Goal: Task Accomplishment & Management: Use online tool/utility

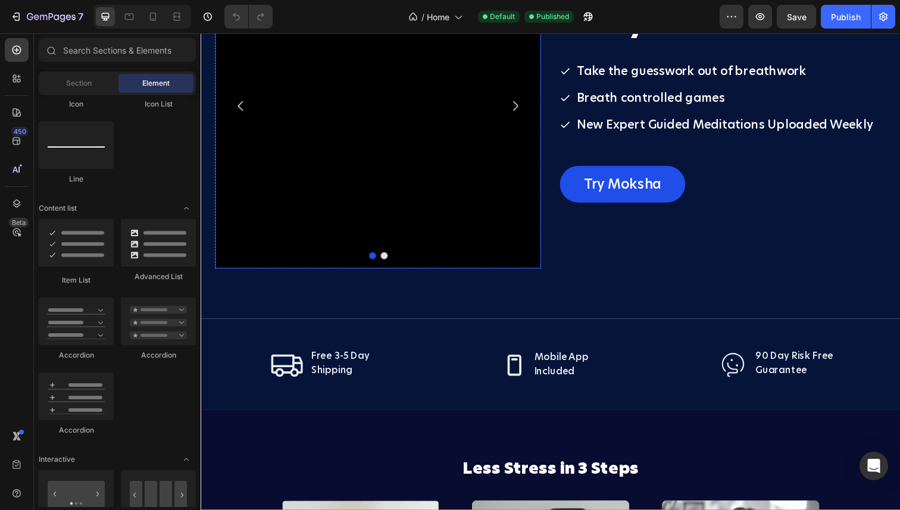
scroll to position [1796, 0]
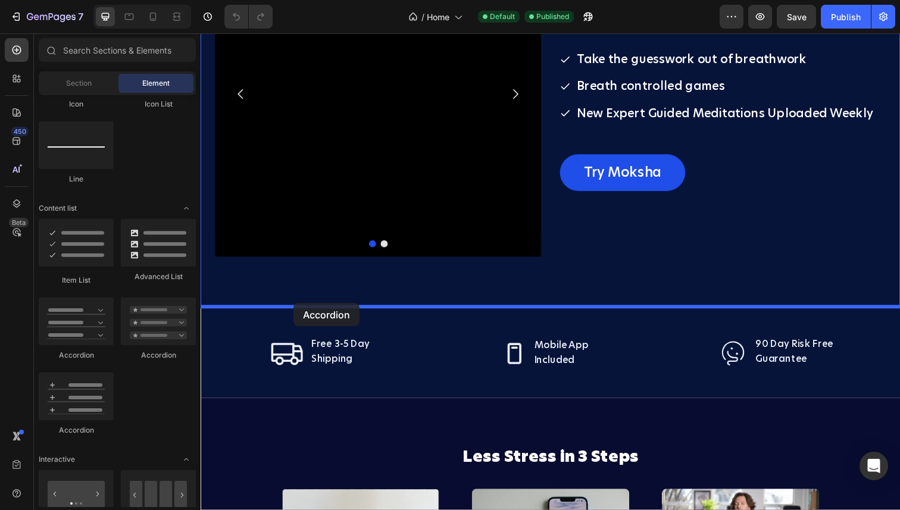
drag, startPoint x: 365, startPoint y: 355, endPoint x: 295, endPoint y: 309, distance: 83.7
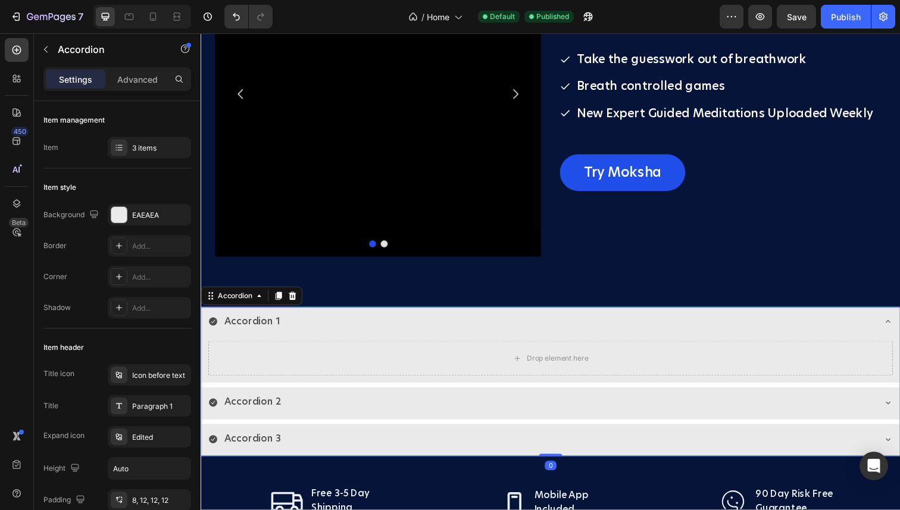
click at [345, 336] on div "Accordion 1" at bounding box center [548, 328] width 680 height 21
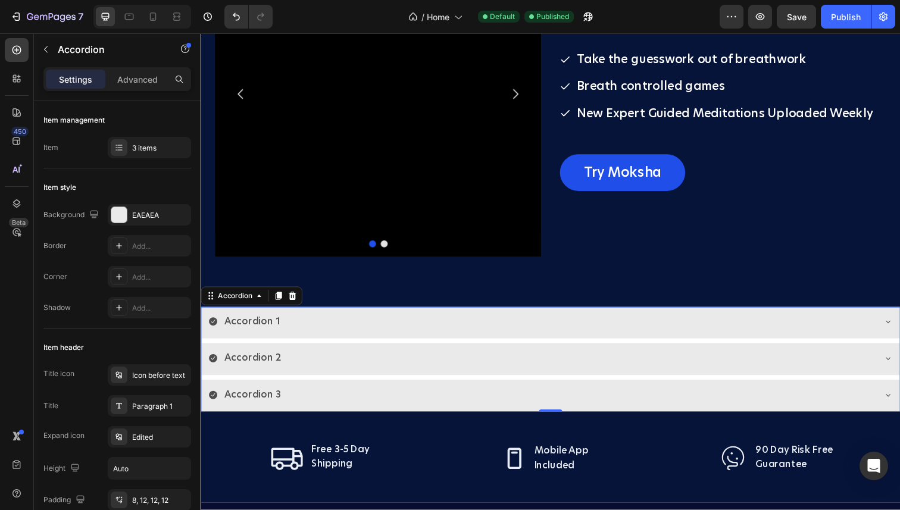
click at [345, 336] on div "Accordion 1" at bounding box center [548, 328] width 680 height 21
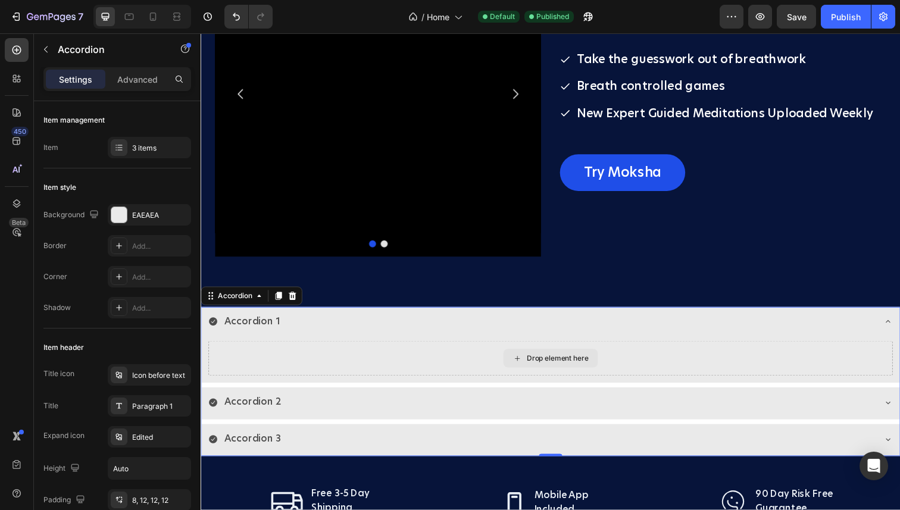
click at [357, 369] on div "Drop element here" at bounding box center [557, 366] width 699 height 36
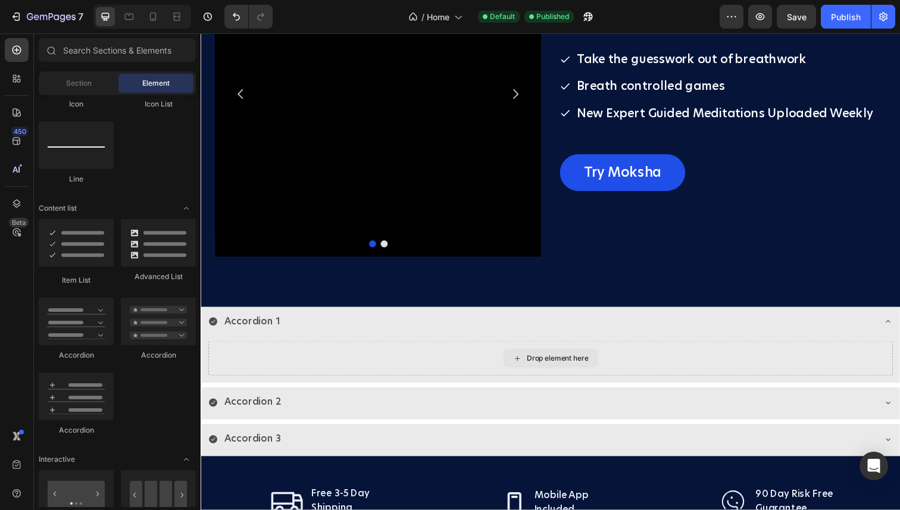
click at [547, 365] on div "Drop element here" at bounding box center [564, 366] width 63 height 10
click at [157, 15] on icon at bounding box center [153, 17] width 12 height 12
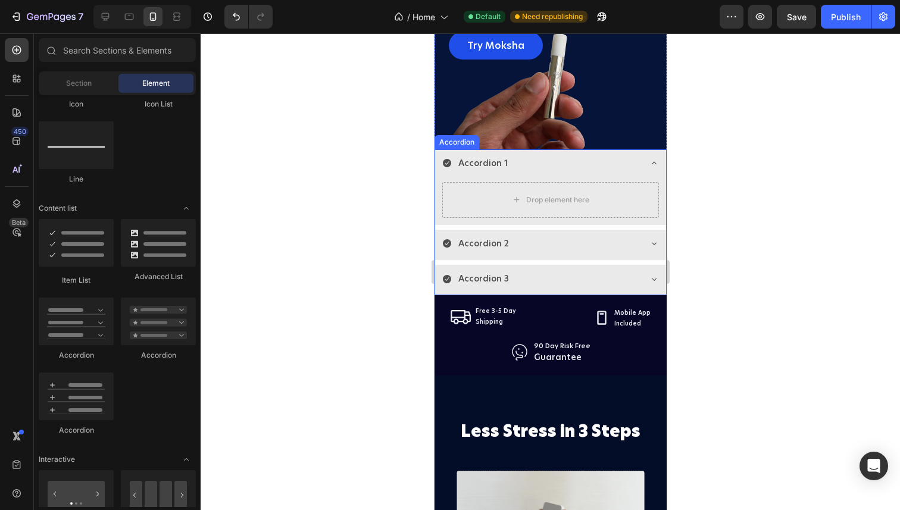
scroll to position [2846, 0]
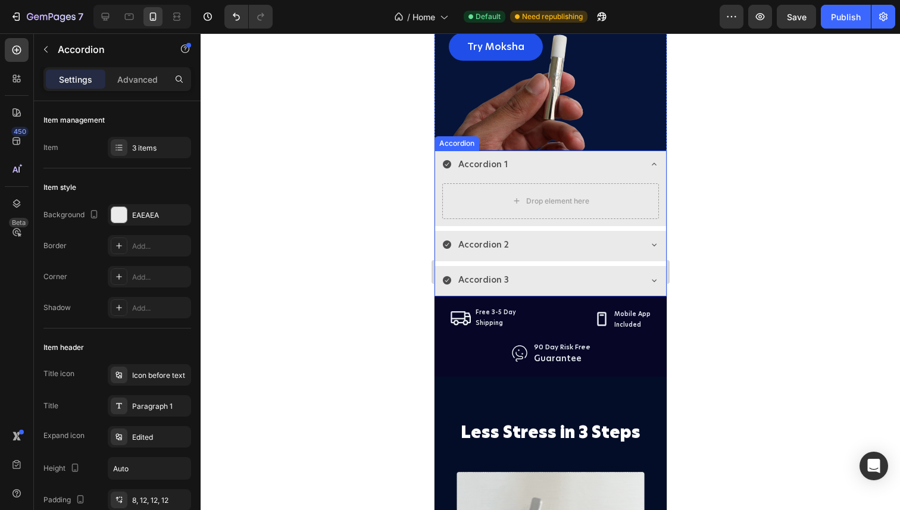
click at [548, 166] on div "Accordion 1" at bounding box center [541, 164] width 198 height 18
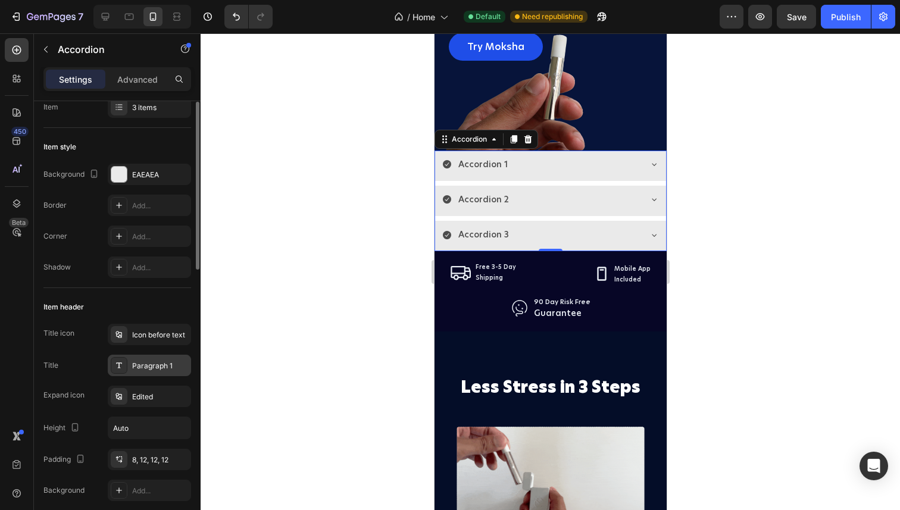
scroll to position [0, 0]
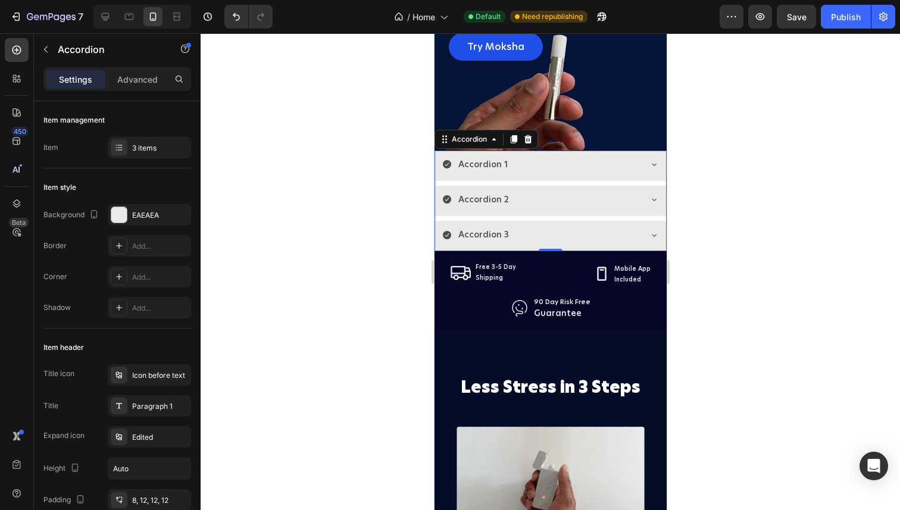
click at [554, 167] on div "Accordion 1" at bounding box center [541, 164] width 198 height 18
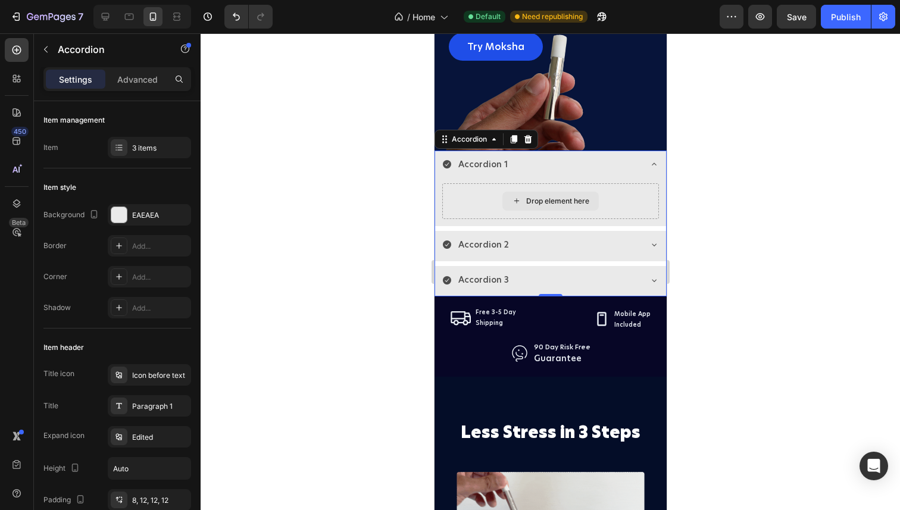
click at [551, 201] on div "Drop element here" at bounding box center [557, 201] width 63 height 10
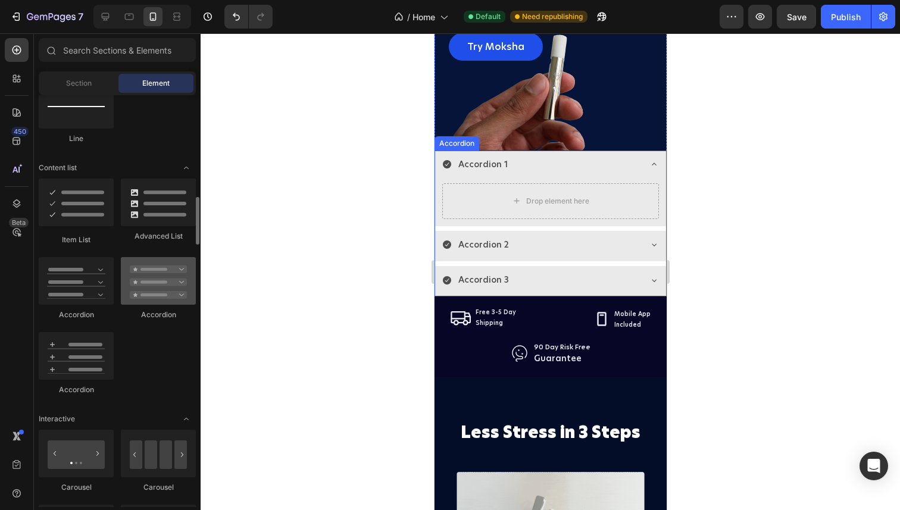
scroll to position [882, 0]
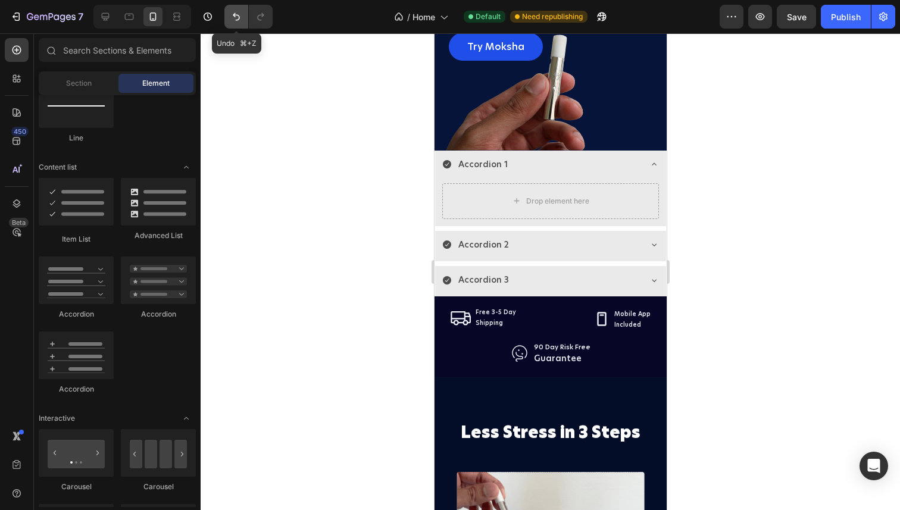
click at [233, 21] on icon "Undo/Redo" at bounding box center [236, 17] width 12 height 12
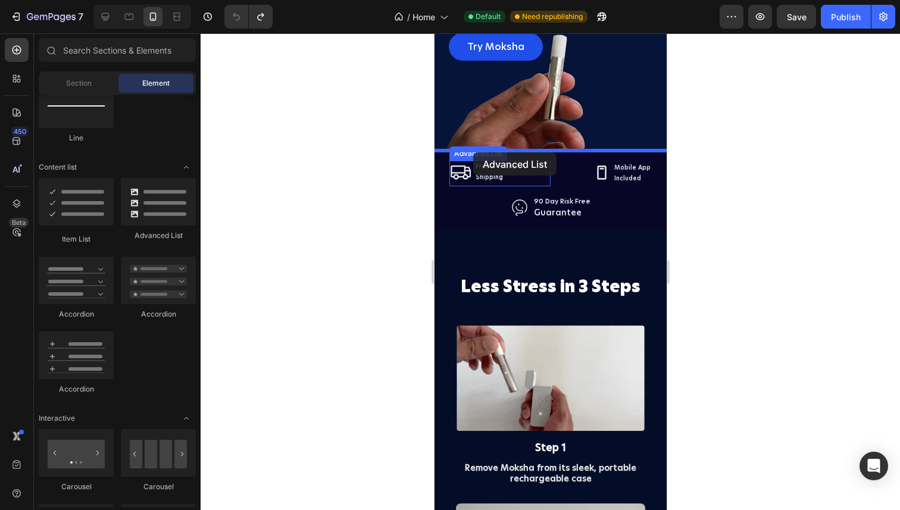
drag, startPoint x: 584, startPoint y: 233, endPoint x: 473, endPoint y: 152, distance: 137.7
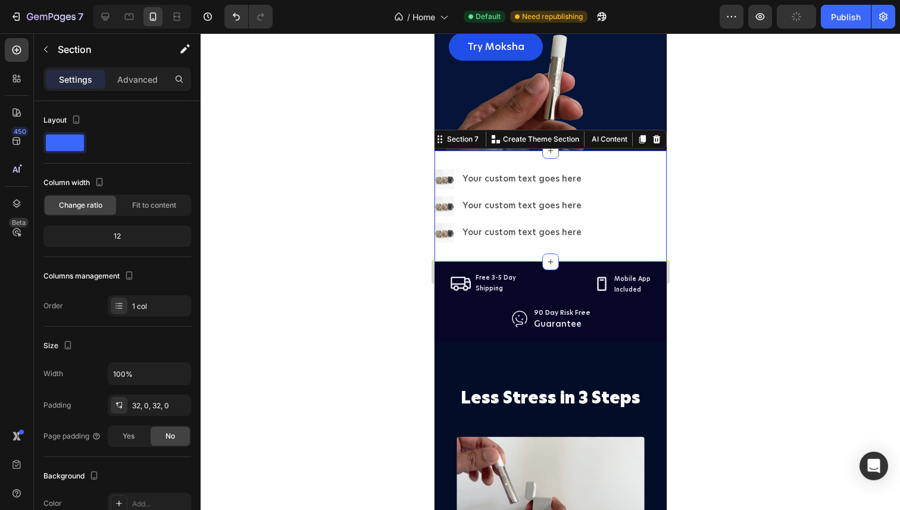
click at [625, 159] on div "Image Your custom text goes here Text Block Image Your custom text goes here Te…" at bounding box center [550, 206] width 232 height 111
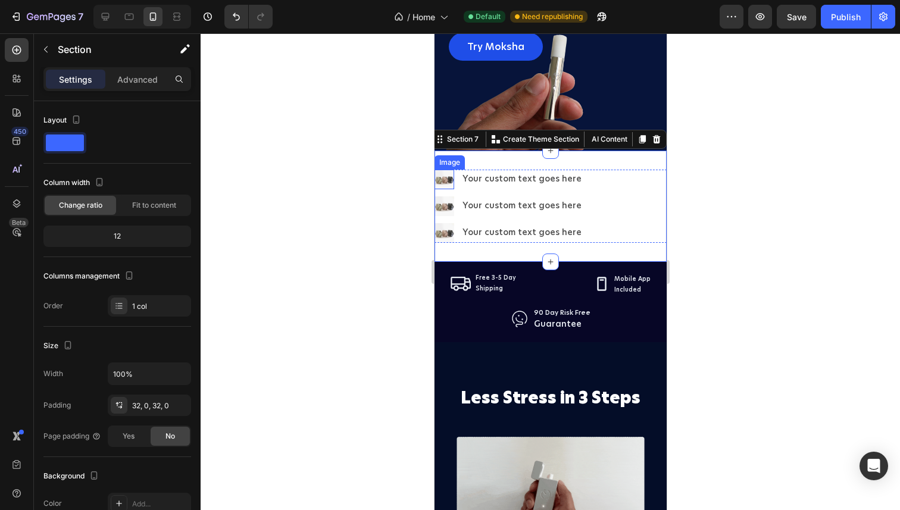
click at [450, 179] on img at bounding box center [444, 180] width 20 height 20
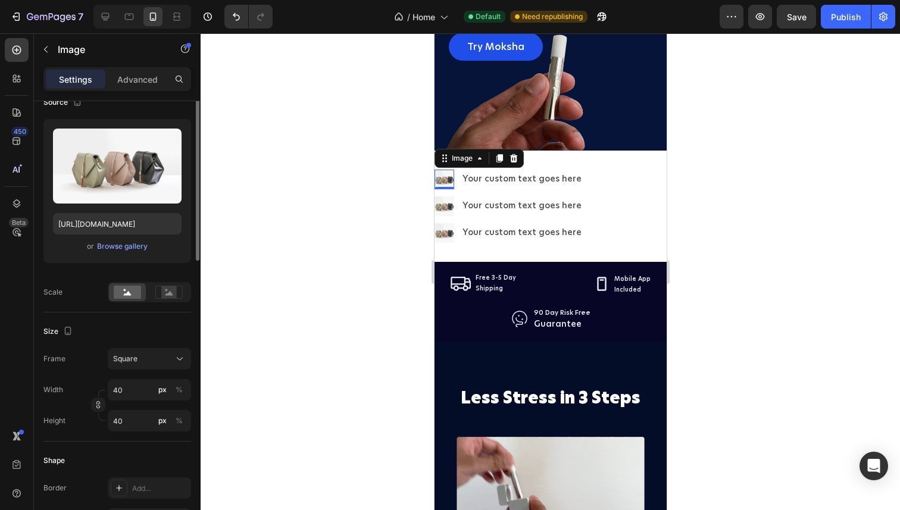
scroll to position [110, 0]
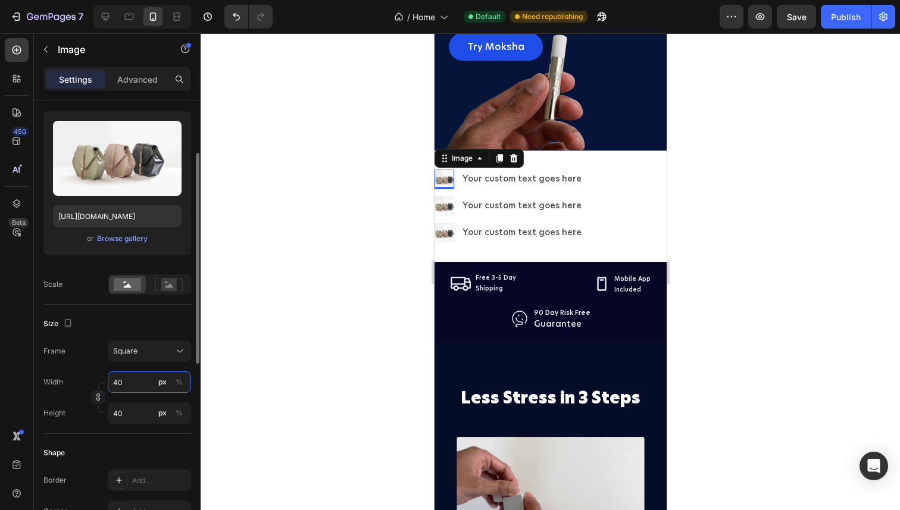
click at [121, 384] on input "40" at bounding box center [149, 382] width 83 height 21
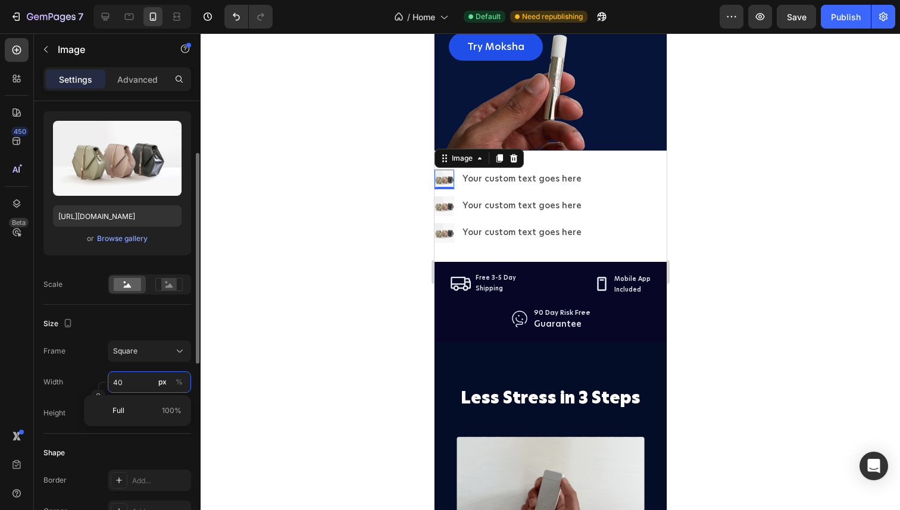
type input "7"
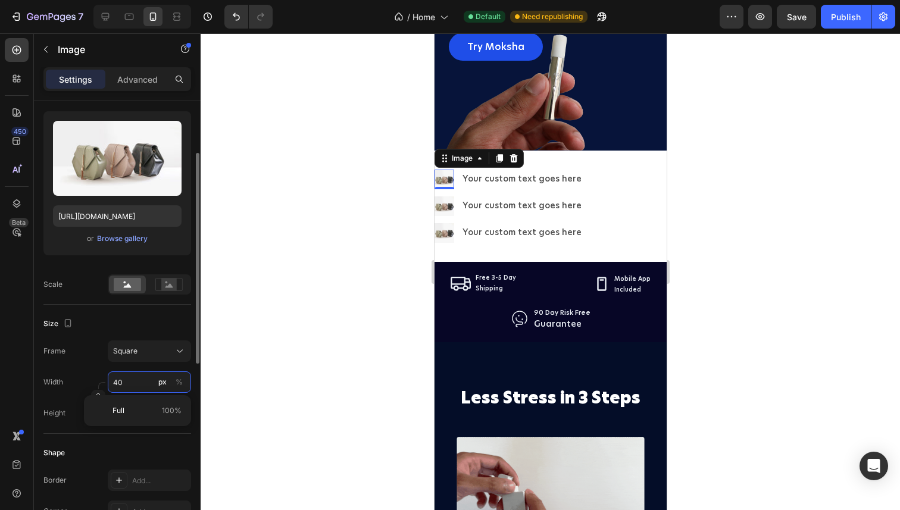
type input "7"
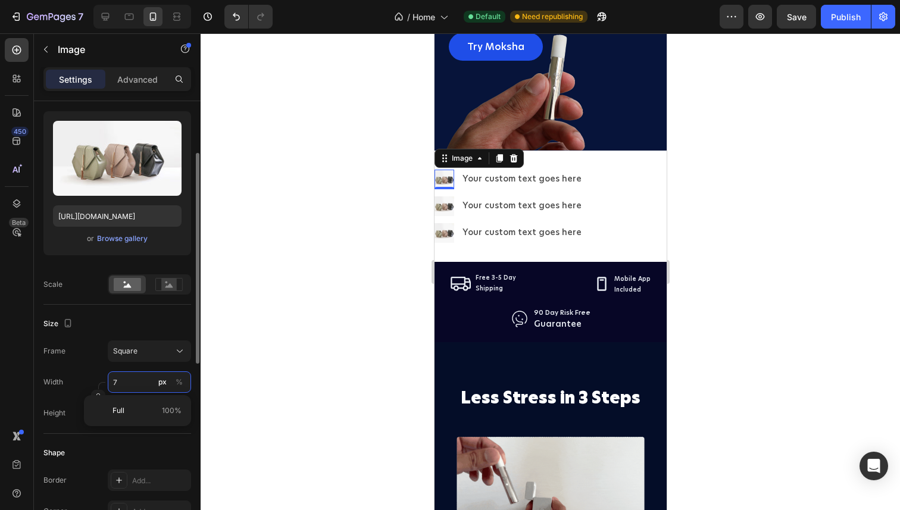
type input "70"
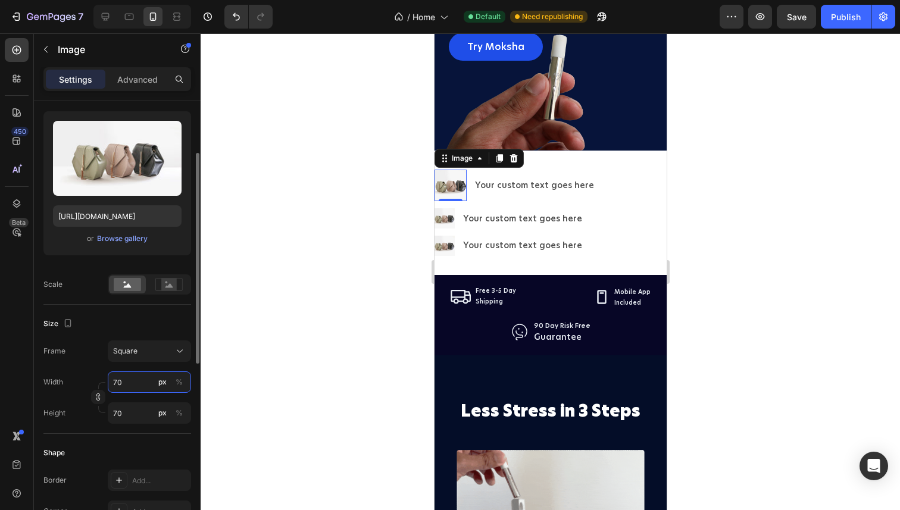
type input "7"
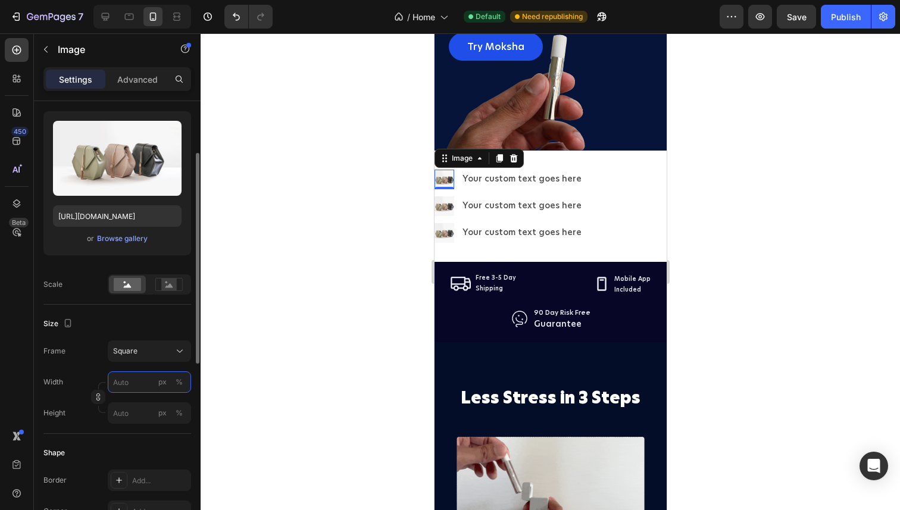
type input "8"
type input "80"
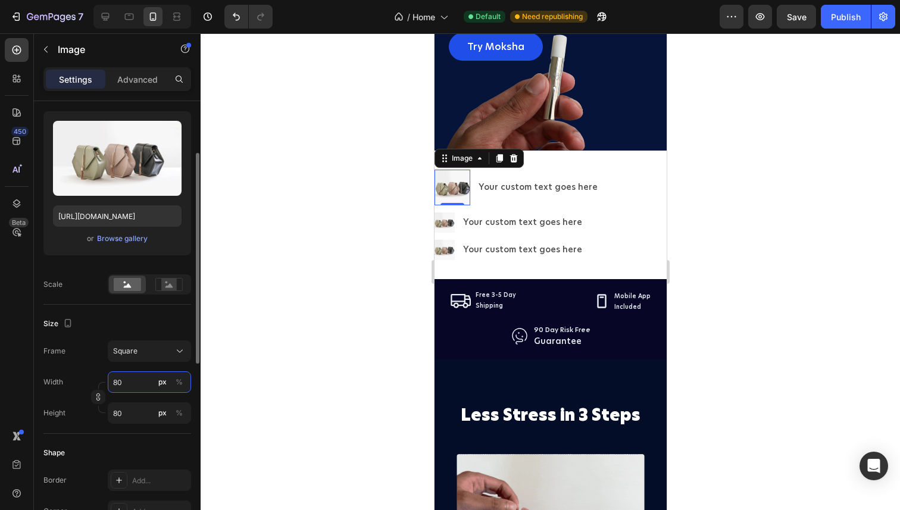
type input "8"
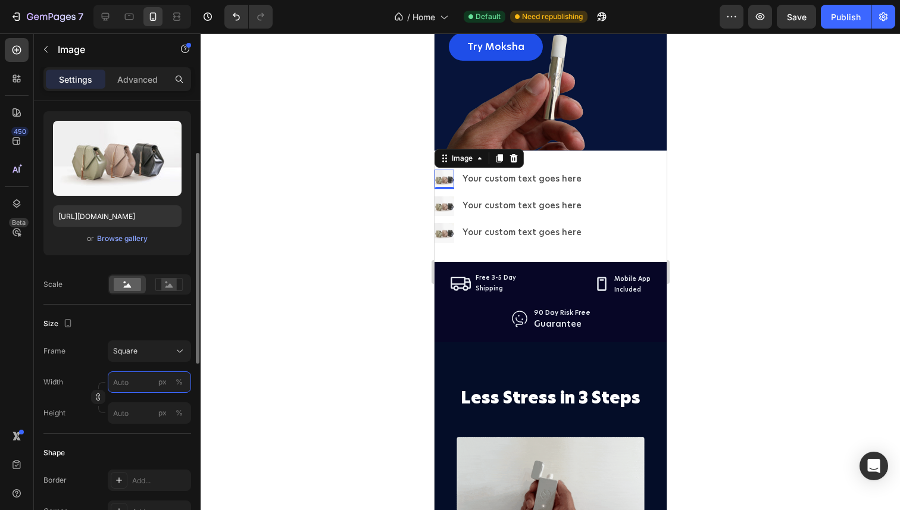
type input "1"
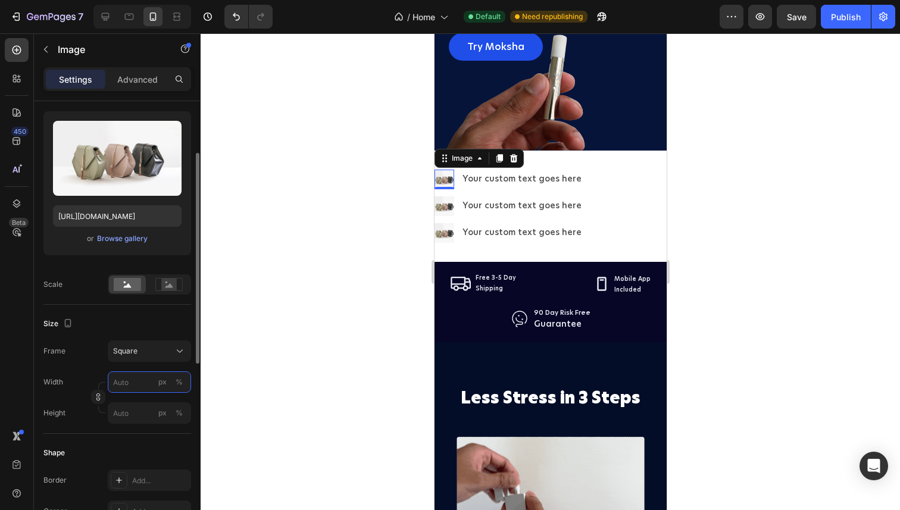
type input "1"
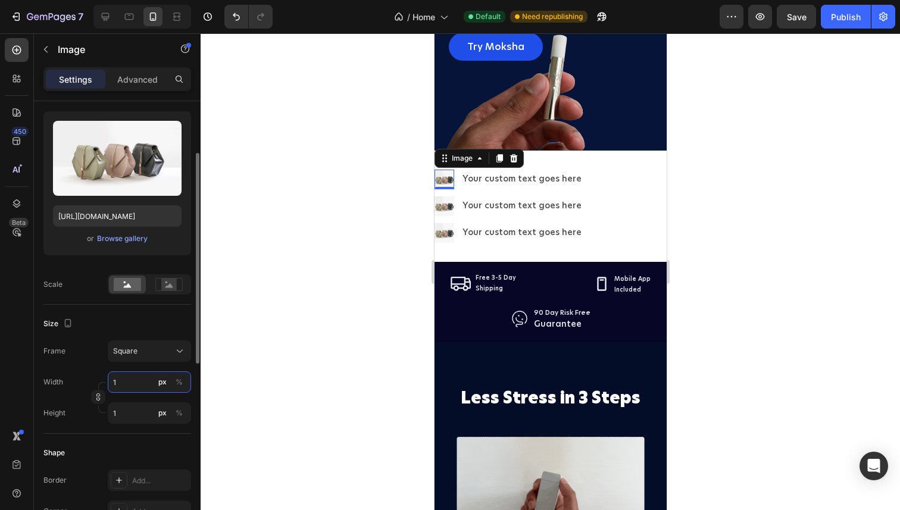
type input "10"
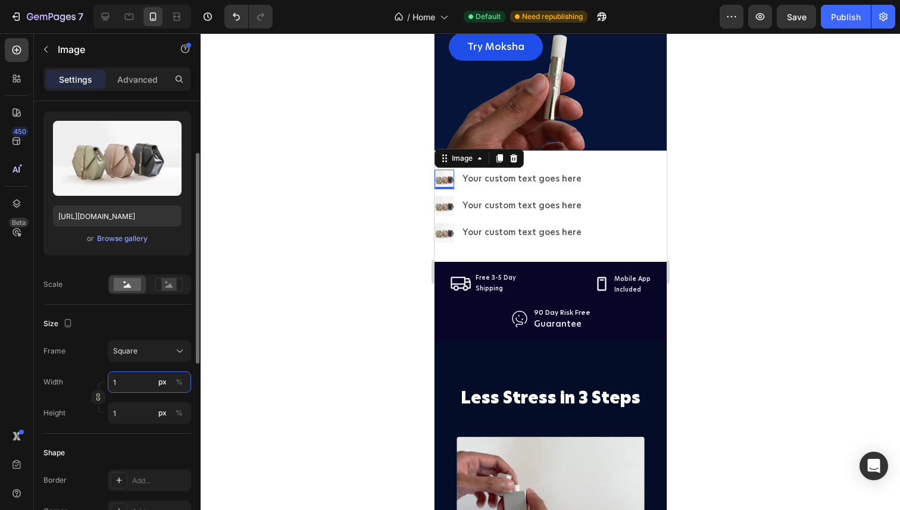
type input "10"
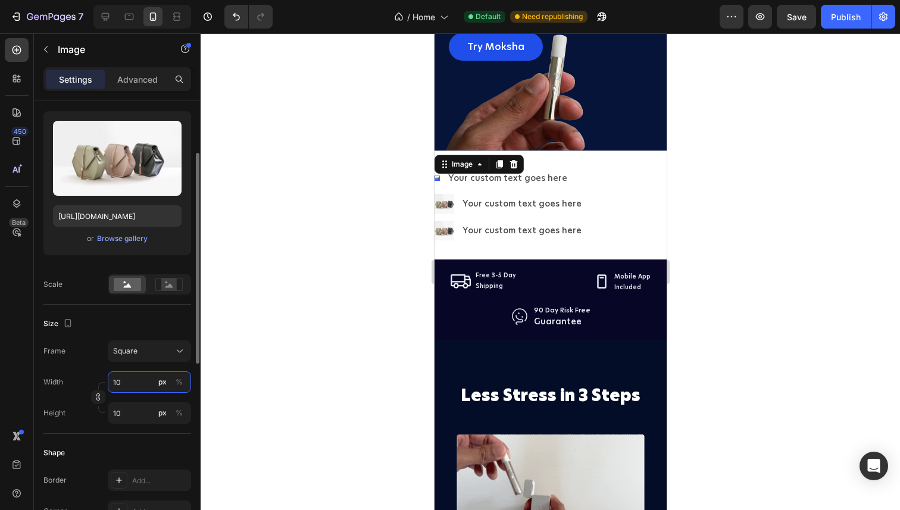
type input "100"
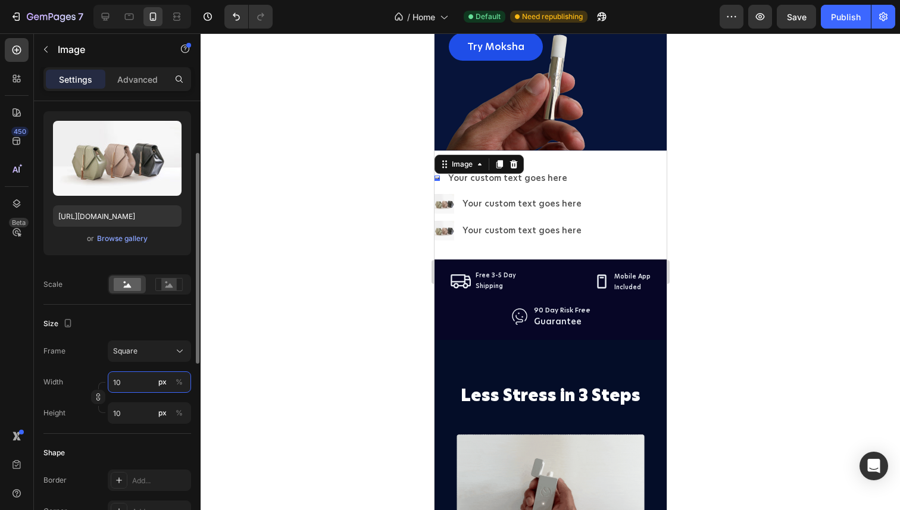
type input "100"
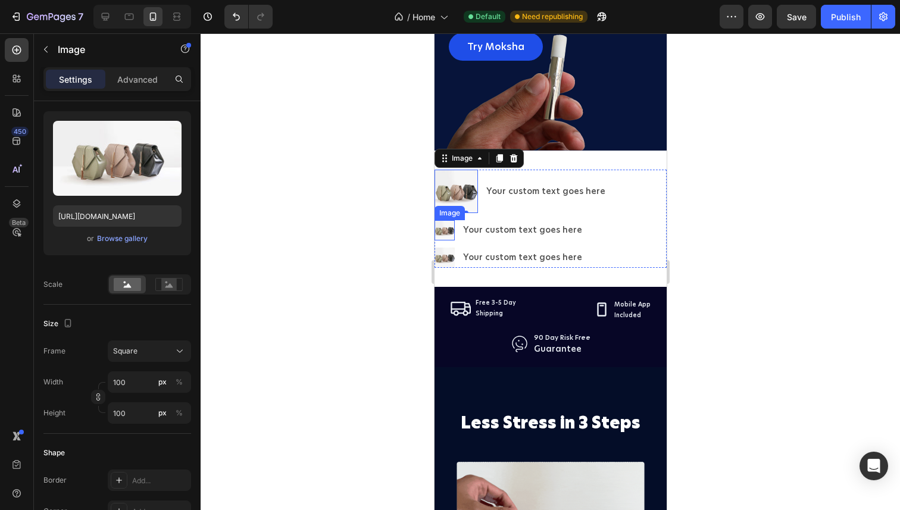
click at [446, 232] on img at bounding box center [444, 230] width 20 height 20
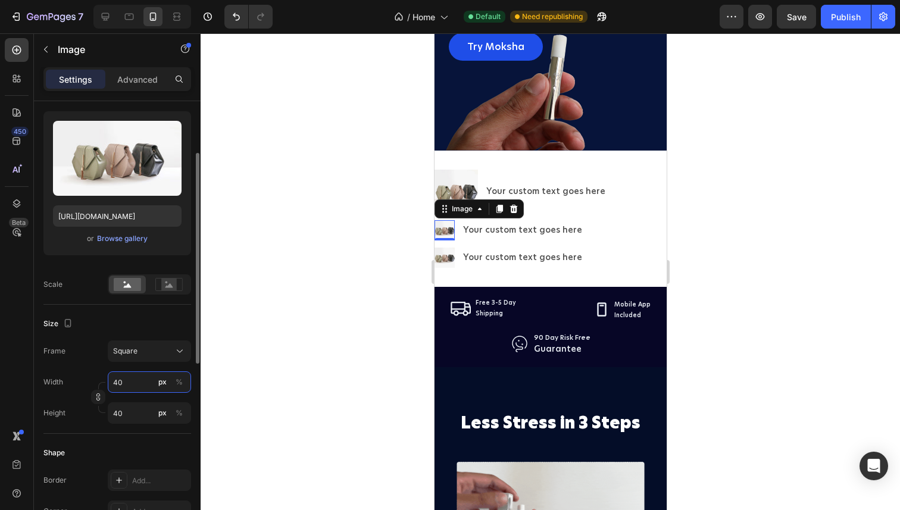
click at [129, 379] on input "40" at bounding box center [149, 382] width 83 height 21
type input "1"
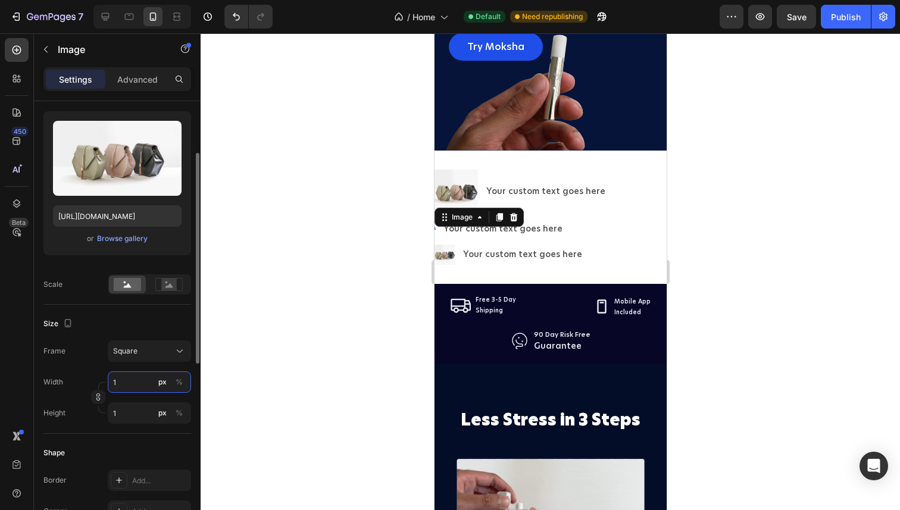
type input "10"
type input "100"
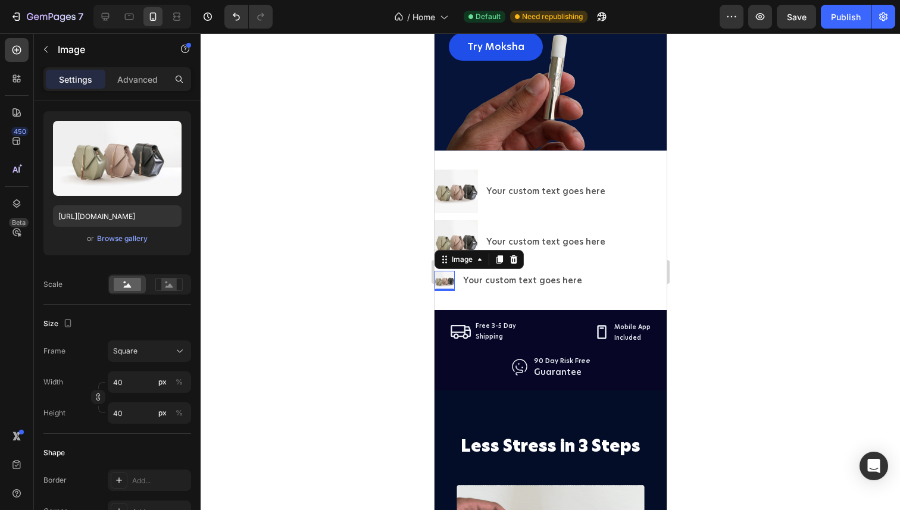
drag, startPoint x: 447, startPoint y: 279, endPoint x: 803, endPoint y: 341, distance: 361.3
click at [447, 279] on img at bounding box center [444, 281] width 20 height 20
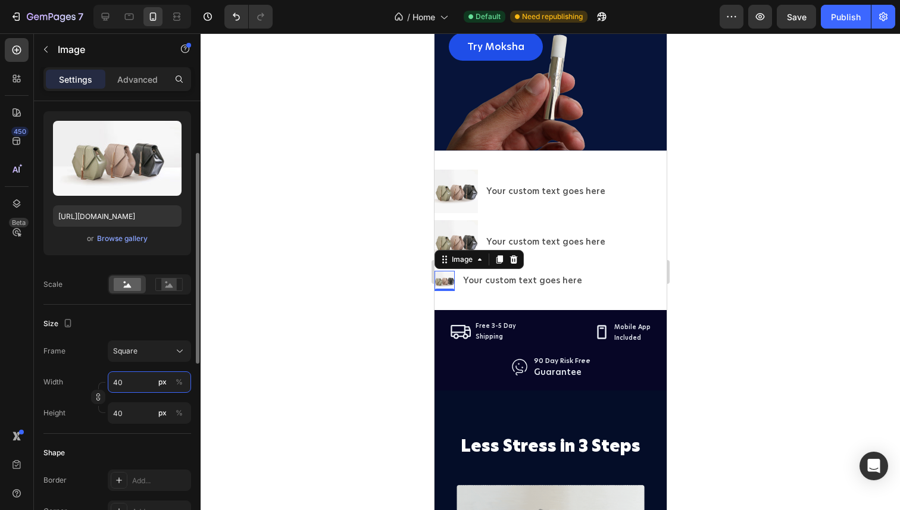
click at [128, 385] on input "40" at bounding box center [149, 382] width 83 height 21
type input "1"
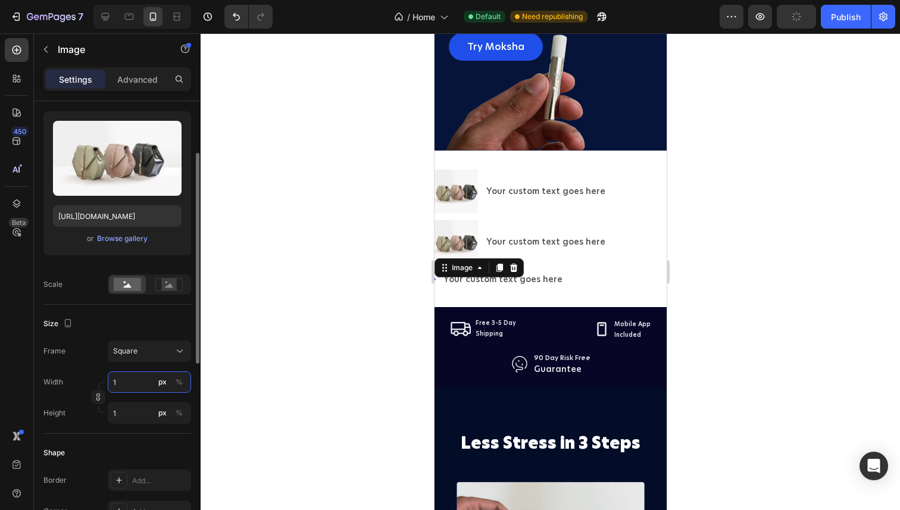
type input "10"
type input "100"
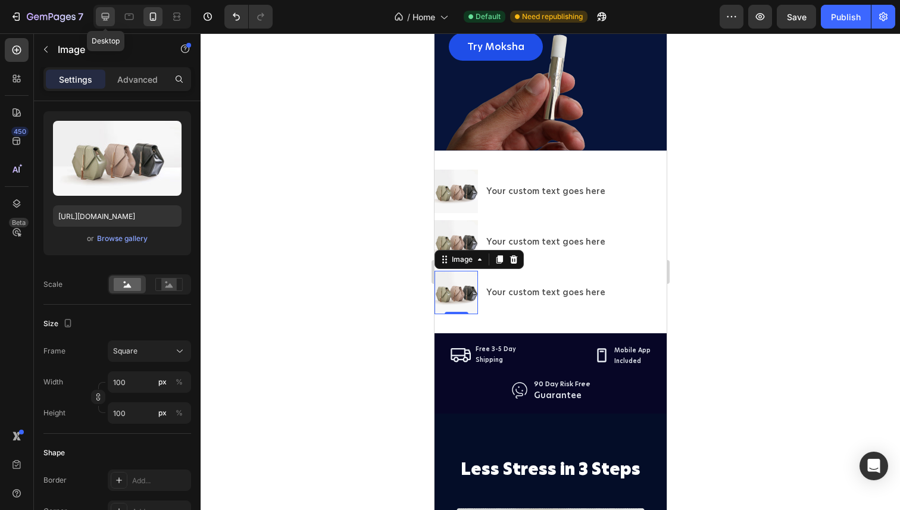
click at [109, 18] on icon at bounding box center [105, 17] width 12 height 12
type input "40"
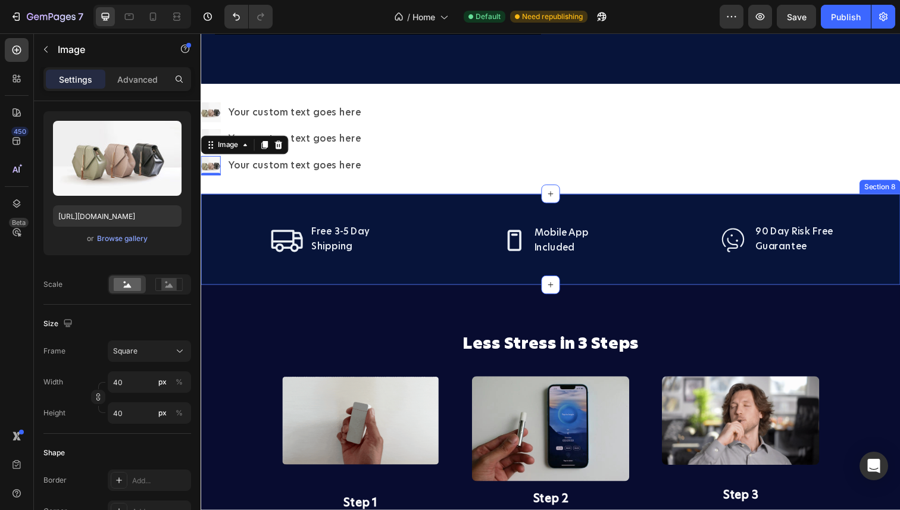
scroll to position [2893, 0]
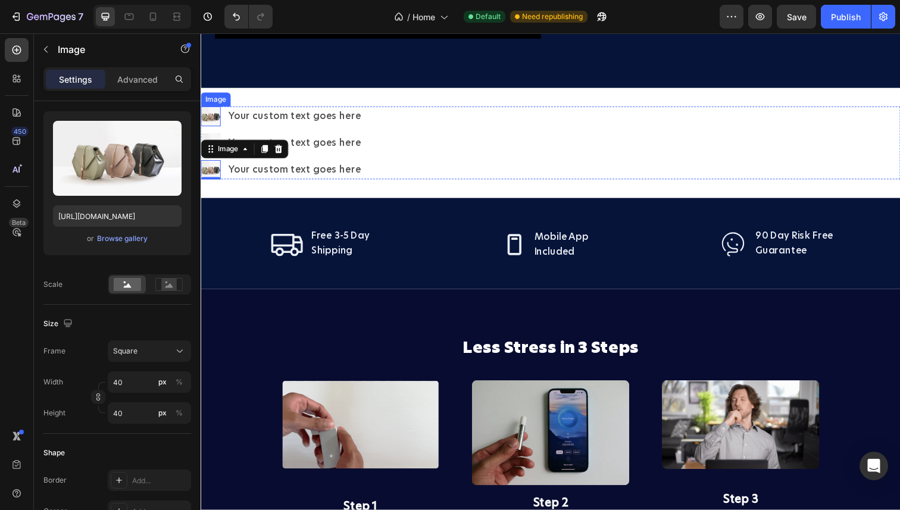
click at [204, 117] on img at bounding box center [211, 118] width 20 height 20
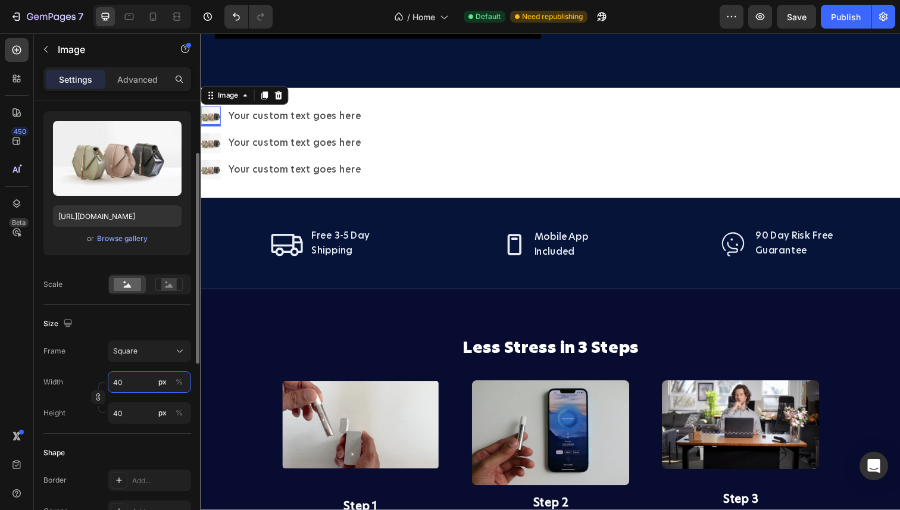
click at [133, 382] on input "40" at bounding box center [149, 382] width 83 height 21
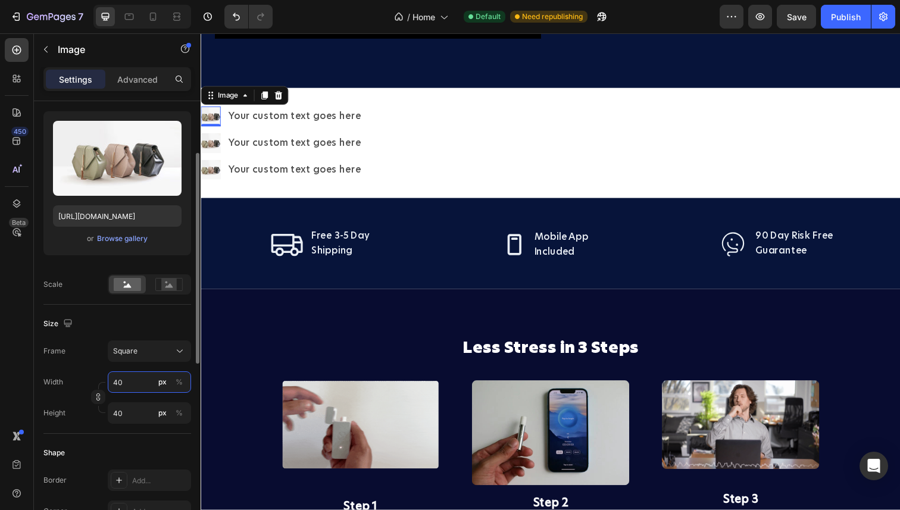
click at [133, 382] on input "40" at bounding box center [149, 382] width 83 height 21
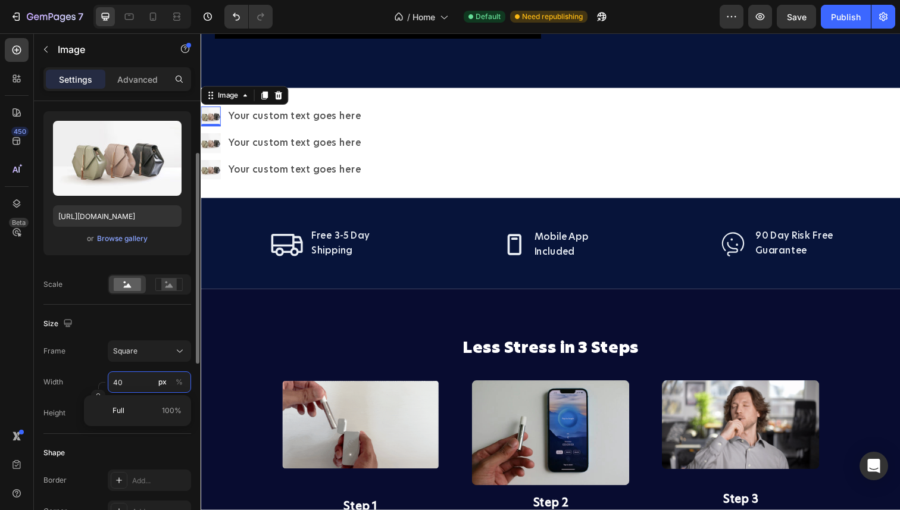
type input "1"
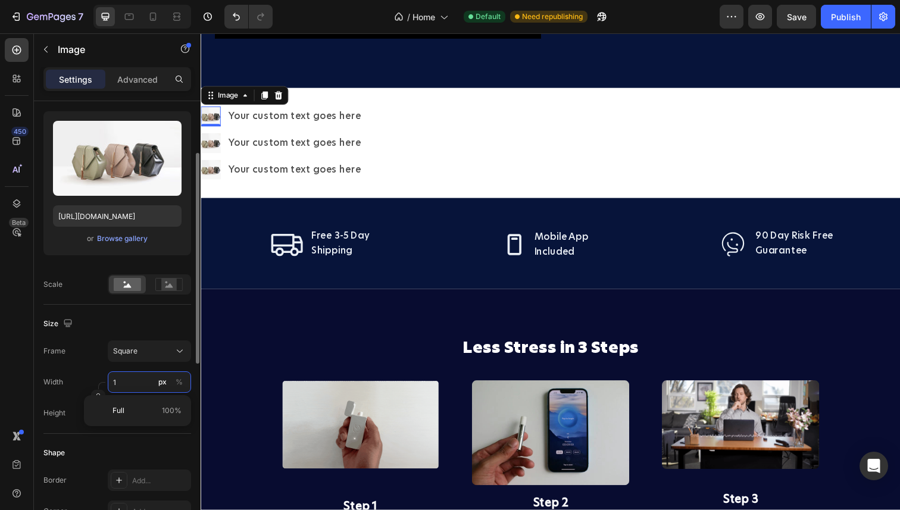
type input "1"
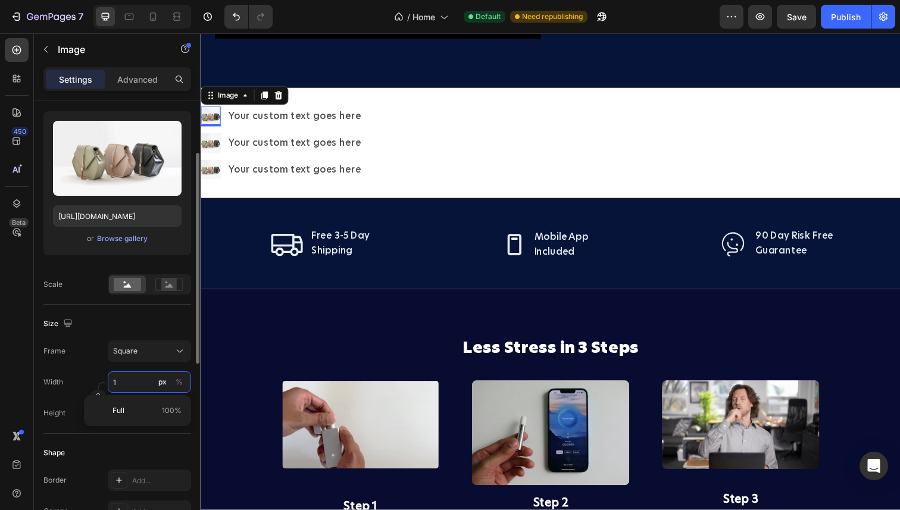
type input "10"
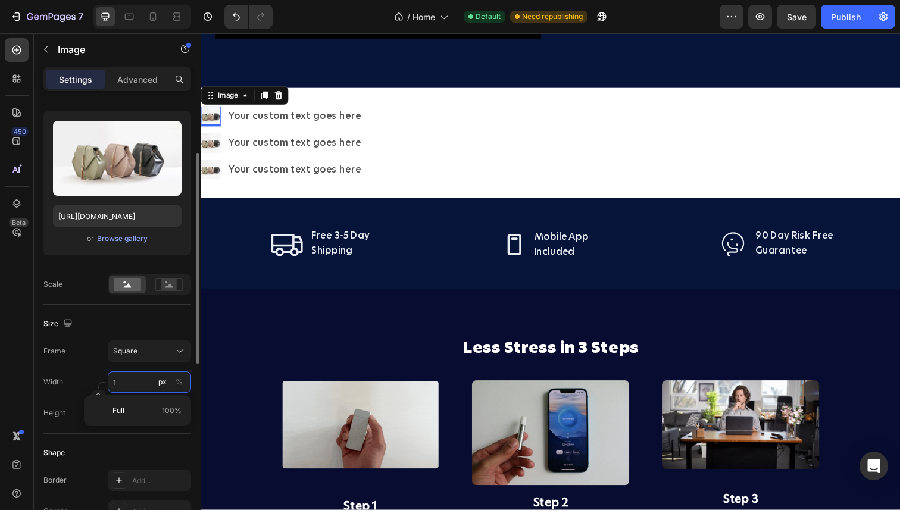
type input "10"
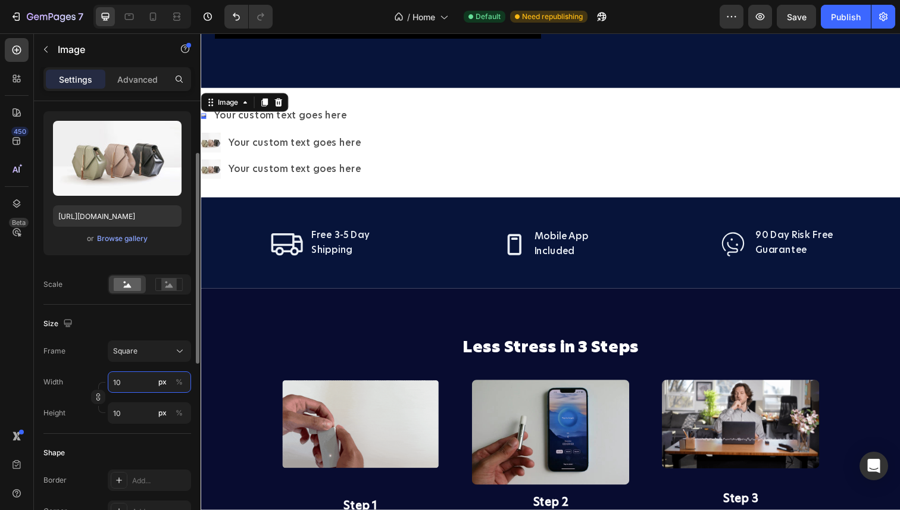
type input "100"
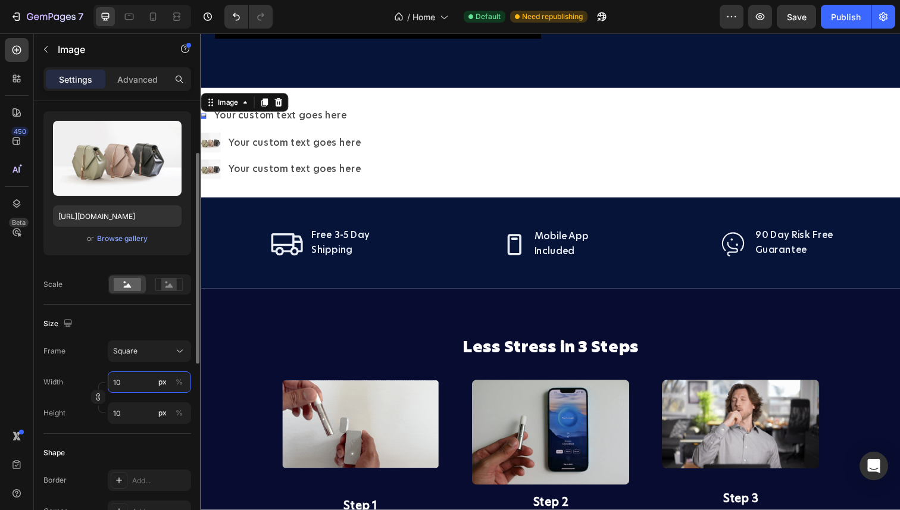
type input "100"
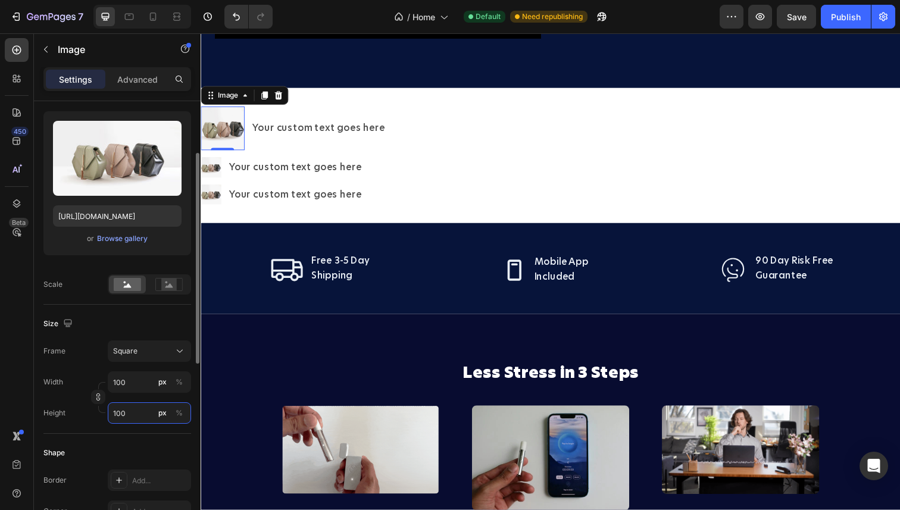
click at [131, 411] on input "100" at bounding box center [149, 412] width 83 height 21
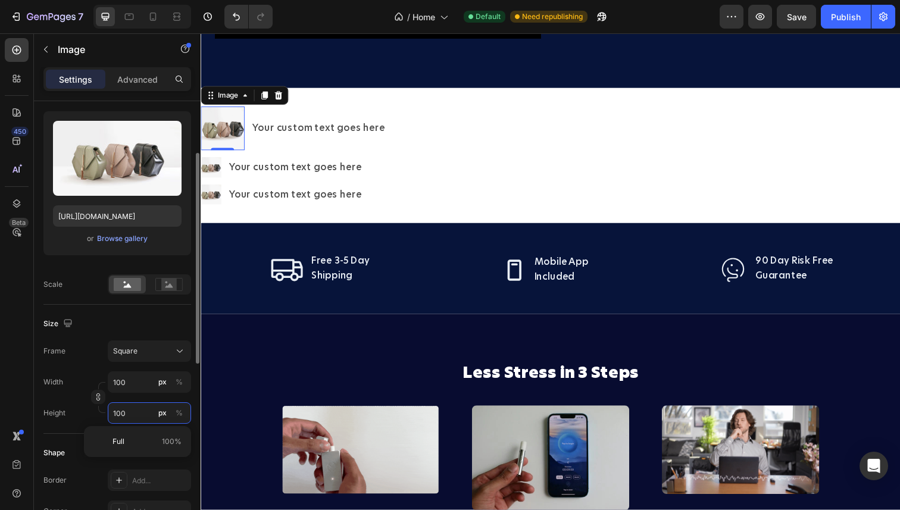
type input "1"
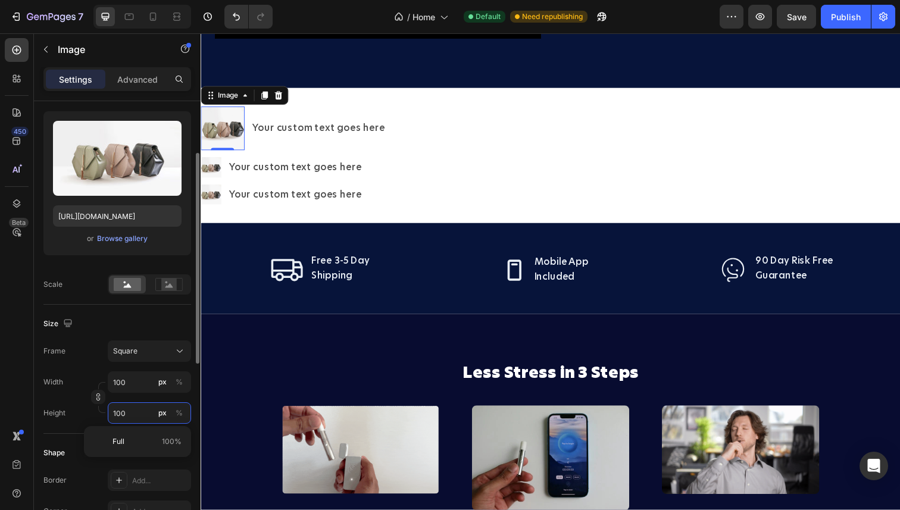
type input "1"
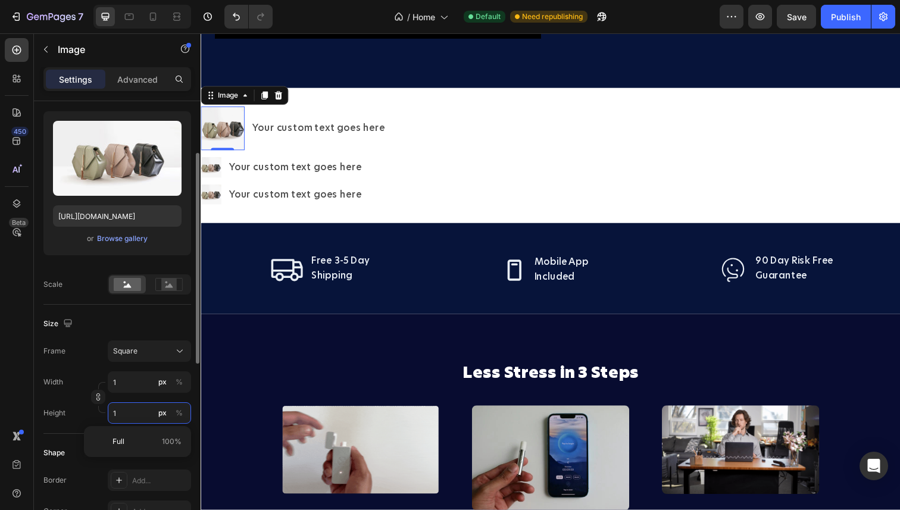
type input "10"
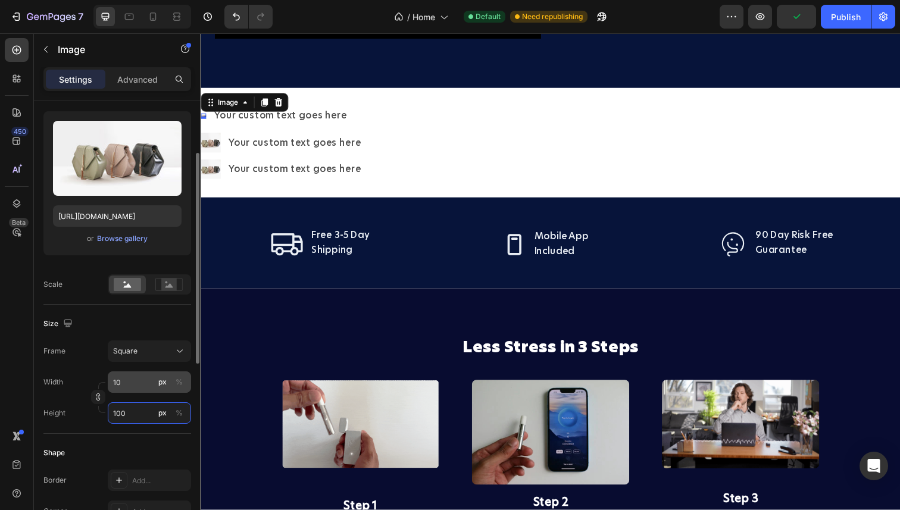
type input "100"
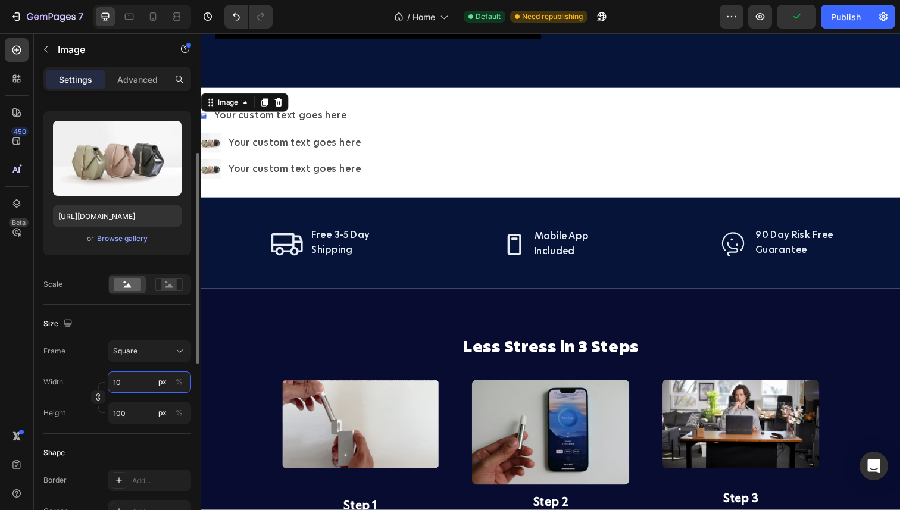
click at [127, 383] on input "10" at bounding box center [149, 382] width 83 height 21
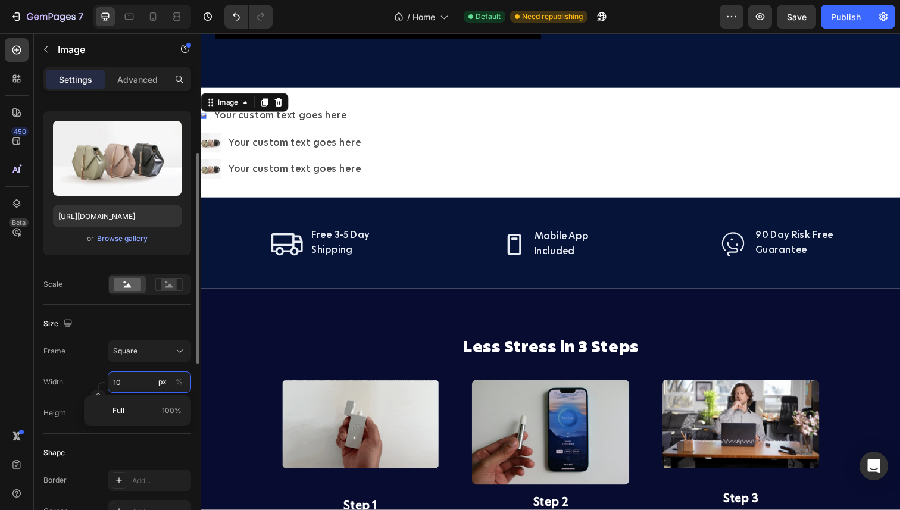
type input "0"
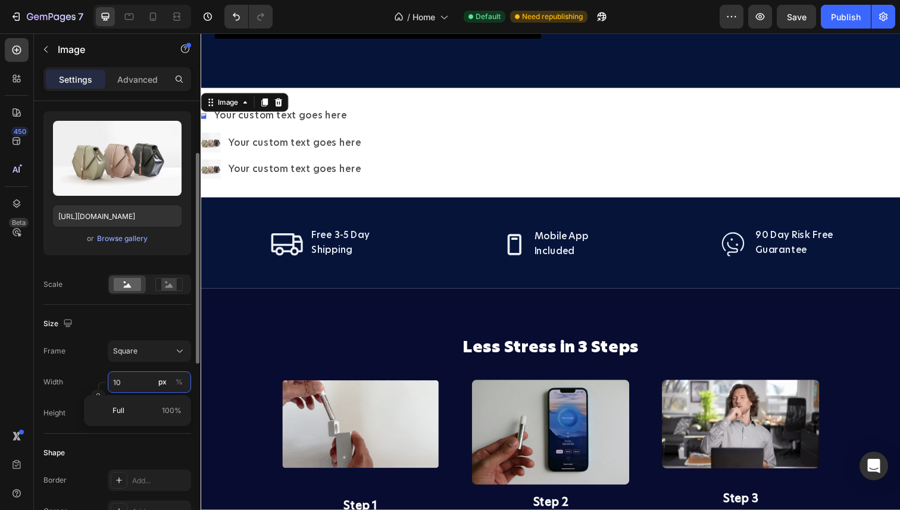
type input "0"
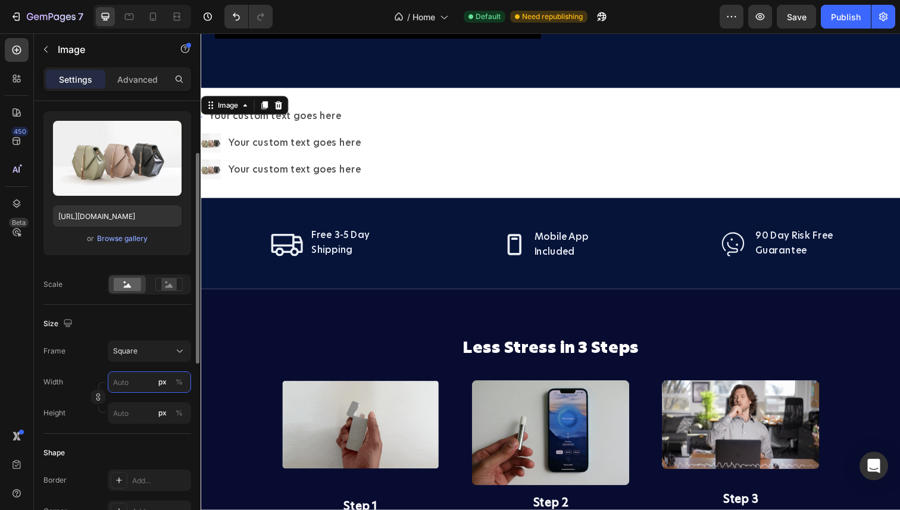
type input "0"
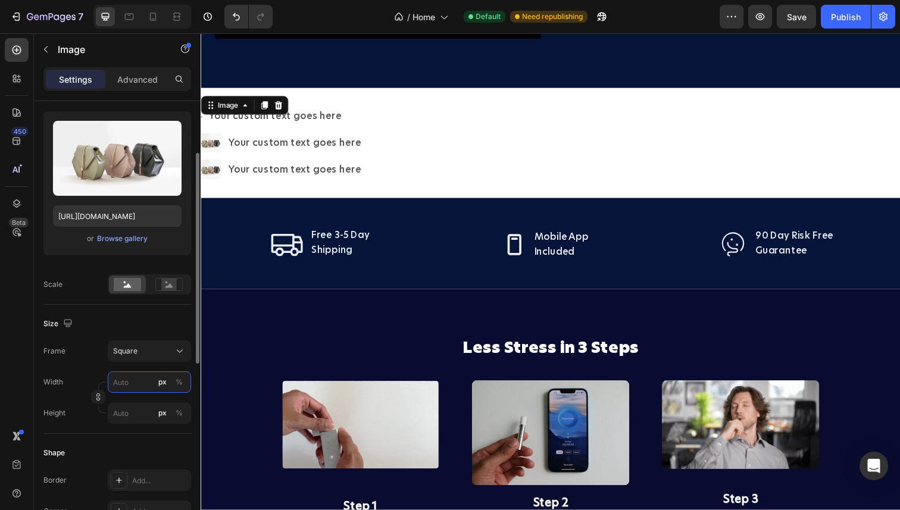
type input "0"
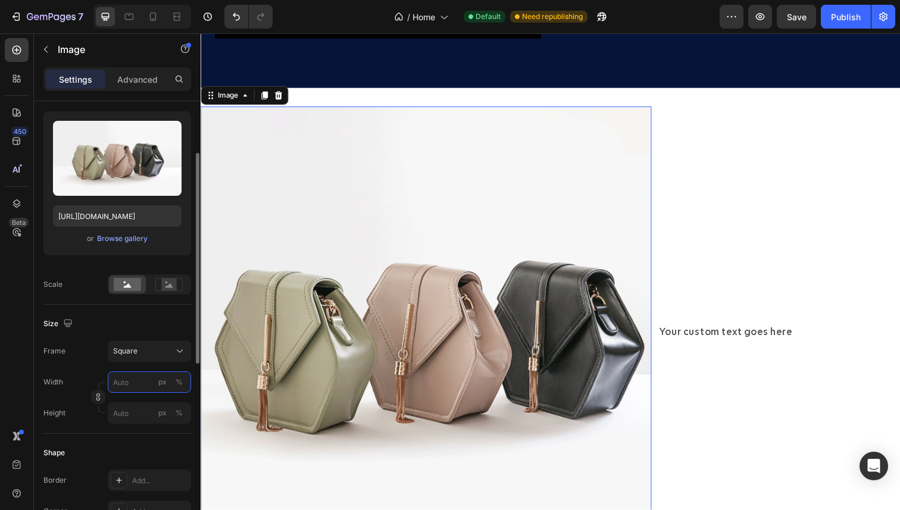
type input "1"
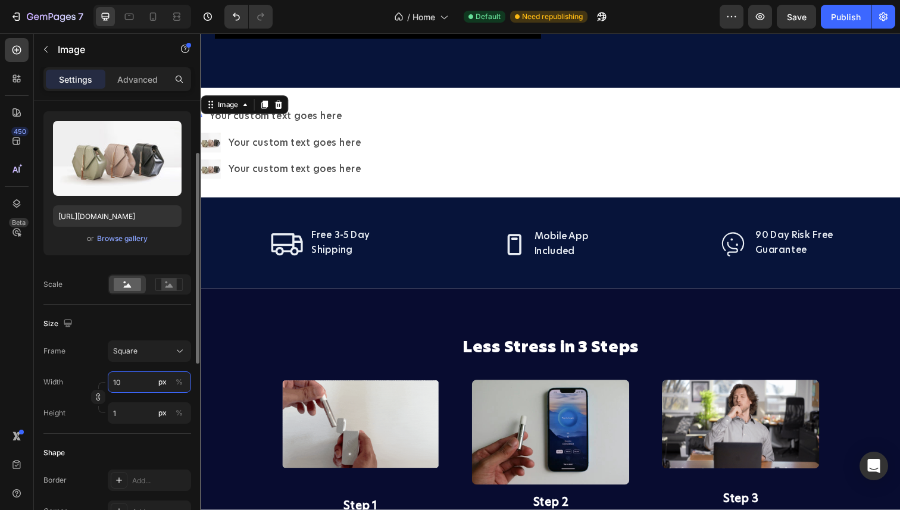
type input "100"
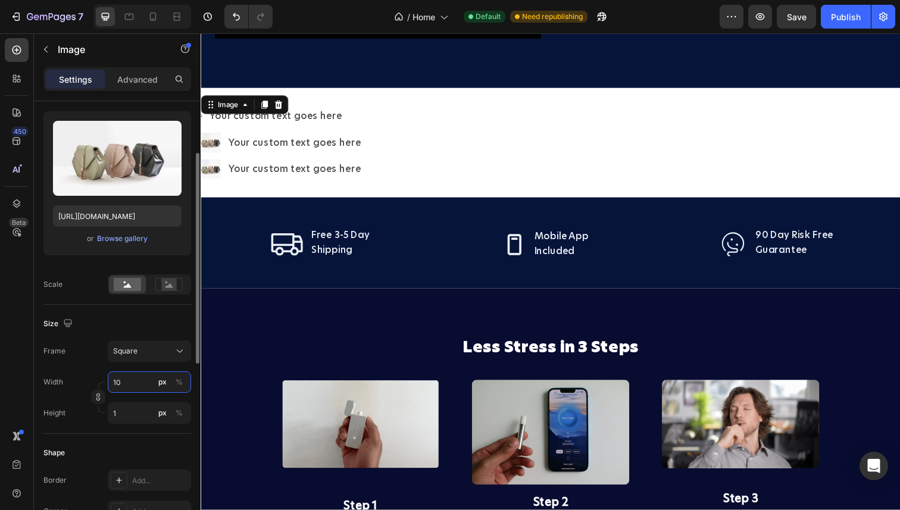
type input "100"
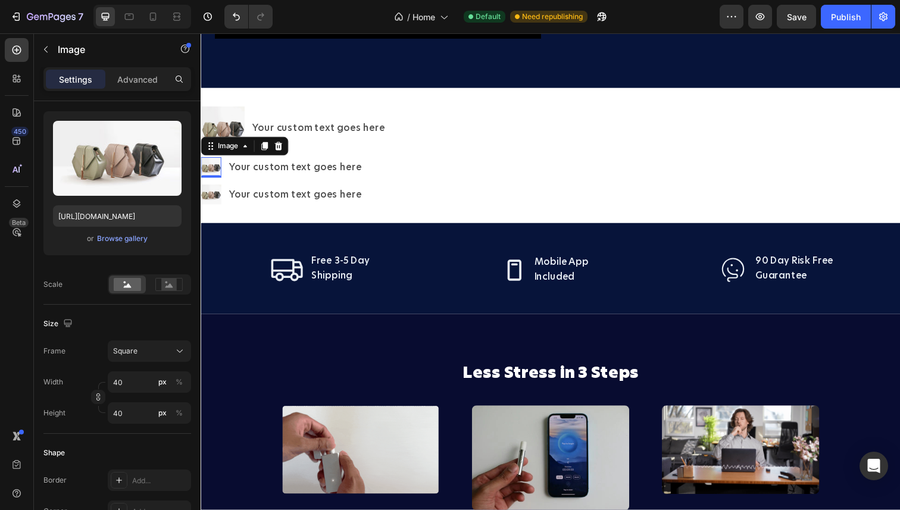
click at [213, 169] on img at bounding box center [211, 170] width 21 height 21
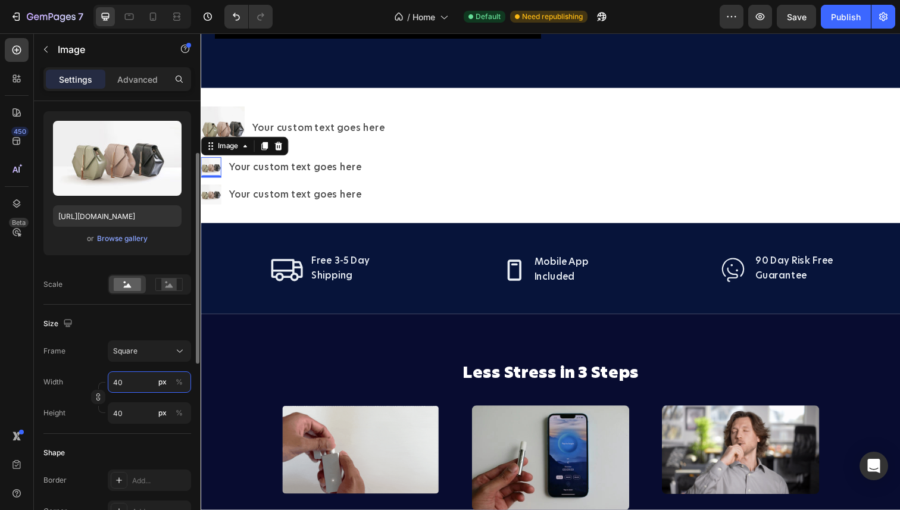
click at [124, 388] on input "40" at bounding box center [149, 382] width 83 height 21
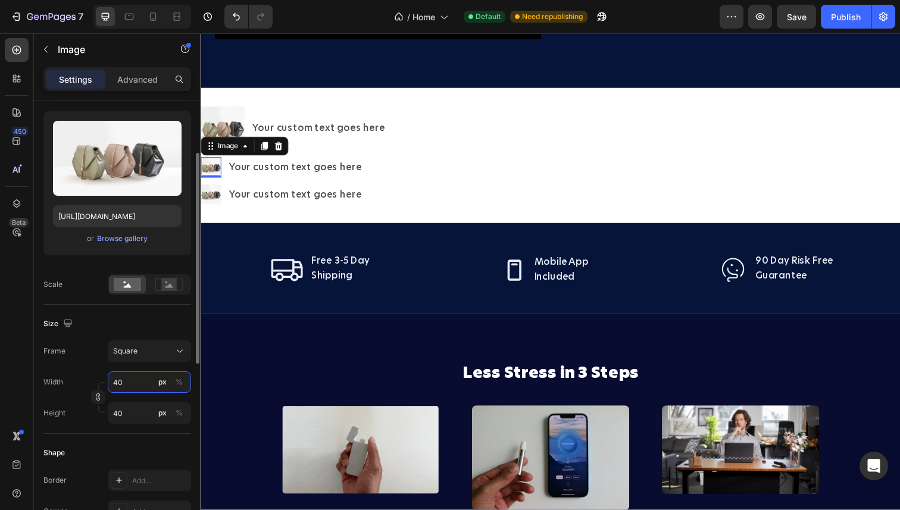
click at [124, 388] on input "40" at bounding box center [149, 382] width 83 height 21
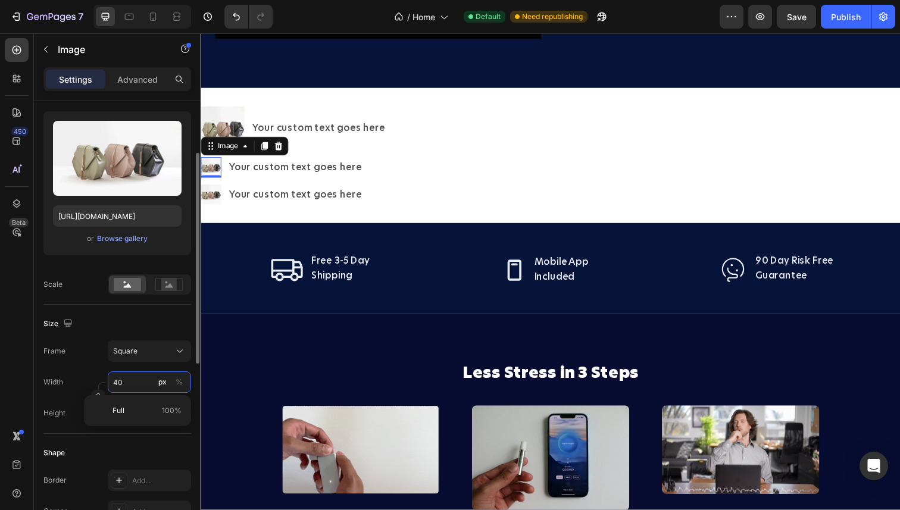
type input "1"
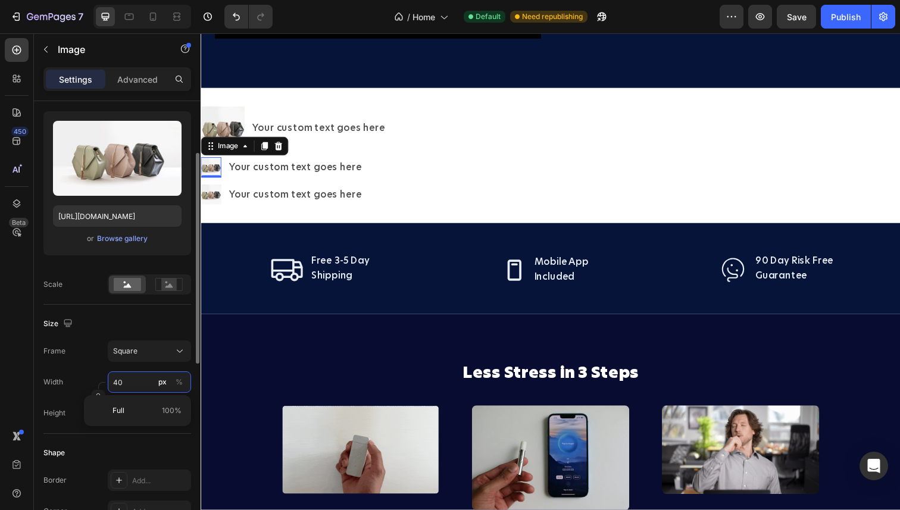
type input "1"
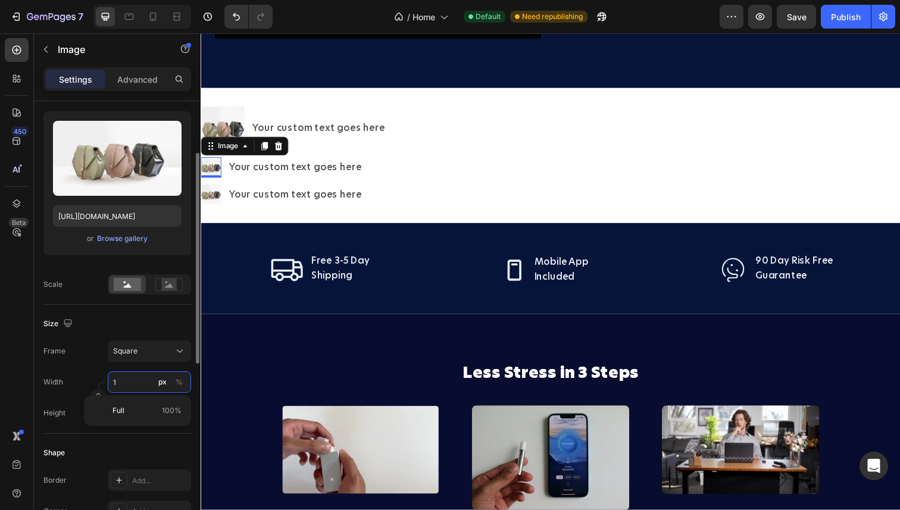
type input "10"
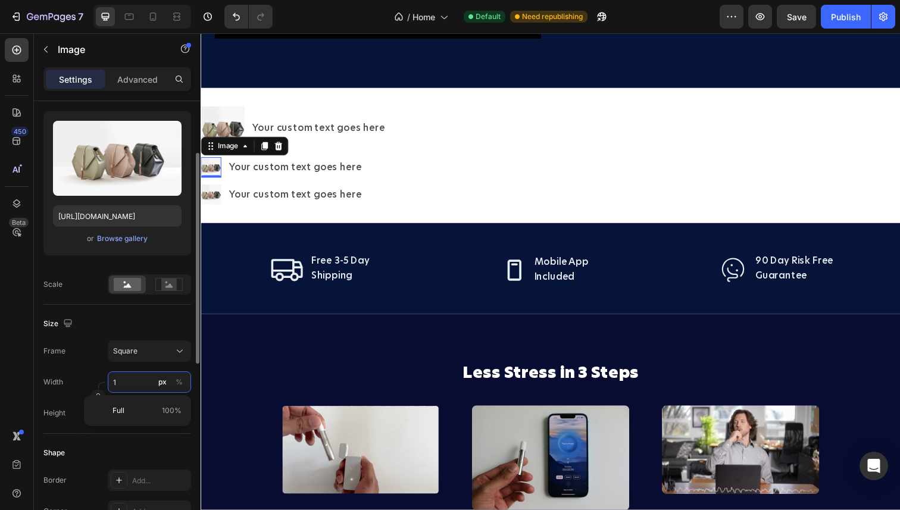
type input "10"
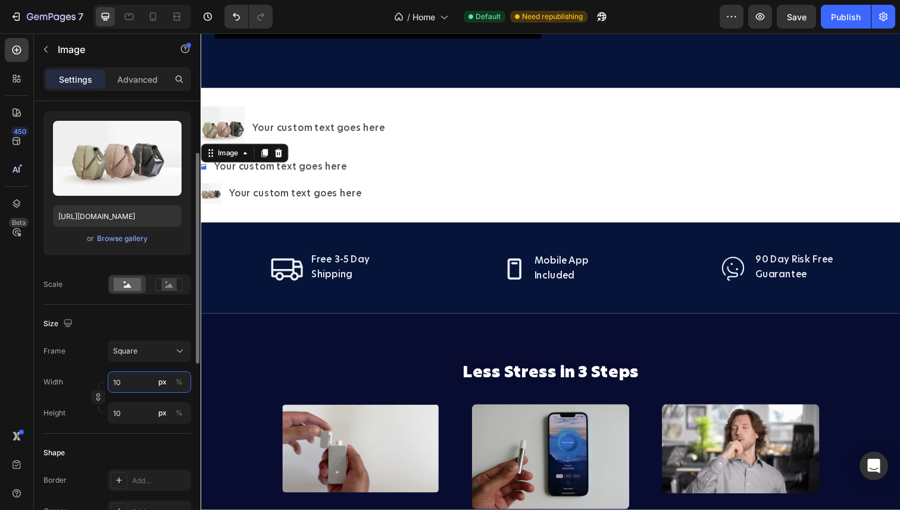
type input "100"
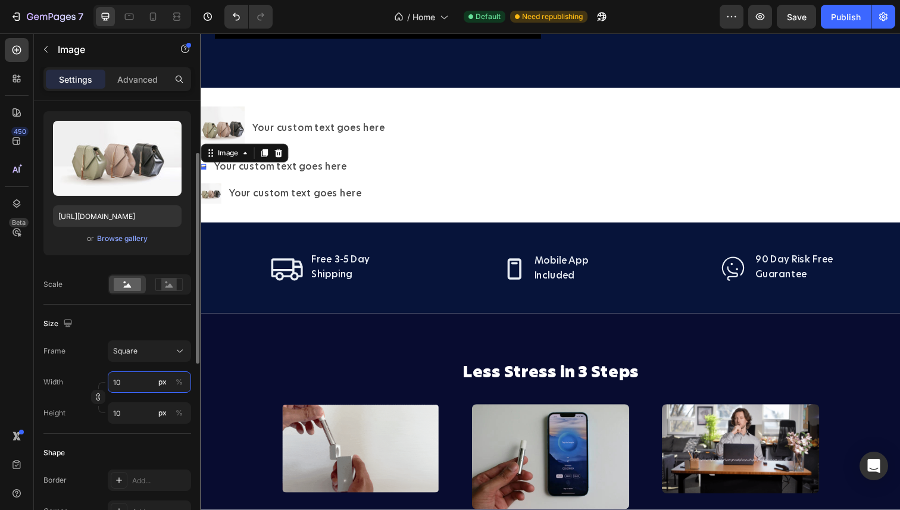
type input "100"
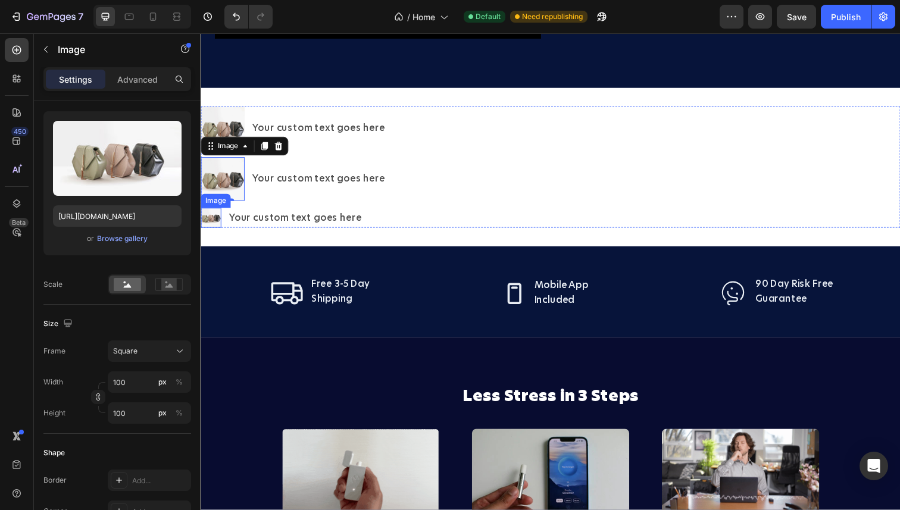
click at [213, 220] on img at bounding box center [211, 222] width 21 height 21
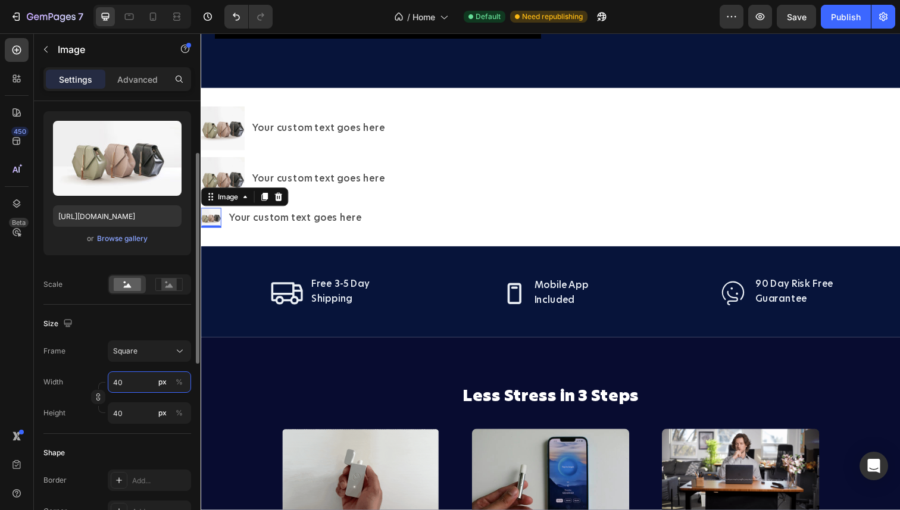
click at [123, 388] on input "40" at bounding box center [149, 382] width 83 height 21
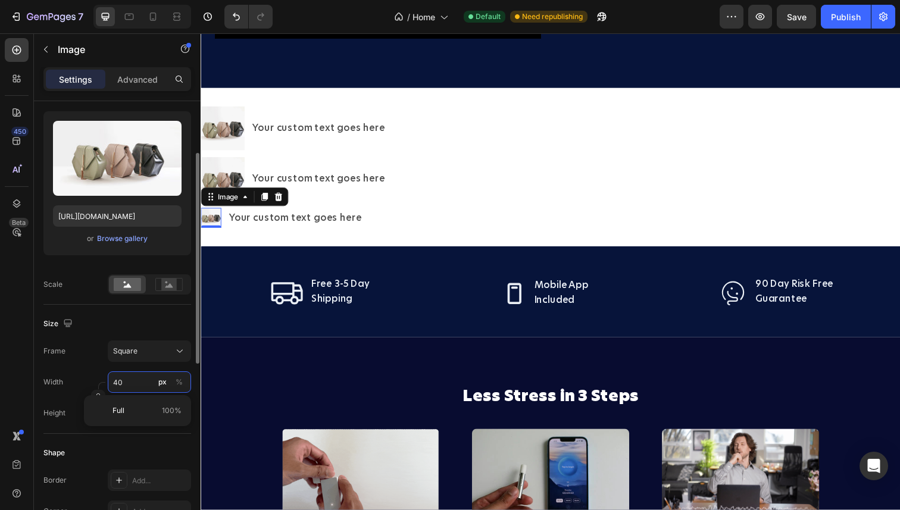
click at [123, 388] on input "40" at bounding box center [149, 382] width 83 height 21
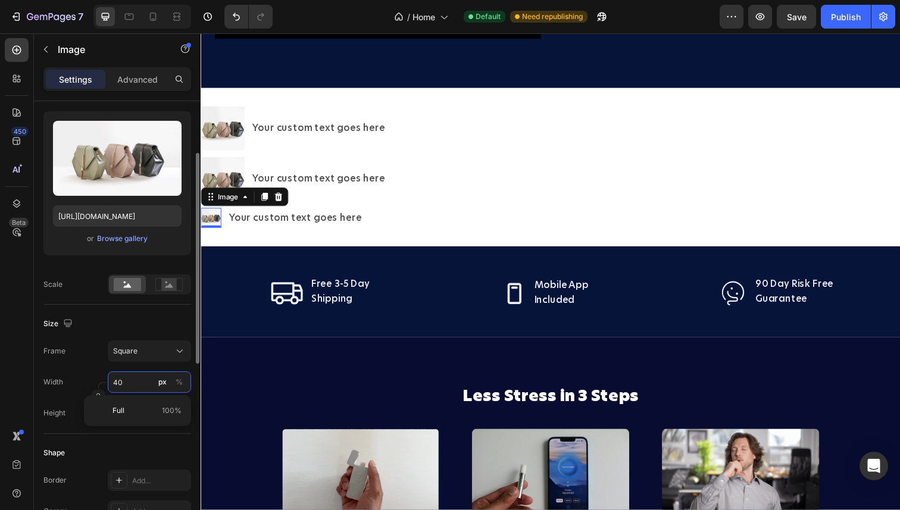
type input "1"
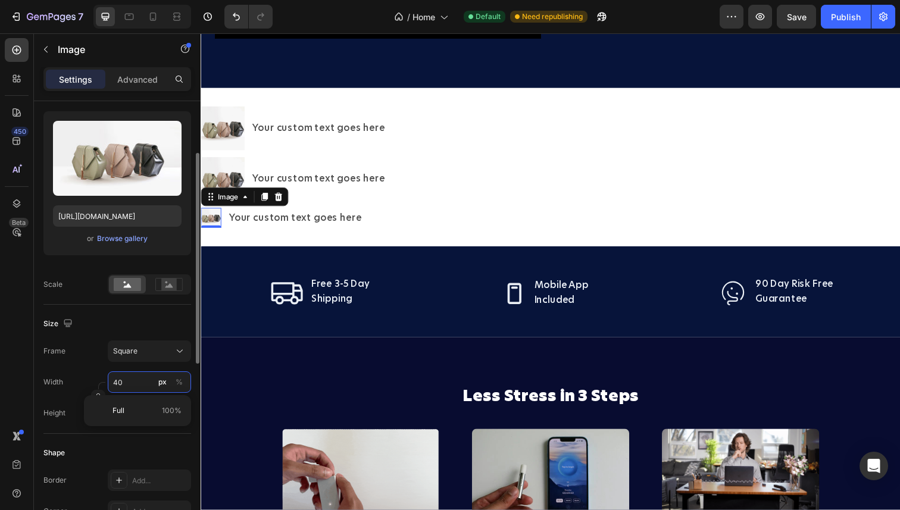
type input "1"
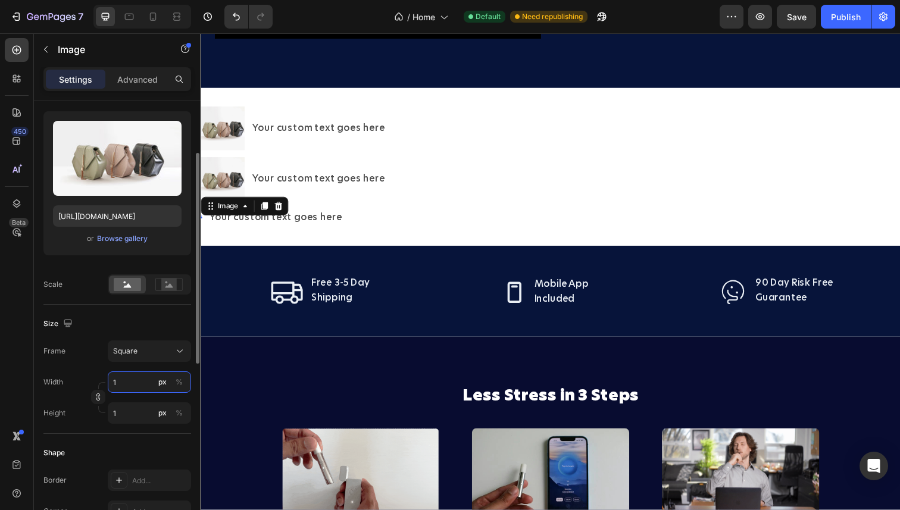
type input "10"
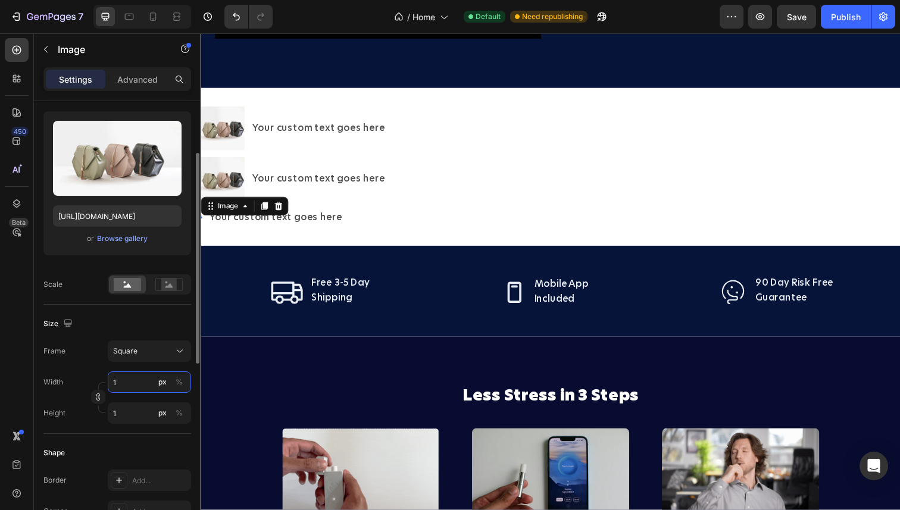
type input "10"
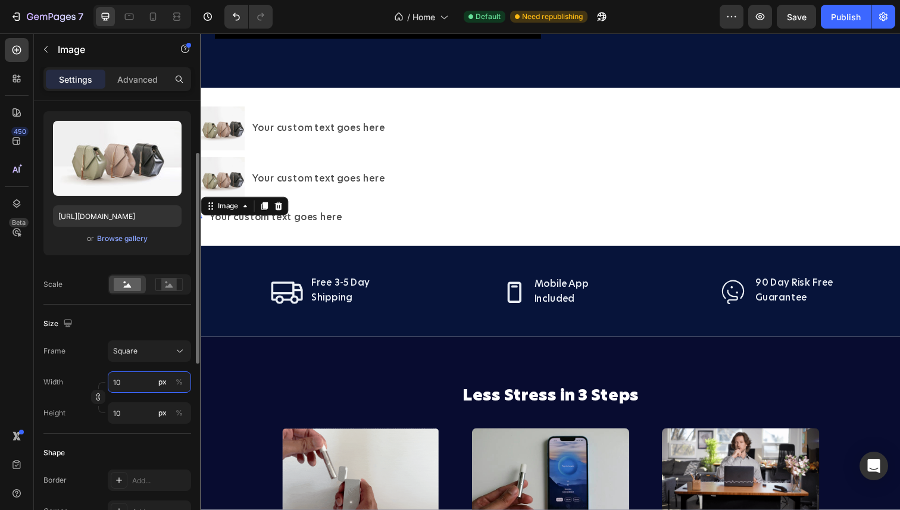
type input "100"
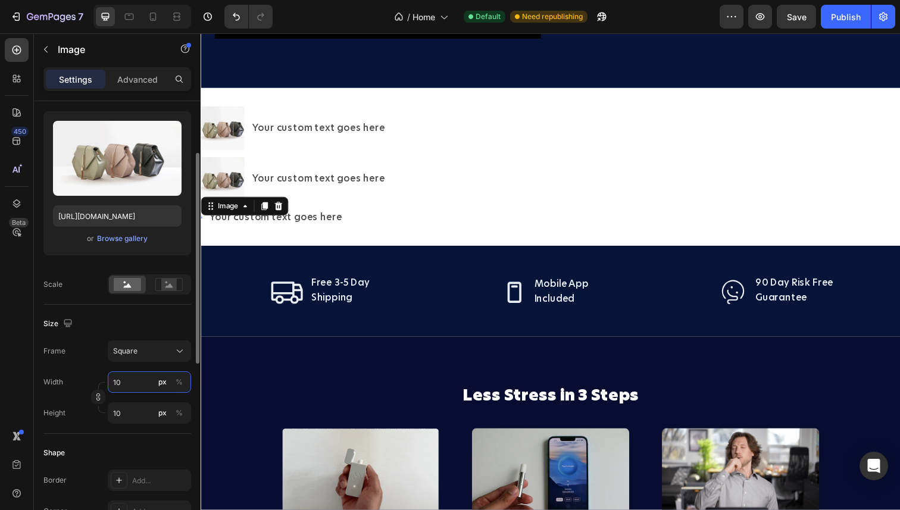
type input "100"
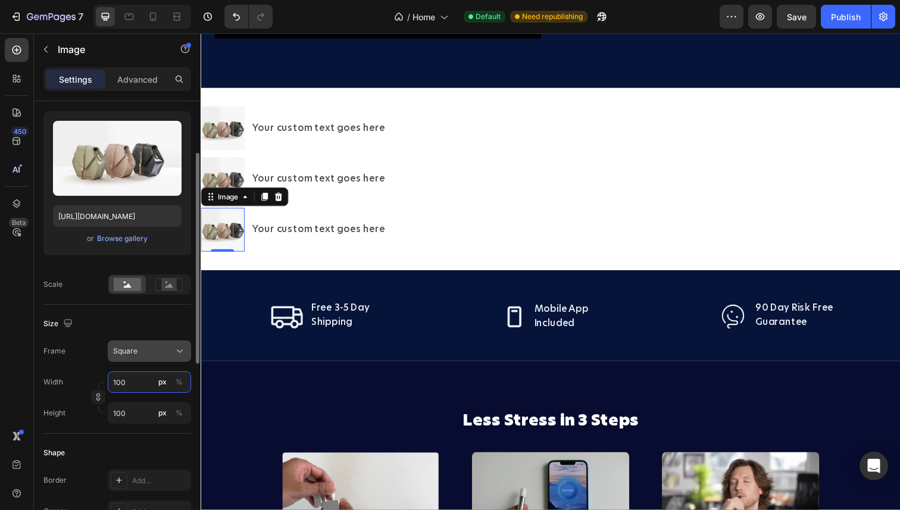
type input "100"
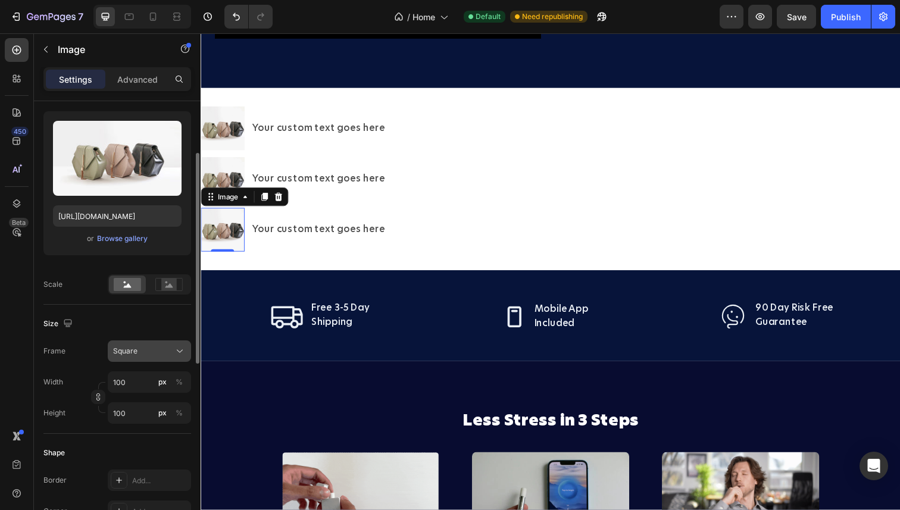
click at [163, 354] on div "Square" at bounding box center [142, 351] width 58 height 11
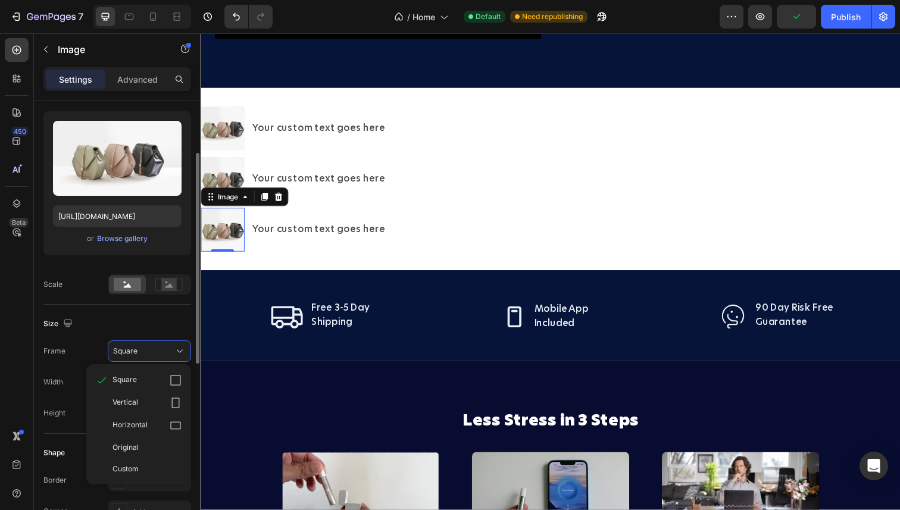
click at [164, 330] on div "Size" at bounding box center [117, 323] width 148 height 19
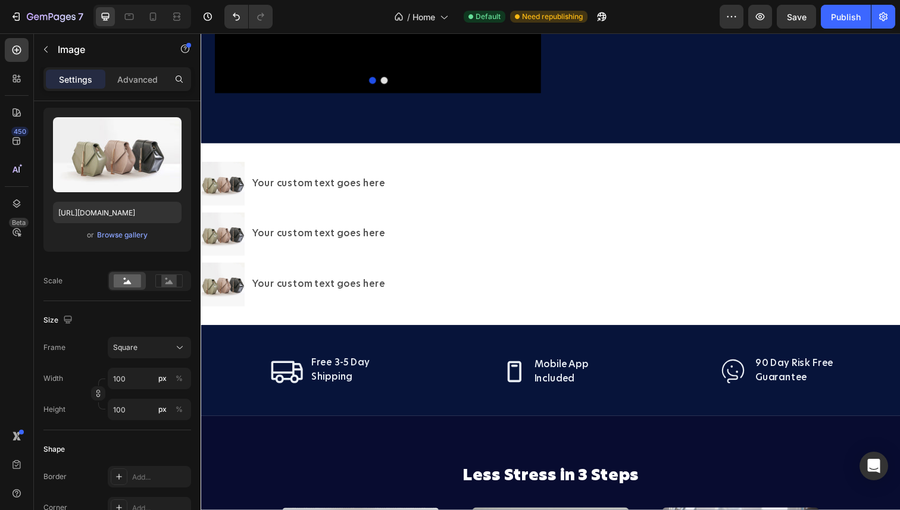
scroll to position [2355, 0]
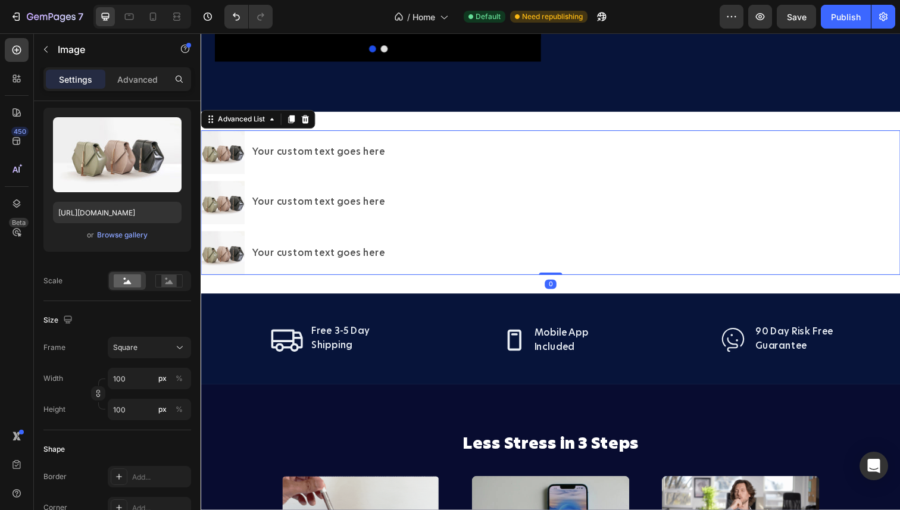
click at [410, 160] on div "Image Your custom text goes here Text Block Image Your custom text goes here Te…" at bounding box center [558, 207] width 714 height 148
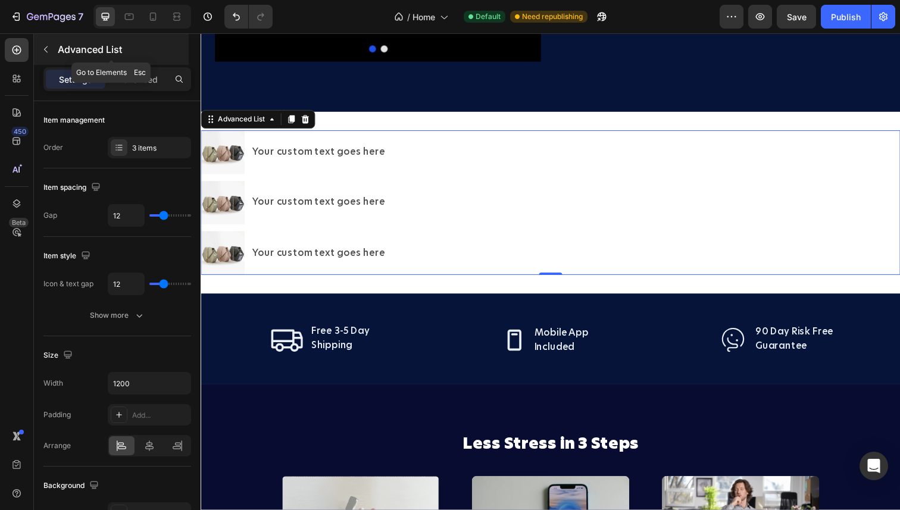
click at [44, 49] on icon "button" at bounding box center [46, 50] width 10 height 10
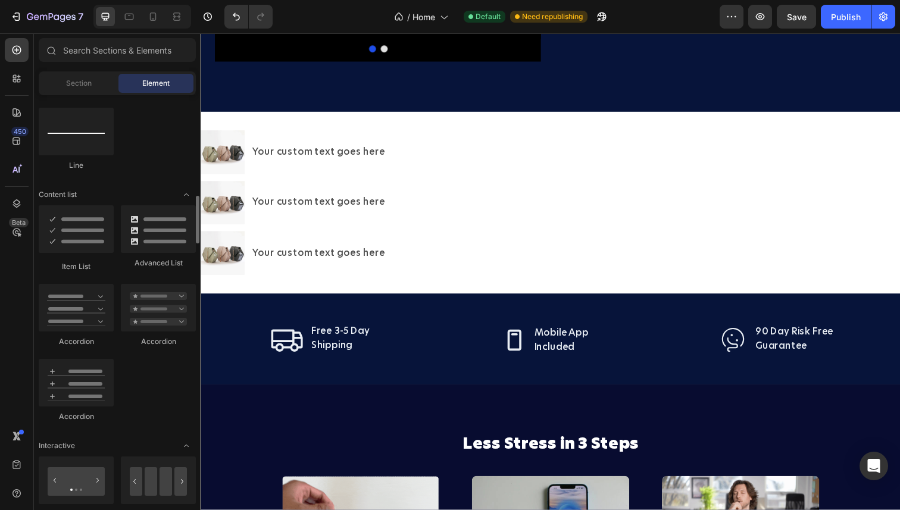
scroll to position [856, 0]
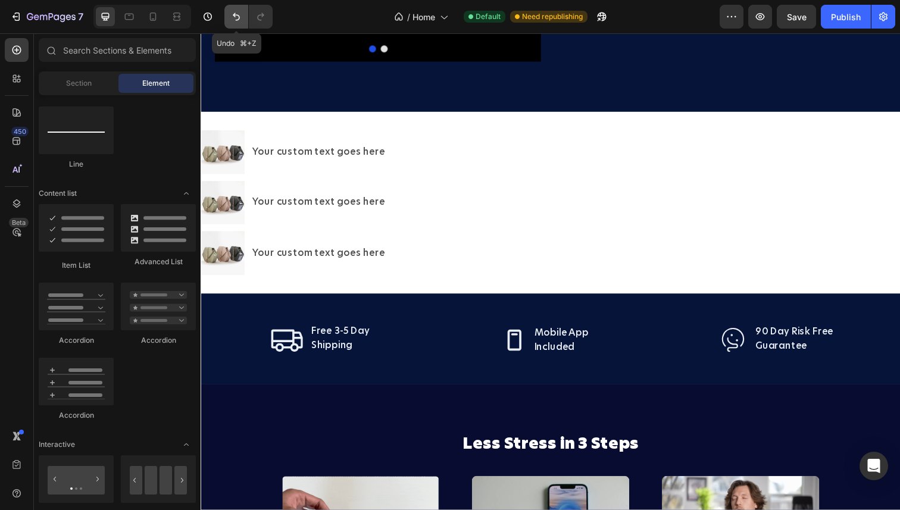
click at [243, 21] on button "Undo/Redo" at bounding box center [236, 17] width 24 height 24
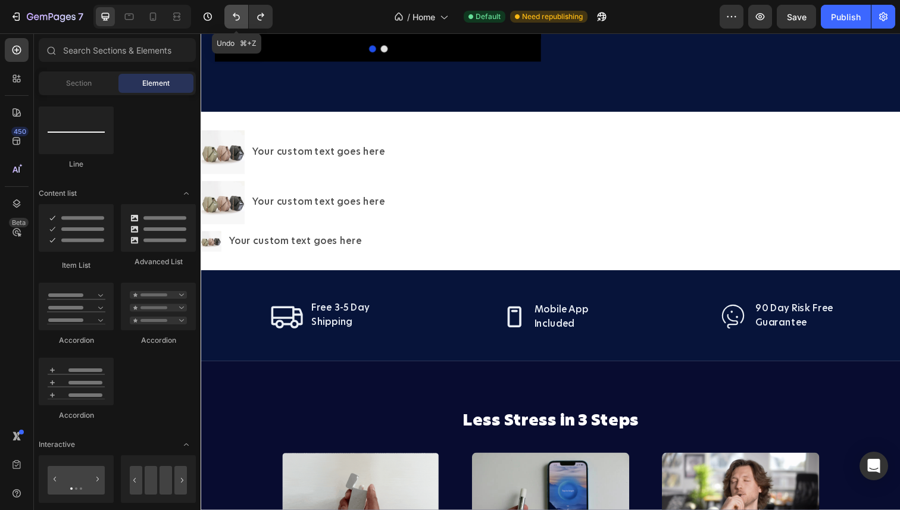
click at [243, 21] on button "Undo/Redo" at bounding box center [236, 17] width 24 height 24
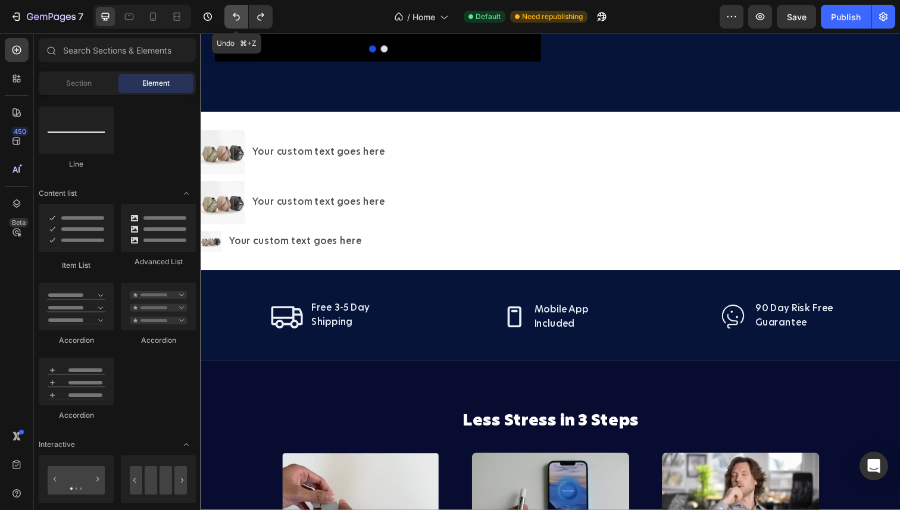
click at [243, 21] on button "Undo/Redo" at bounding box center [236, 17] width 24 height 24
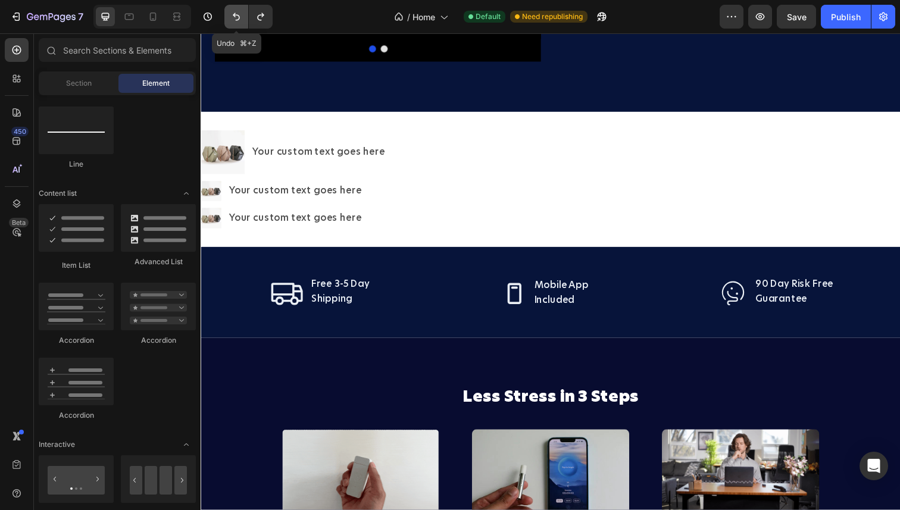
click at [243, 21] on button "Undo/Redo" at bounding box center [236, 17] width 24 height 24
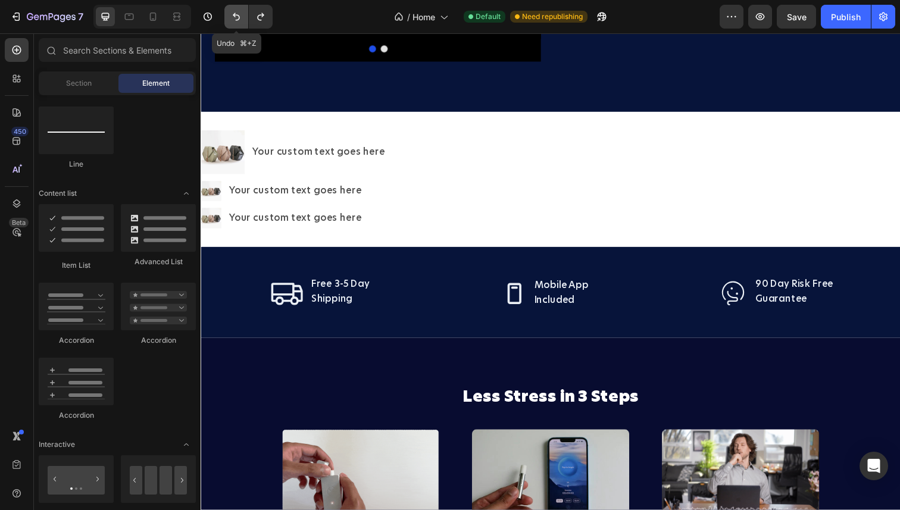
click at [243, 21] on button "Undo/Redo" at bounding box center [236, 17] width 24 height 24
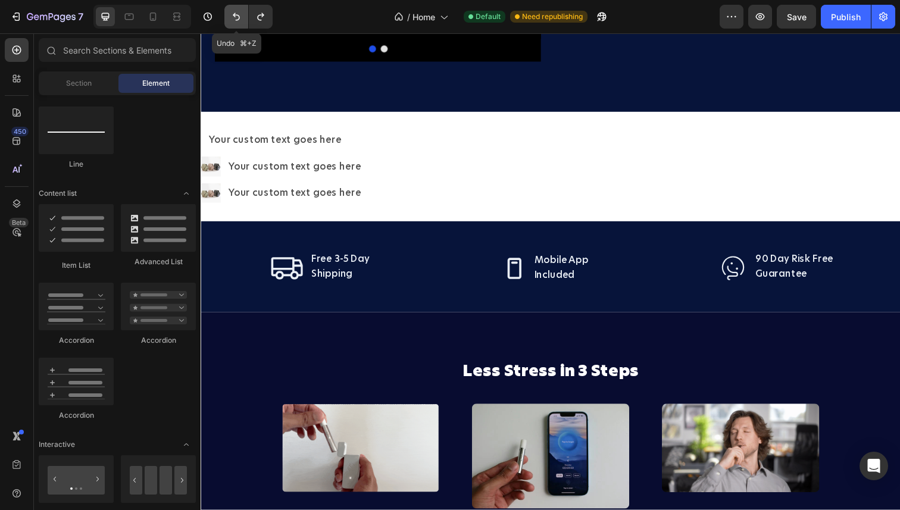
click at [243, 21] on button "Undo/Redo" at bounding box center [236, 17] width 24 height 24
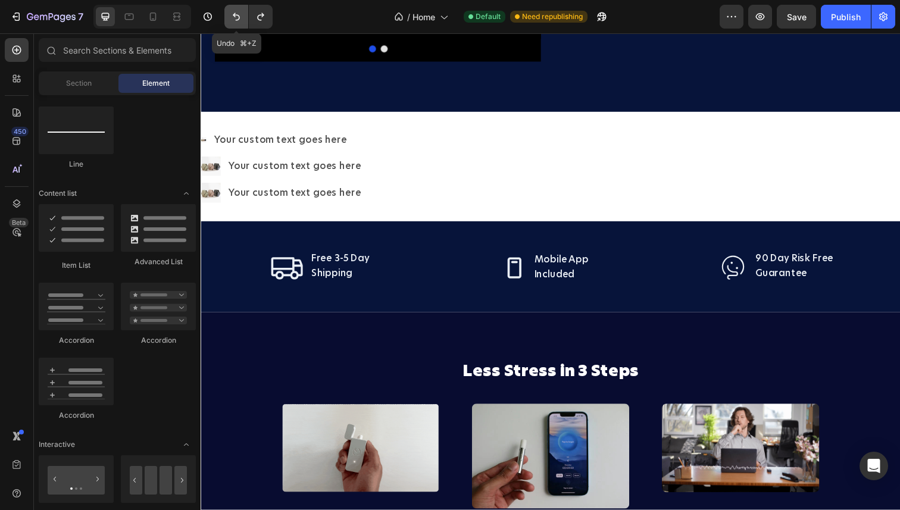
click at [243, 21] on button "Undo/Redo" at bounding box center [236, 17] width 24 height 24
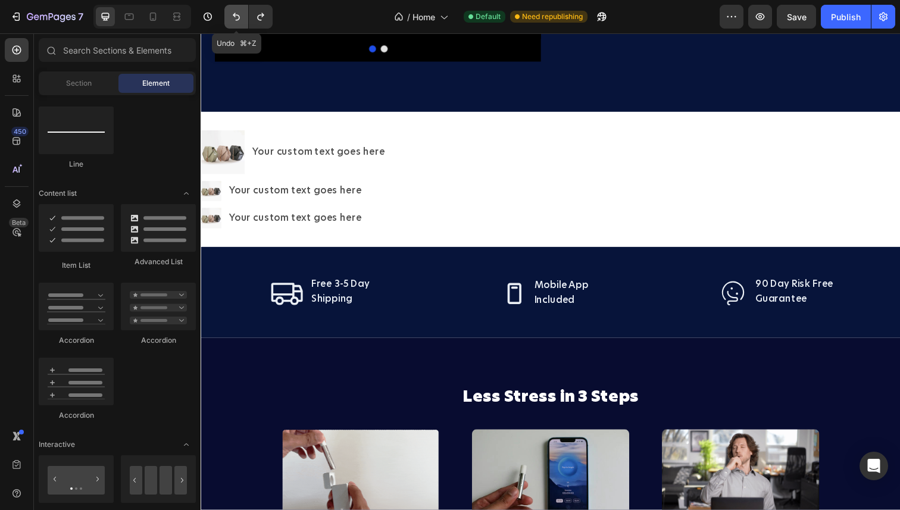
click at [243, 21] on button "Undo/Redo" at bounding box center [236, 17] width 24 height 24
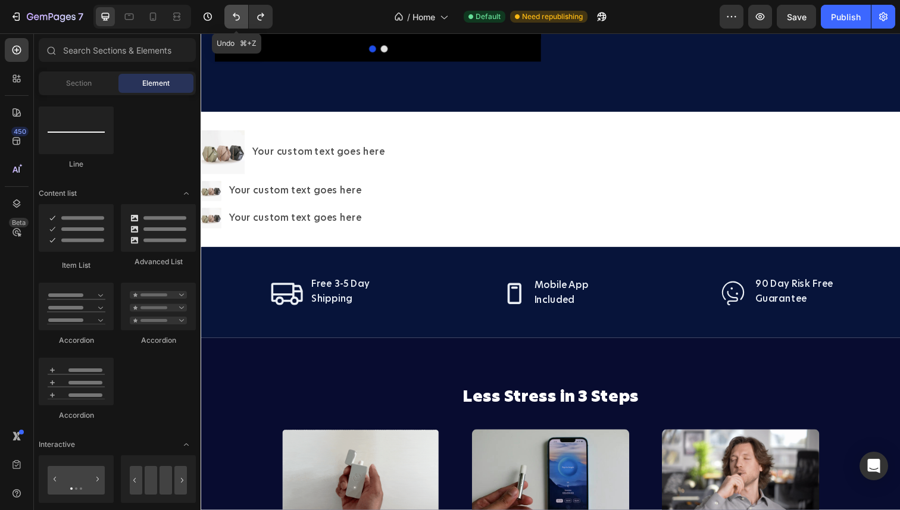
click at [243, 21] on button "Undo/Redo" at bounding box center [236, 17] width 24 height 24
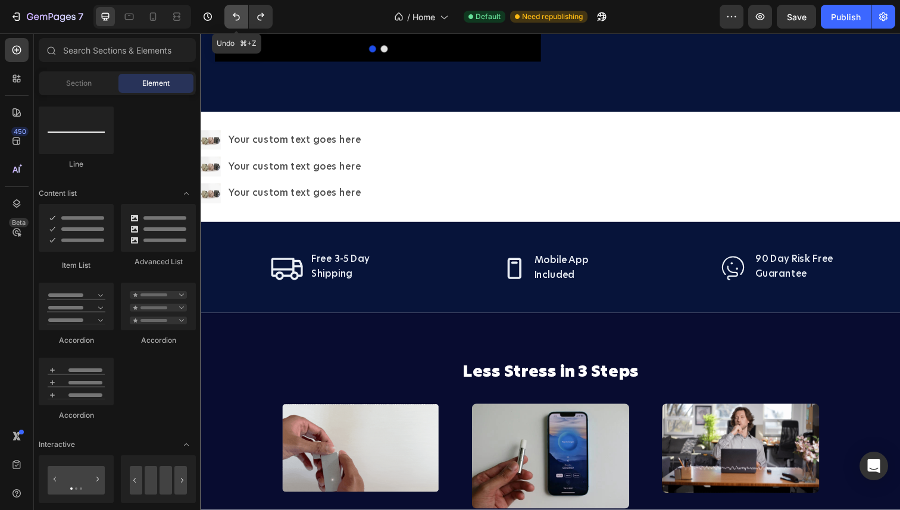
click at [243, 21] on button "Undo/Redo" at bounding box center [236, 17] width 24 height 24
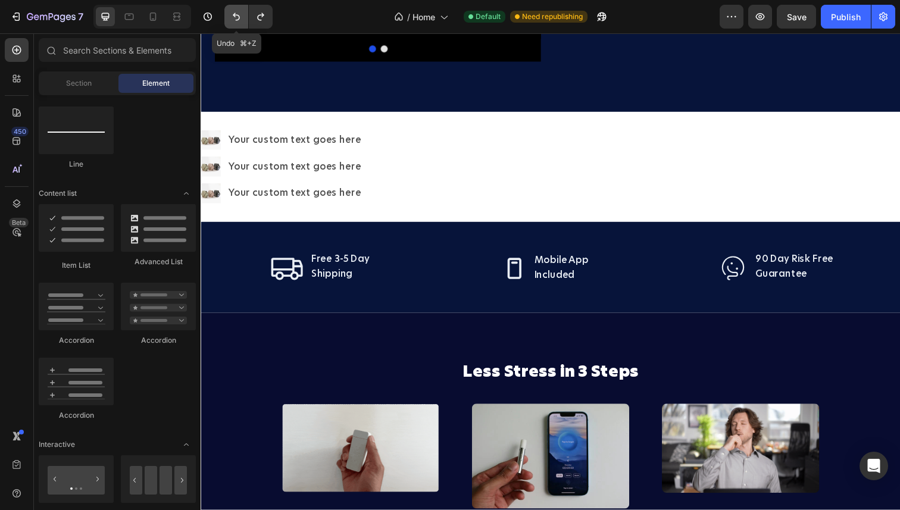
click at [243, 21] on button "Undo/Redo" at bounding box center [236, 17] width 24 height 24
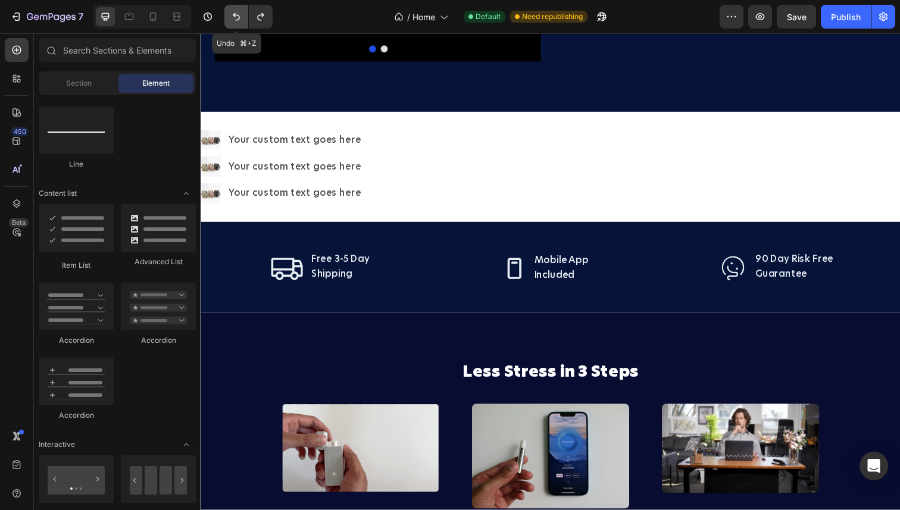
click at [243, 21] on button "Undo/Redo" at bounding box center [236, 17] width 24 height 24
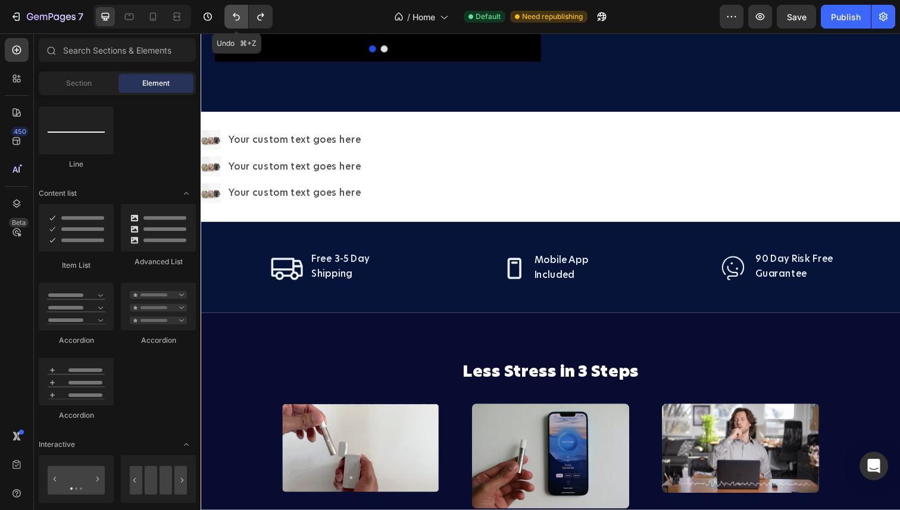
click at [243, 21] on button "Undo/Redo" at bounding box center [236, 17] width 24 height 24
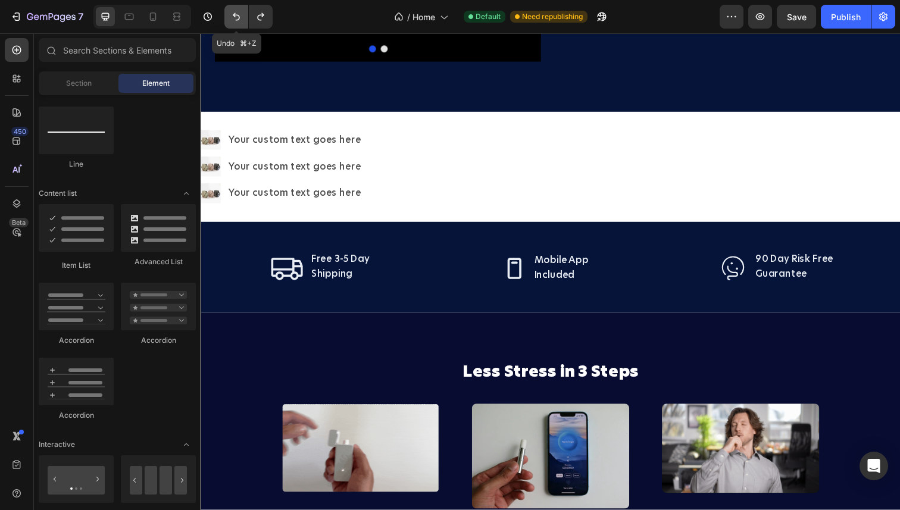
click at [243, 21] on button "Undo/Redo" at bounding box center [236, 17] width 24 height 24
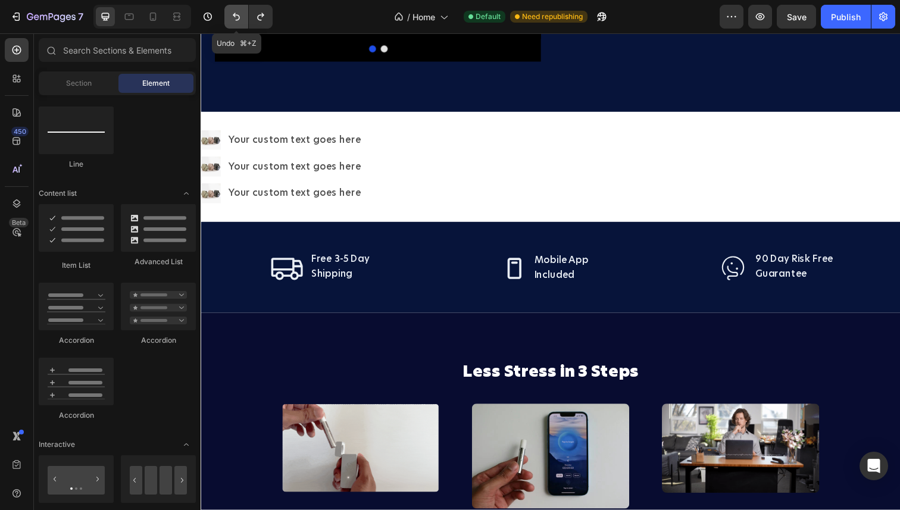
click at [243, 21] on button "Undo/Redo" at bounding box center [236, 17] width 24 height 24
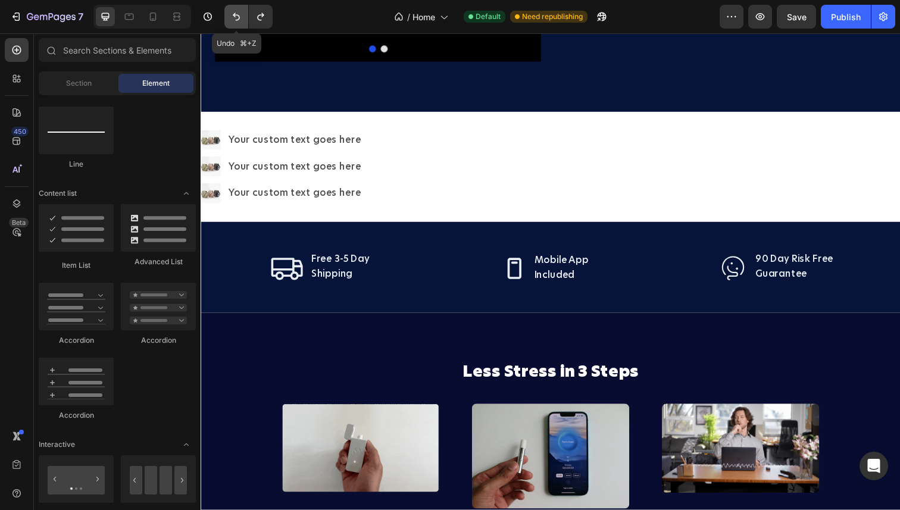
click at [243, 21] on button "Undo/Redo" at bounding box center [236, 17] width 24 height 24
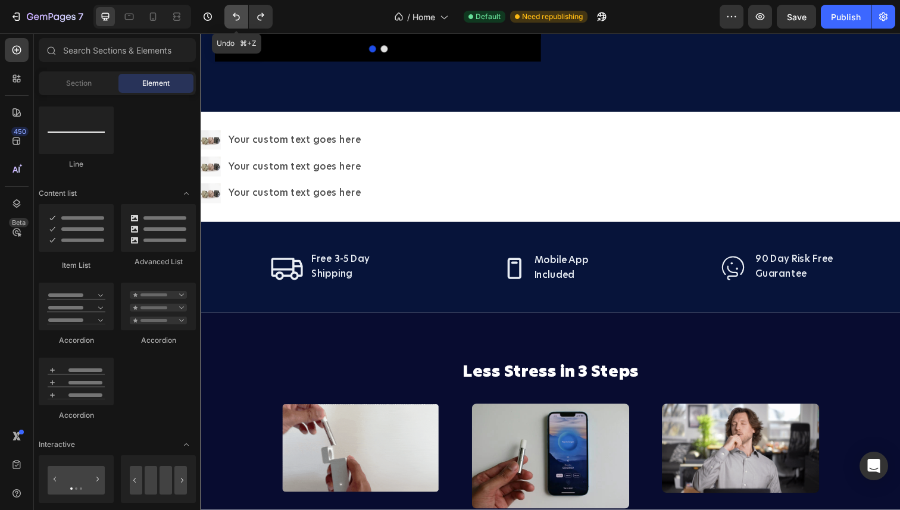
click at [239, 13] on icon "Undo/Redo" at bounding box center [236, 17] width 12 height 12
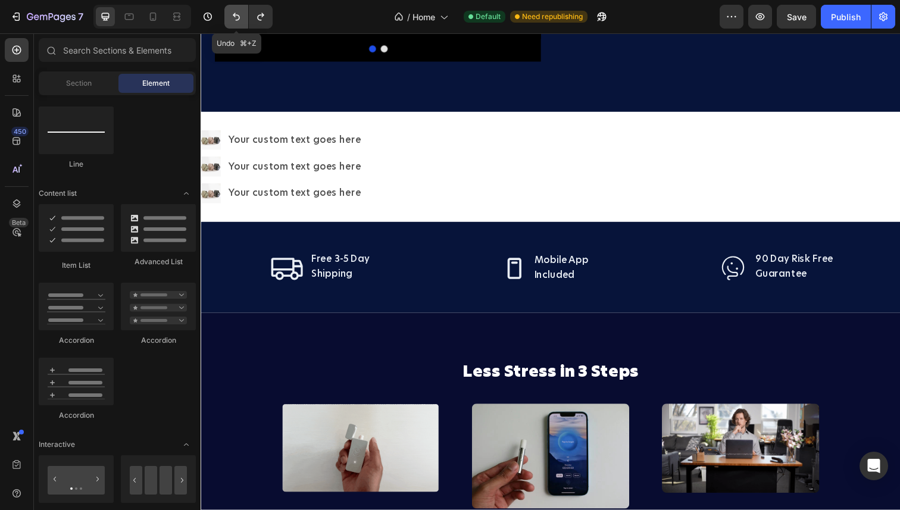
click at [239, 13] on icon "Undo/Redo" at bounding box center [236, 17] width 12 height 12
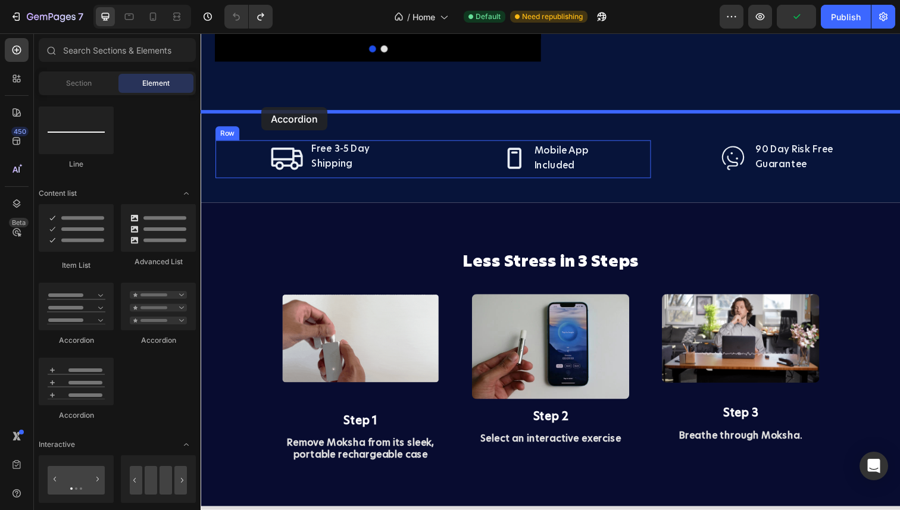
drag, startPoint x: 342, startPoint y: 342, endPoint x: 263, endPoint y: 109, distance: 245.9
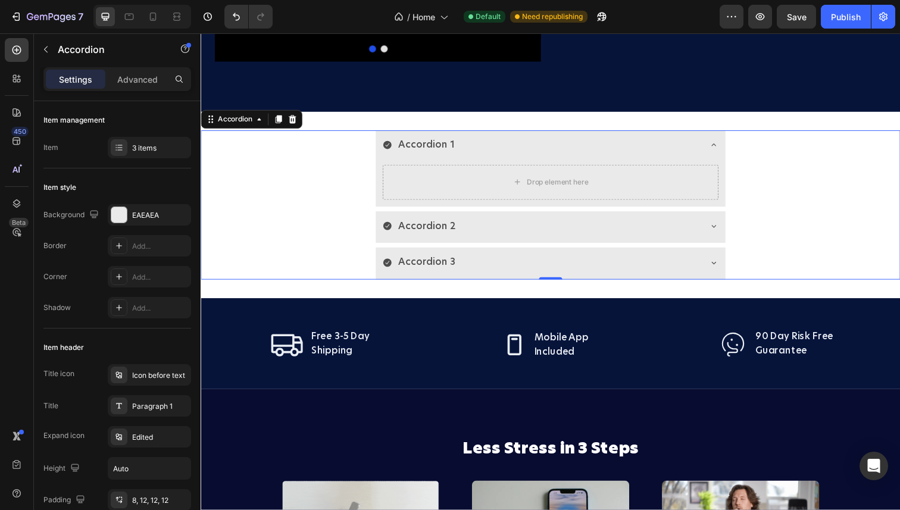
click at [325, 194] on div "Accordion 1 Drop element here" at bounding box center [557, 172] width 713 height 78
click at [392, 152] on div "Accordion 1" at bounding box center [548, 148] width 324 height 21
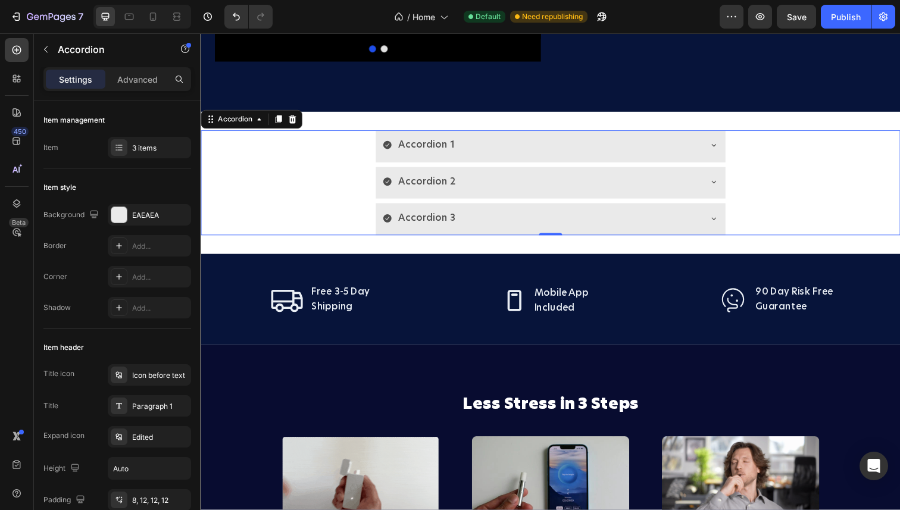
click at [392, 152] on div "Accordion 1" at bounding box center [548, 148] width 324 height 21
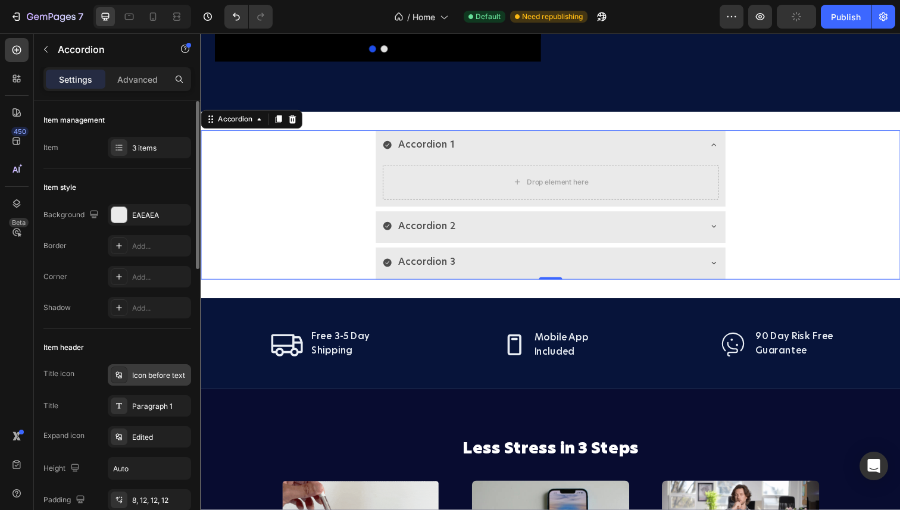
click at [149, 372] on div "Icon before text" at bounding box center [160, 375] width 56 height 11
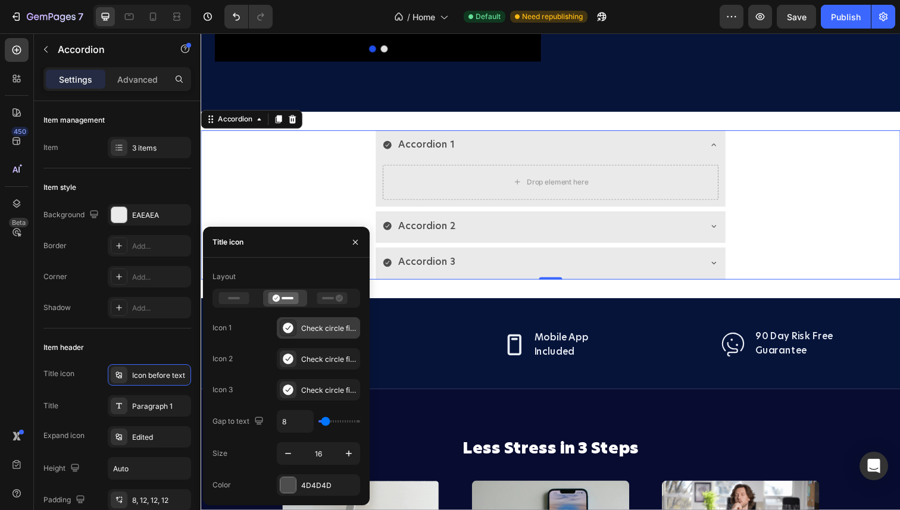
click at [293, 329] on icon at bounding box center [288, 328] width 12 height 12
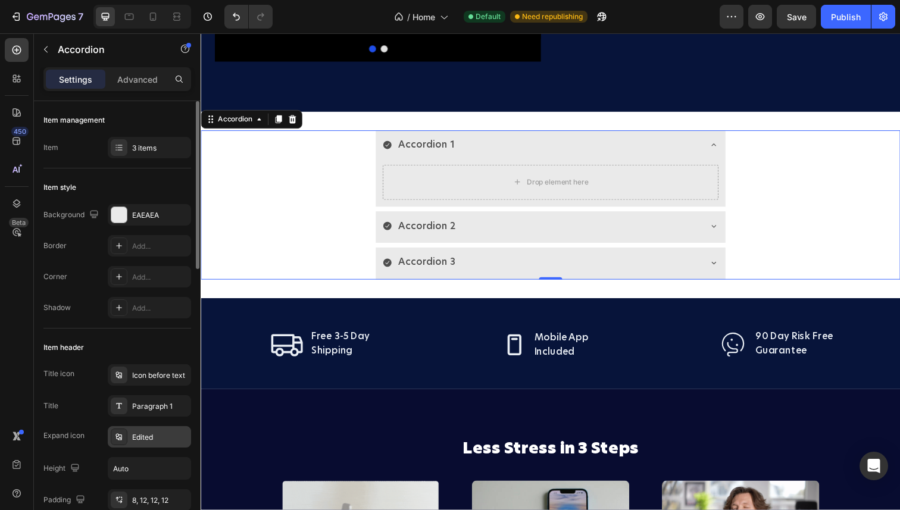
click at [120, 438] on icon at bounding box center [119, 436] width 6 height 7
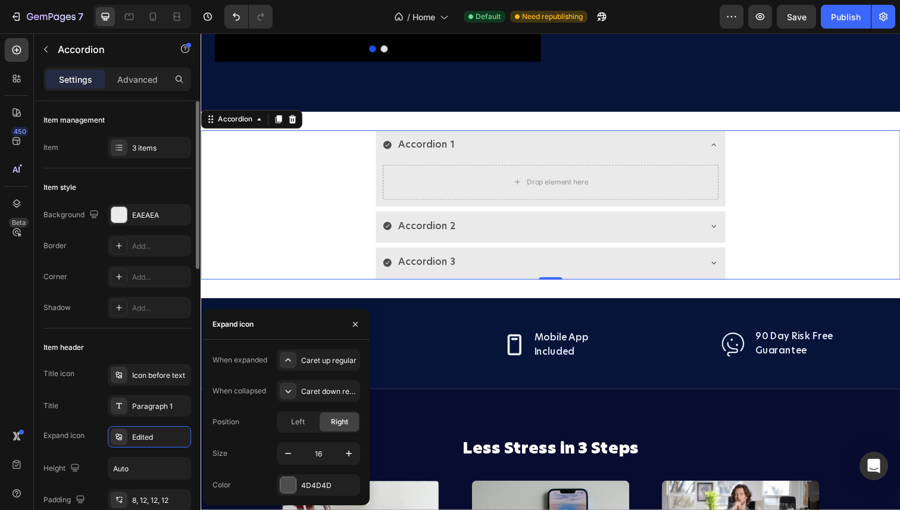
click at [145, 344] on div "Item header" at bounding box center [117, 347] width 148 height 19
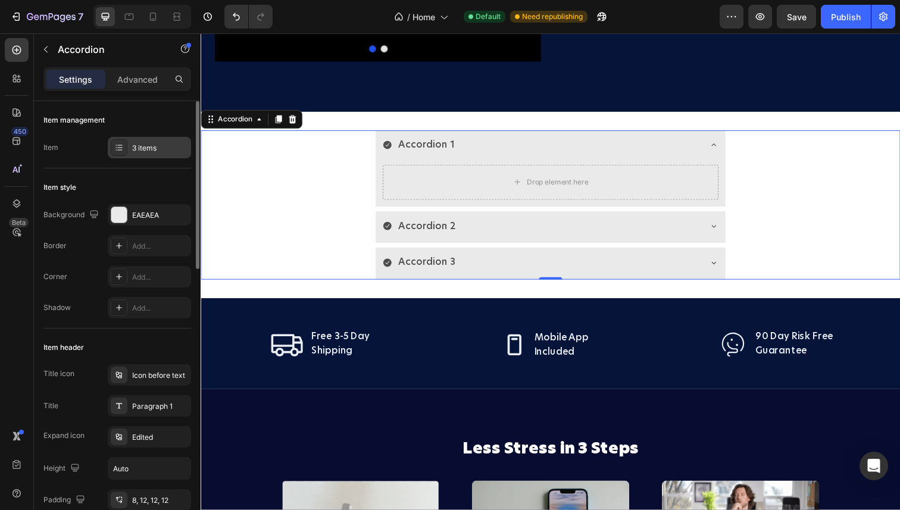
click at [143, 141] on div "3 items" at bounding box center [149, 147] width 83 height 21
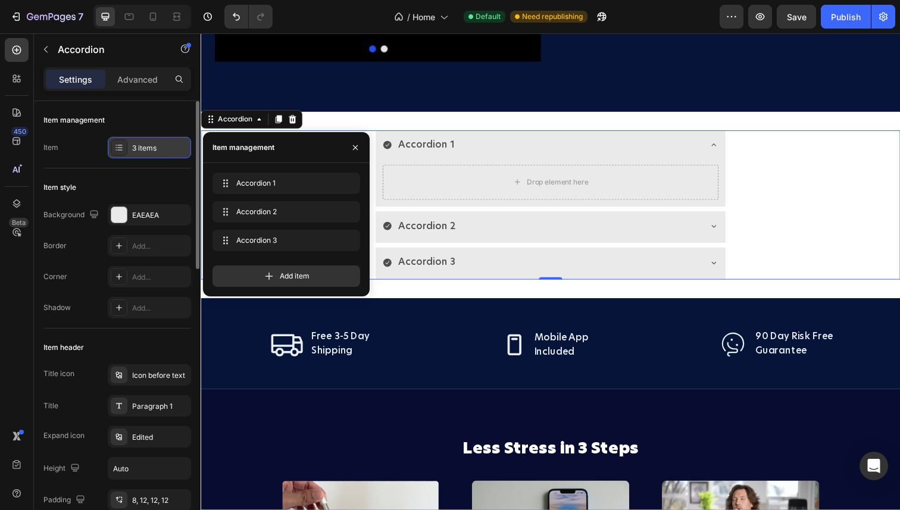
click at [143, 141] on div "3 items" at bounding box center [149, 147] width 83 height 21
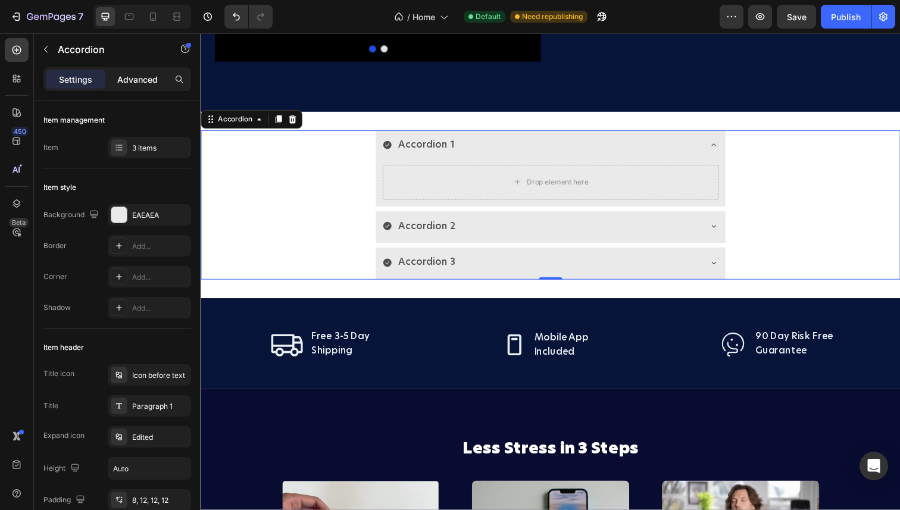
click at [139, 85] on div "Advanced" at bounding box center [138, 79] width 60 height 19
type input "100%"
type input "100"
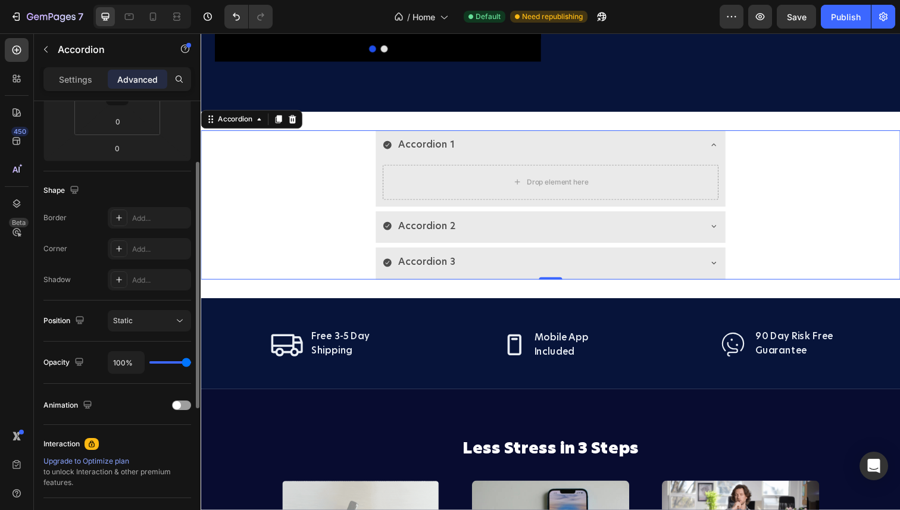
scroll to position [0, 0]
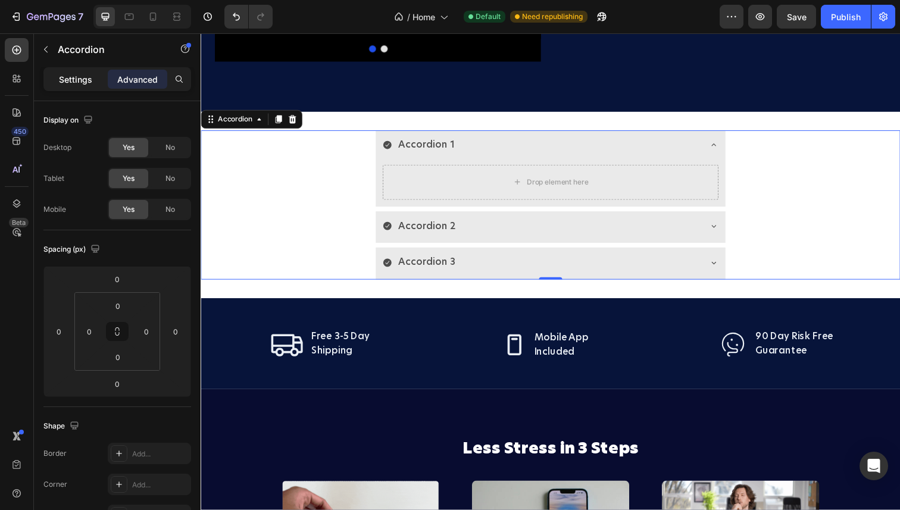
click at [74, 81] on p "Settings" at bounding box center [75, 79] width 33 height 13
type input "8"
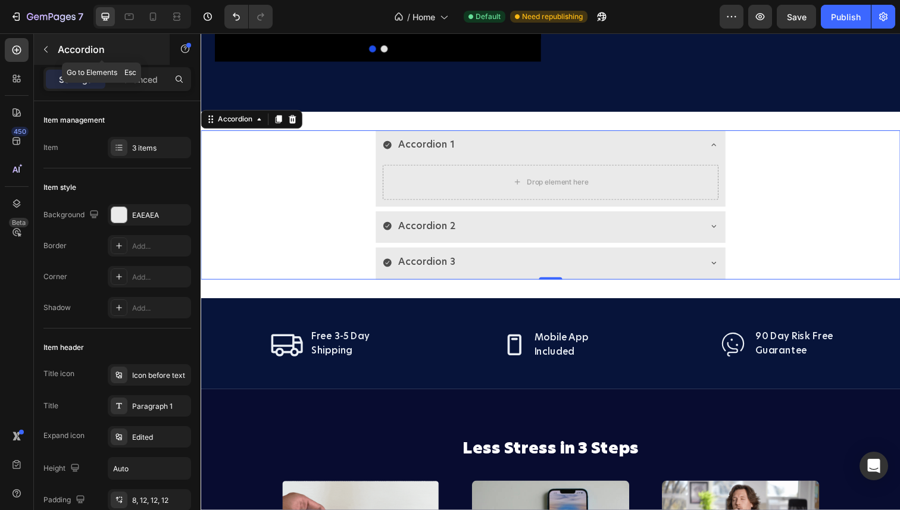
click at [48, 54] on icon "button" at bounding box center [46, 50] width 10 height 10
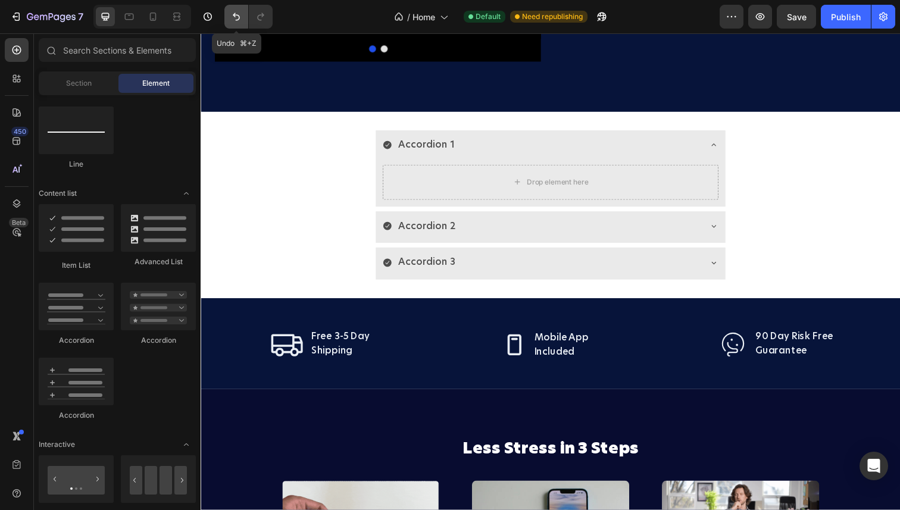
click at [232, 22] on icon "Undo/Redo" at bounding box center [236, 17] width 12 height 12
click at [238, 17] on icon "Undo/Redo" at bounding box center [236, 17] width 12 height 12
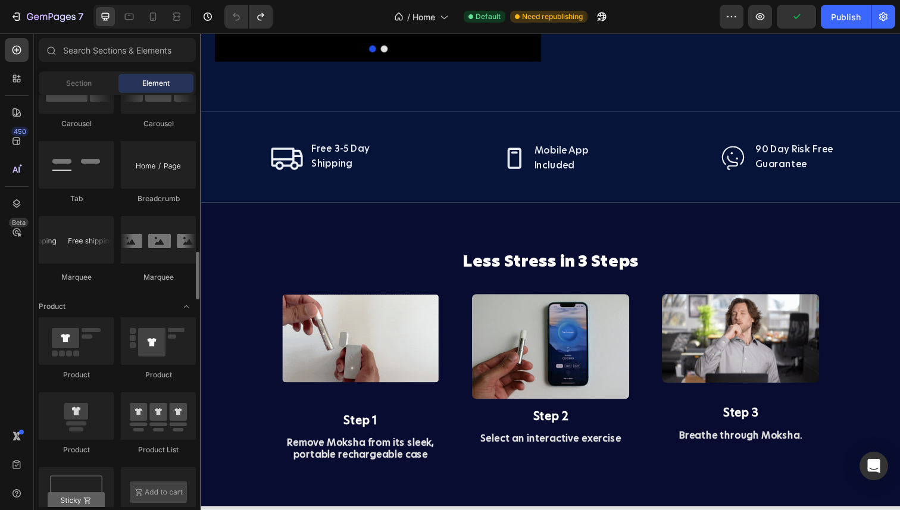
scroll to position [1319, 0]
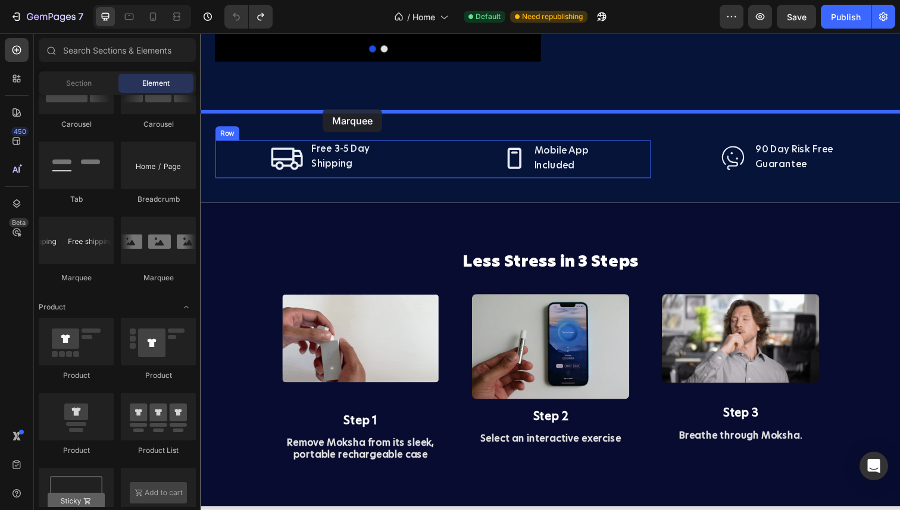
drag, startPoint x: 365, startPoint y: 274, endPoint x: 325, endPoint y: 111, distance: 167.9
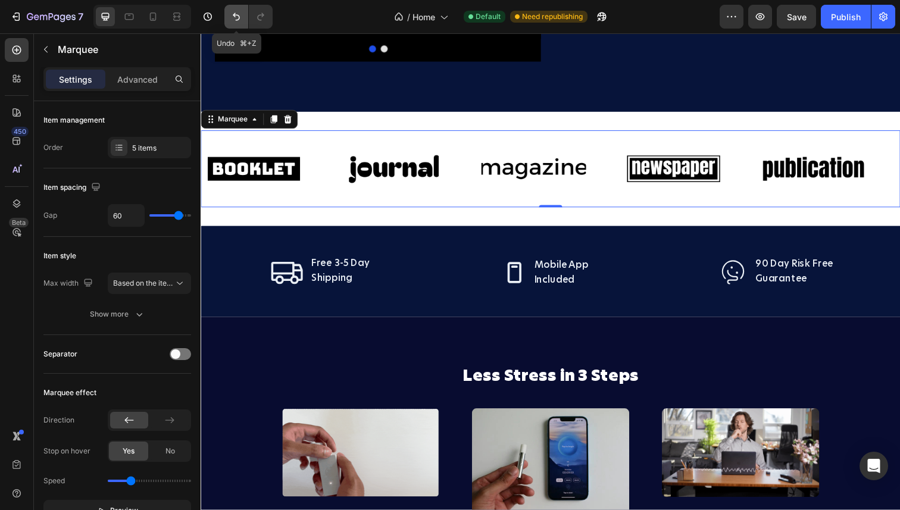
click at [239, 18] on icon "Undo/Redo" at bounding box center [236, 17] width 7 height 8
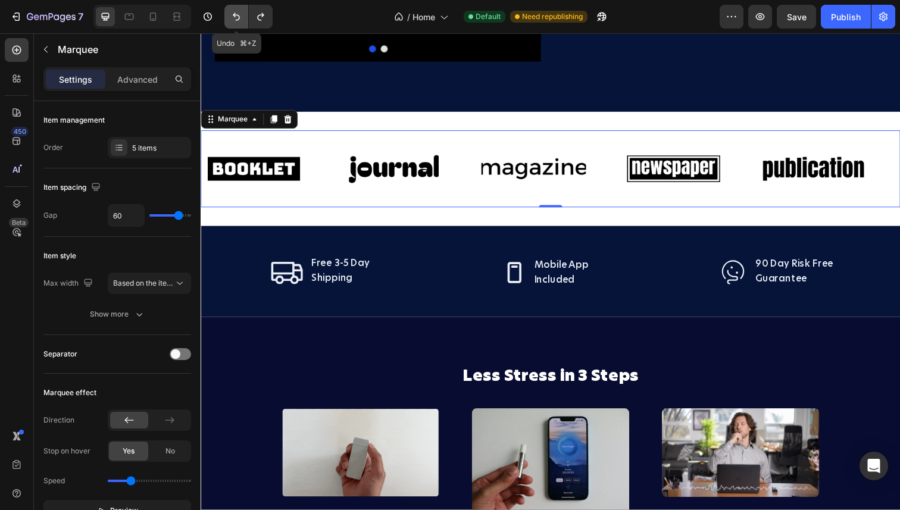
click at [236, 20] on icon "Undo/Redo" at bounding box center [236, 17] width 7 height 8
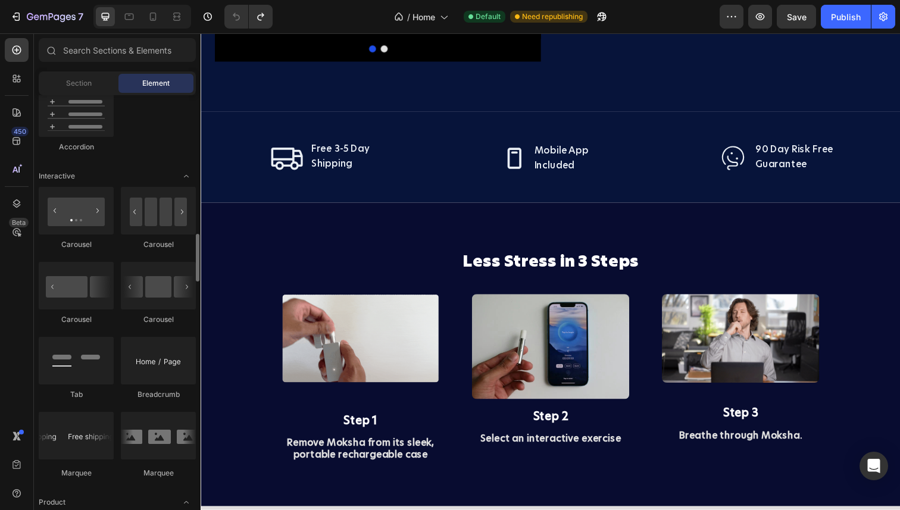
scroll to position [1143, 0]
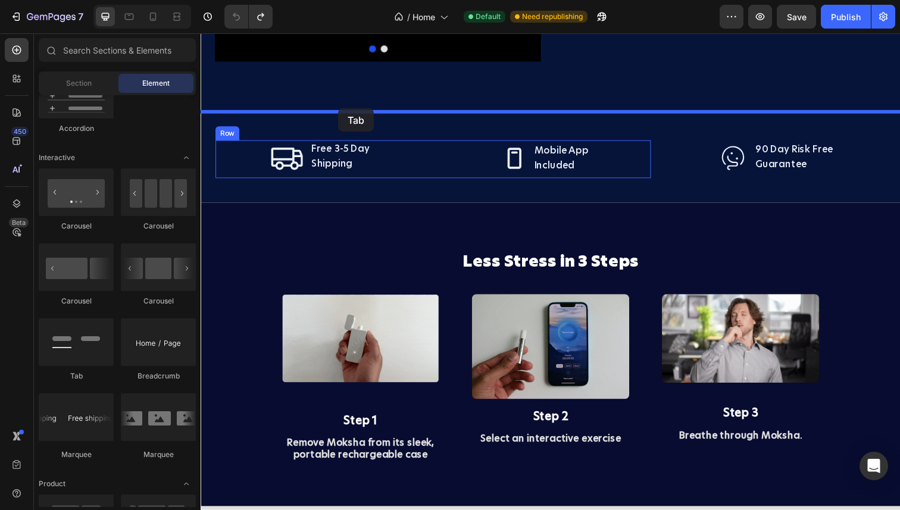
drag, startPoint x: 280, startPoint y: 377, endPoint x: 341, endPoint y: 110, distance: 274.3
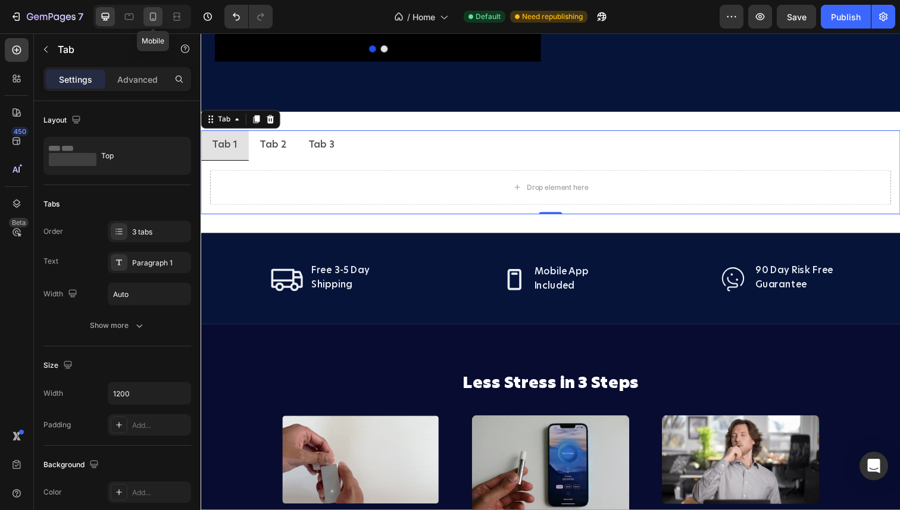
click at [155, 18] on icon at bounding box center [153, 17] width 12 height 12
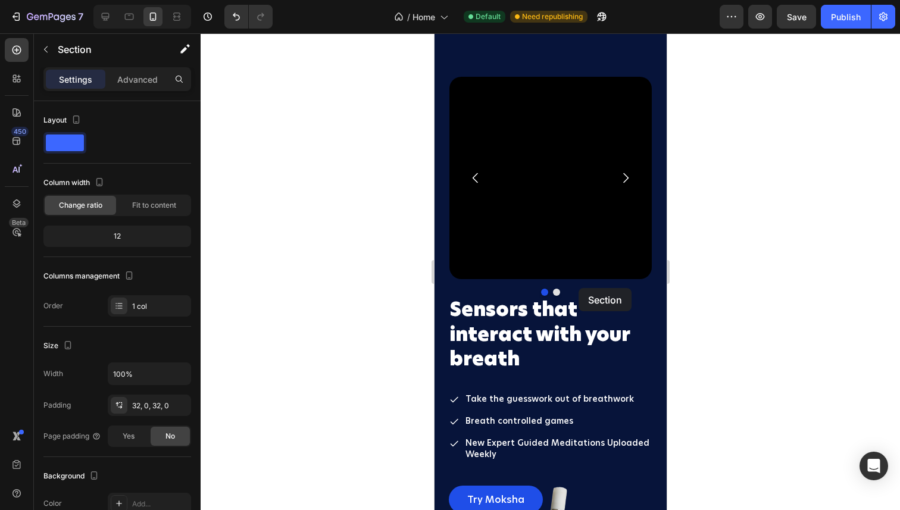
scroll to position [2085, 0]
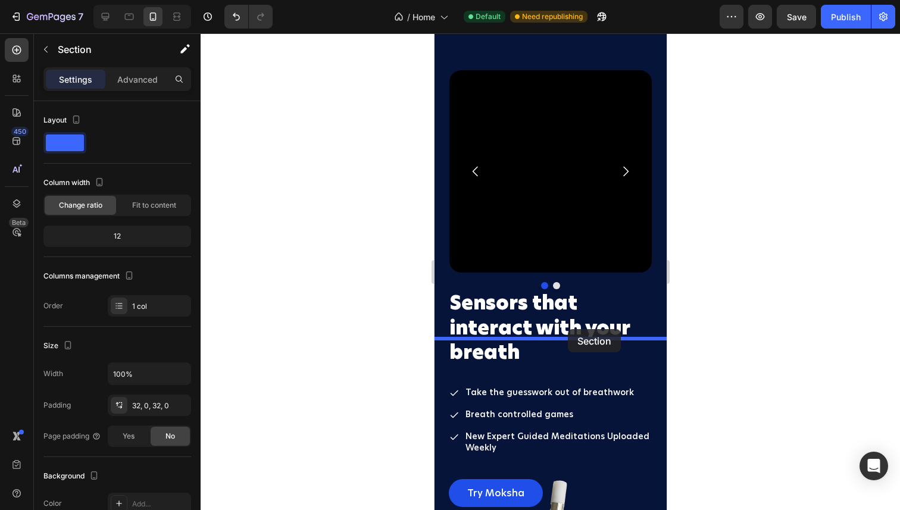
drag, startPoint x: 576, startPoint y: 357, endPoint x: 567, endPoint y: 329, distance: 28.6
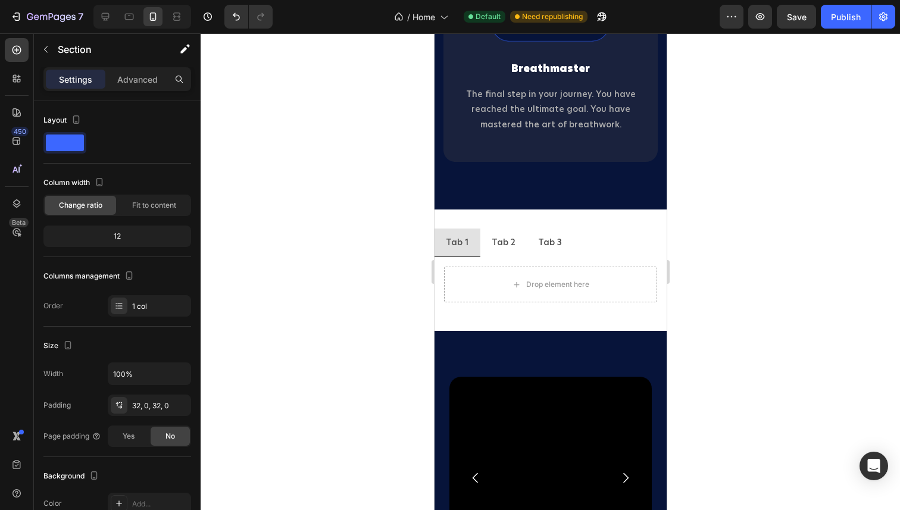
scroll to position [2080, 0]
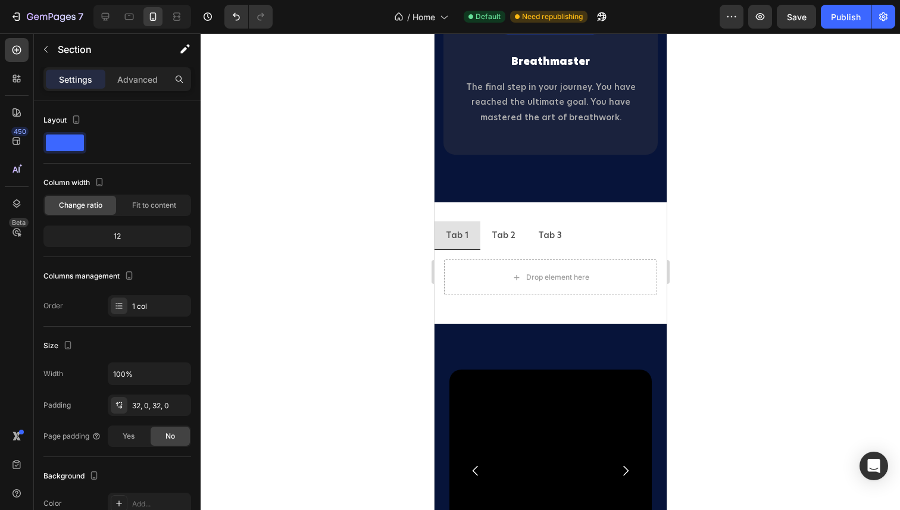
click at [520, 216] on div "Tab 1 Tab 2 Tab 3 Drop element here Tab Section 6" at bounding box center [550, 262] width 232 height 121
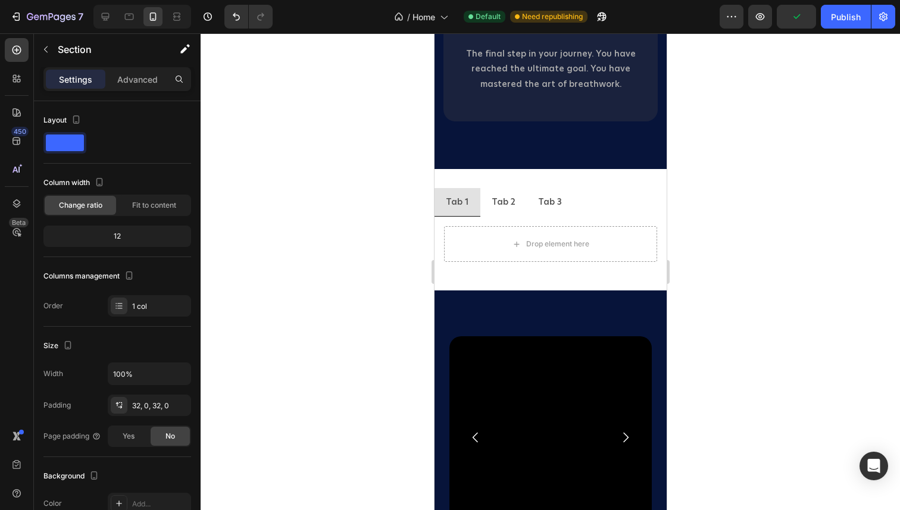
scroll to position [2078, 0]
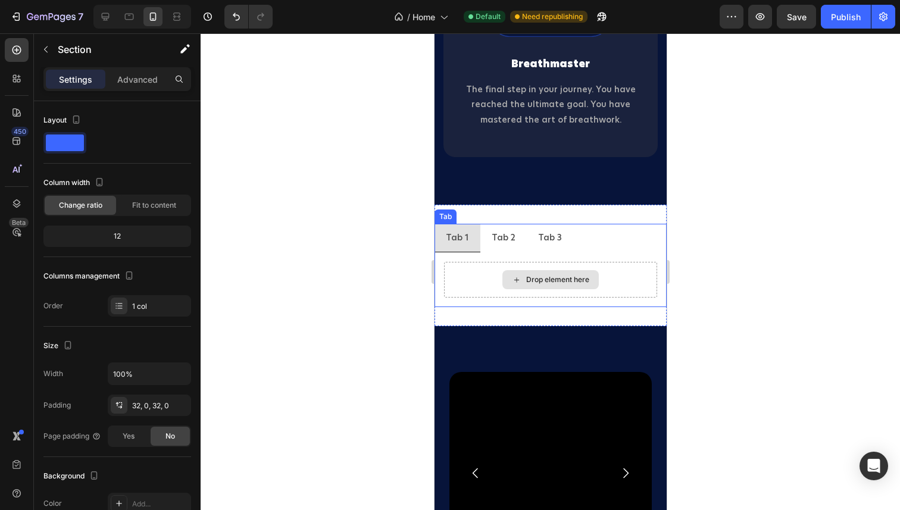
click at [531, 283] on div "Drop element here" at bounding box center [557, 280] width 63 height 10
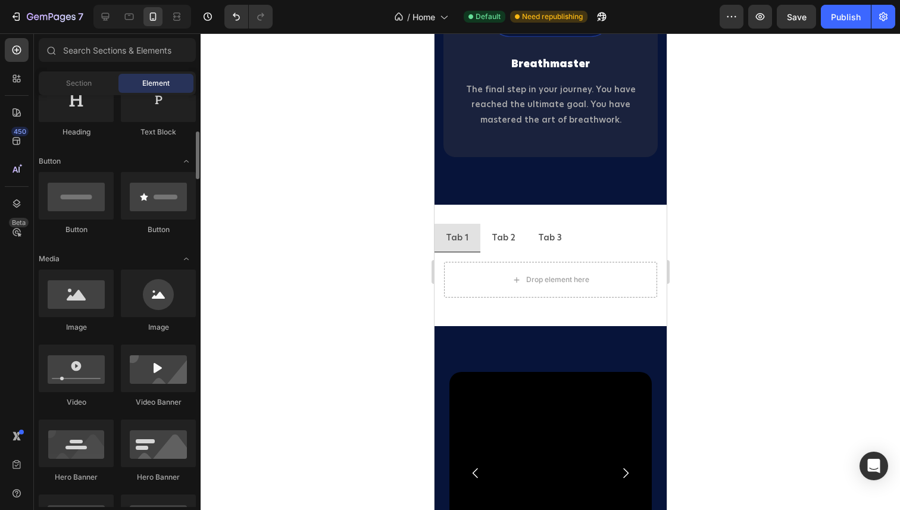
scroll to position [219, 0]
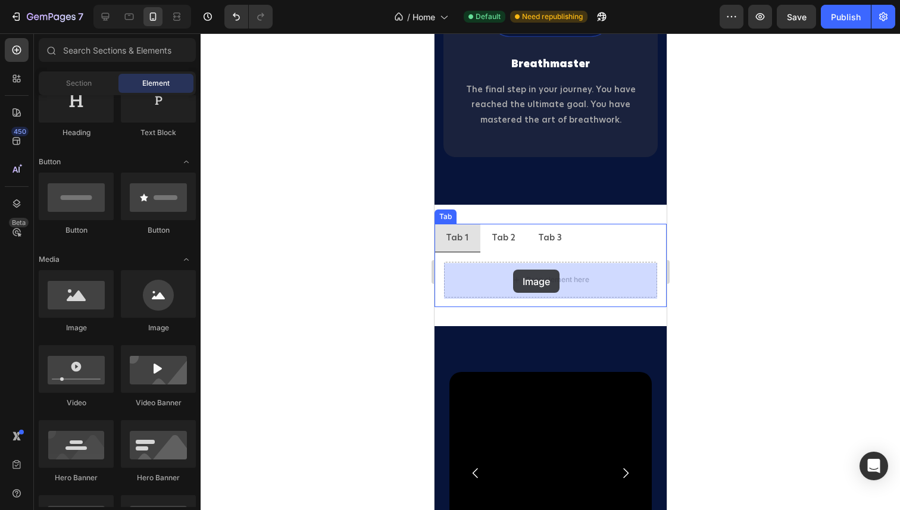
drag, startPoint x: 588, startPoint y: 340, endPoint x: 513, endPoint y: 270, distance: 102.8
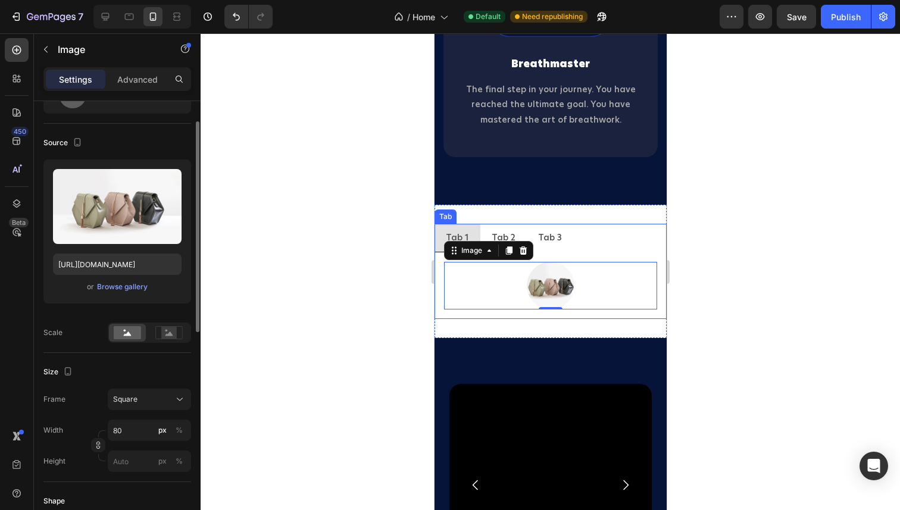
scroll to position [72, 0]
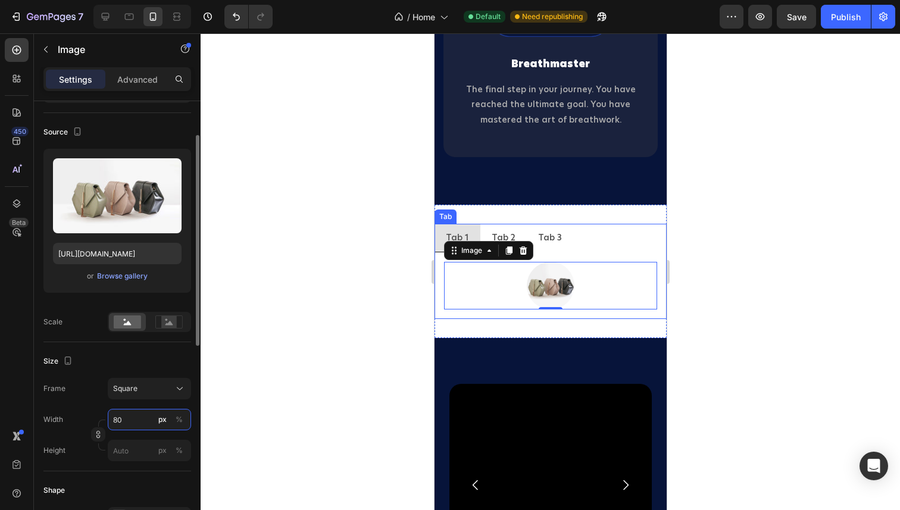
click at [126, 417] on input "80" at bounding box center [149, 419] width 83 height 21
type input "2"
type input "20"
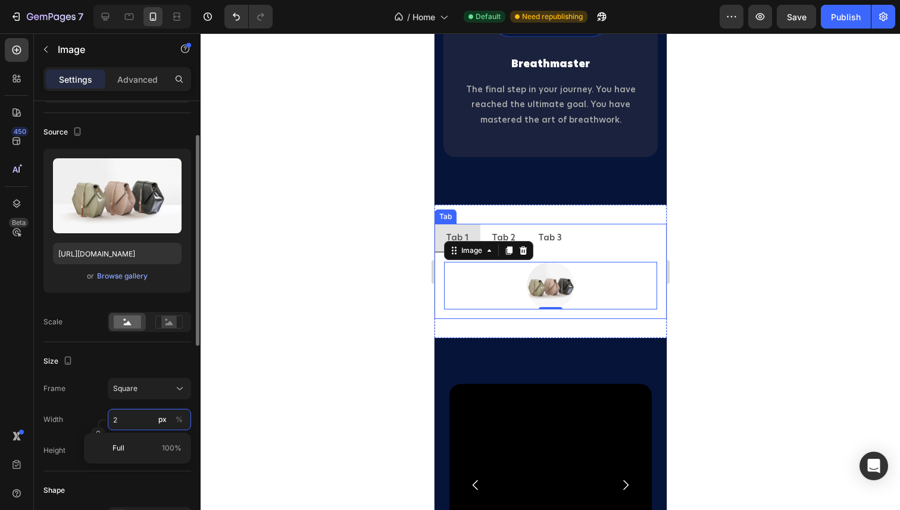
type input "20"
type input "200"
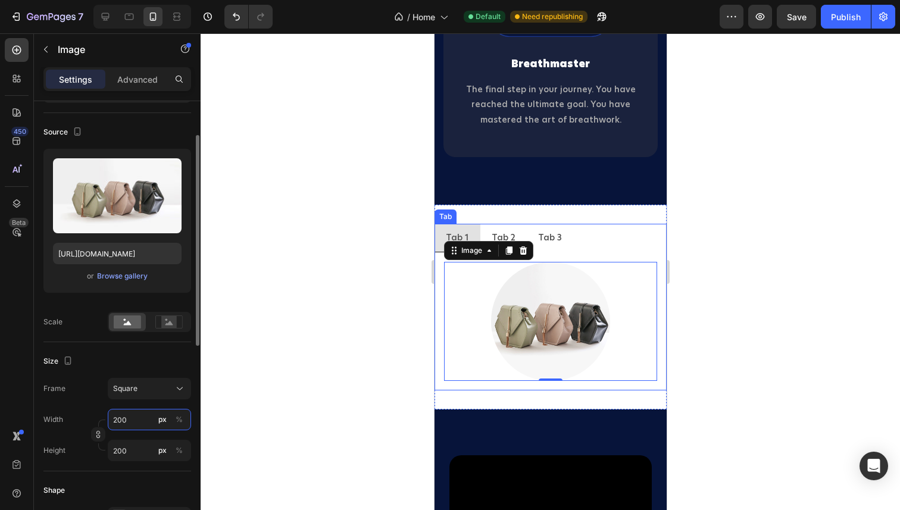
type input "200"
click at [110, 359] on div "Size" at bounding box center [117, 361] width 148 height 19
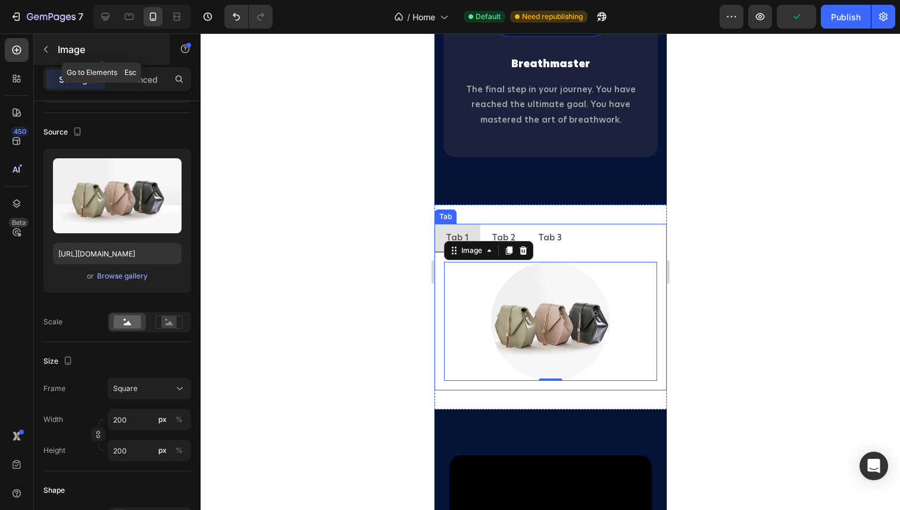
click at [46, 46] on icon "button" at bounding box center [46, 50] width 10 height 10
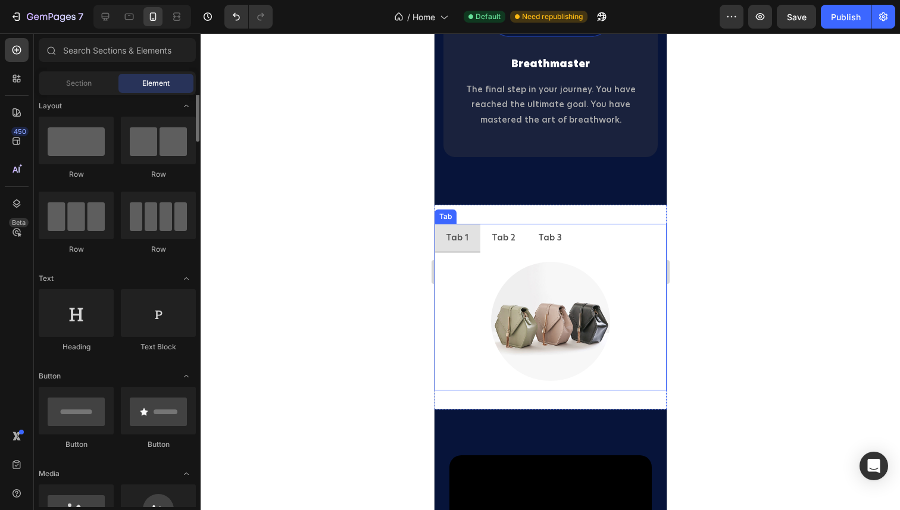
scroll to position [0, 0]
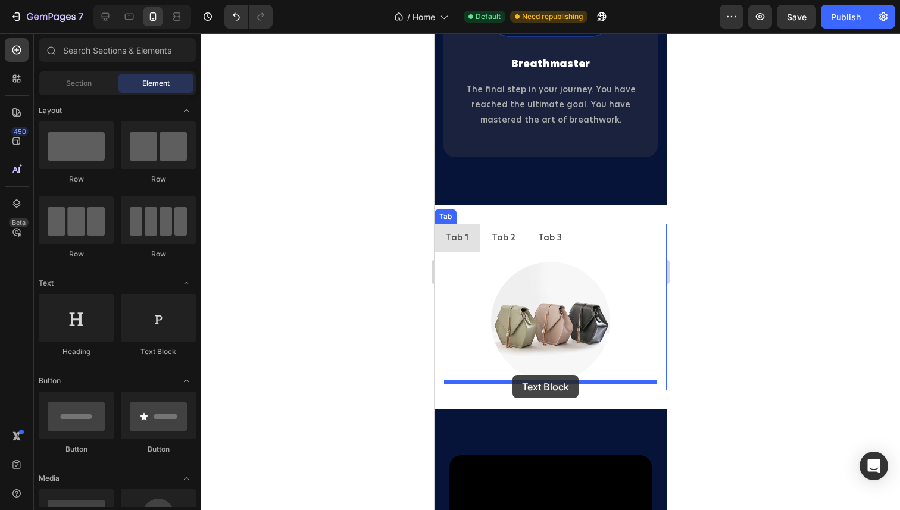
drag, startPoint x: 563, startPoint y: 357, endPoint x: 512, endPoint y: 375, distance: 54.2
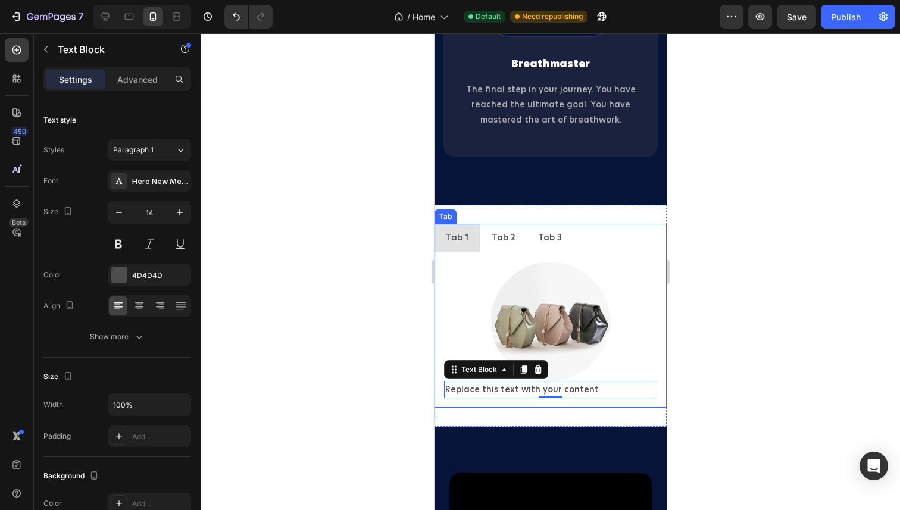
click at [506, 239] on div "Tab 2" at bounding box center [502, 238] width 27 height 18
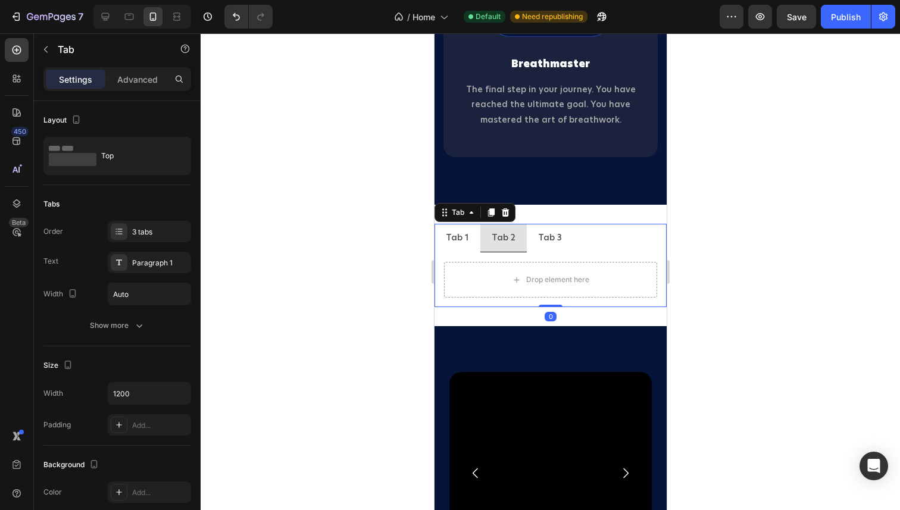
click at [473, 239] on li "Tab 1" at bounding box center [457, 238] width 46 height 29
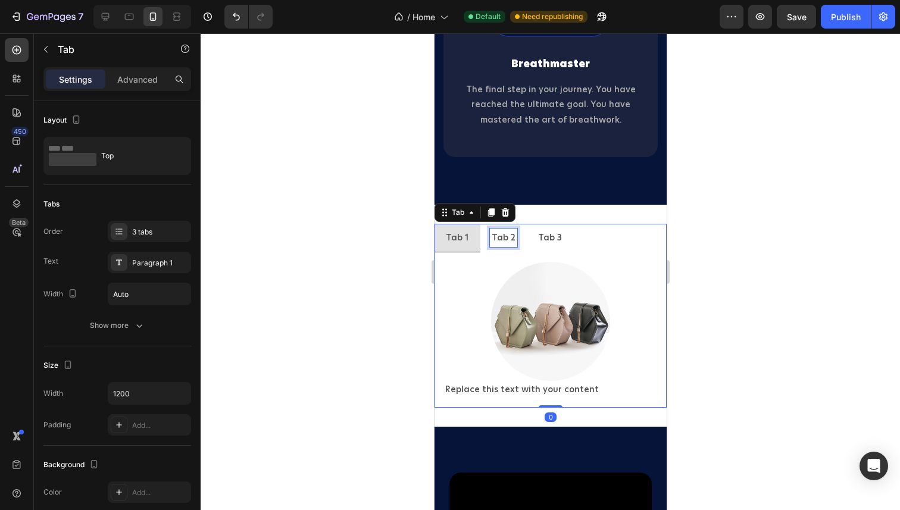
click at [498, 241] on div "Tab 2" at bounding box center [502, 238] width 27 height 18
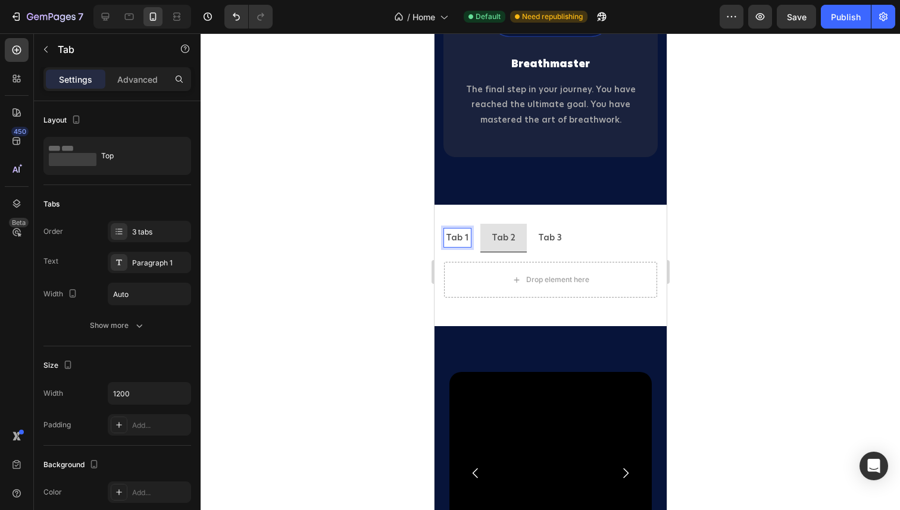
click at [451, 241] on p "Tab 1" at bounding box center [456, 237] width 23 height 15
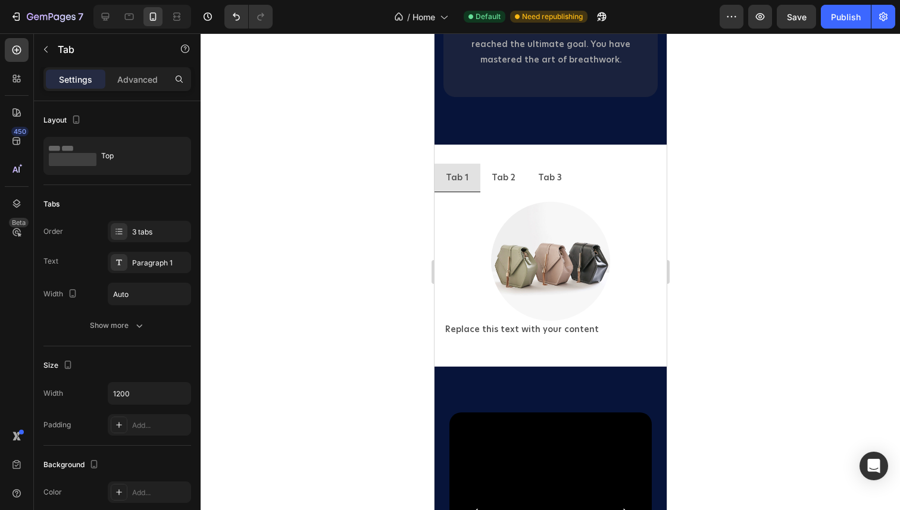
scroll to position [2136, 0]
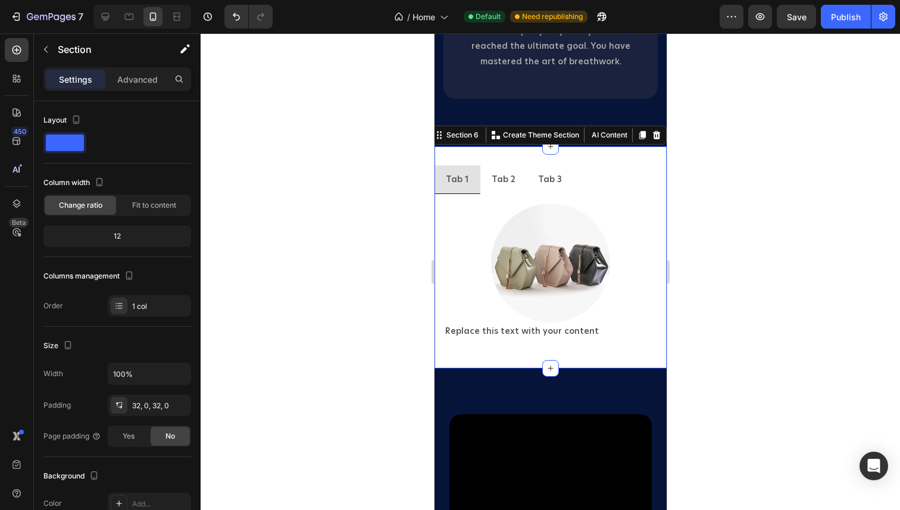
click at [567, 159] on div "Tab 1 Tab 2 Tab 3 Image Replace this text with your content Text Block Tab Sect…" at bounding box center [550, 257] width 232 height 222
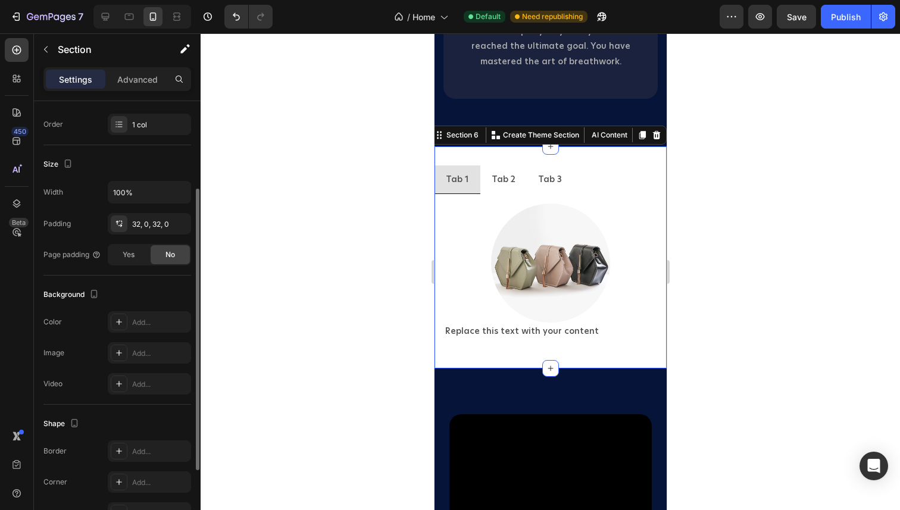
scroll to position [252, 0]
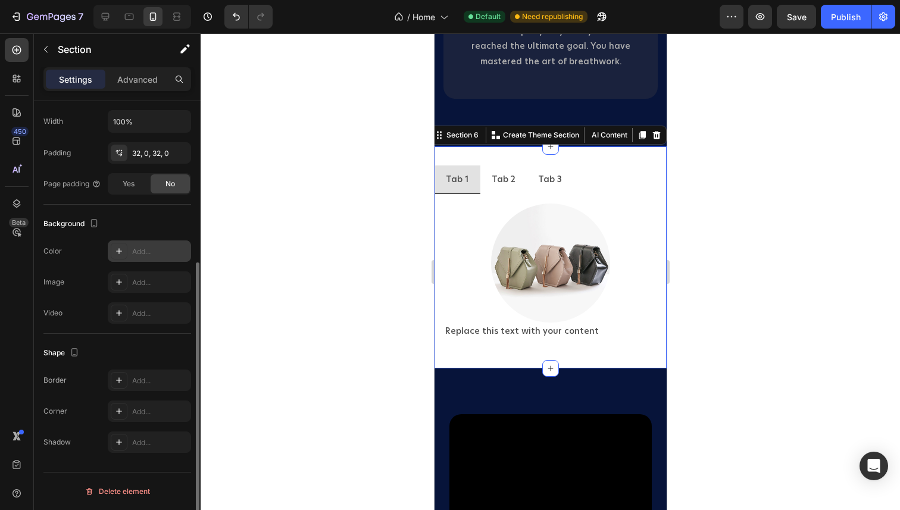
click at [121, 254] on icon at bounding box center [119, 251] width 10 height 10
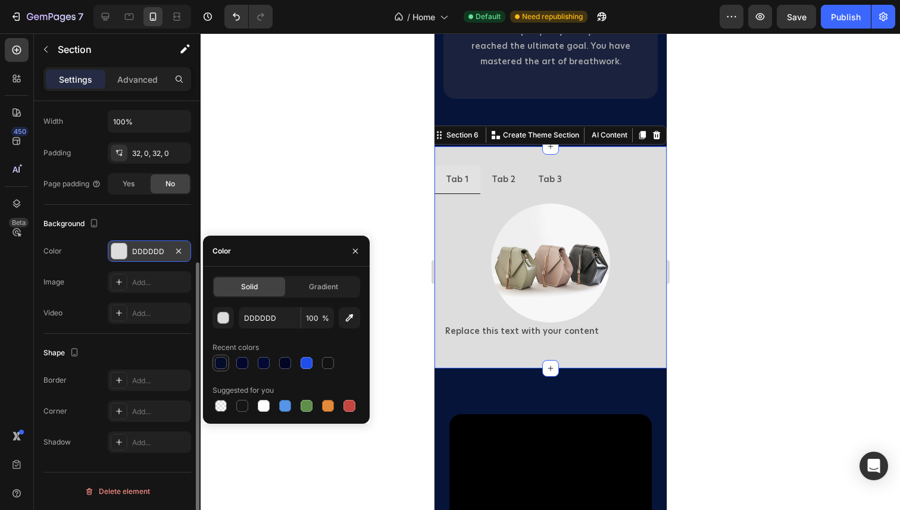
click at [226, 367] on div at bounding box center [221, 363] width 12 height 12
type input "040D28"
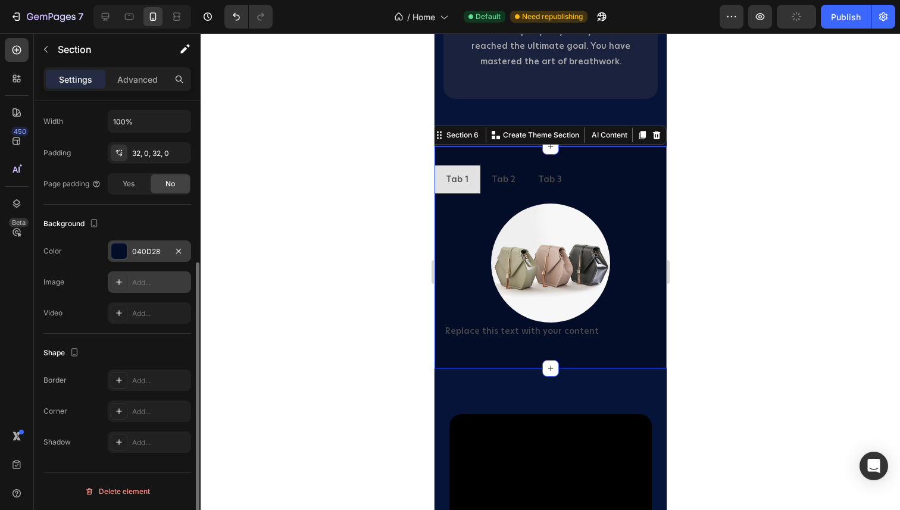
click at [118, 283] on icon at bounding box center [119, 282] width 6 height 6
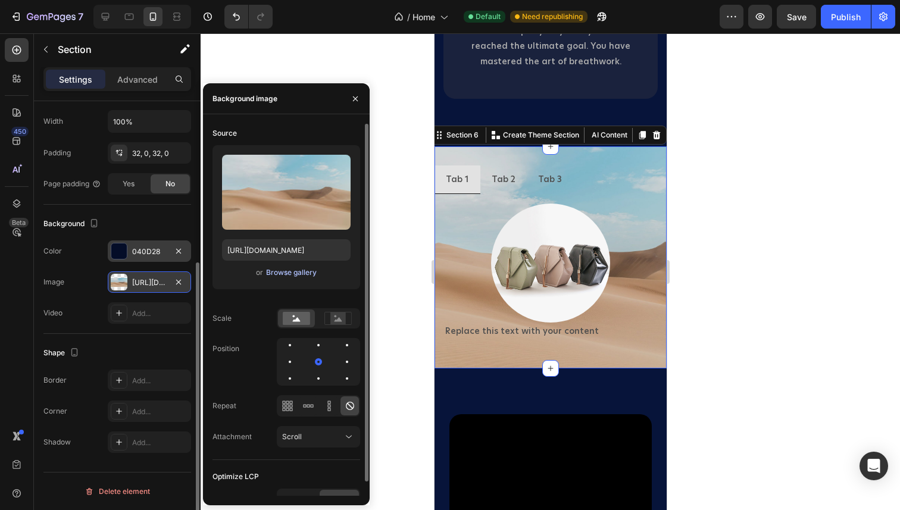
click at [280, 273] on div "Browse gallery" at bounding box center [291, 272] width 51 height 11
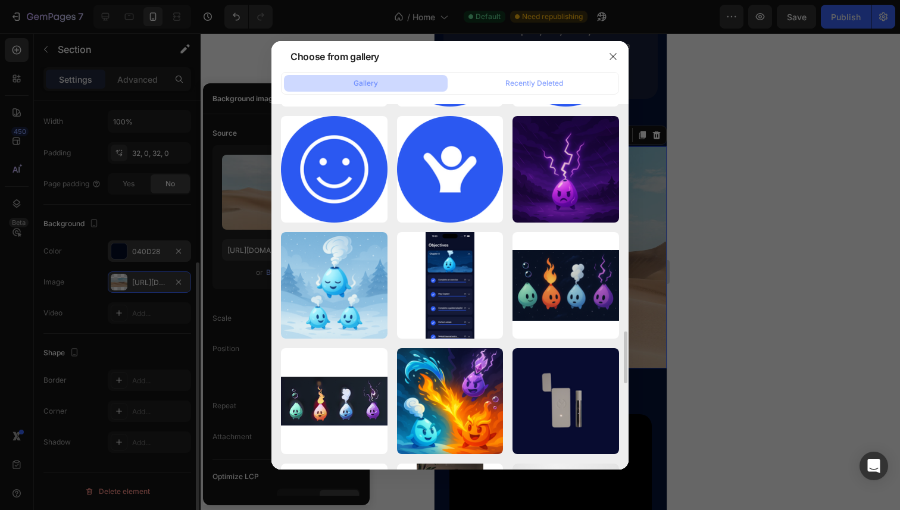
scroll to position [1503, 0]
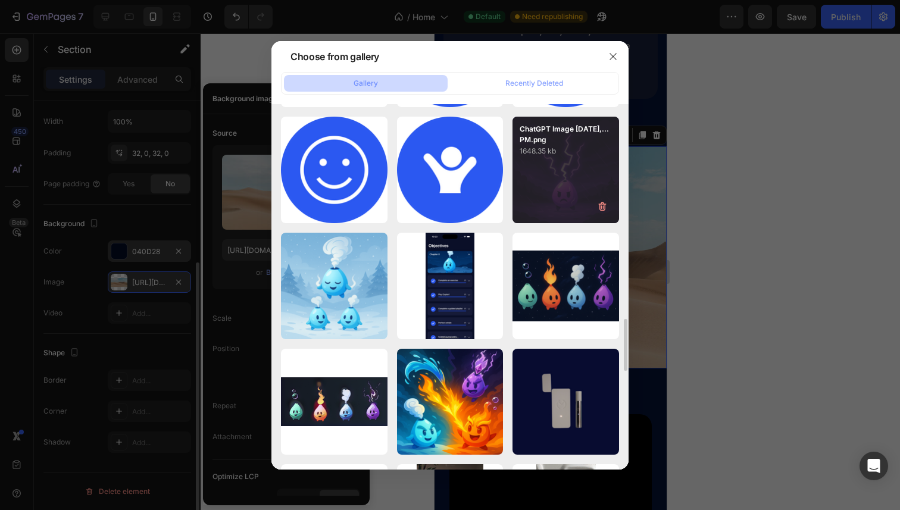
click at [593, 171] on div "ChatGPT Image [DATE],...PM.png 1648.35 kb" at bounding box center [566, 170] width 107 height 107
type input "[URL][DOMAIN_NAME]"
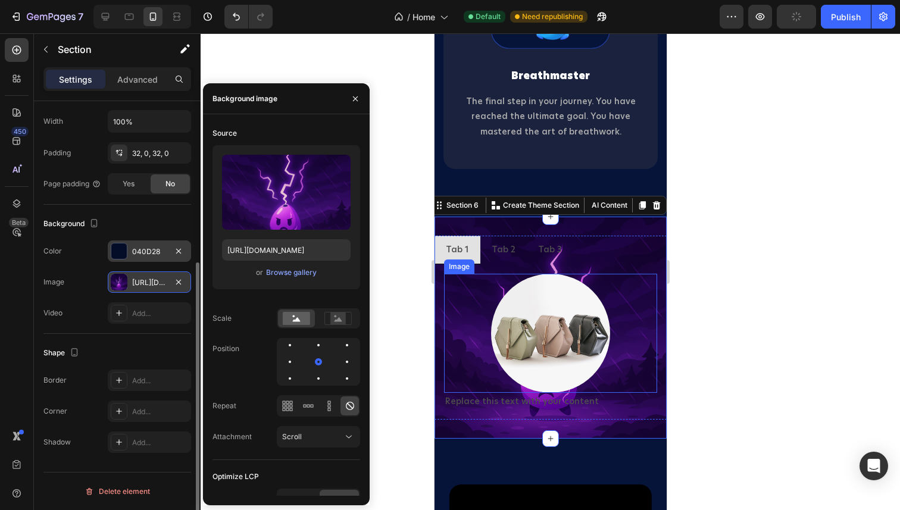
scroll to position [2059, 0]
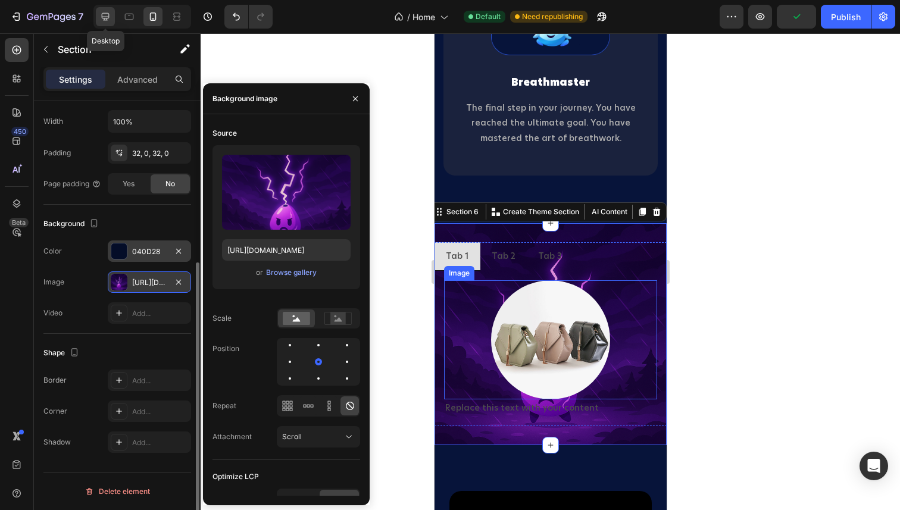
click at [111, 15] on icon at bounding box center [105, 17] width 12 height 12
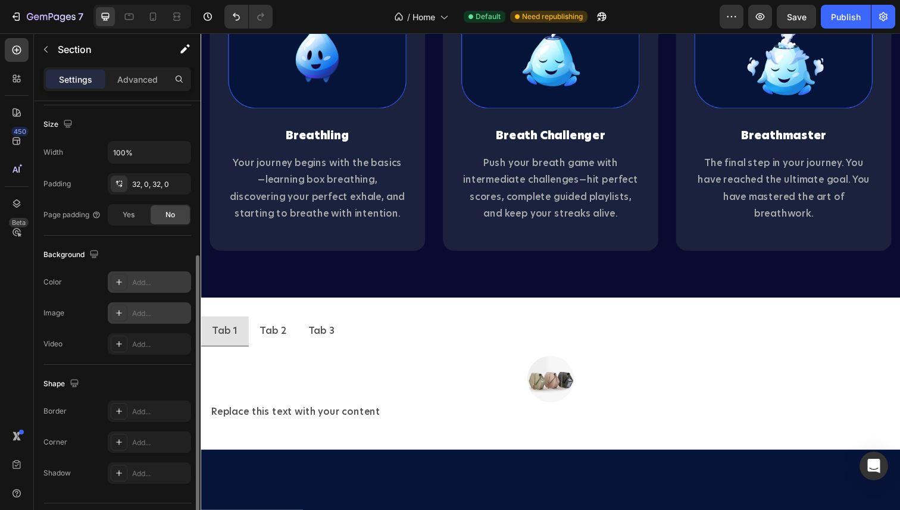
scroll to position [1572, 0]
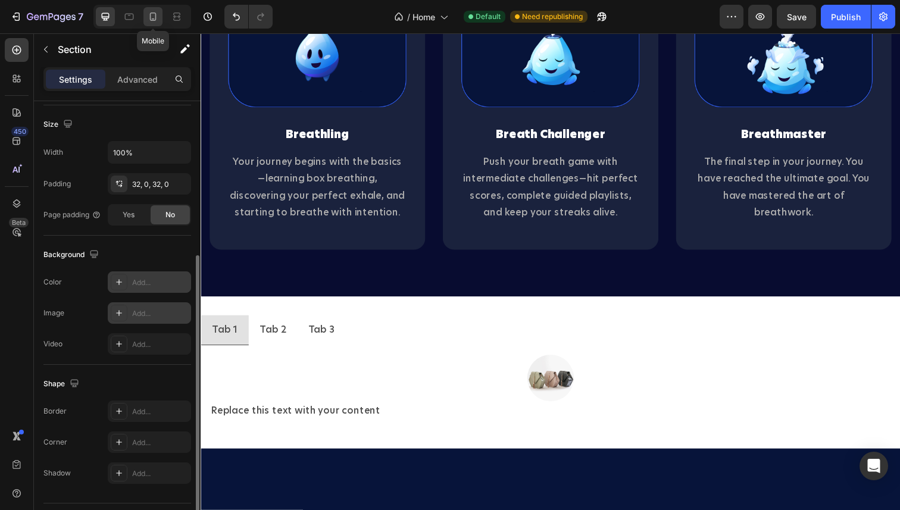
click at [154, 20] on icon at bounding box center [153, 17] width 7 height 8
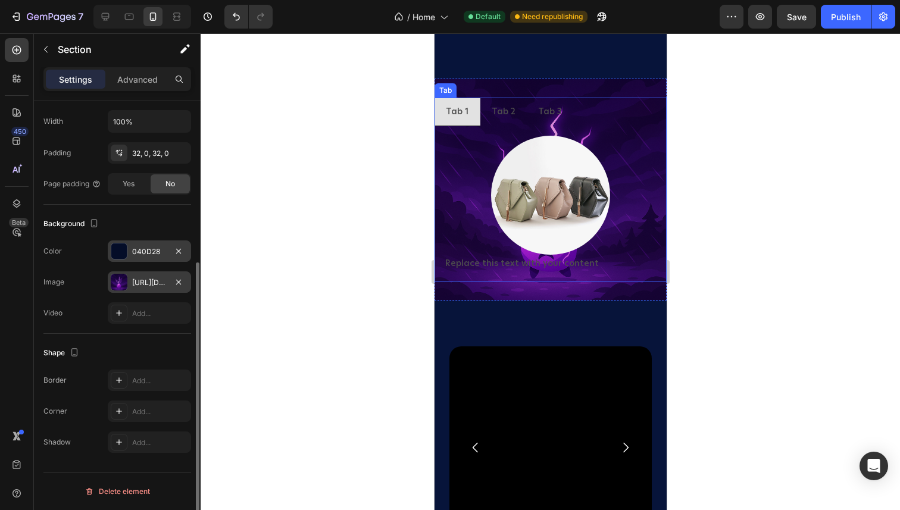
scroll to position [2208, 0]
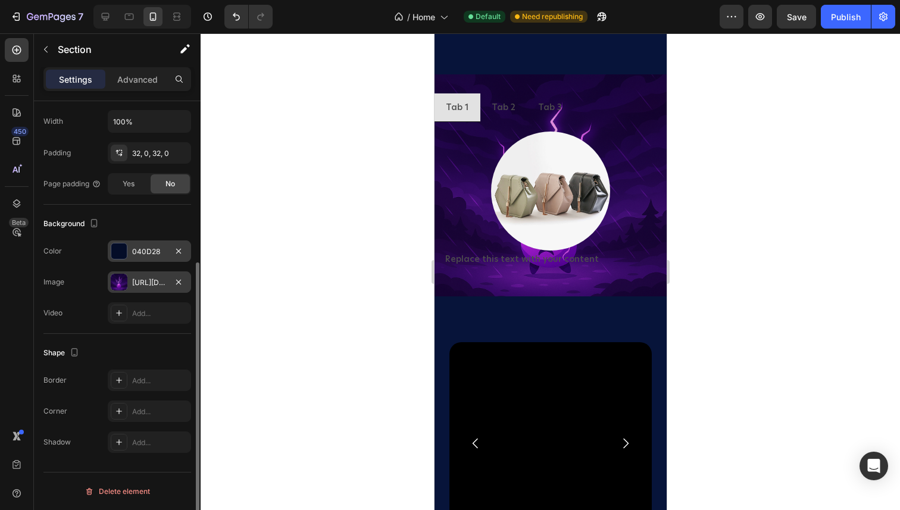
click at [151, 280] on div "[URL][DOMAIN_NAME]" at bounding box center [149, 282] width 35 height 11
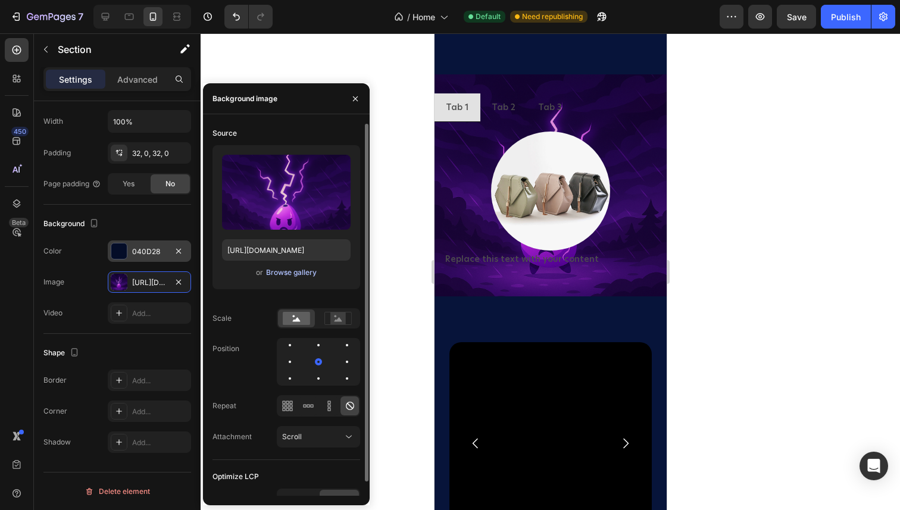
click at [300, 275] on div "Browse gallery" at bounding box center [291, 272] width 51 height 11
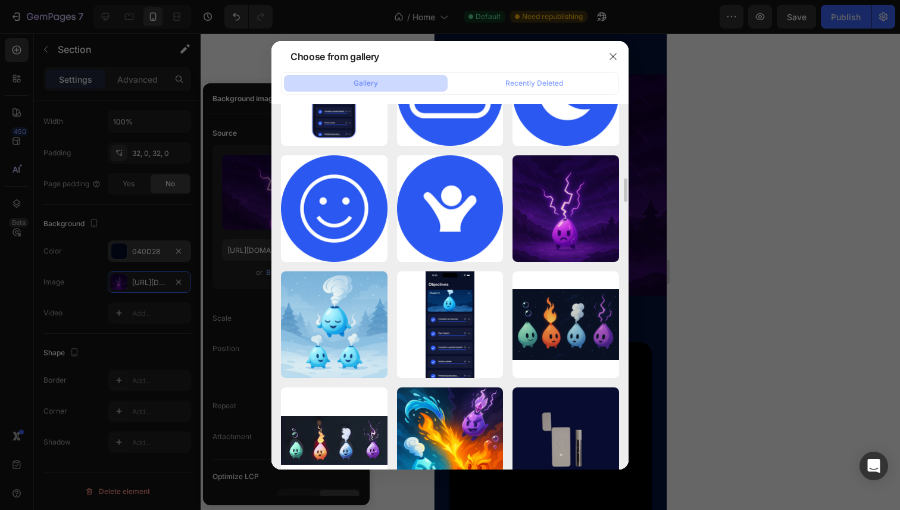
scroll to position [1489, 0]
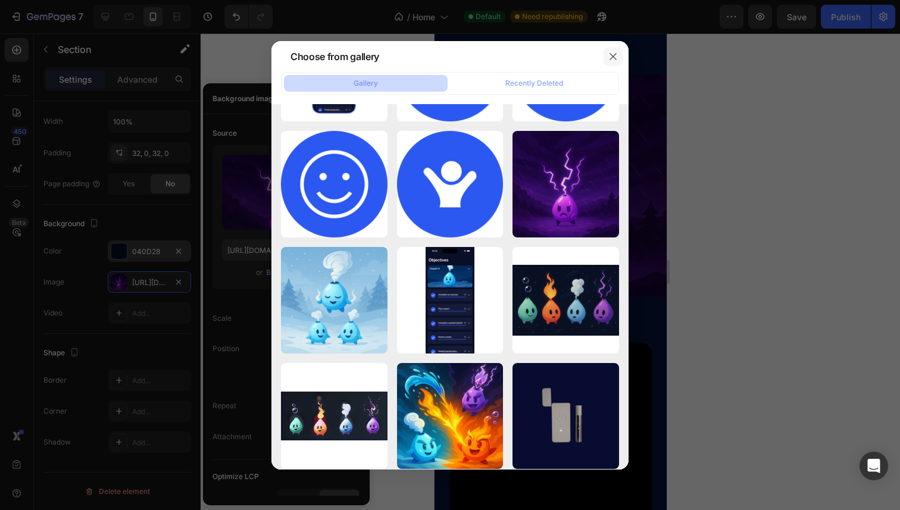
click at [610, 58] on icon "button" at bounding box center [613, 57] width 10 height 10
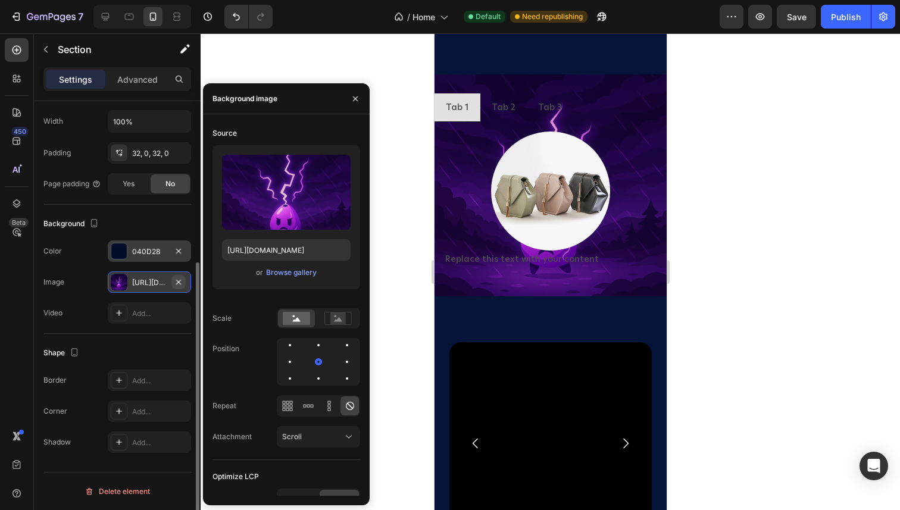
click at [181, 283] on icon "button" at bounding box center [179, 282] width 10 height 10
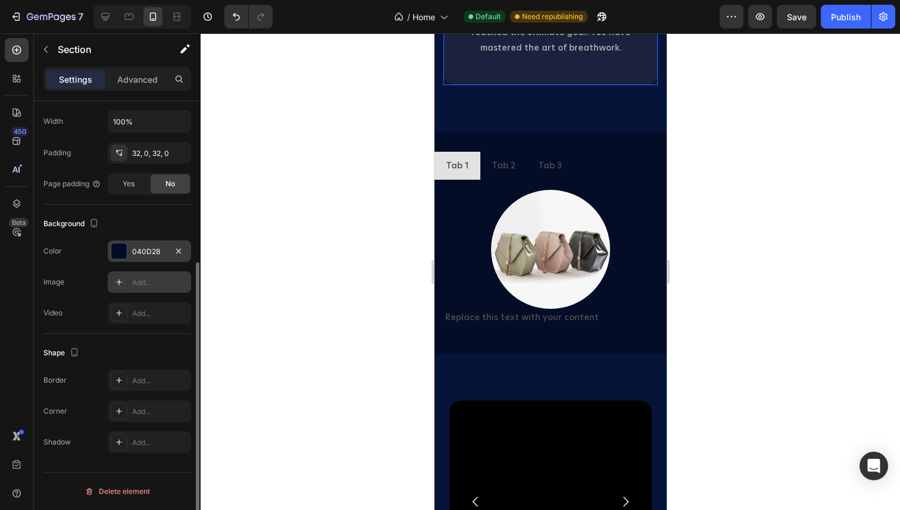
scroll to position [2121, 0]
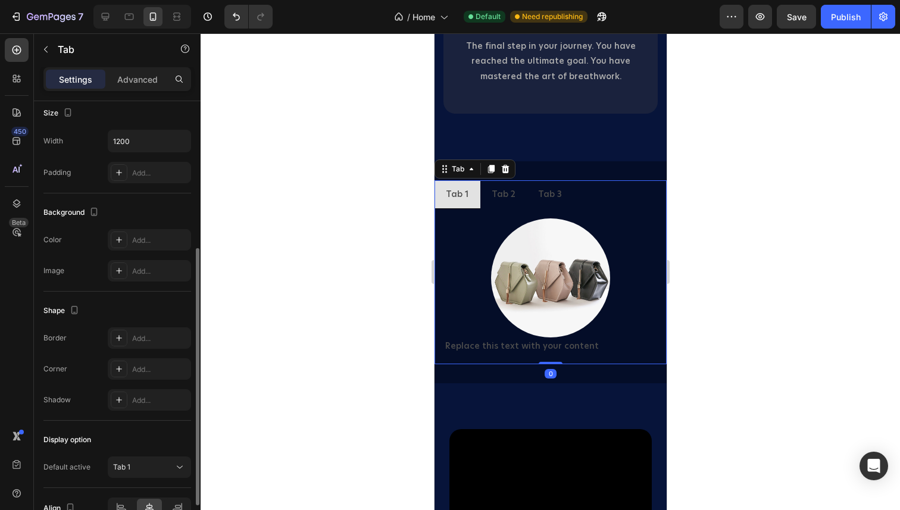
click at [444, 206] on li "Tab 1" at bounding box center [457, 194] width 46 height 29
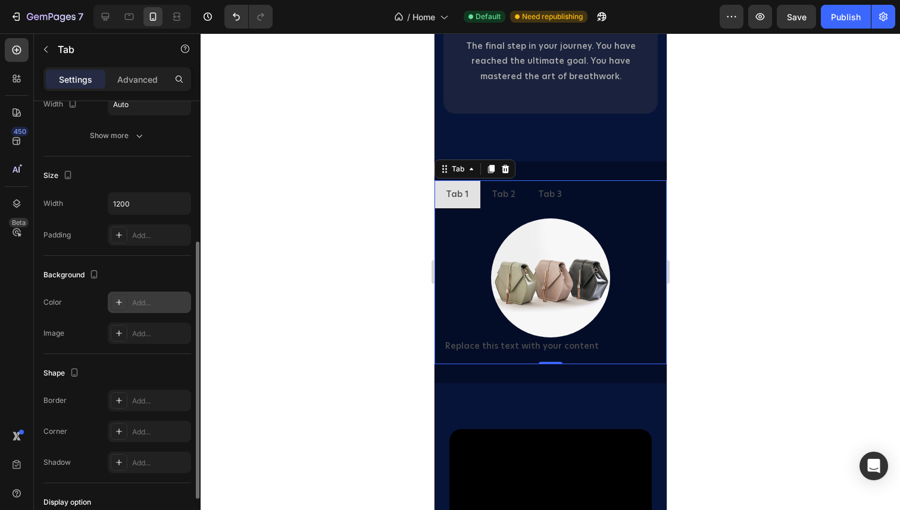
scroll to position [186, 0]
click at [121, 305] on icon at bounding box center [119, 306] width 10 height 10
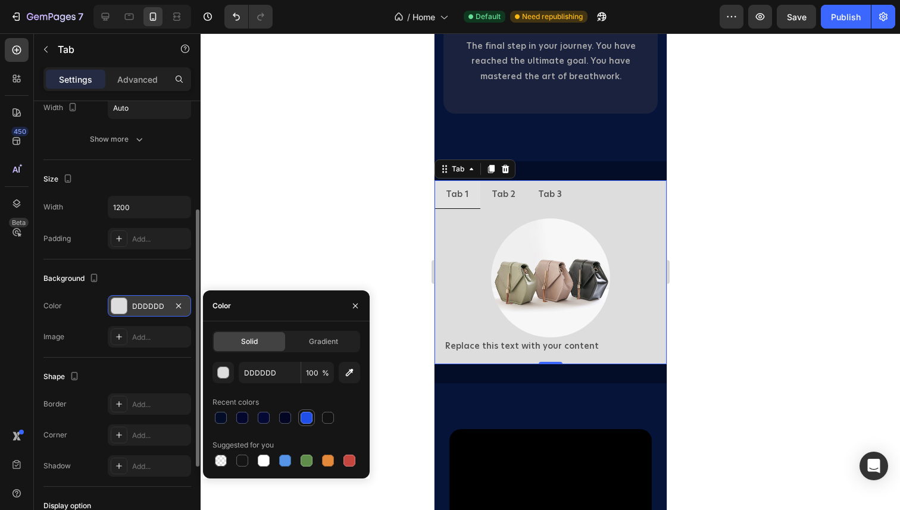
click at [302, 419] on div at bounding box center [307, 418] width 12 height 12
type input "1F4EE8"
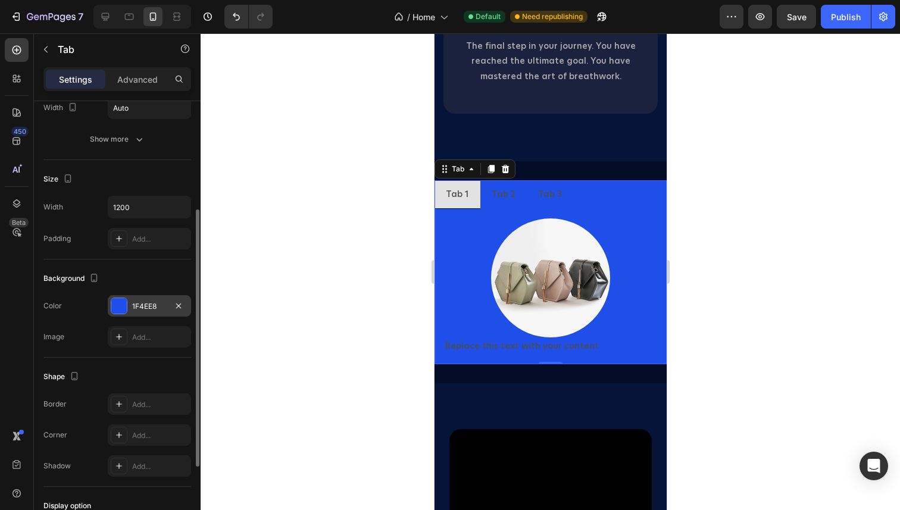
click at [261, 274] on div at bounding box center [551, 271] width 700 height 477
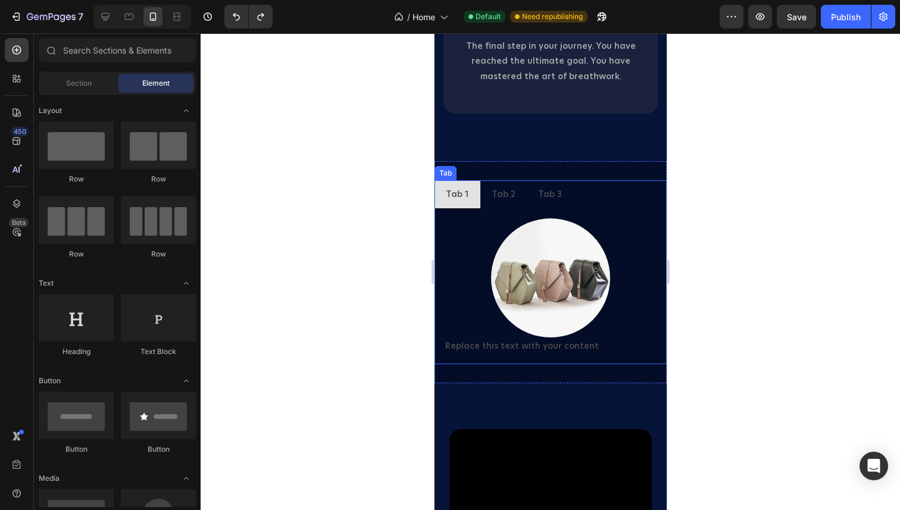
click at [437, 191] on li "Tab 1" at bounding box center [457, 194] width 46 height 29
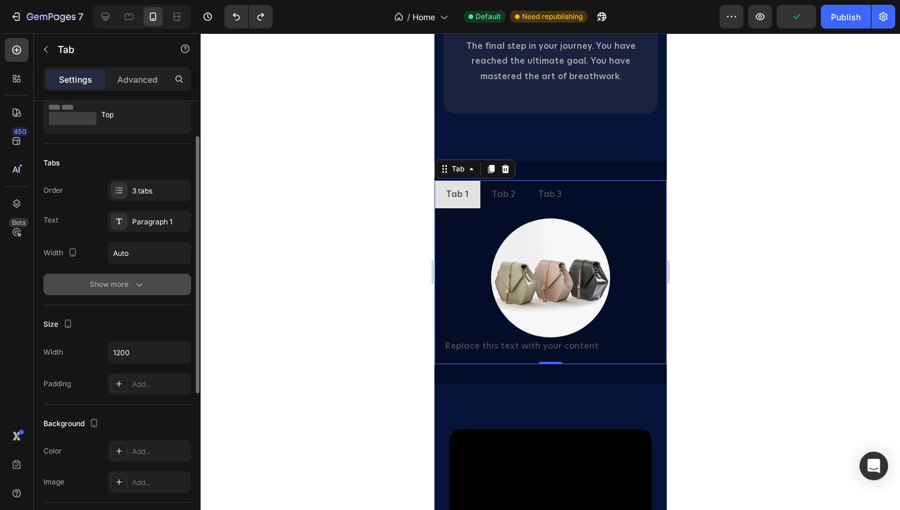
scroll to position [0, 0]
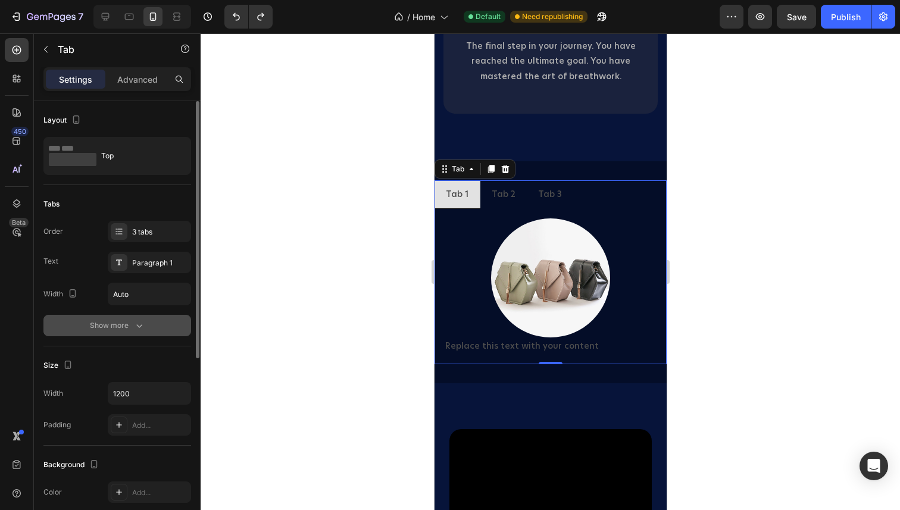
click at [127, 324] on div "Show more" at bounding box center [117, 326] width 55 height 12
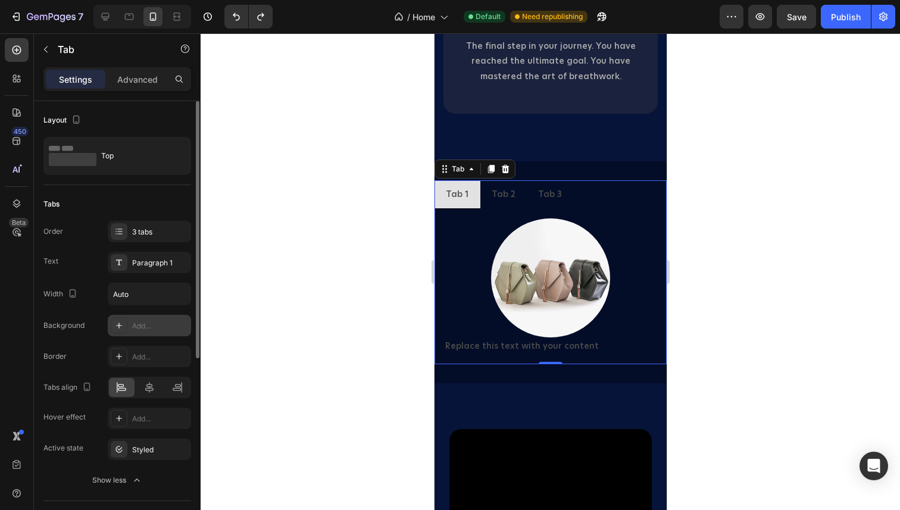
click at [121, 327] on icon at bounding box center [119, 326] width 10 height 10
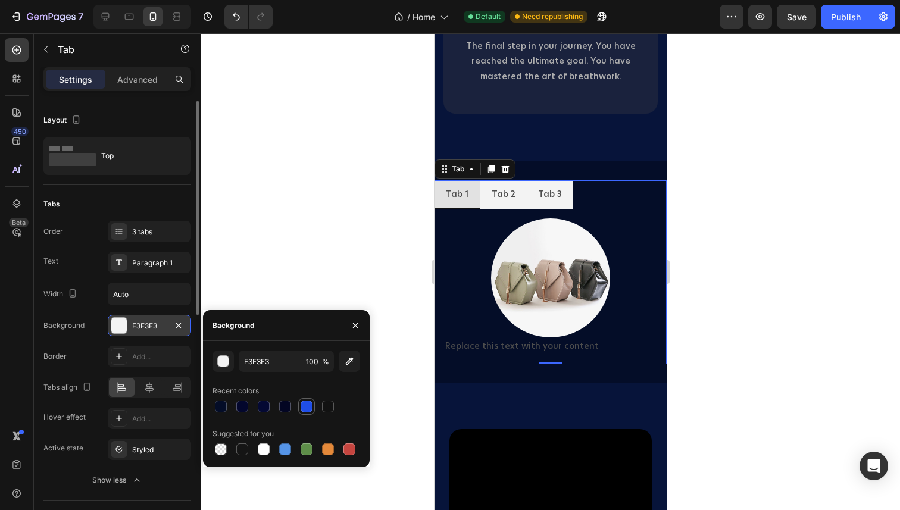
click at [304, 413] on div at bounding box center [306, 406] width 14 height 14
click at [242, 413] on div at bounding box center [242, 406] width 14 height 14
type input "03072D"
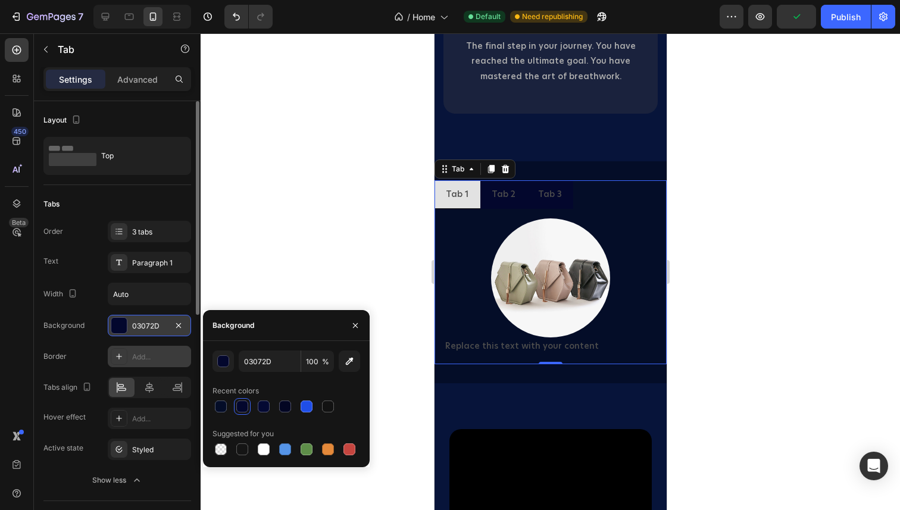
click at [115, 360] on icon at bounding box center [119, 357] width 10 height 10
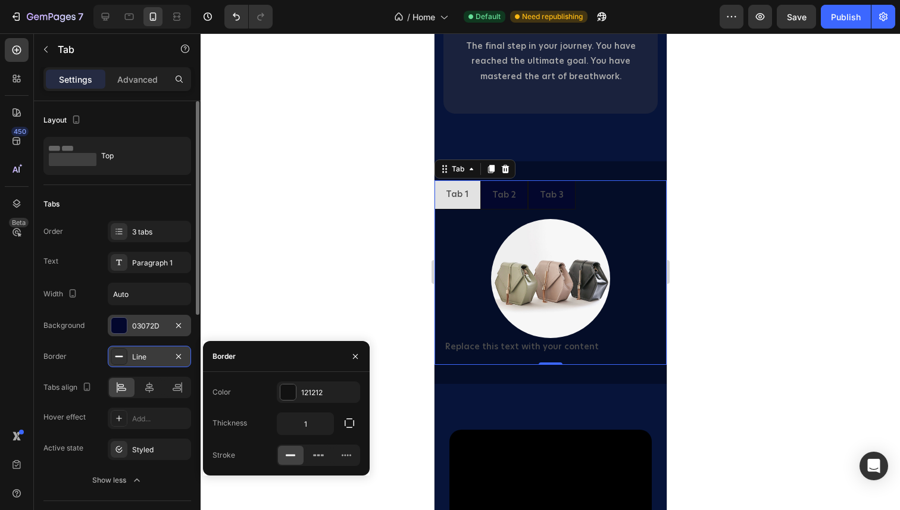
click at [79, 362] on div "Border Line" at bounding box center [117, 356] width 148 height 21
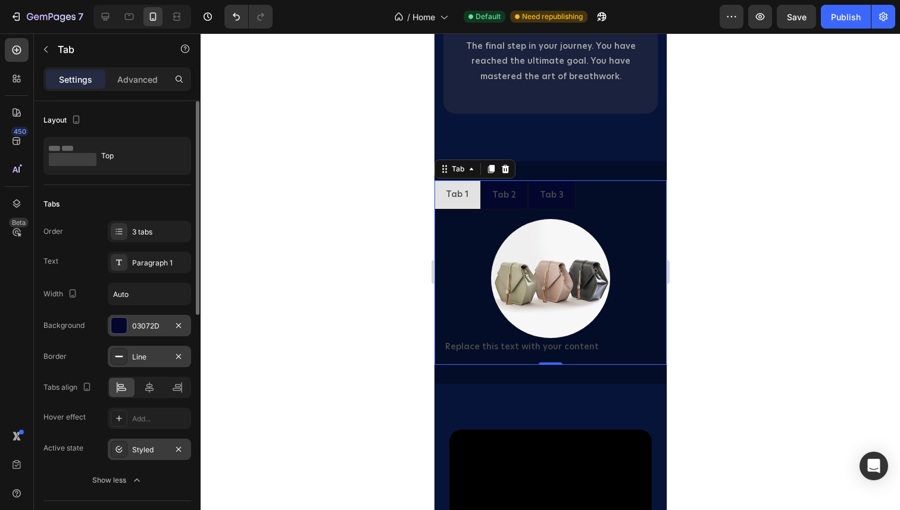
click at [121, 454] on icon at bounding box center [119, 450] width 10 height 10
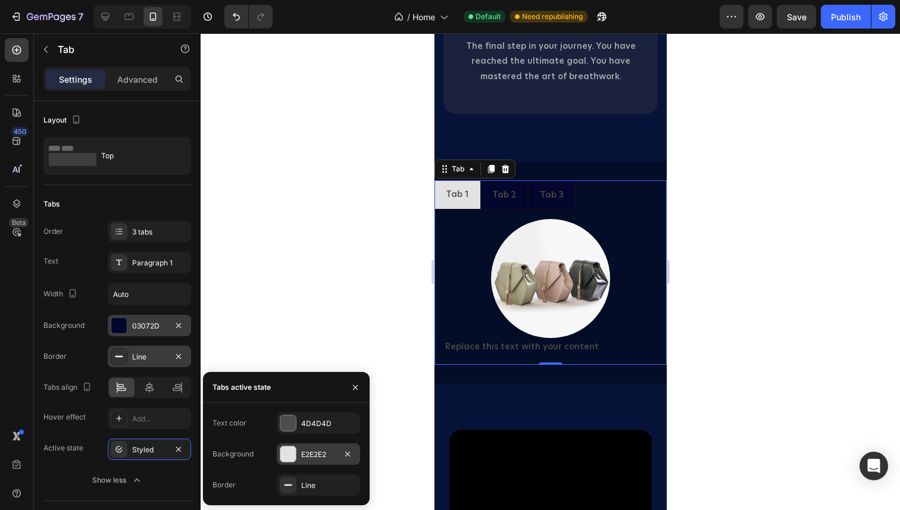
click at [282, 451] on div at bounding box center [287, 454] width 15 height 15
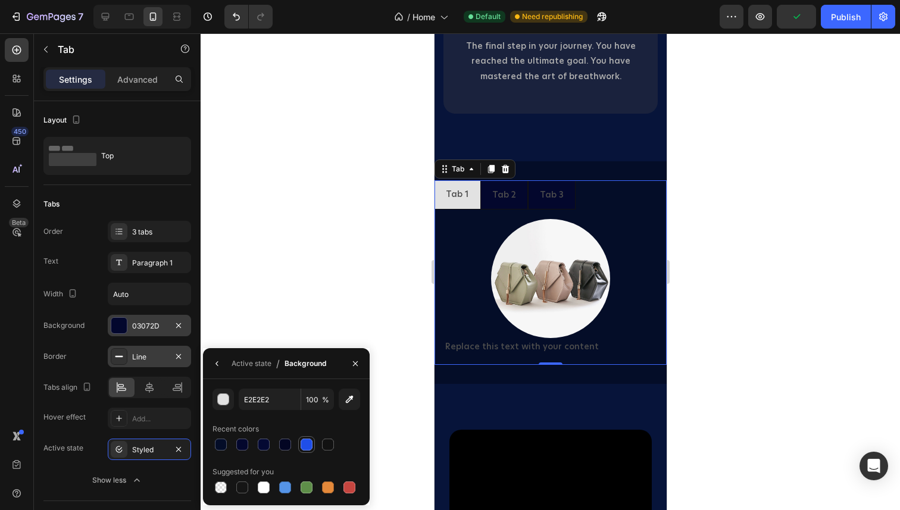
click at [303, 445] on div at bounding box center [307, 445] width 12 height 12
click at [261, 446] on div at bounding box center [264, 445] width 12 height 12
click at [285, 445] on div at bounding box center [285, 445] width 12 height 12
click at [242, 445] on div at bounding box center [242, 445] width 12 height 12
click at [221, 444] on div at bounding box center [221, 445] width 12 height 12
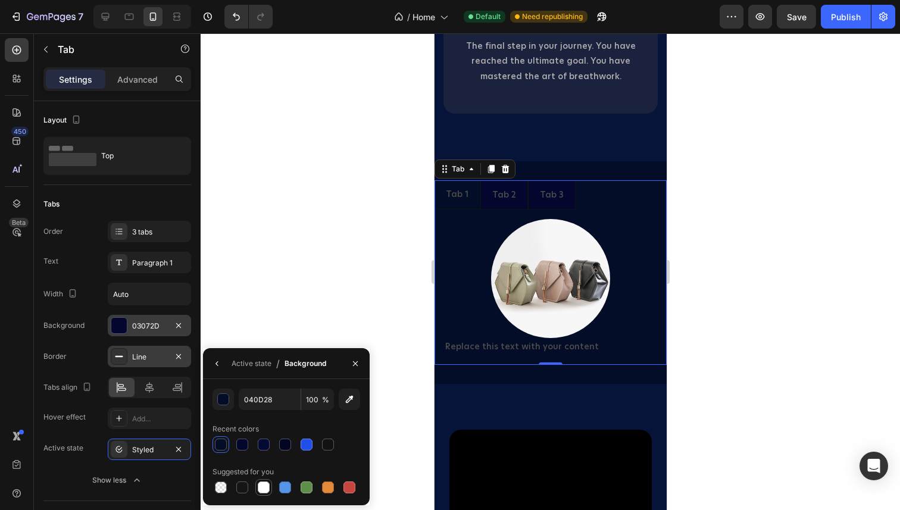
click at [267, 491] on div at bounding box center [264, 488] width 12 height 12
click at [284, 488] on div at bounding box center [285, 488] width 12 height 12
click at [304, 446] on div at bounding box center [307, 445] width 12 height 12
type input "1F4EE8"
click at [114, 364] on div at bounding box center [119, 356] width 17 height 17
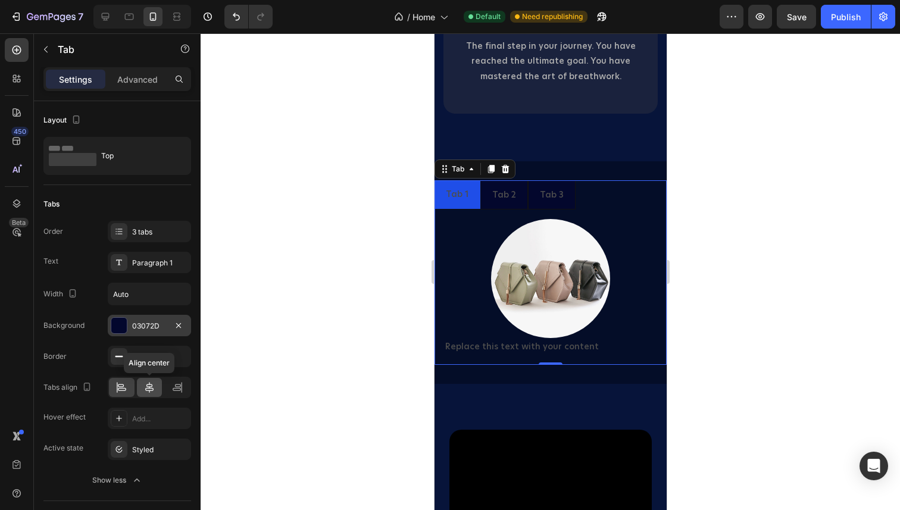
click at [154, 386] on icon at bounding box center [149, 388] width 12 height 12
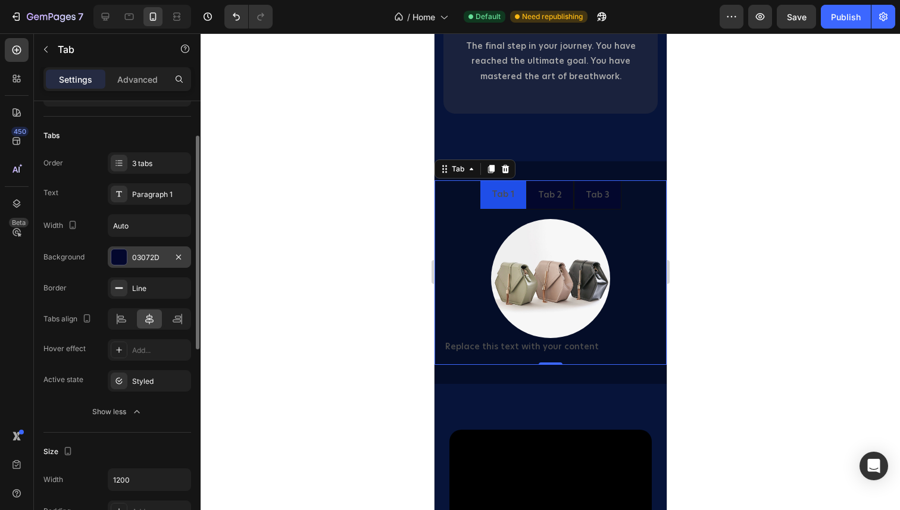
scroll to position [70, 0]
click at [149, 353] on div "Add..." at bounding box center [160, 349] width 56 height 11
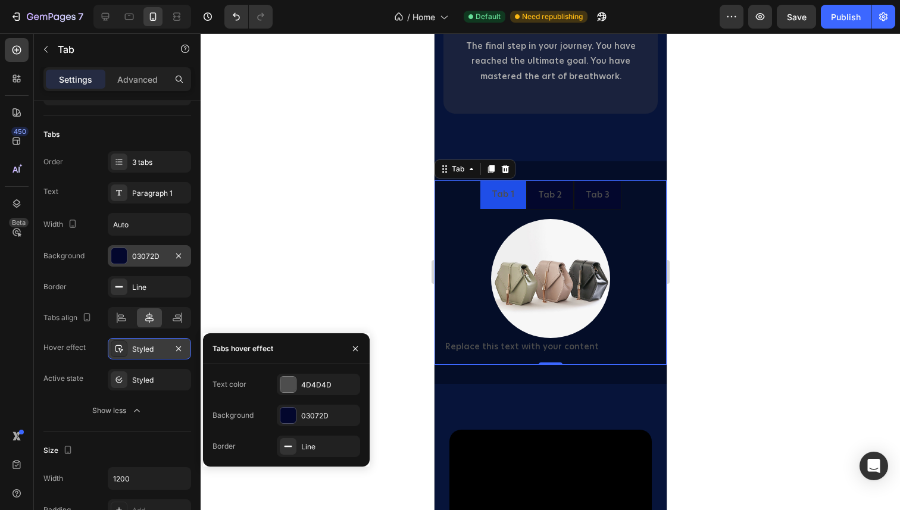
click at [99, 339] on div "Hover effect Styled" at bounding box center [117, 348] width 148 height 21
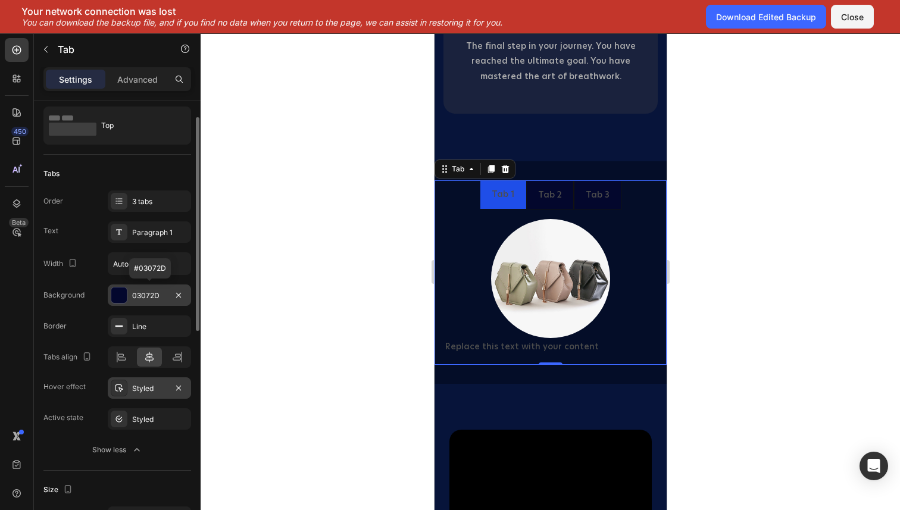
scroll to position [33, 0]
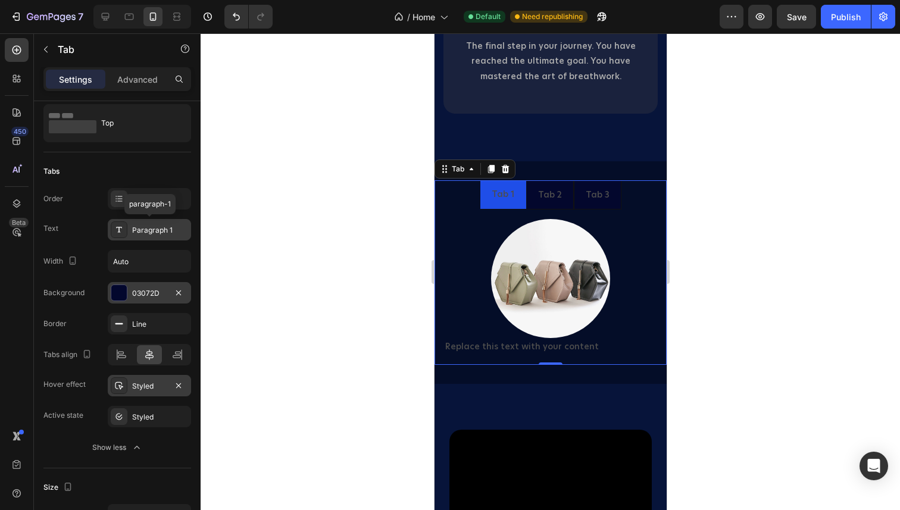
click at [122, 233] on icon at bounding box center [119, 230] width 10 height 10
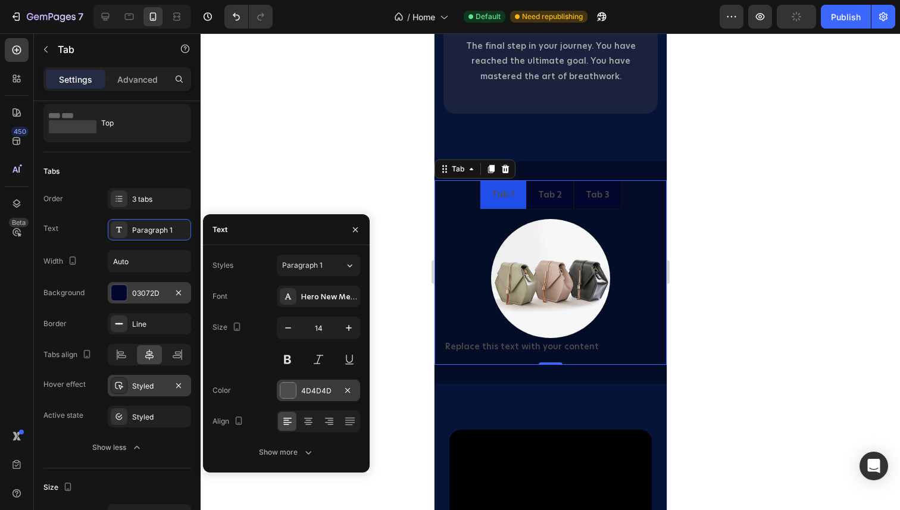
click at [290, 389] on div at bounding box center [287, 390] width 15 height 15
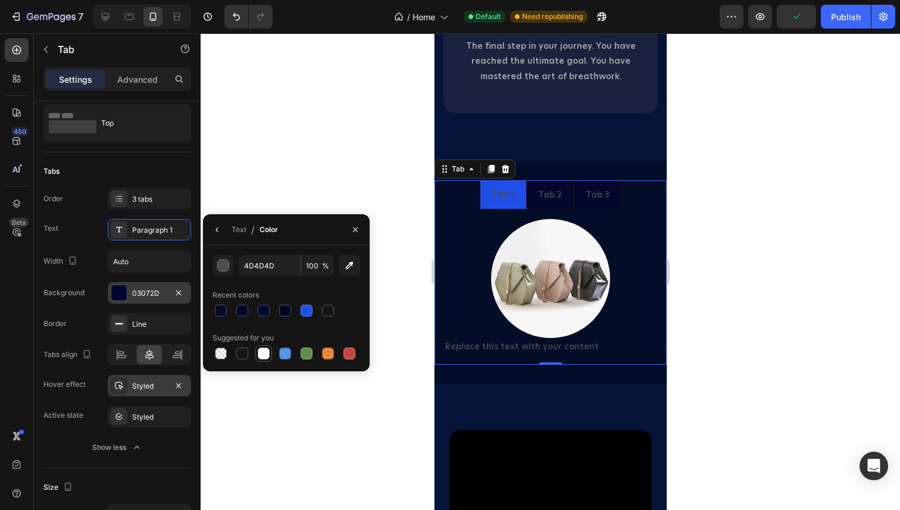
click at [263, 350] on div at bounding box center [264, 354] width 12 height 12
type input "FFFFFF"
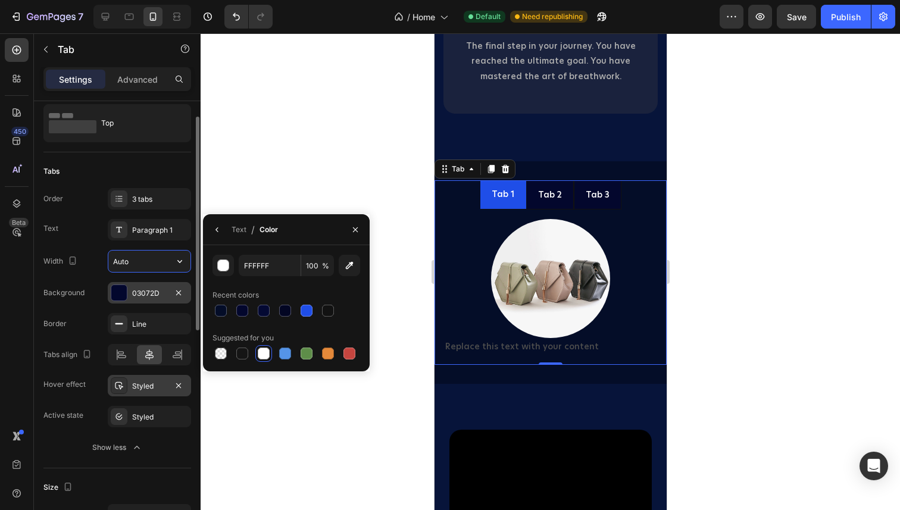
click at [156, 266] on input "Auto" at bounding box center [149, 261] width 82 height 21
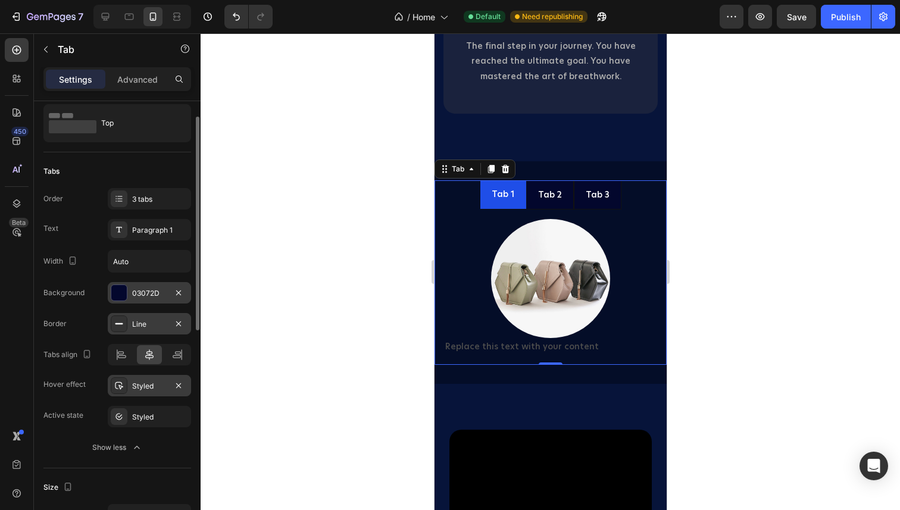
click at [160, 320] on div "Line" at bounding box center [149, 324] width 35 height 11
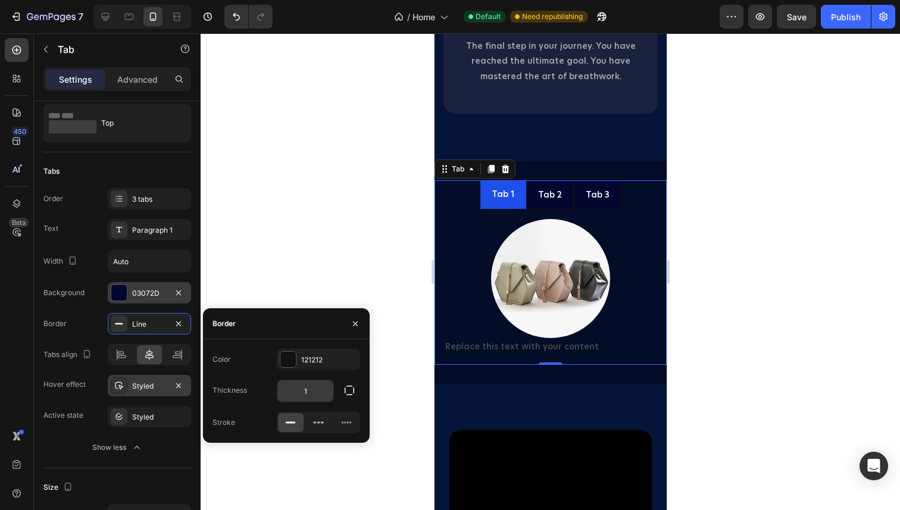
click at [309, 386] on input "1" at bounding box center [305, 390] width 56 height 21
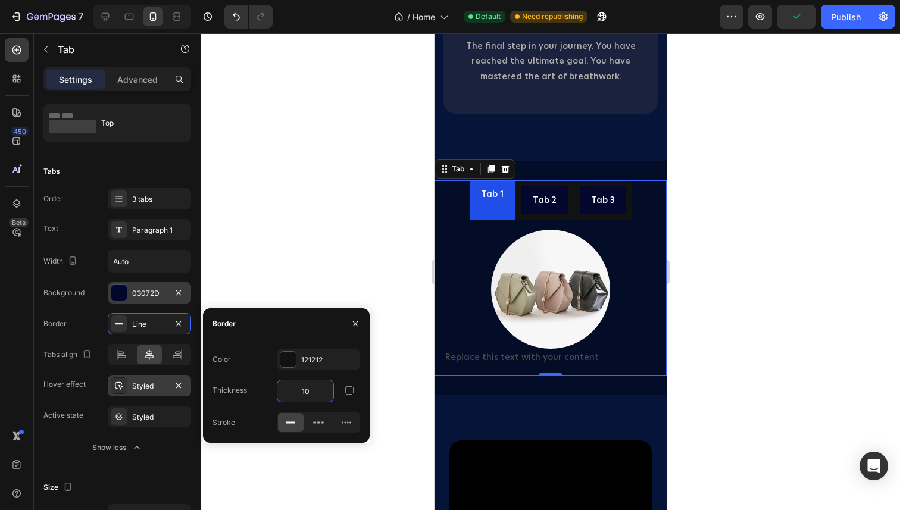
type input "1"
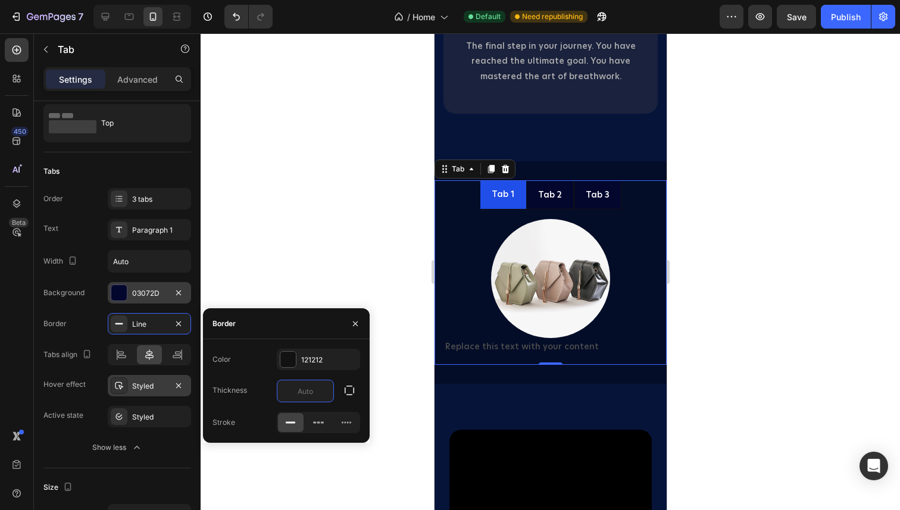
type input "0"
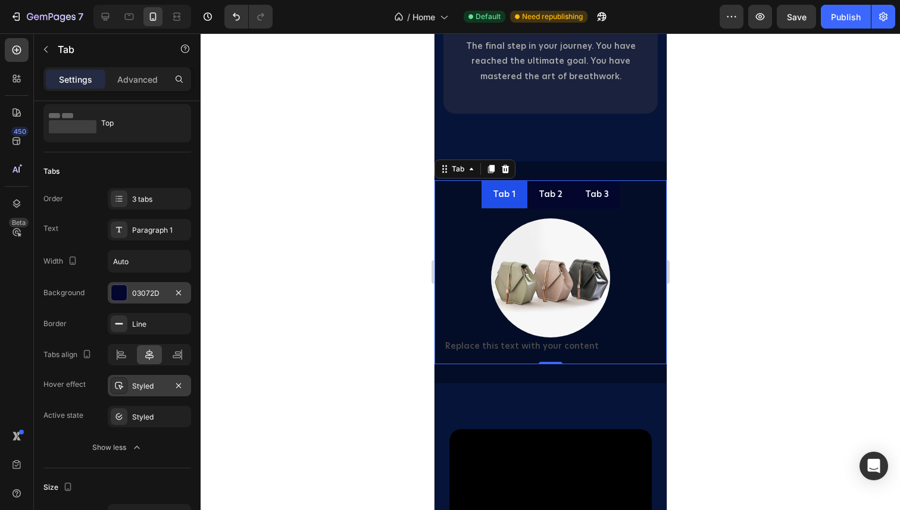
click at [274, 286] on div at bounding box center [551, 271] width 700 height 477
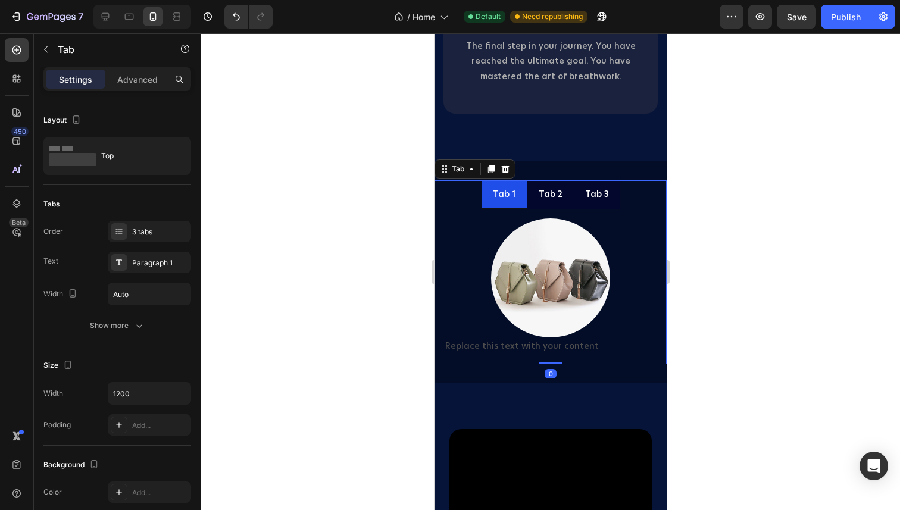
click at [524, 202] on li "Tab 1" at bounding box center [504, 194] width 46 height 29
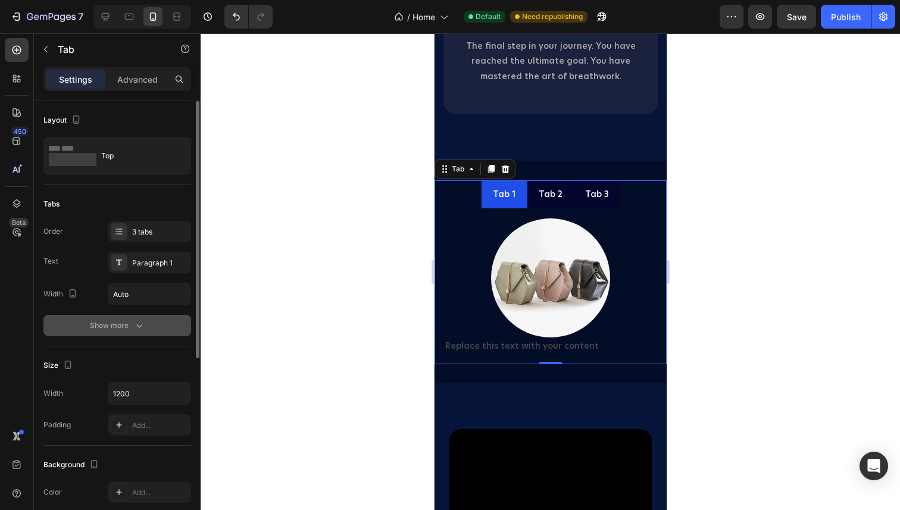
click at [128, 328] on div "Show more" at bounding box center [117, 326] width 55 height 12
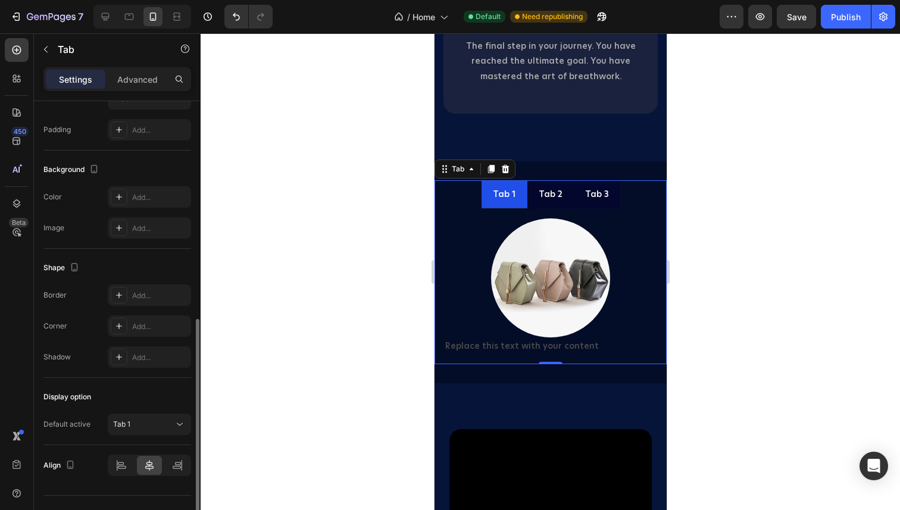
scroll to position [473, 0]
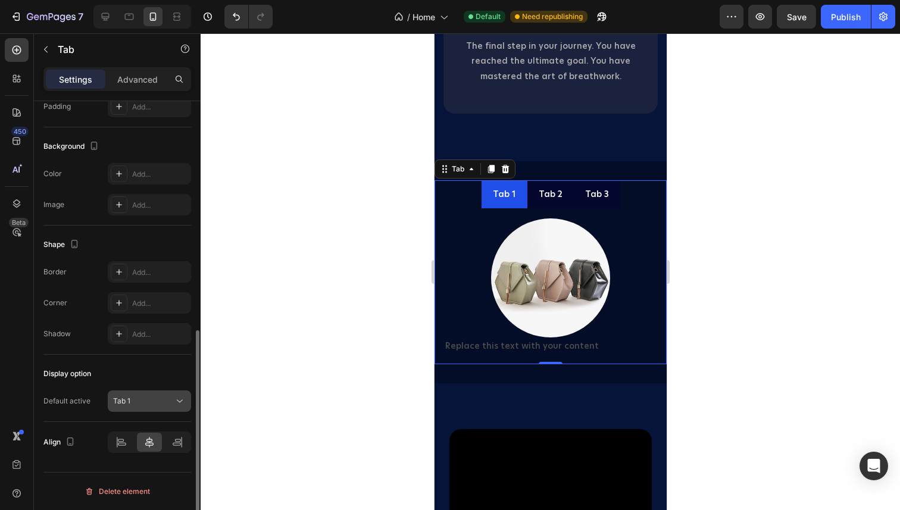
click at [171, 401] on div "Tab 1" at bounding box center [143, 401] width 61 height 11
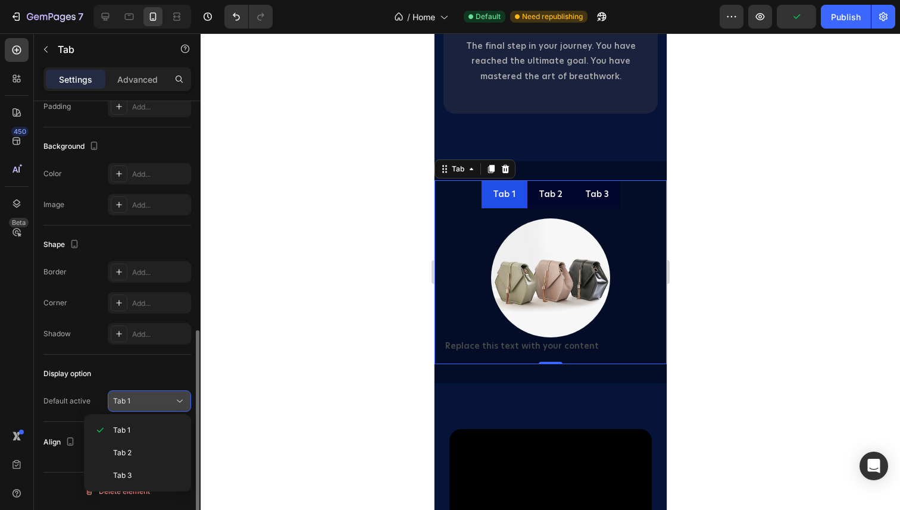
click at [171, 401] on div "Tab 1" at bounding box center [143, 401] width 61 height 11
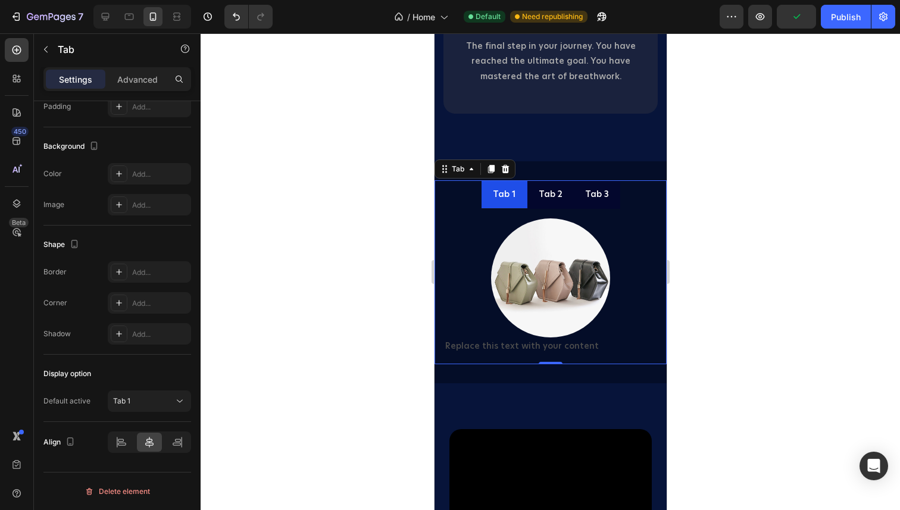
click at [368, 318] on div at bounding box center [551, 271] width 700 height 477
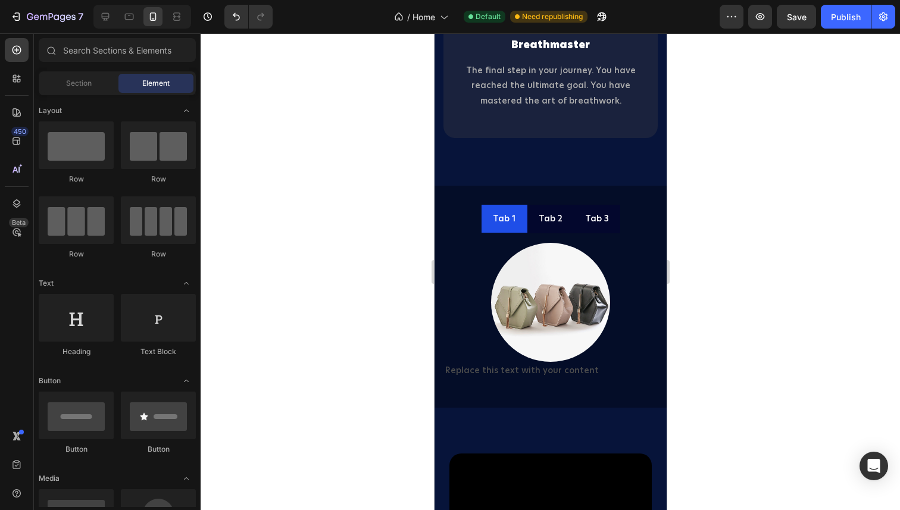
scroll to position [2543, 0]
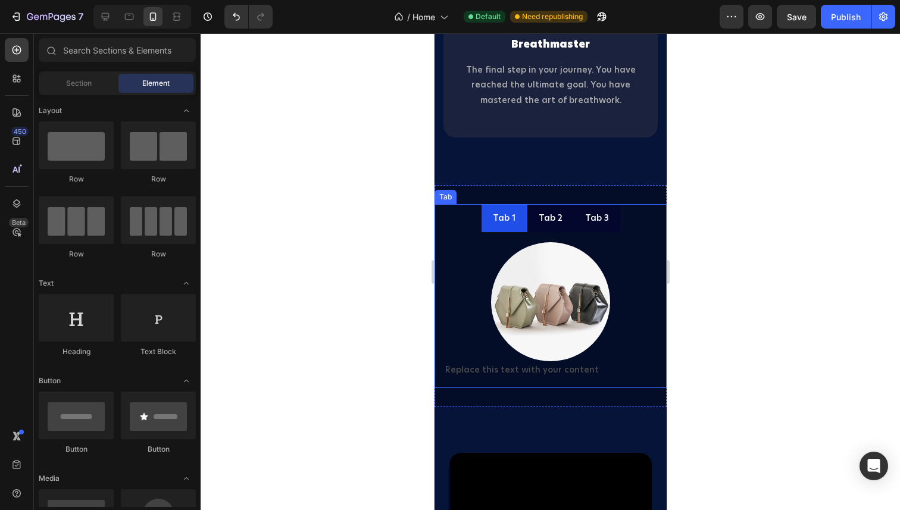
click at [511, 216] on div "Tab 1" at bounding box center [504, 218] width 27 height 18
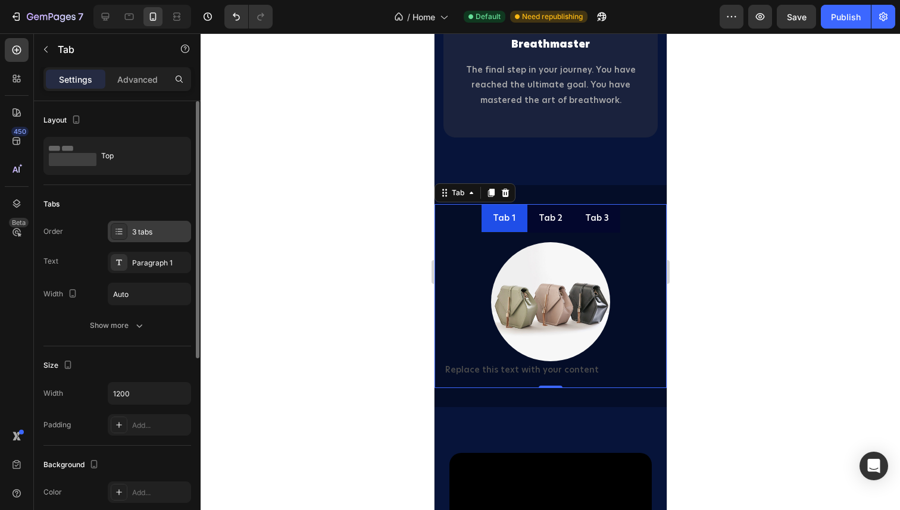
click at [120, 236] on icon at bounding box center [119, 232] width 10 height 10
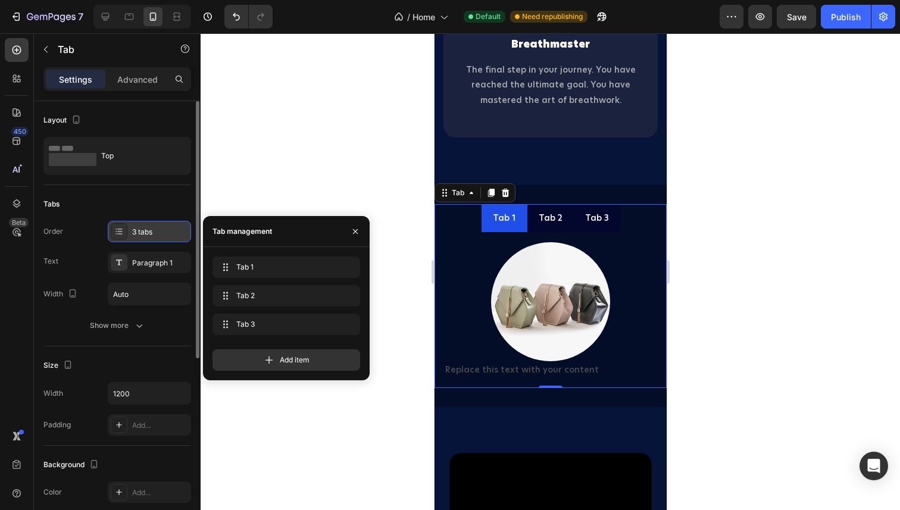
click at [120, 236] on icon at bounding box center [119, 232] width 10 height 10
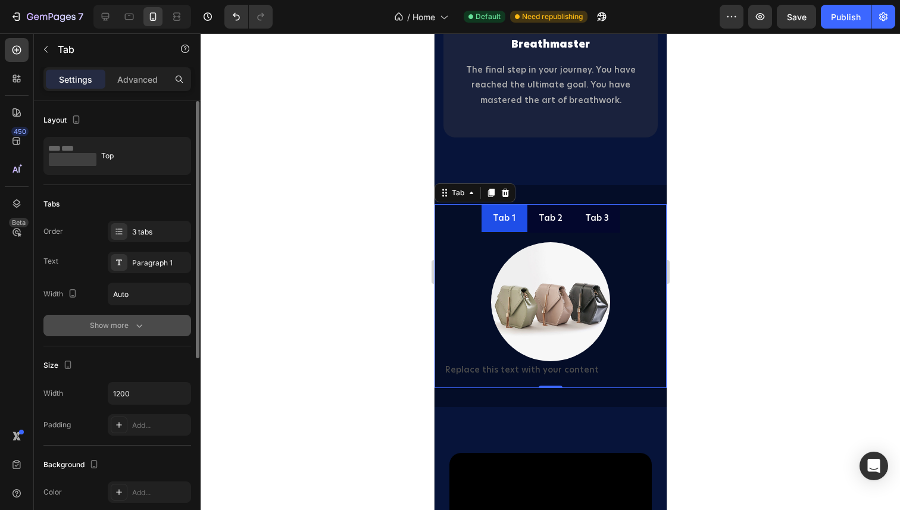
click at [123, 327] on div "Show more" at bounding box center [117, 326] width 55 height 12
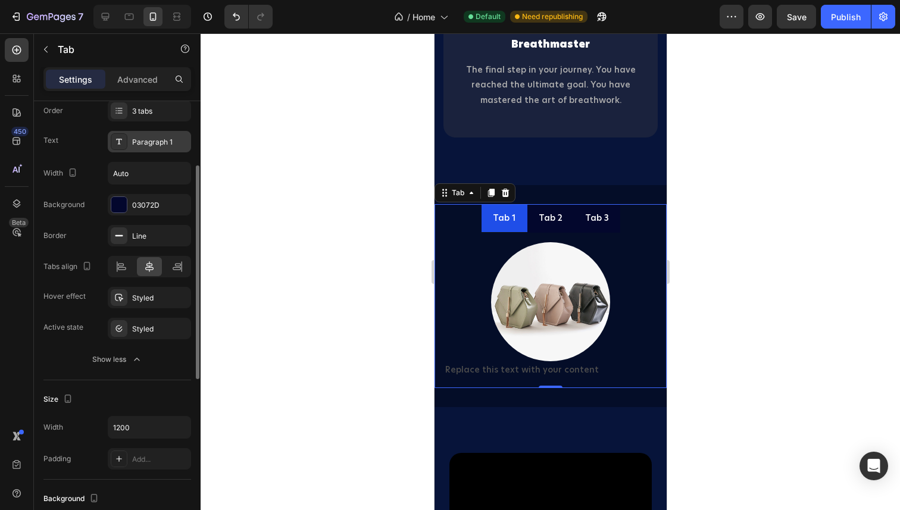
scroll to position [127, 0]
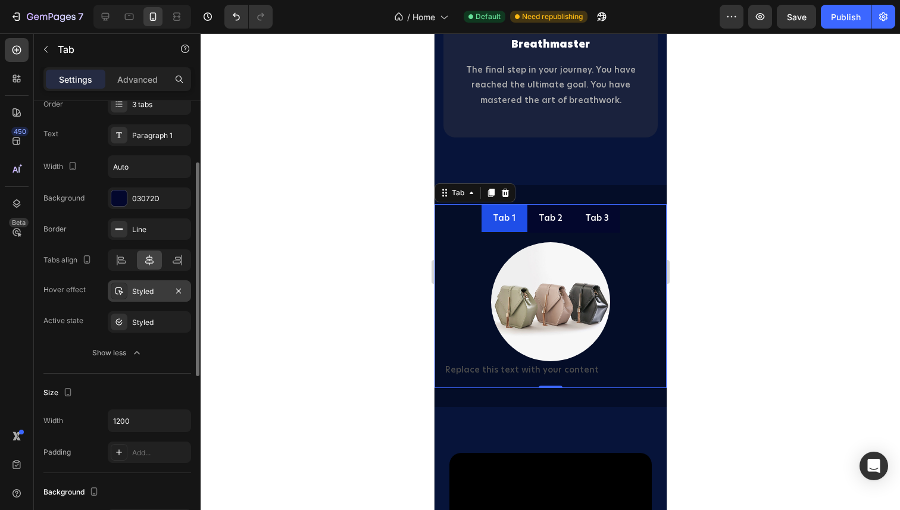
click at [124, 294] on div at bounding box center [119, 291] width 17 height 17
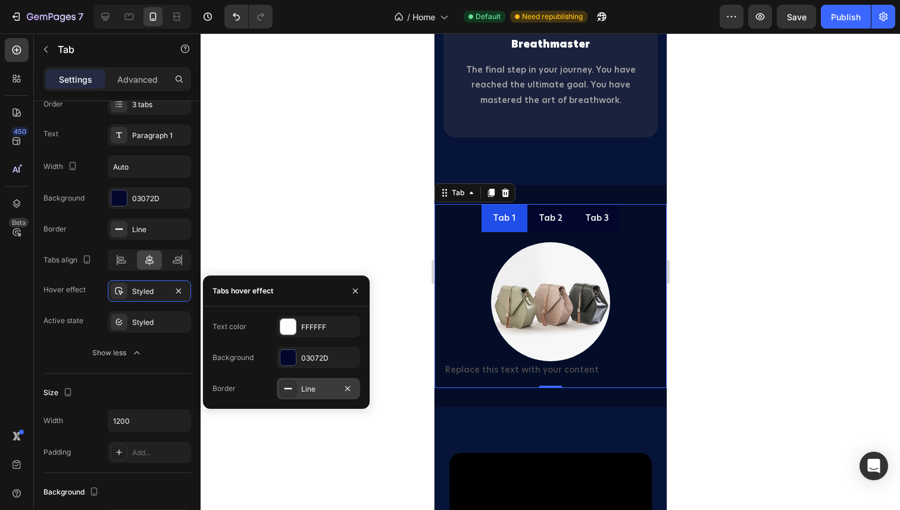
click at [286, 384] on icon at bounding box center [288, 389] width 10 height 10
click at [341, 354] on button "button" at bounding box center [349, 357] width 21 height 21
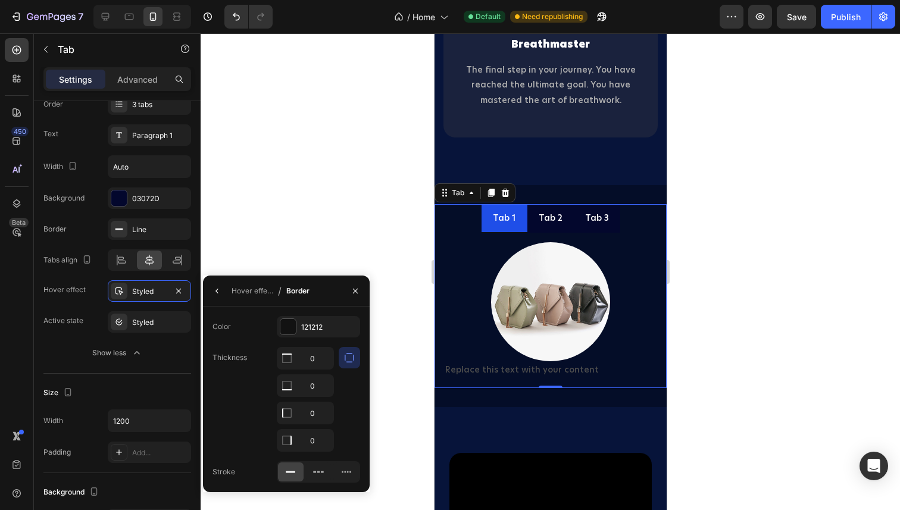
click at [341, 354] on button "button" at bounding box center [349, 357] width 21 height 21
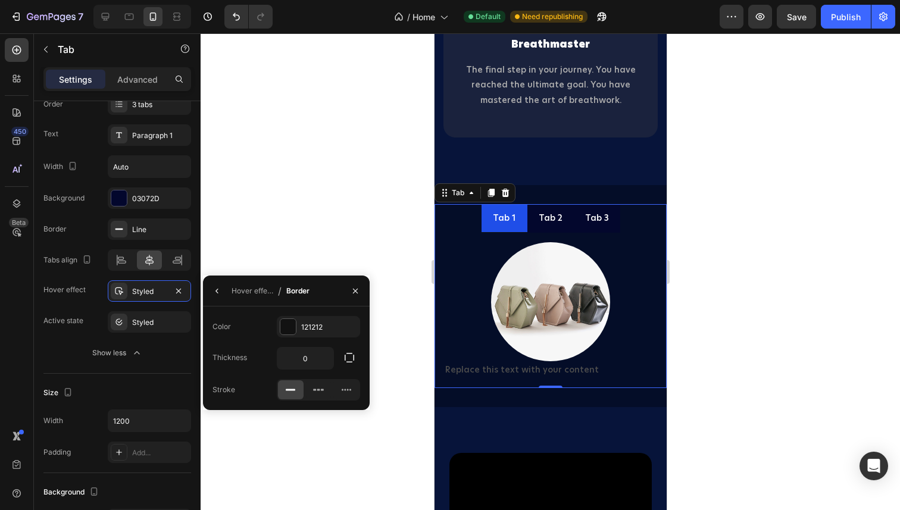
click at [271, 210] on div at bounding box center [551, 271] width 700 height 477
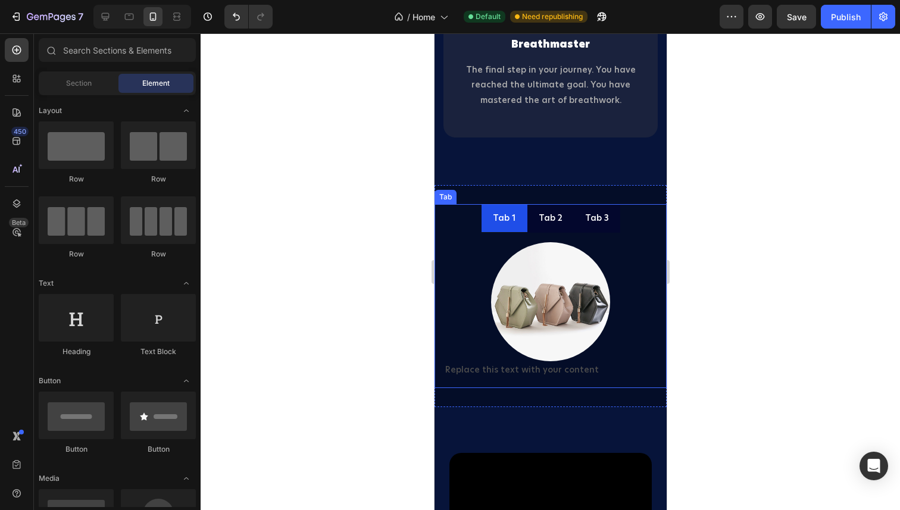
click at [506, 220] on div "Tab 1" at bounding box center [504, 218] width 27 height 18
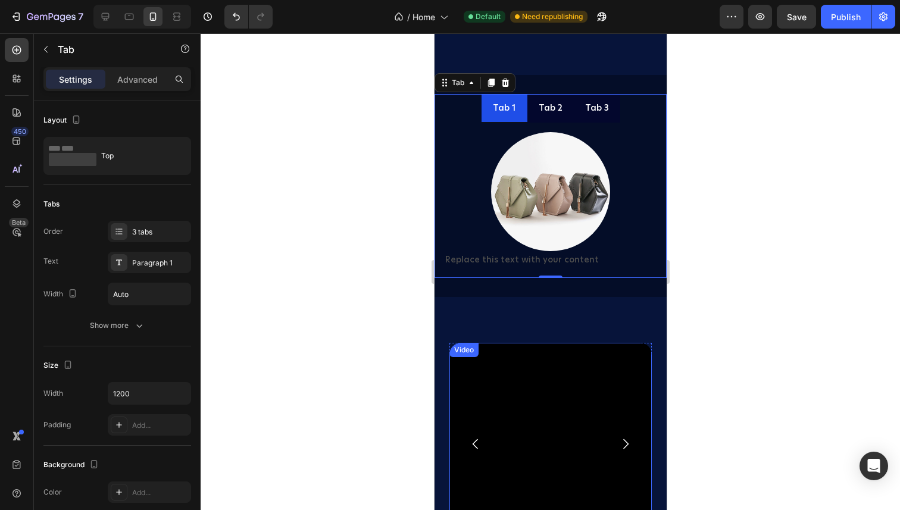
scroll to position [2652, 0]
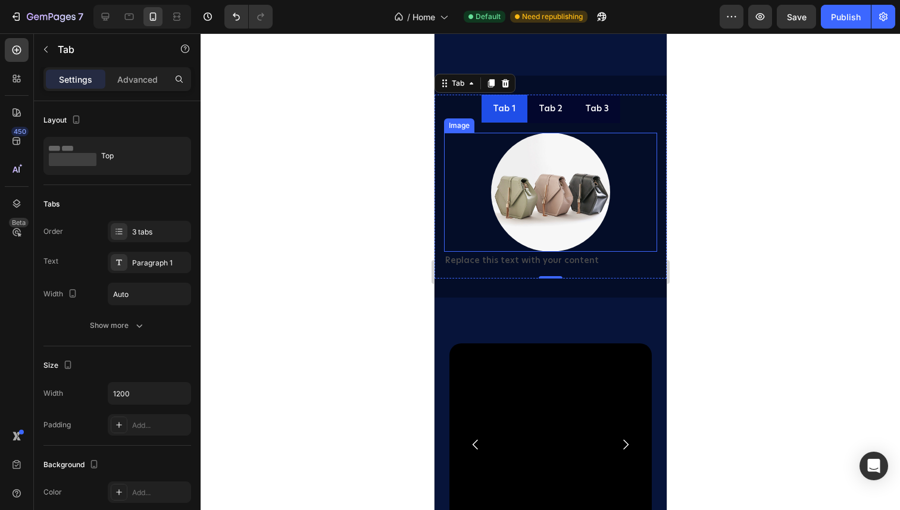
click at [524, 207] on img at bounding box center [550, 192] width 119 height 119
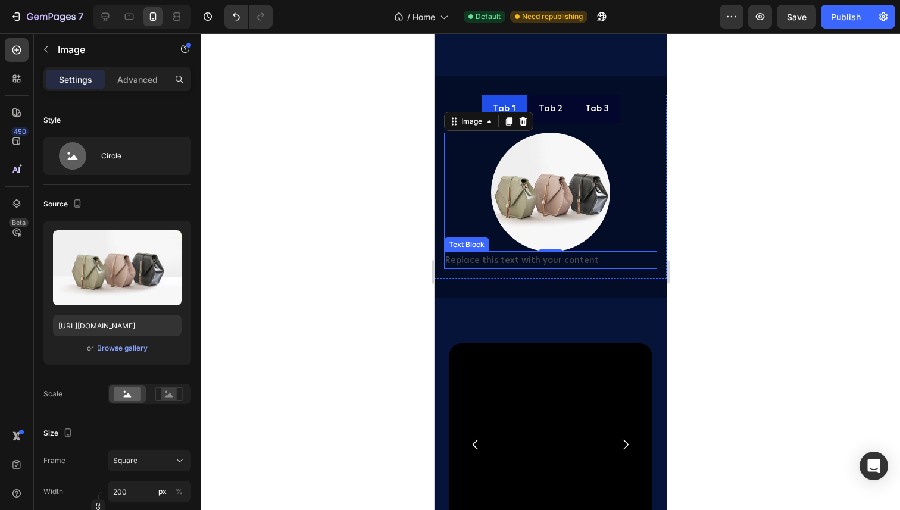
click at [483, 258] on div "Replace this text with your content" at bounding box center [550, 260] width 213 height 17
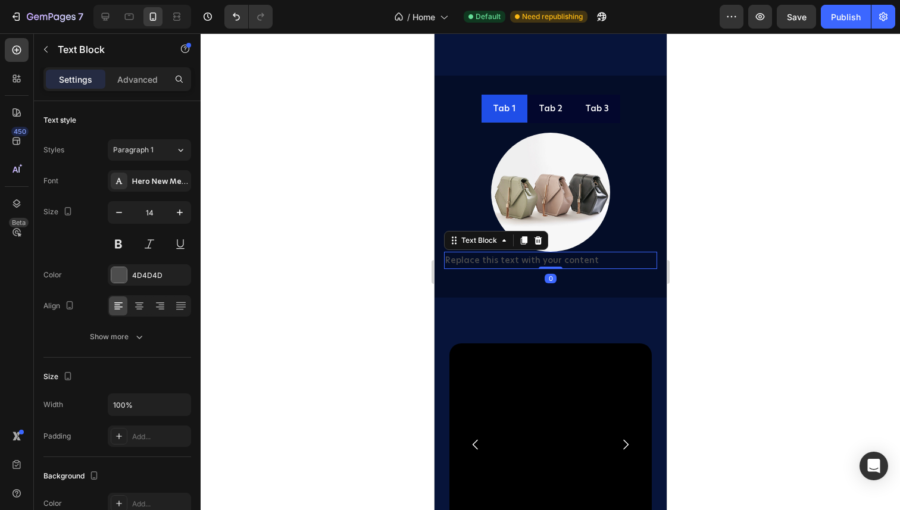
click at [483, 258] on div "Replace this text with your content" at bounding box center [550, 260] width 213 height 17
click at [483, 258] on p "Replace this text with your content" at bounding box center [550, 260] width 211 height 15
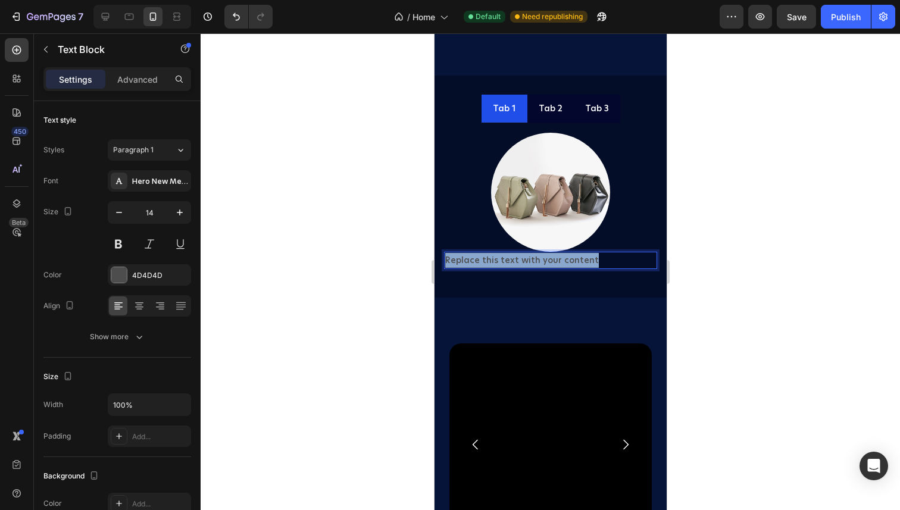
click at [483, 258] on p "Replace this text with your content" at bounding box center [550, 260] width 211 height 15
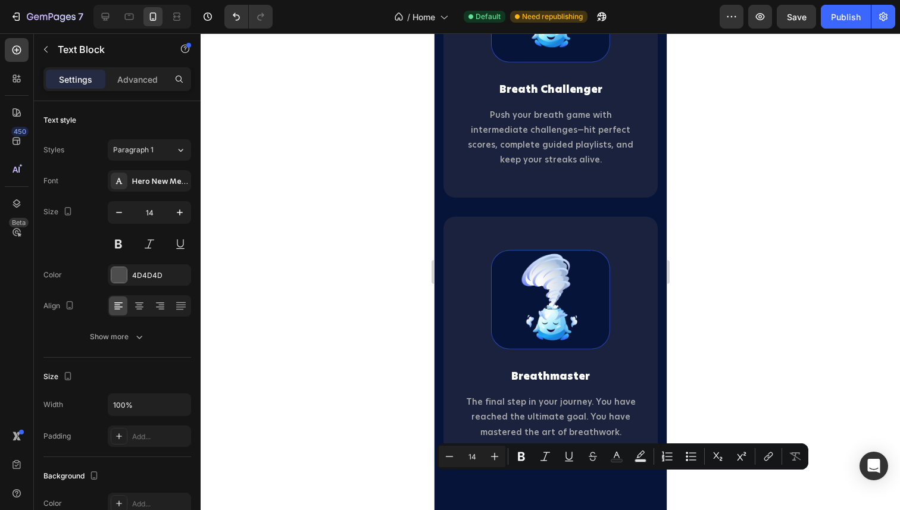
type input "16"
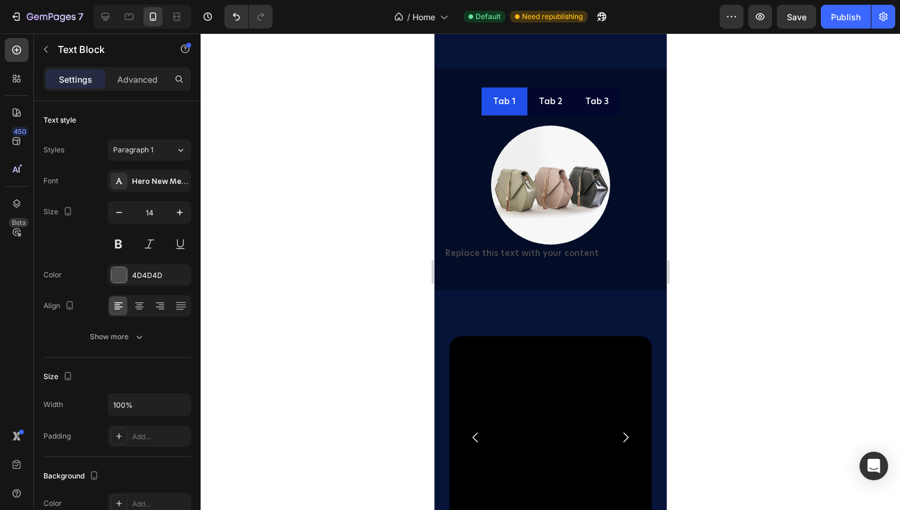
scroll to position [2679, 0]
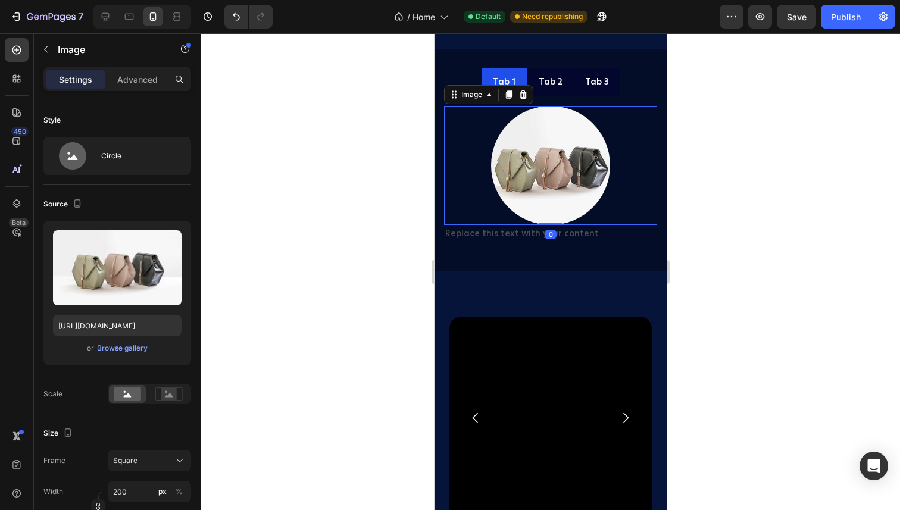
click at [545, 143] on img at bounding box center [550, 165] width 119 height 119
click at [129, 336] on div "Upload Image [URL][DOMAIN_NAME] or Browse gallery" at bounding box center [117, 293] width 148 height 144
click at [129, 344] on div "Browse gallery" at bounding box center [122, 348] width 51 height 11
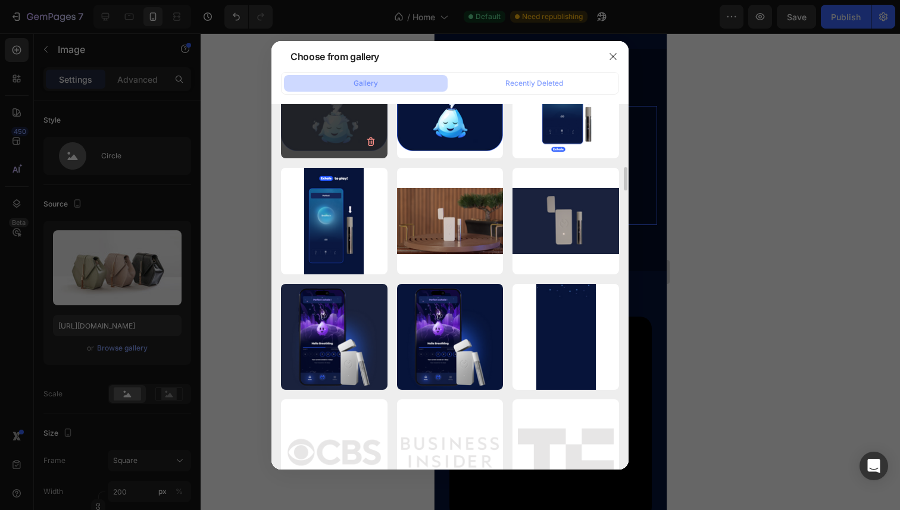
scroll to position [0, 0]
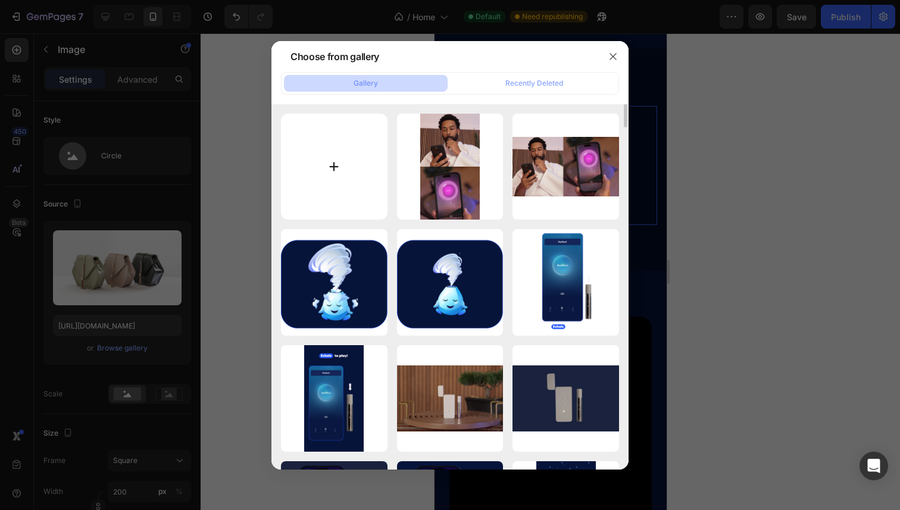
click at [336, 182] on input "file" at bounding box center [334, 167] width 107 height 107
type input "C:\fakepath\ChatGPT Image [DATE], 11_38_06 AM.png"
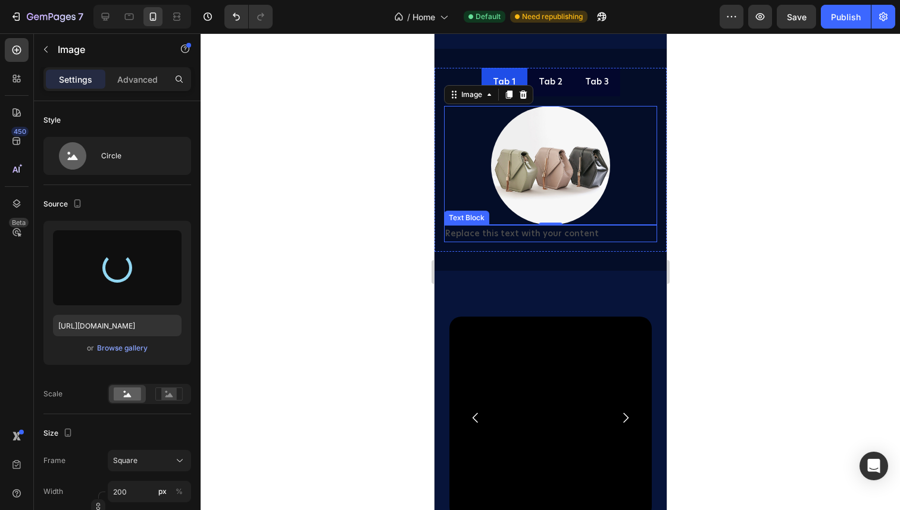
type input "[URL][DOMAIN_NAME]"
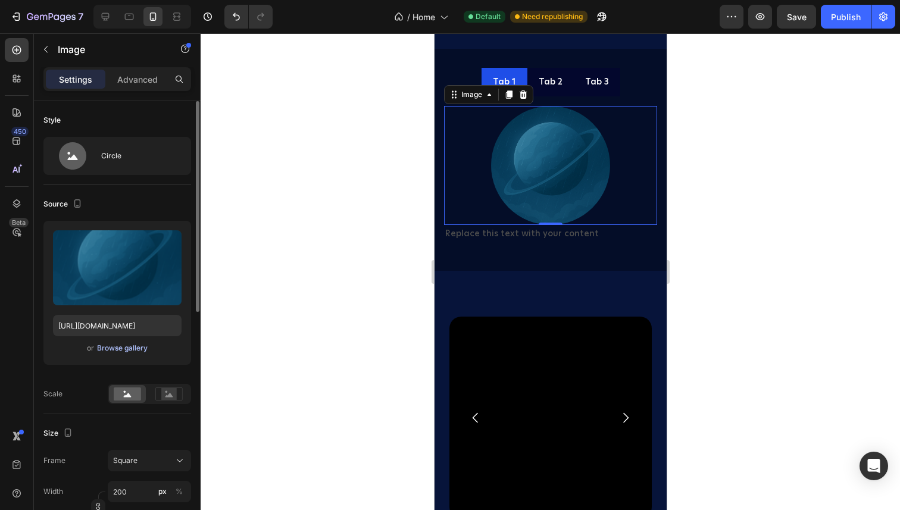
click at [134, 349] on div "Browse gallery" at bounding box center [122, 348] width 51 height 11
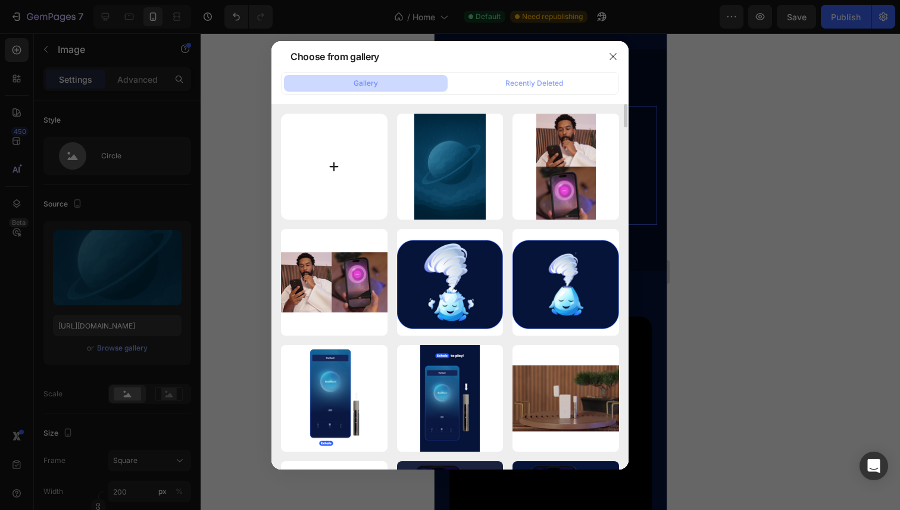
click at [339, 153] on input "file" at bounding box center [334, 167] width 107 height 107
type input "C:\fakepath\Sailboat.png"
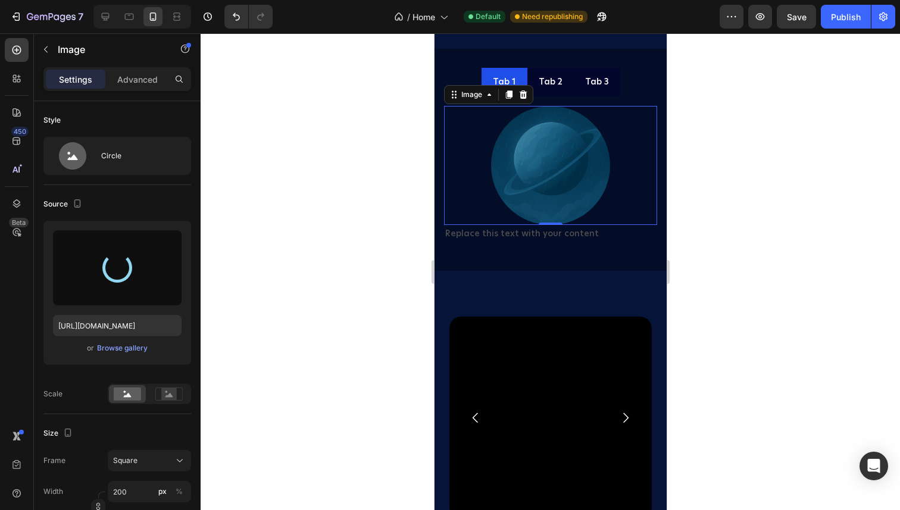
type input "[URL][DOMAIN_NAME]"
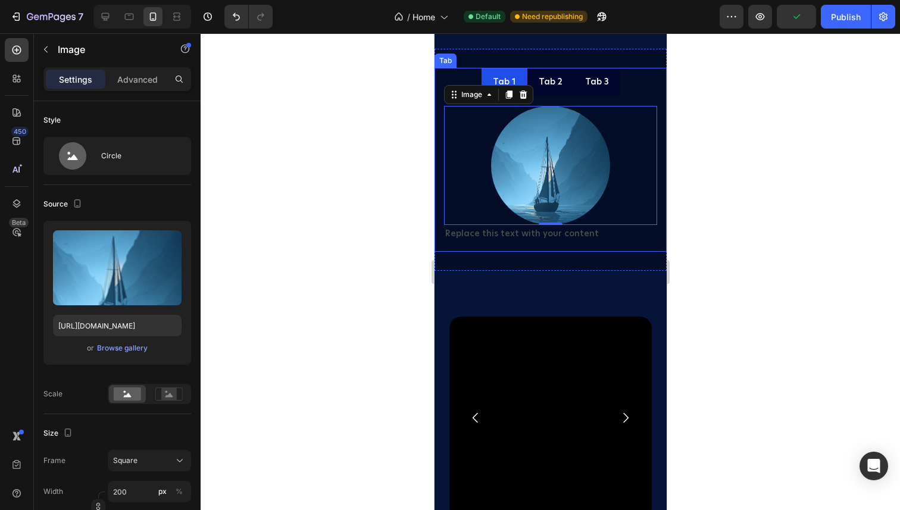
click at [507, 82] on div "Tab 1 Tab 2 Tab 3 Image 0 Replace this text with your content Text Block Tab" at bounding box center [550, 160] width 232 height 184
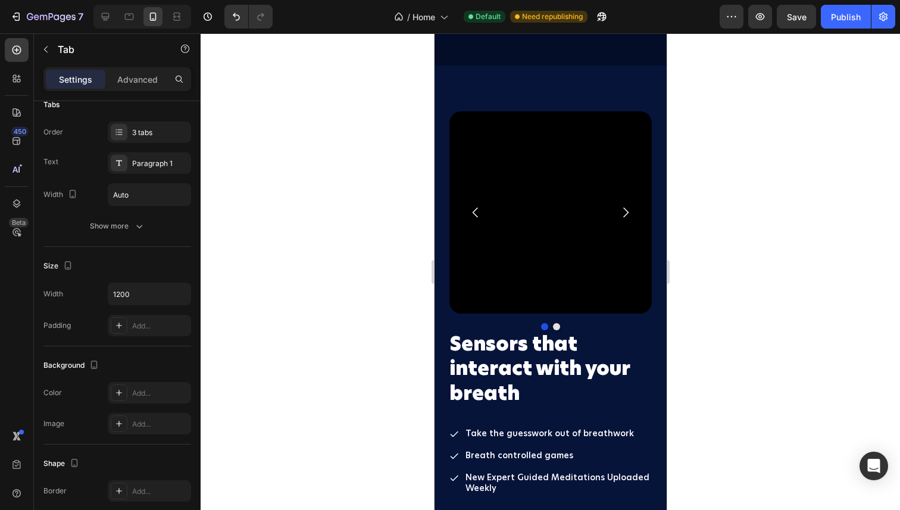
scroll to position [2870, 0]
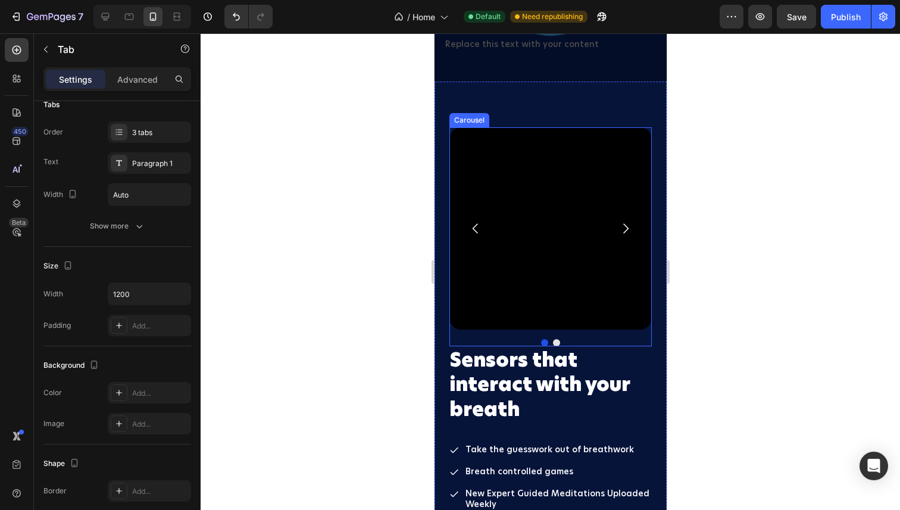
click at [625, 230] on icon "Carousel Next Arrow" at bounding box center [625, 228] width 5 height 10
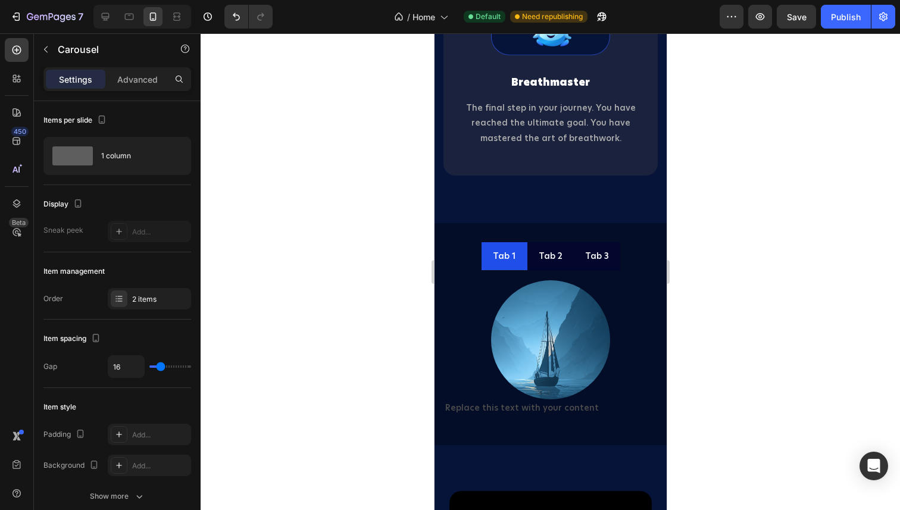
scroll to position [2513, 0]
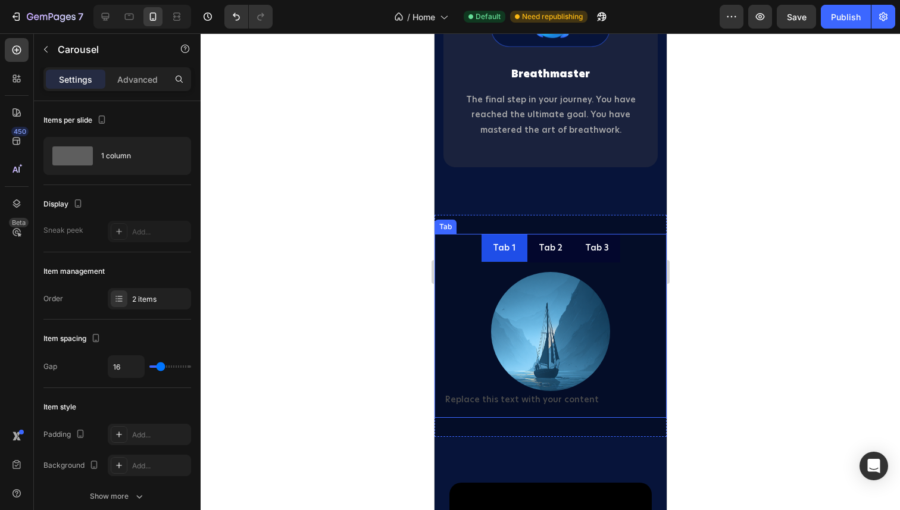
click at [507, 251] on div "Tab 1" at bounding box center [504, 248] width 27 height 18
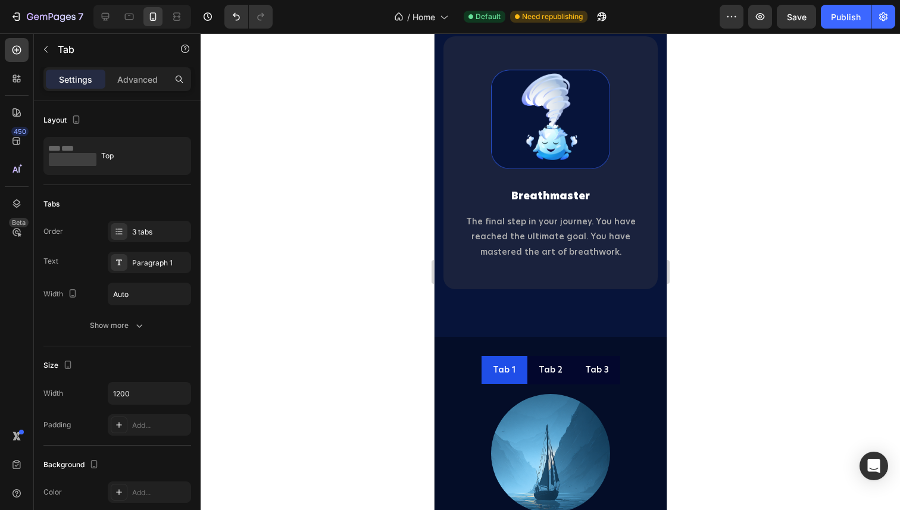
scroll to position [2602, 0]
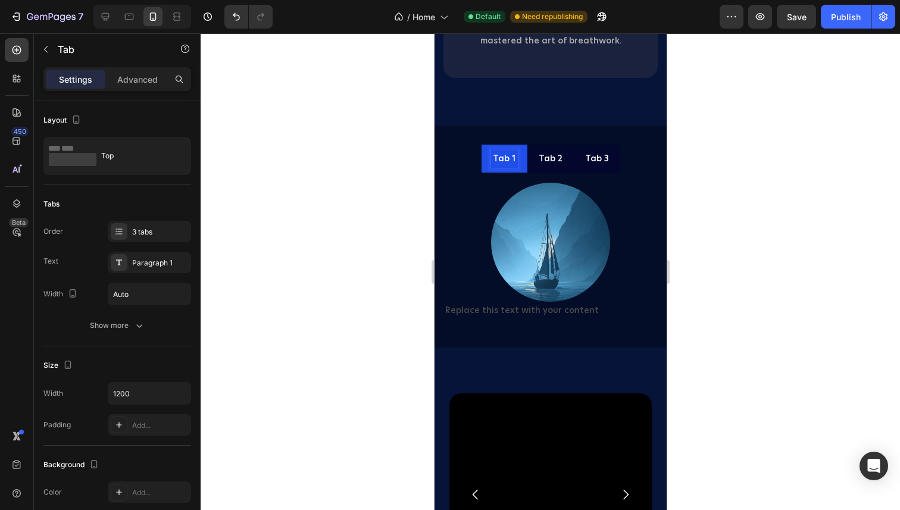
click at [505, 160] on div "Tab 1" at bounding box center [504, 158] width 27 height 18
click at [45, 51] on icon "button" at bounding box center [46, 50] width 10 height 10
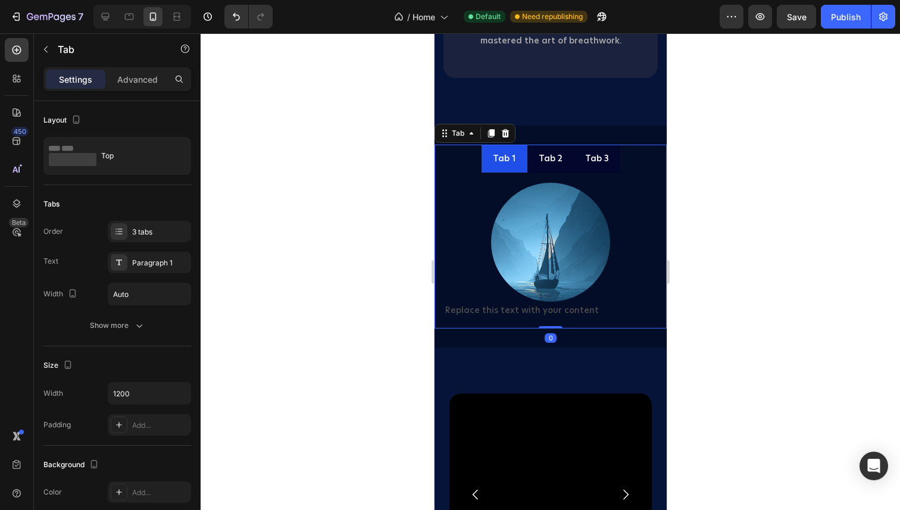
click at [507, 157] on p "Tab 1" at bounding box center [503, 158] width 23 height 15
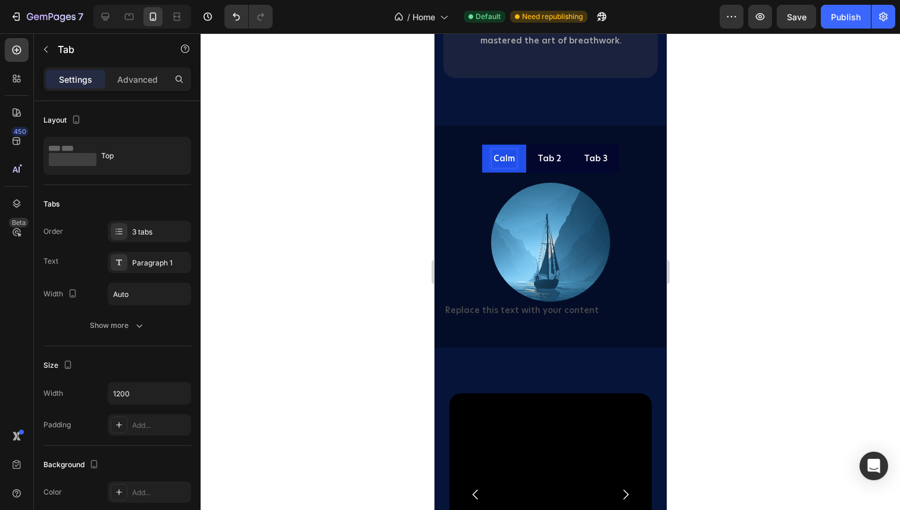
click at [553, 159] on p "Tab 2" at bounding box center [549, 158] width 24 height 15
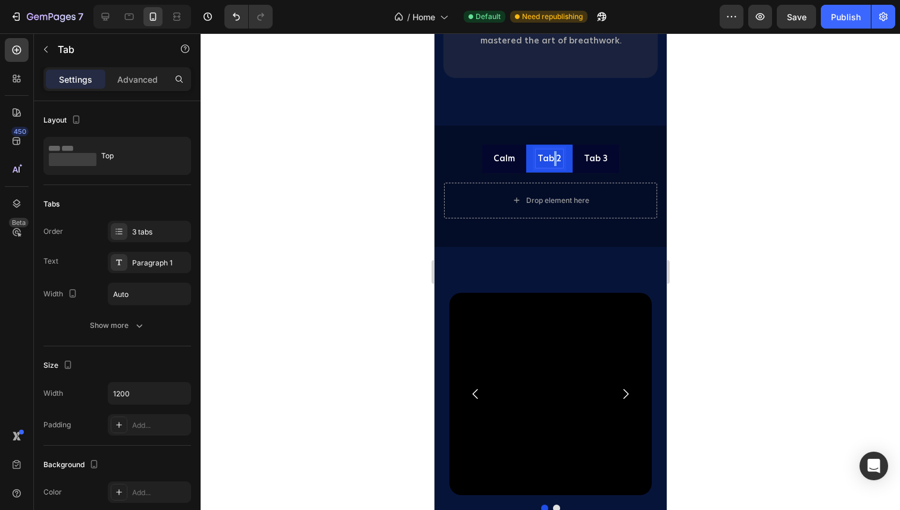
click at [553, 159] on p "Tab 2" at bounding box center [549, 158] width 24 height 15
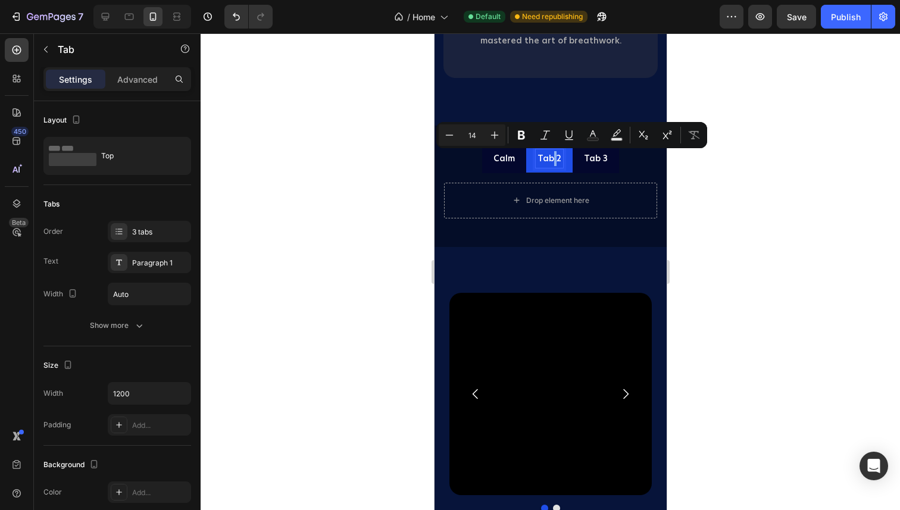
click at [553, 159] on p "Tab 2" at bounding box center [549, 158] width 24 height 15
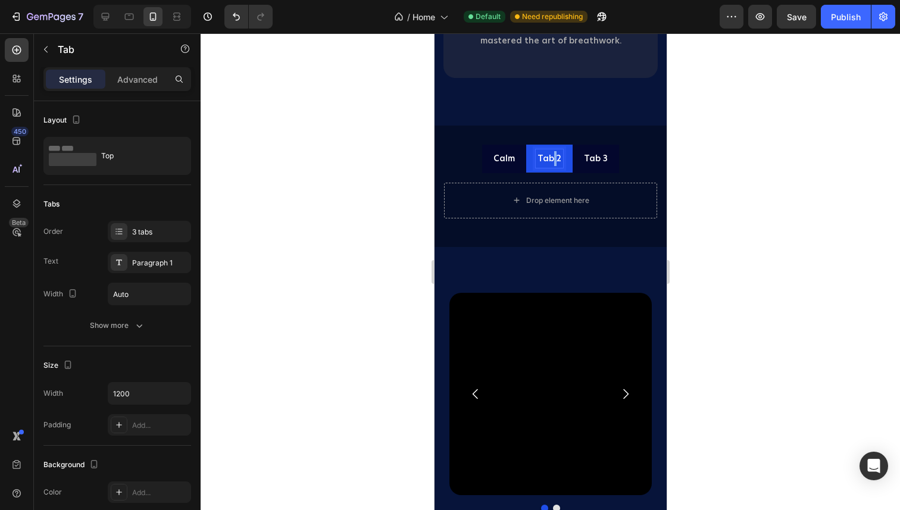
click at [553, 159] on p "Tab 2" at bounding box center [549, 158] width 24 height 15
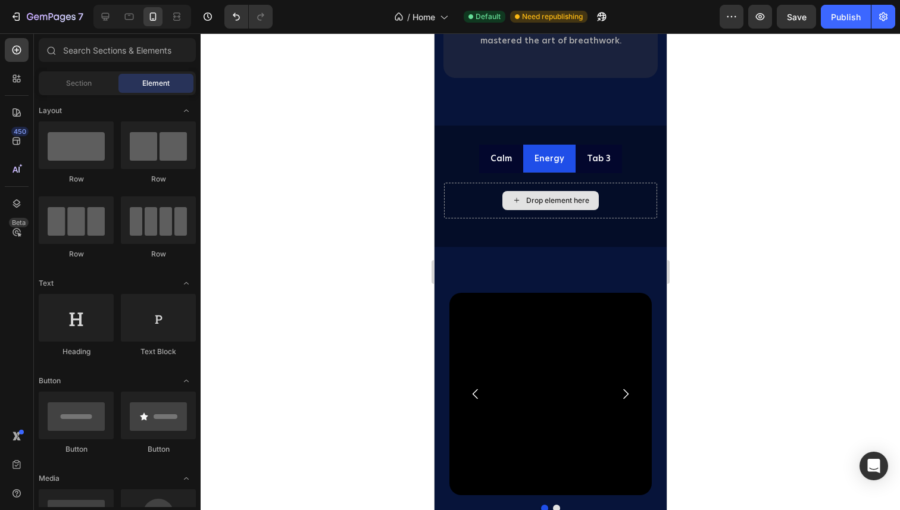
click at [538, 197] on div "Drop element here" at bounding box center [557, 201] width 63 height 10
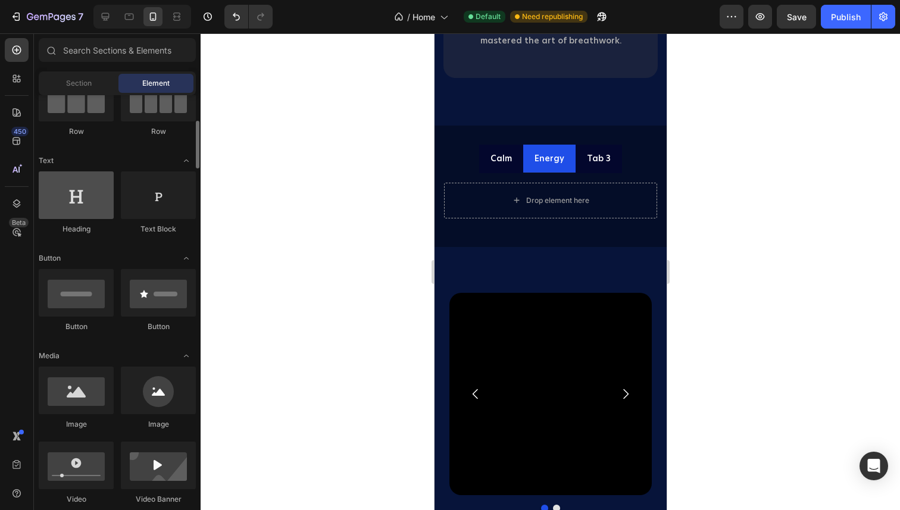
scroll to position [133, 0]
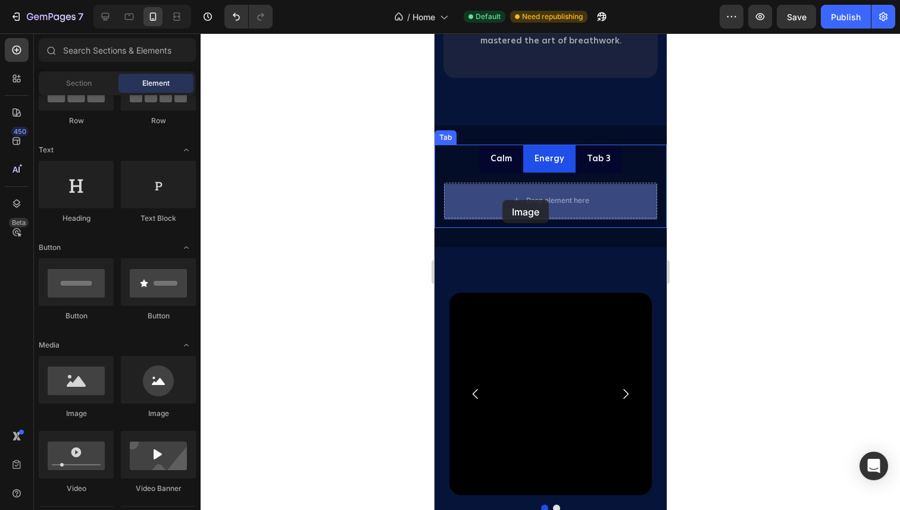
drag, startPoint x: 578, startPoint y: 417, endPoint x: 501, endPoint y: 200, distance: 230.5
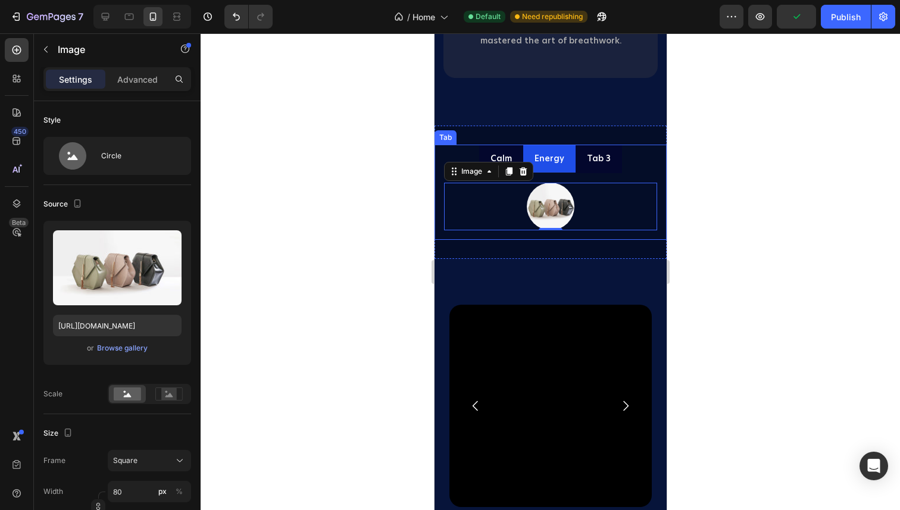
click at [508, 158] on p "Calm" at bounding box center [500, 158] width 21 height 15
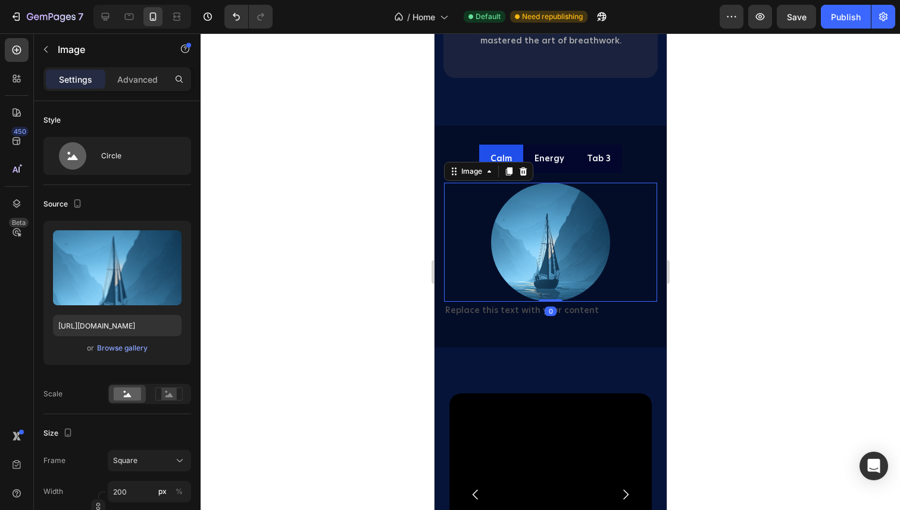
click at [573, 226] on img at bounding box center [550, 242] width 119 height 119
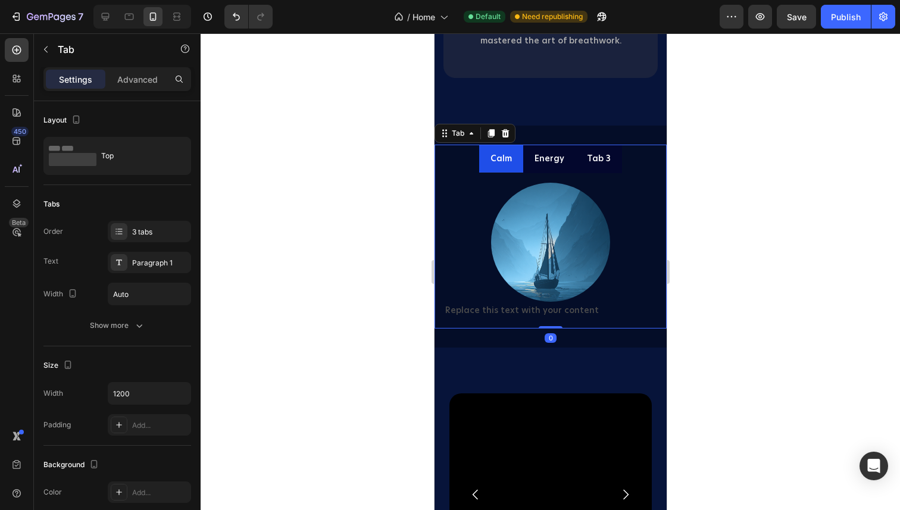
click at [550, 162] on p "Energy" at bounding box center [549, 158] width 30 height 15
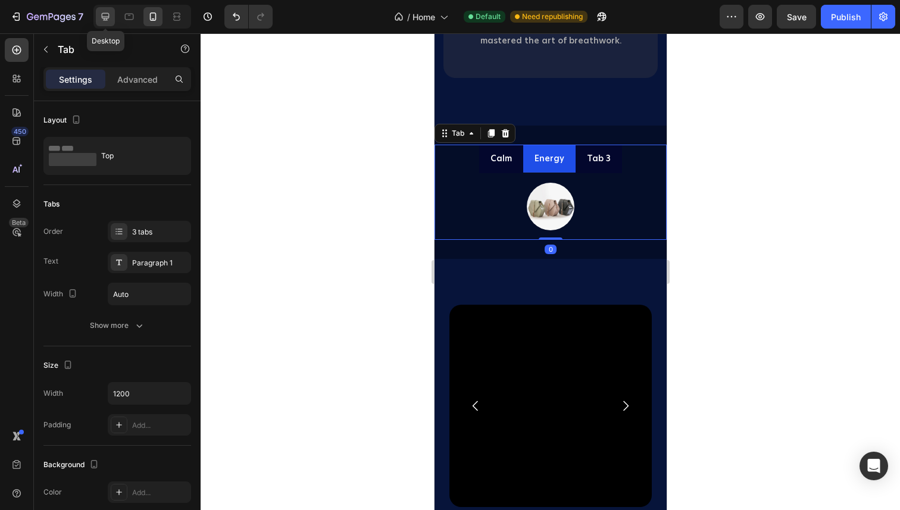
click at [105, 18] on icon at bounding box center [105, 17] width 12 height 12
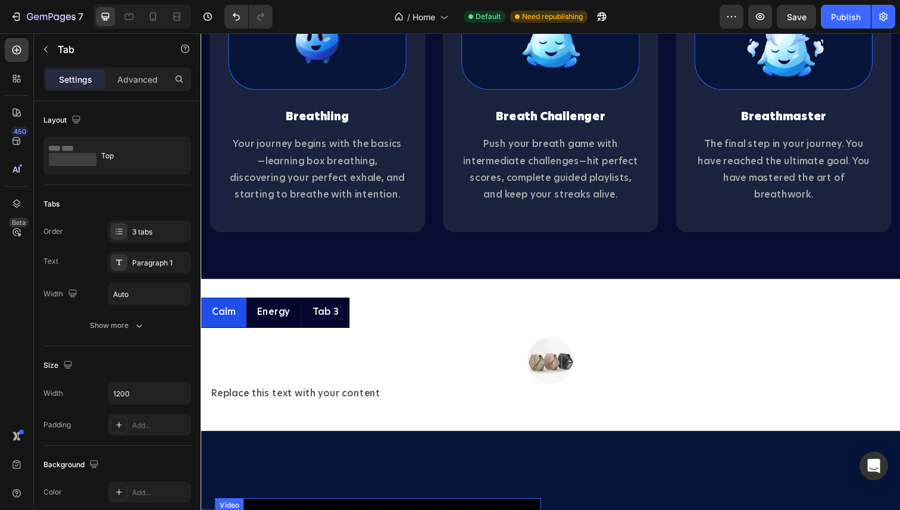
scroll to position [2025, 0]
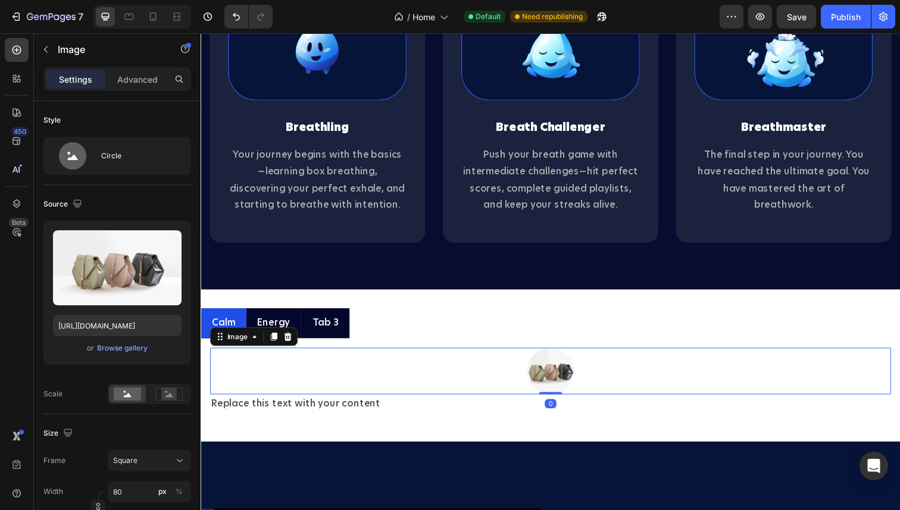
click at [566, 381] on img at bounding box center [558, 379] width 48 height 48
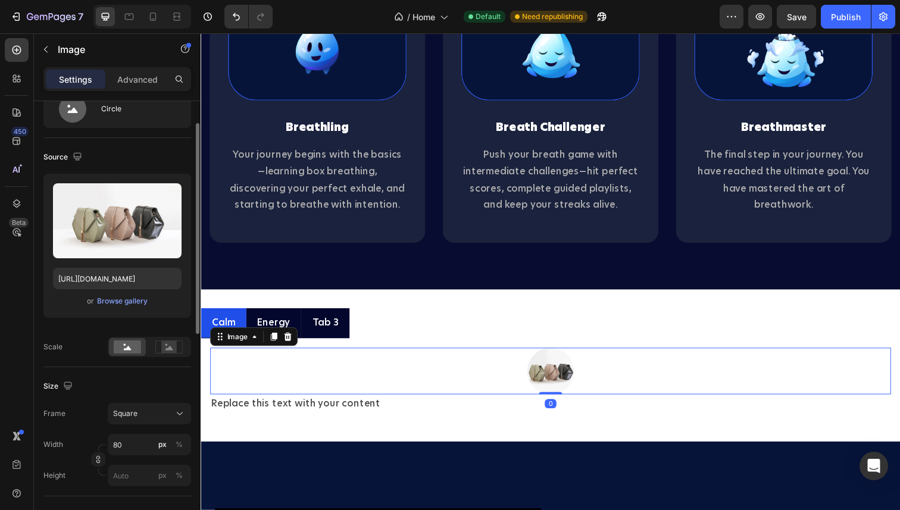
scroll to position [48, 0]
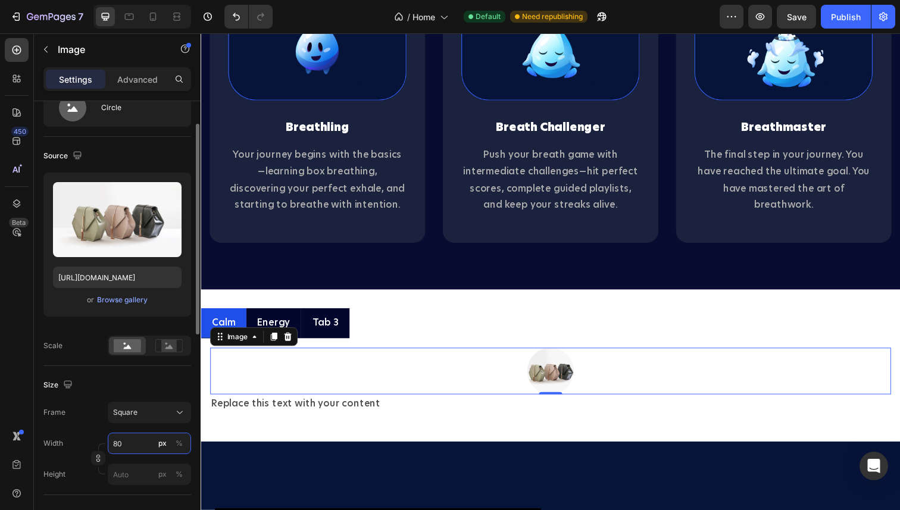
click at [131, 445] on input "80" at bounding box center [149, 443] width 83 height 21
type input "2"
type input "20"
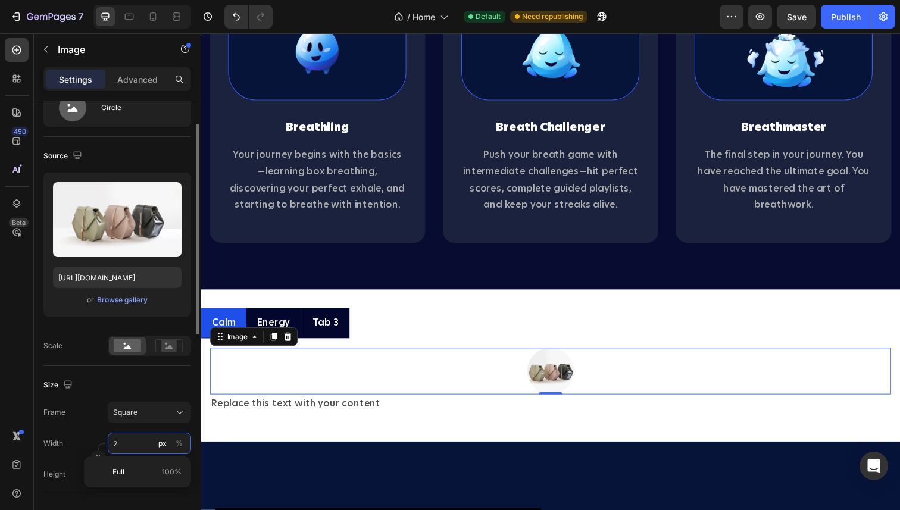
type input "20"
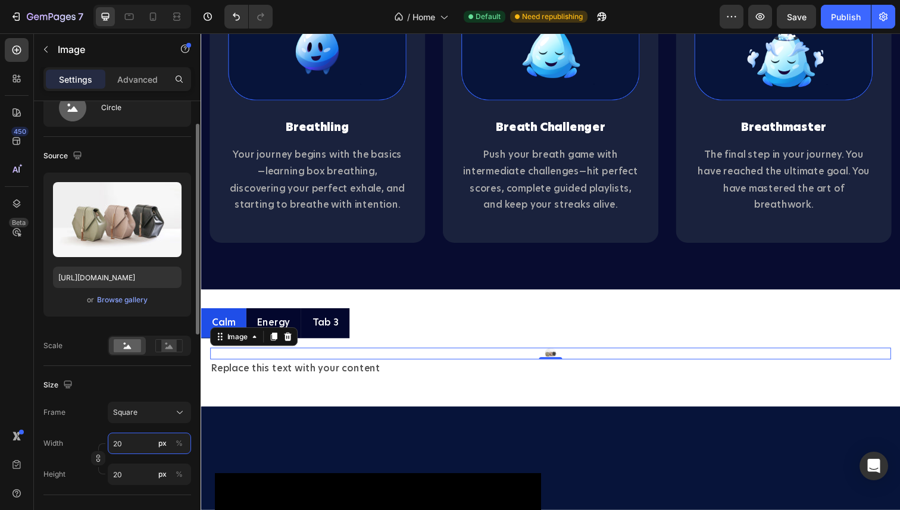
type input "200"
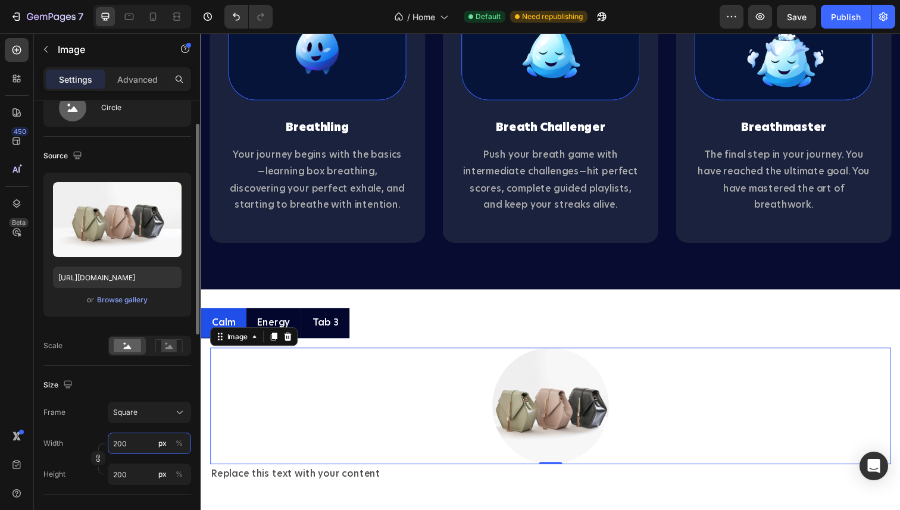
type input "20"
type input "2"
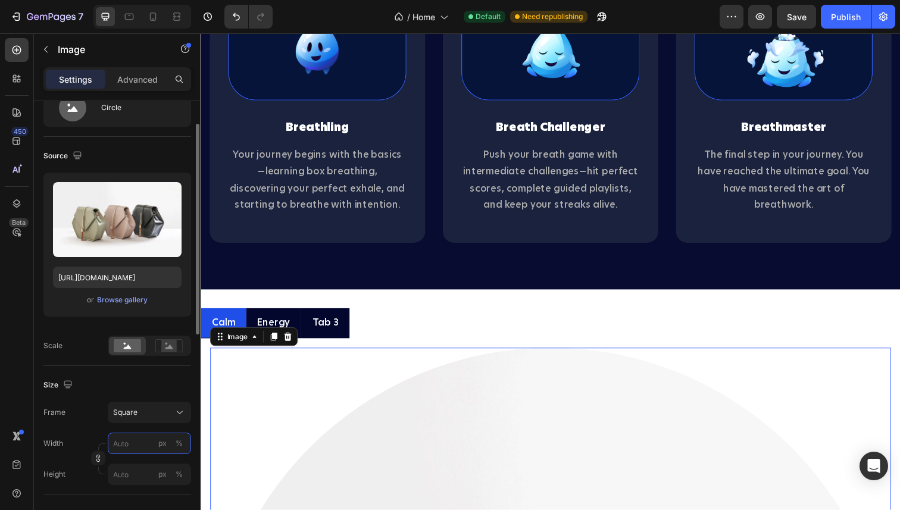
type input "5"
type input "50"
type input "500"
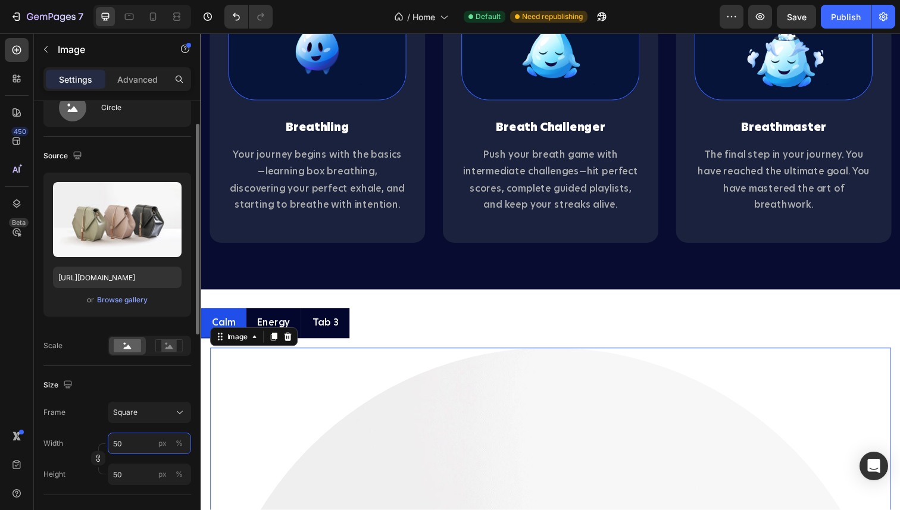
type input "500"
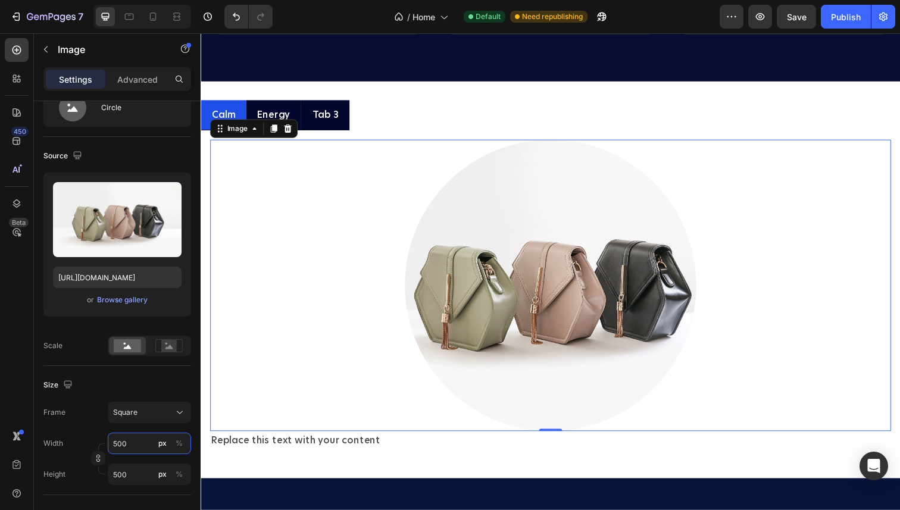
scroll to position [2228, 0]
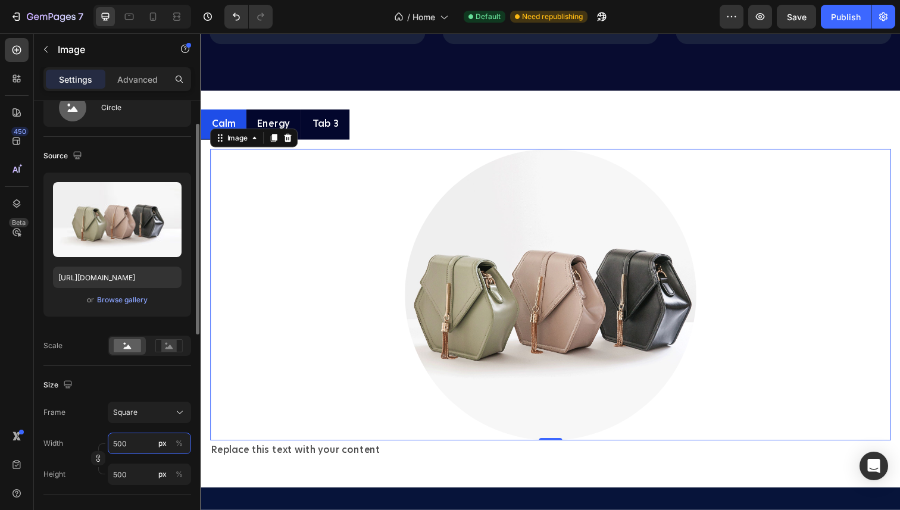
click at [126, 438] on input "500" at bounding box center [149, 443] width 83 height 21
type input "4"
type input "40"
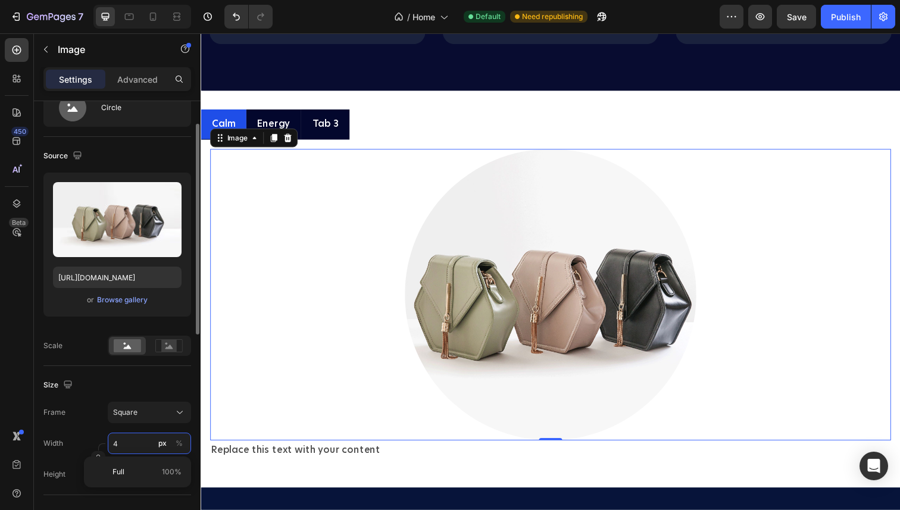
type input "40"
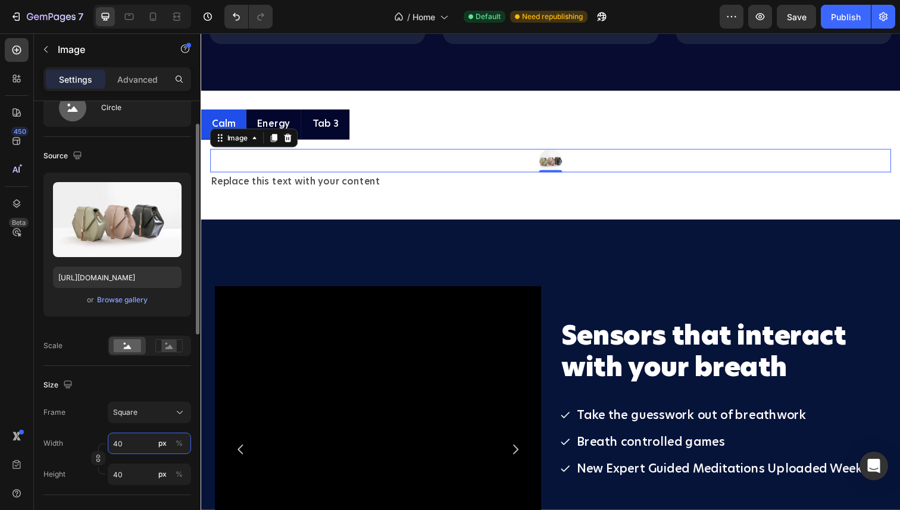
type input "400"
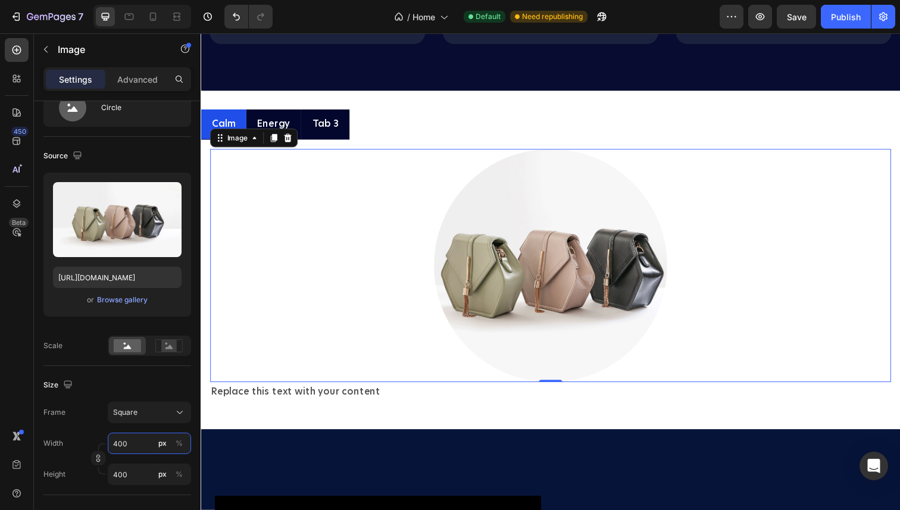
type input "400"
click at [567, 314] on img at bounding box center [558, 271] width 238 height 238
click at [123, 307] on div "or Browse gallery" at bounding box center [117, 300] width 129 height 14
click at [123, 302] on div "Browse gallery" at bounding box center [122, 300] width 51 height 11
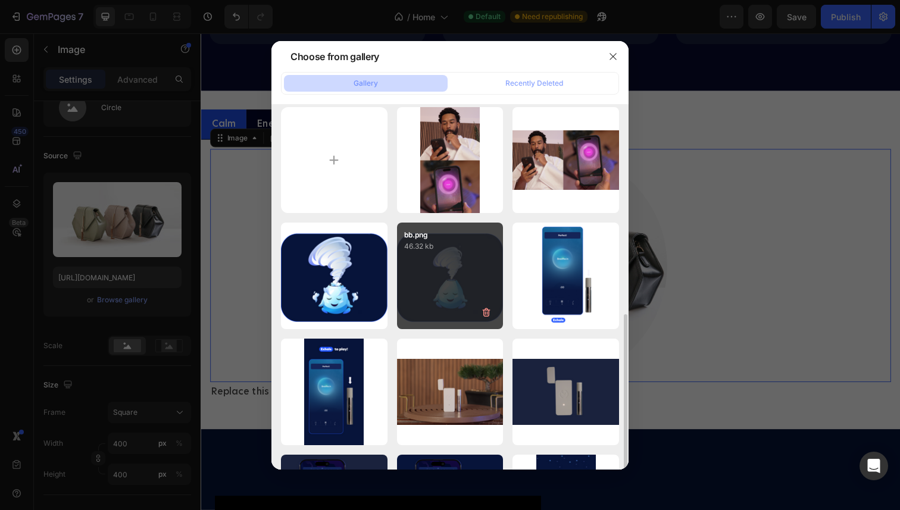
scroll to position [0, 0]
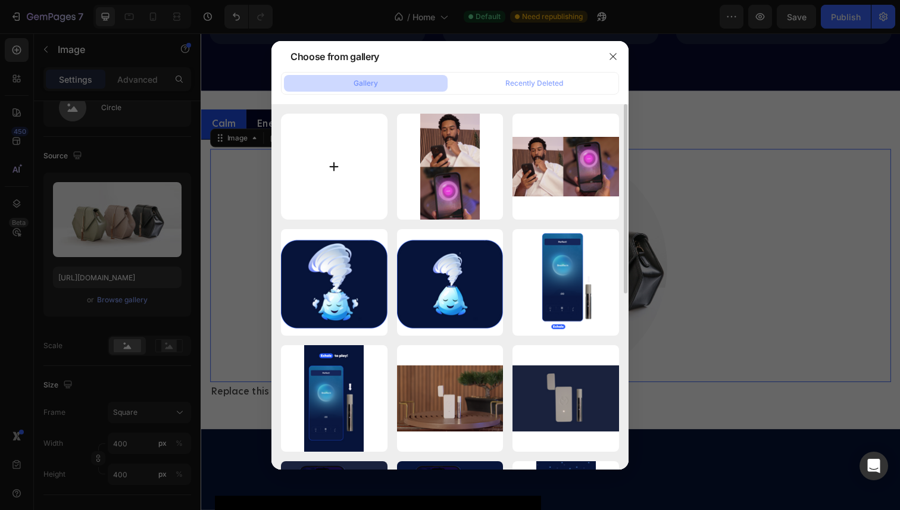
click at [331, 178] on input "file" at bounding box center [334, 167] width 107 height 107
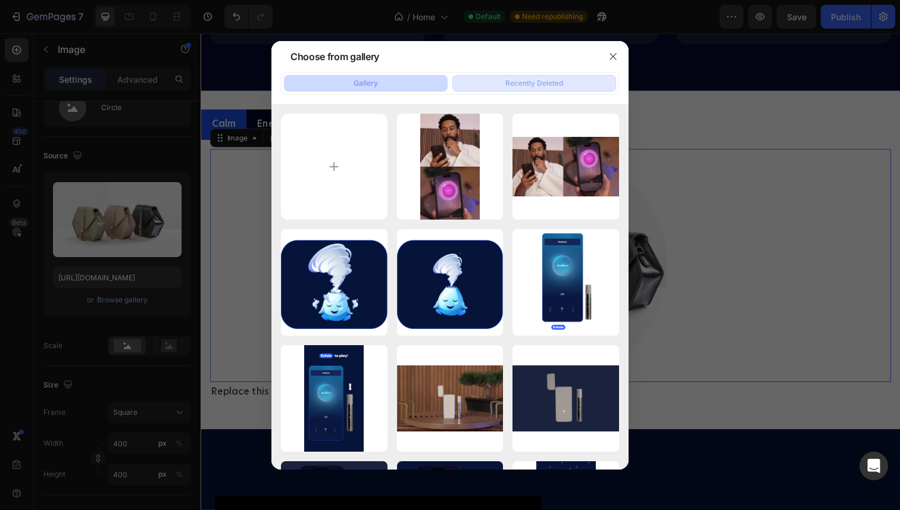
click at [531, 76] on button "Recently Deleted" at bounding box center [534, 83] width 164 height 17
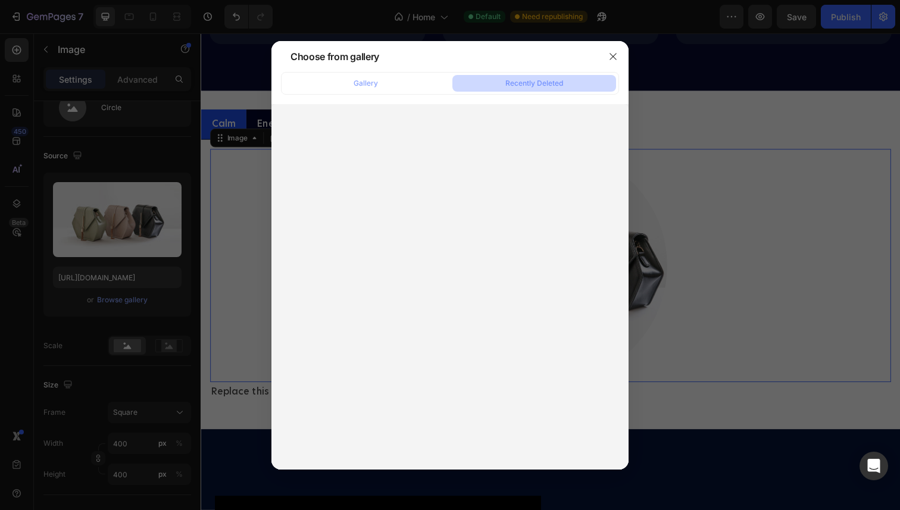
click at [388, 72] on div "Gallery Recently Deleted" at bounding box center [450, 83] width 338 height 23
click at [388, 87] on button "Gallery" at bounding box center [366, 83] width 164 height 17
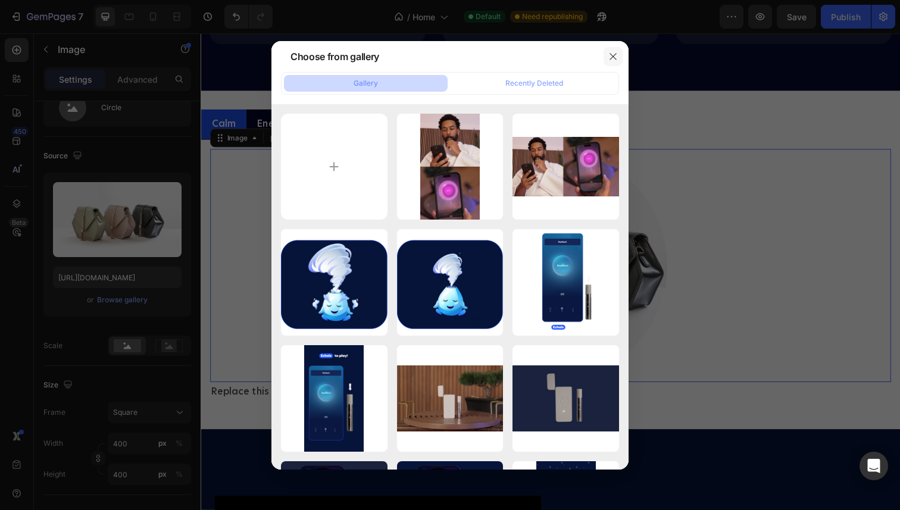
click at [611, 57] on icon "button" at bounding box center [613, 56] width 7 height 7
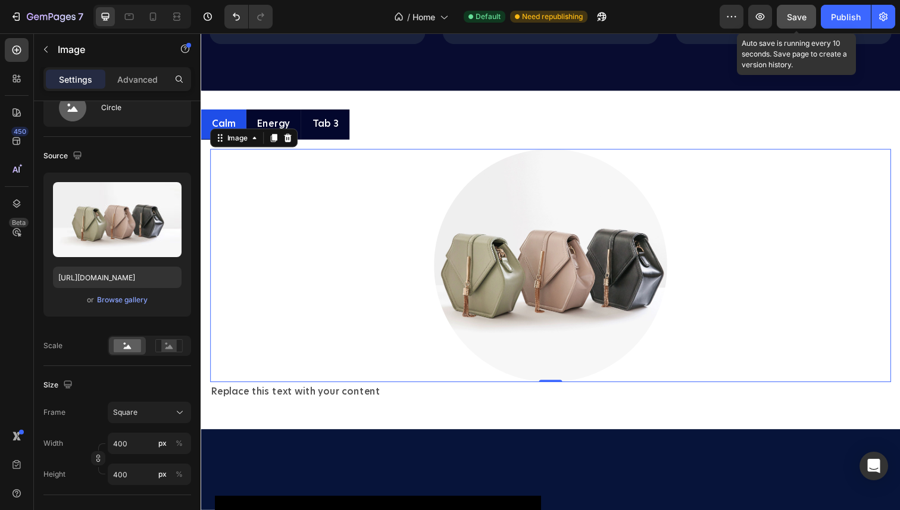
click at [800, 24] on button "Save" at bounding box center [796, 17] width 39 height 24
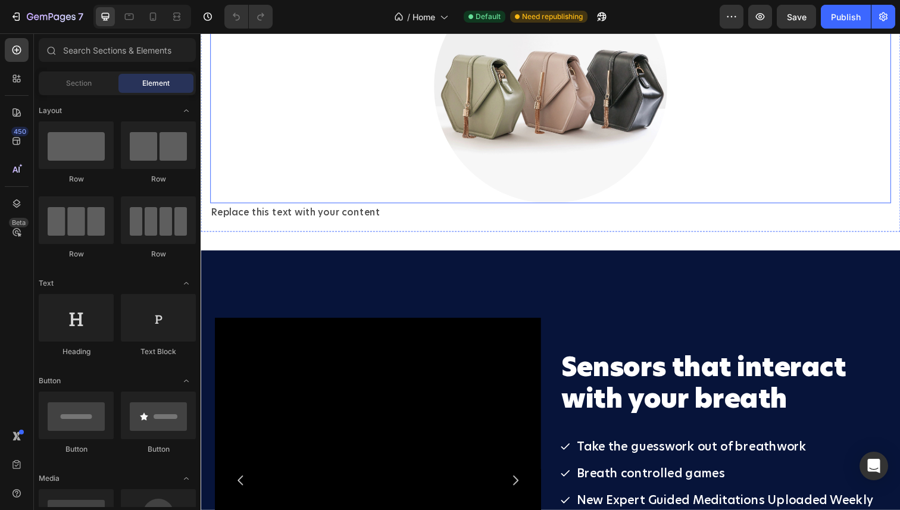
scroll to position [1741, 0]
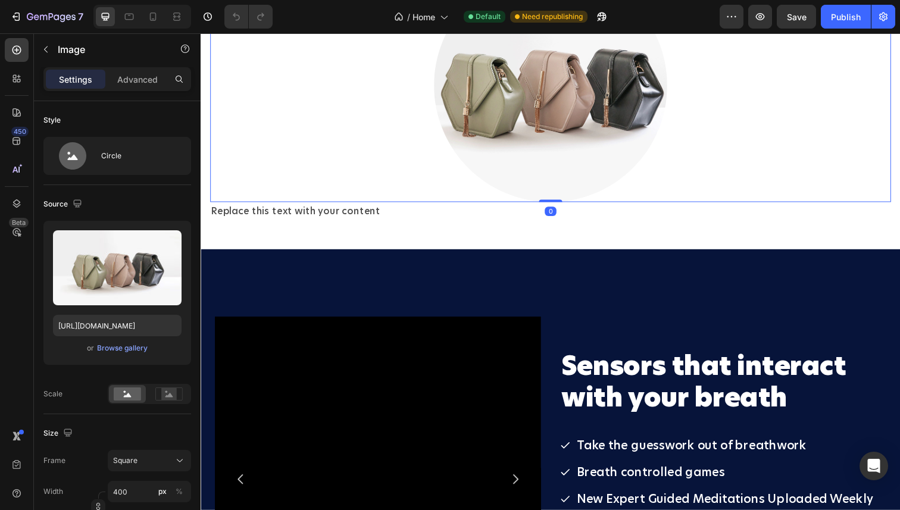
click at [313, 206] on div at bounding box center [557, 87] width 695 height 238
click at [132, 349] on div "Browse gallery" at bounding box center [122, 348] width 51 height 11
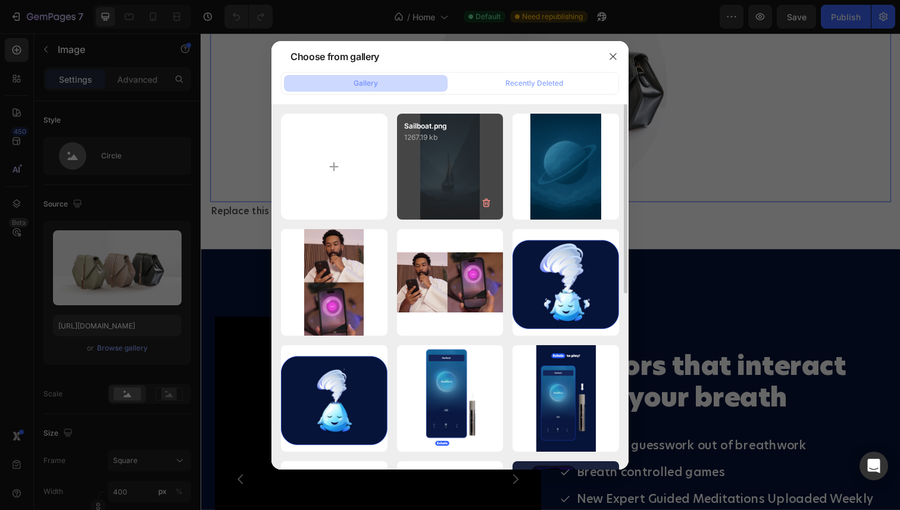
click at [439, 170] on div "Sailboat.png 1267.19 kb" at bounding box center [450, 167] width 107 height 107
type input "[URL][DOMAIN_NAME]"
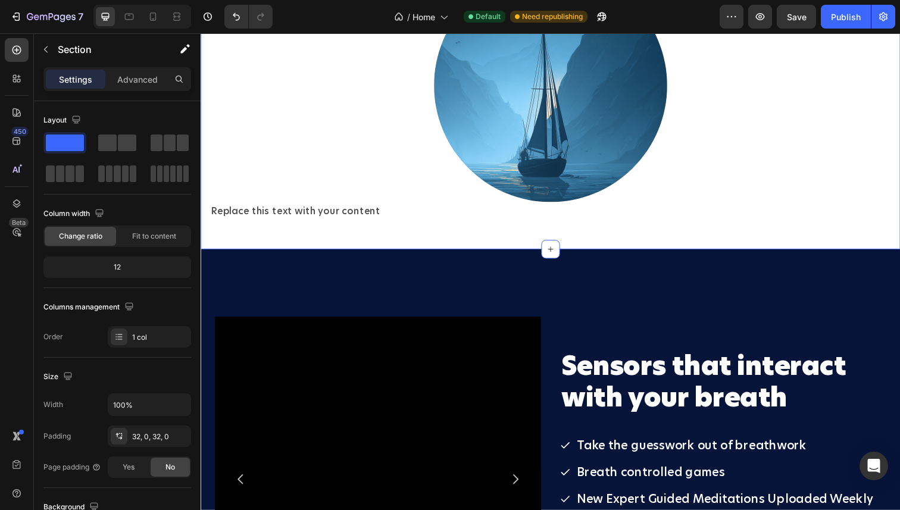
click at [411, 78] on div "Calm Energy Tab 3 Image Replace this text with your content Text Block Image Ta…" at bounding box center [558, 82] width 714 height 346
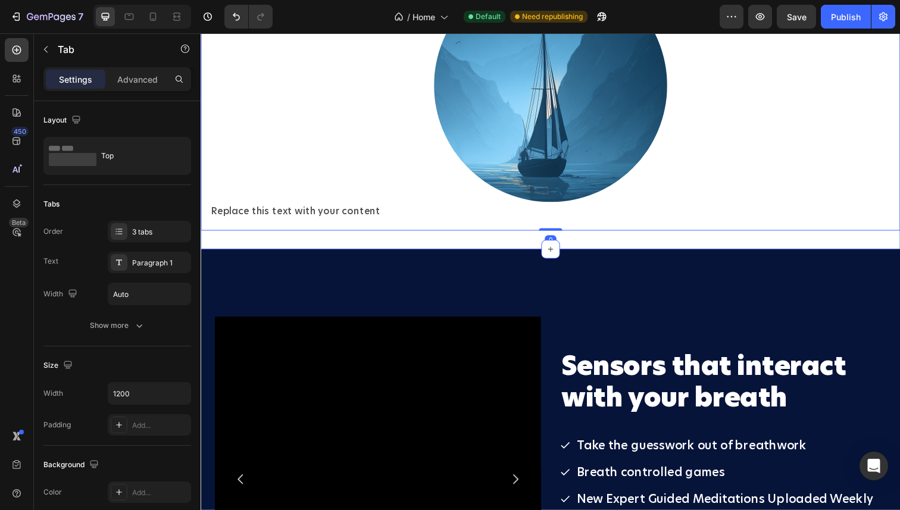
click at [406, 80] on div "Calm Energy Tab 3 Image Replace this text with your content Text Block Image Ta…" at bounding box center [558, 82] width 714 height 346
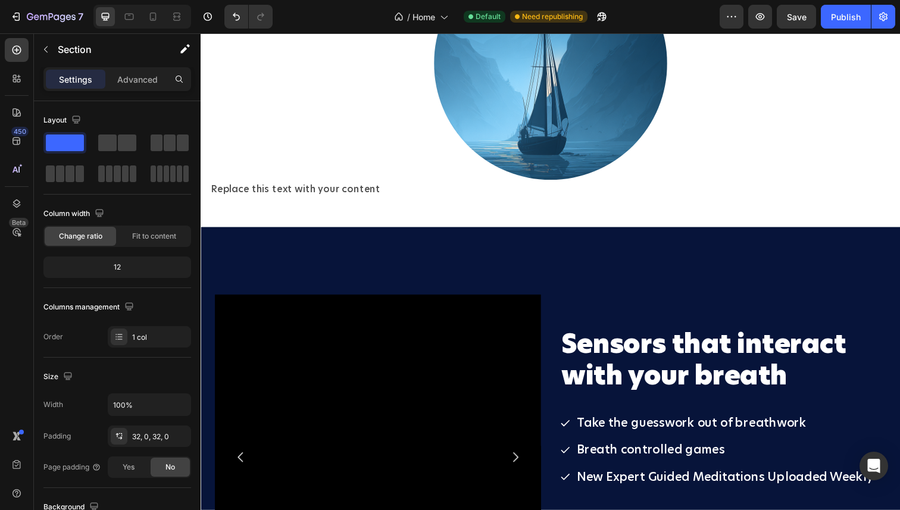
scroll to position [1759, 0]
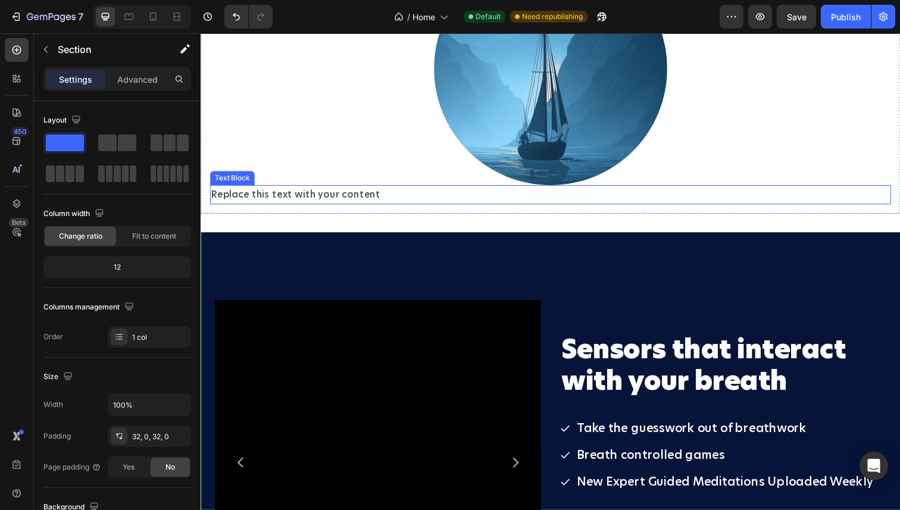
click at [330, 208] on div "Replace this text with your content" at bounding box center [557, 199] width 695 height 20
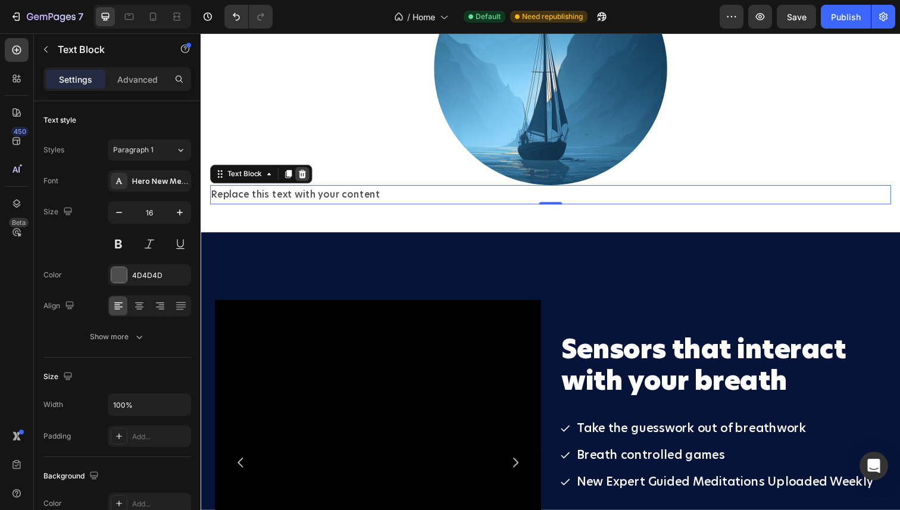
click at [301, 182] on icon at bounding box center [304, 178] width 10 height 10
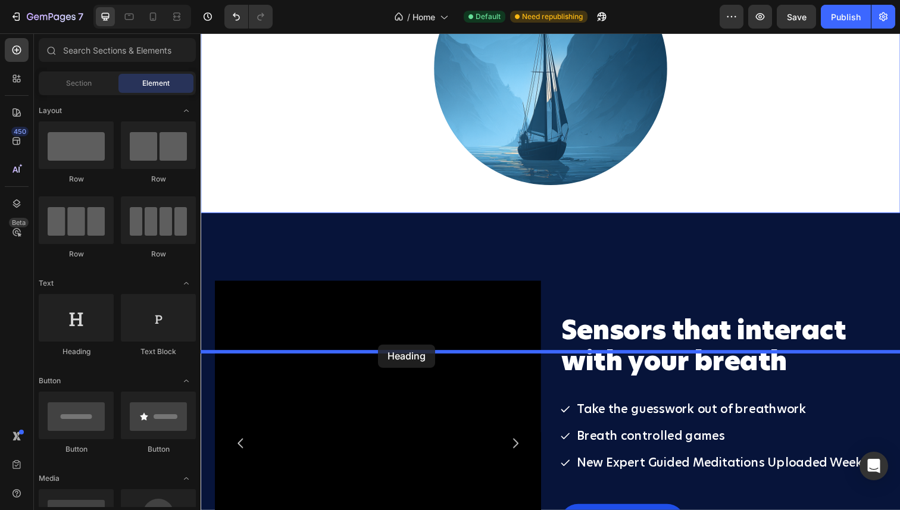
drag, startPoint x: 301, startPoint y: 373, endPoint x: 382, endPoint y: 351, distance: 83.9
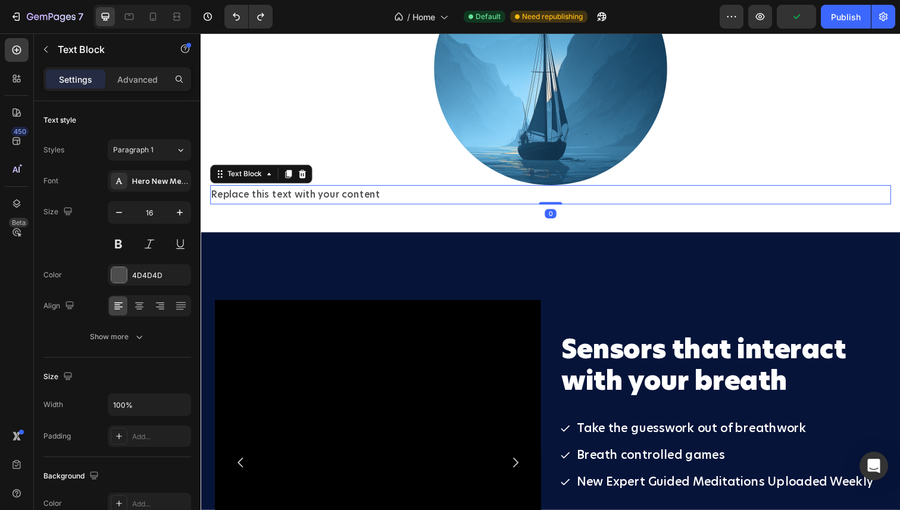
click at [347, 208] on div "Replace this text with your content" at bounding box center [557, 199] width 695 height 20
click at [183, 214] on icon "button" at bounding box center [180, 213] width 12 height 12
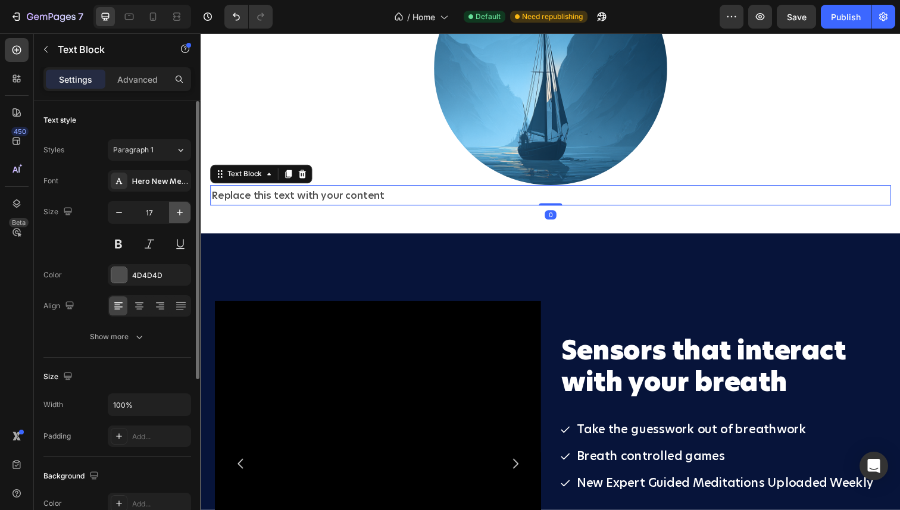
click at [183, 214] on icon "button" at bounding box center [180, 213] width 12 height 12
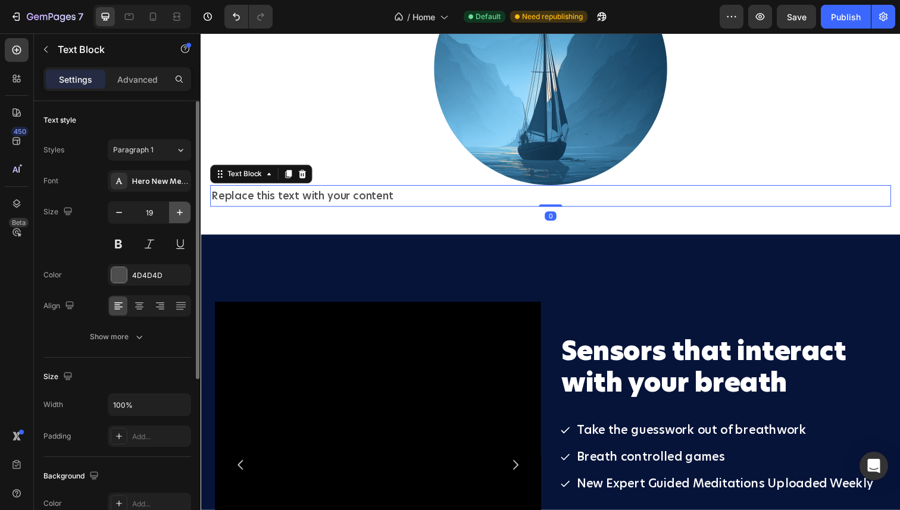
click at [183, 214] on icon "button" at bounding box center [180, 213] width 12 height 12
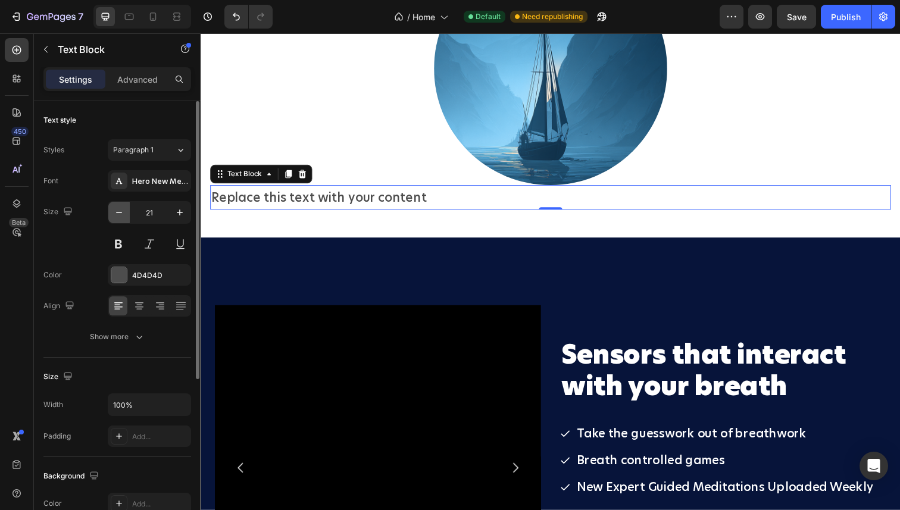
click at [124, 216] on icon "button" at bounding box center [119, 213] width 12 height 12
type input "20"
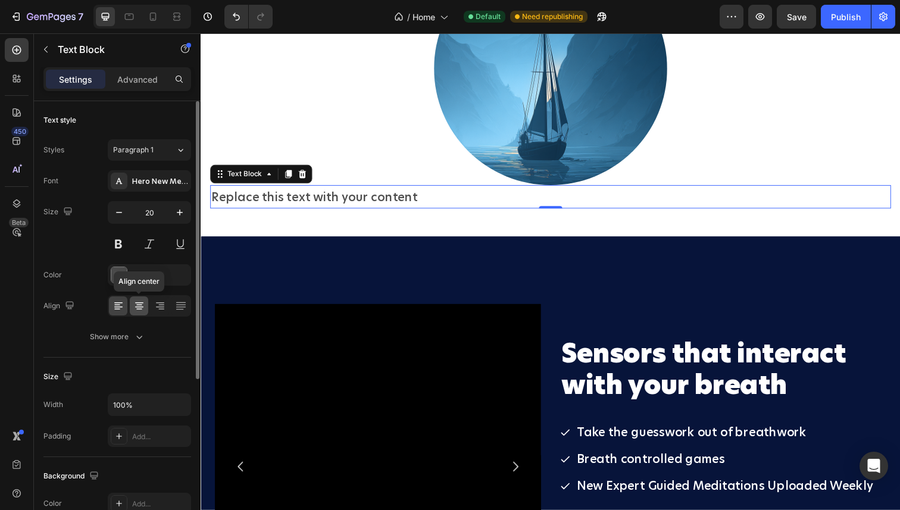
click at [139, 310] on icon at bounding box center [139, 306] width 12 height 12
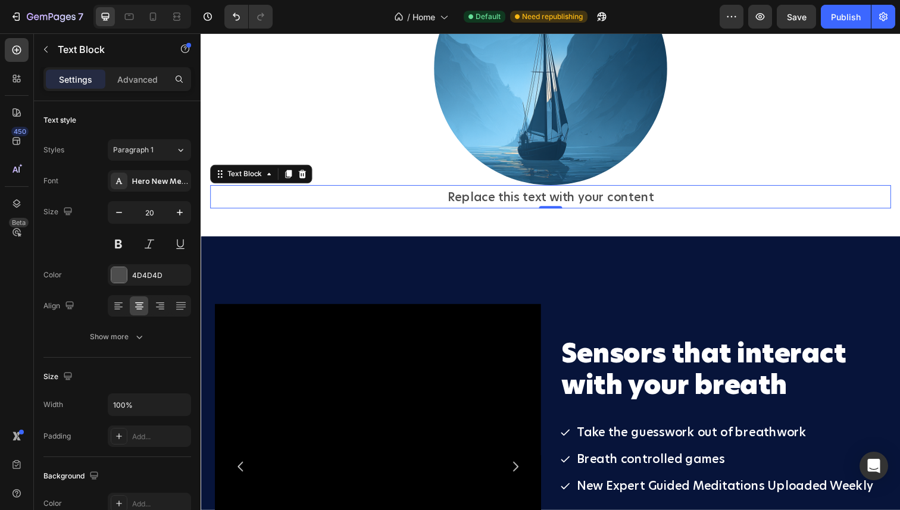
click at [554, 213] on div "Replace this text with your content" at bounding box center [557, 201] width 695 height 24
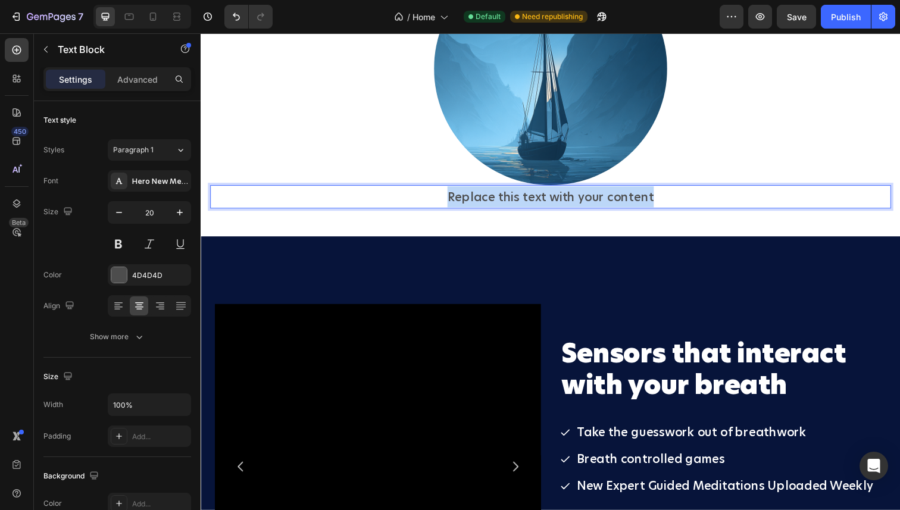
click at [554, 211] on p "Replace this text with your content" at bounding box center [557, 200] width 693 height 21
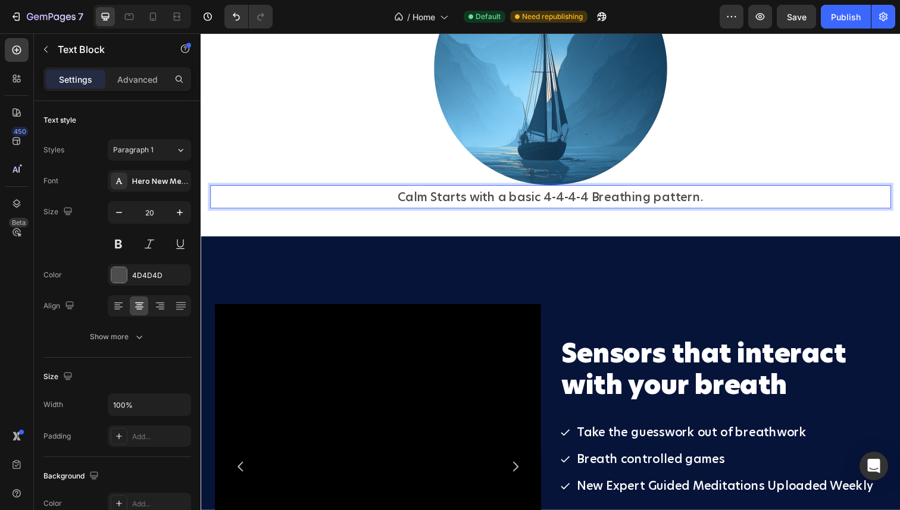
click at [606, 211] on p "Calm Starts with a basic 4-4-4-4 Breathing pattern." at bounding box center [557, 200] width 693 height 21
click at [730, 211] on p "Calm Starts with a basic 4-4-4-4 breathing pattern." at bounding box center [557, 200] width 693 height 21
click at [423, 64] on div "Calm Energy Tab 3 Image Calm Starts with a basic 4-4-4-4 breathing pattern. Gre…" at bounding box center [558, 67] width 714 height 350
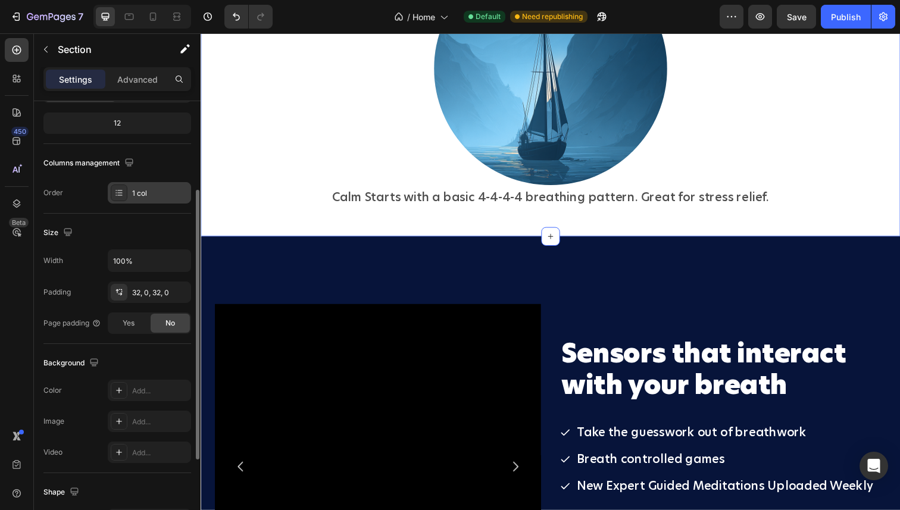
scroll to position [151, 0]
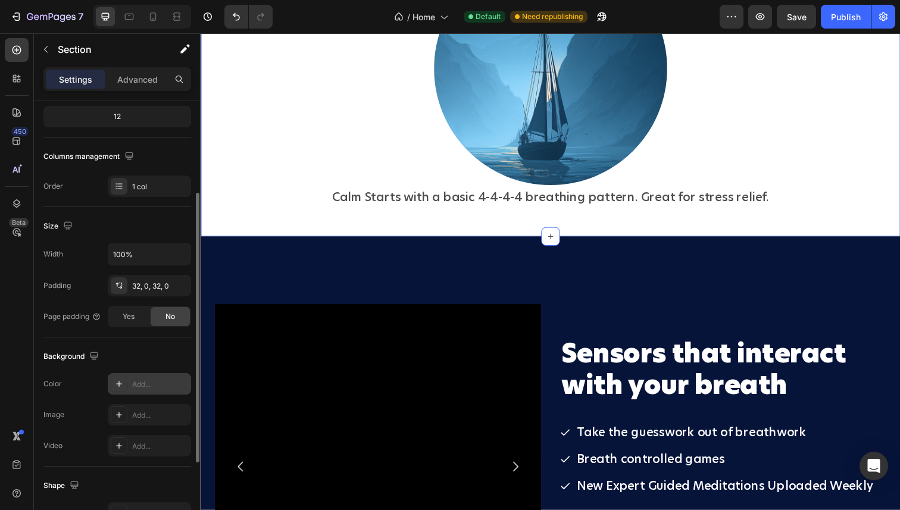
click at [114, 385] on icon at bounding box center [119, 384] width 10 height 10
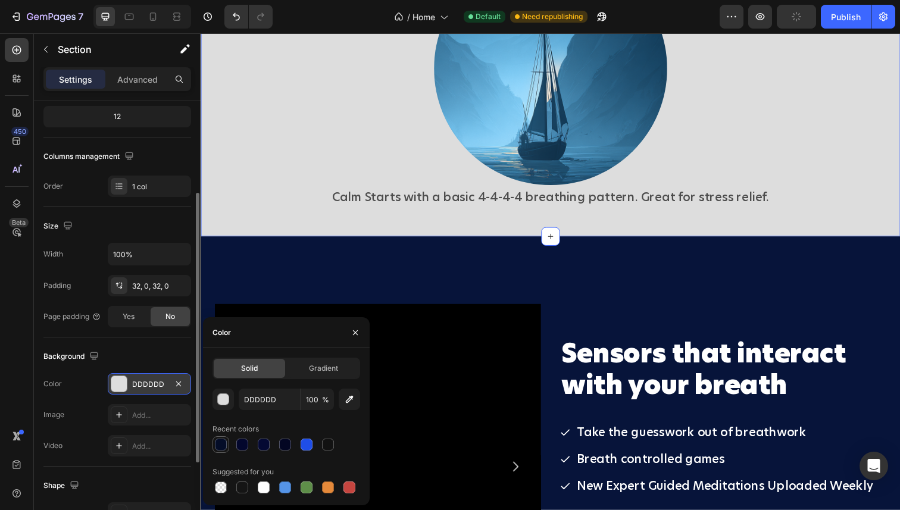
click at [222, 447] on div at bounding box center [221, 445] width 12 height 12
type input "040D28"
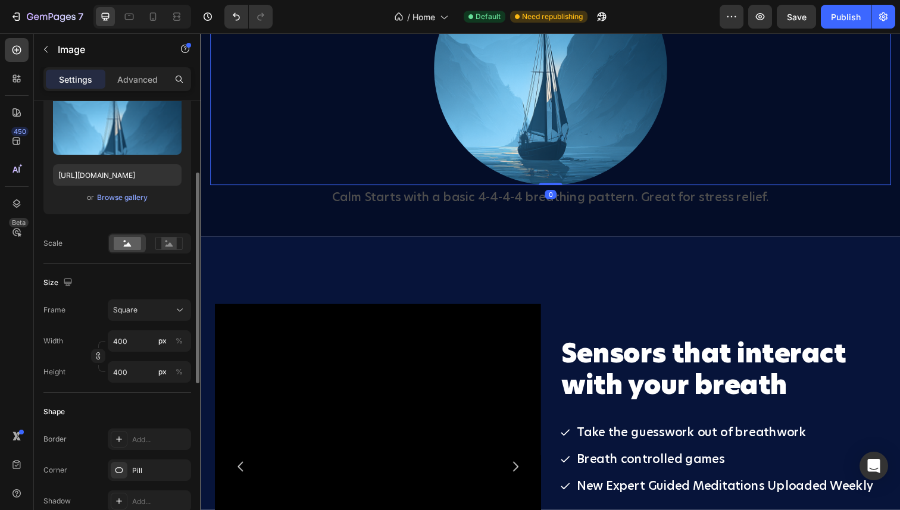
click at [339, 189] on div at bounding box center [557, 70] width 695 height 238
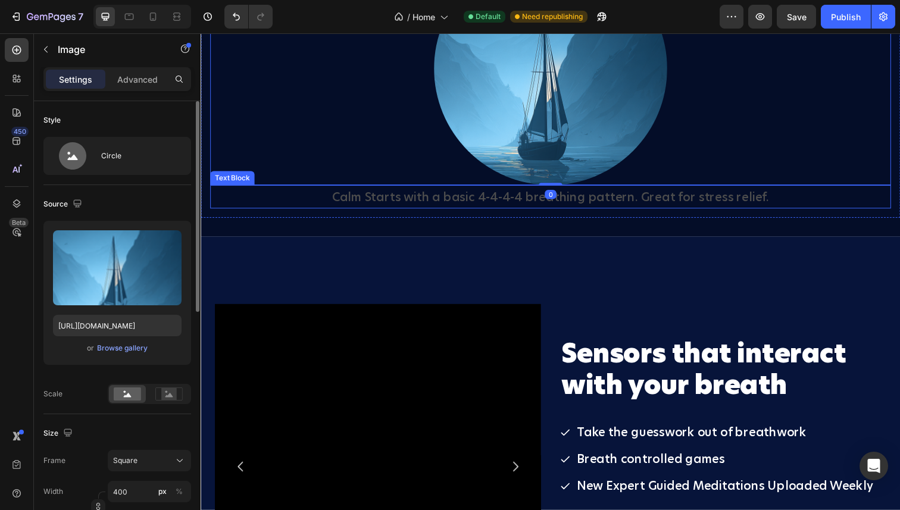
click at [366, 211] on p "Calm Starts with a basic 4-4-4-4 breathing pattern. Great for stress relief." at bounding box center [557, 200] width 693 height 21
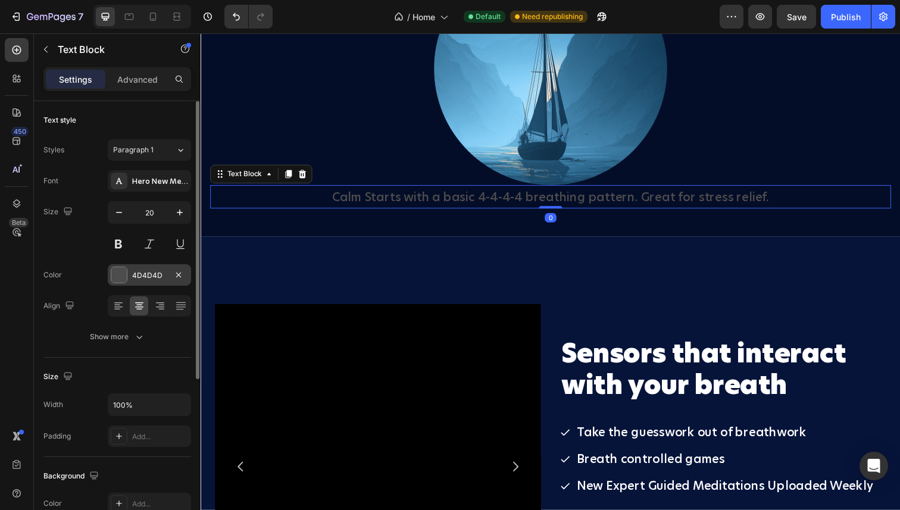
click at [116, 272] on div at bounding box center [118, 274] width 15 height 15
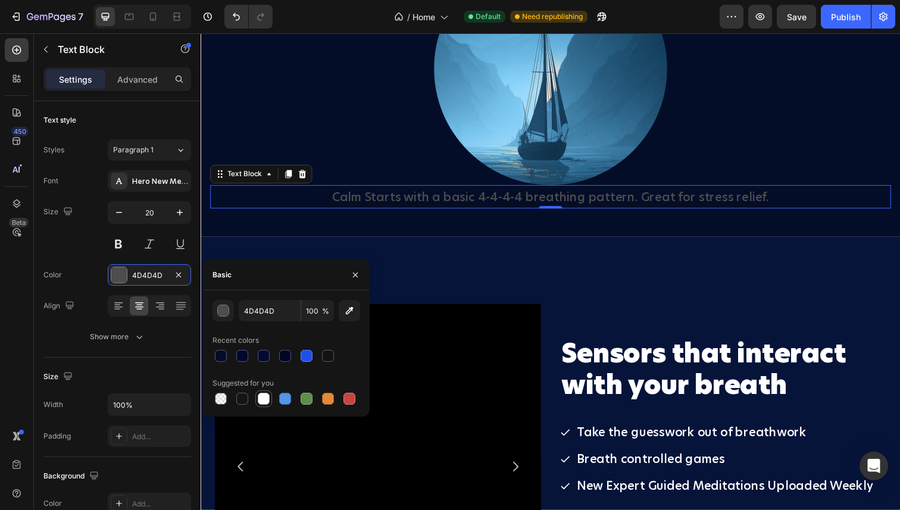
click at [262, 397] on div at bounding box center [264, 399] width 12 height 12
type input "FFFFFF"
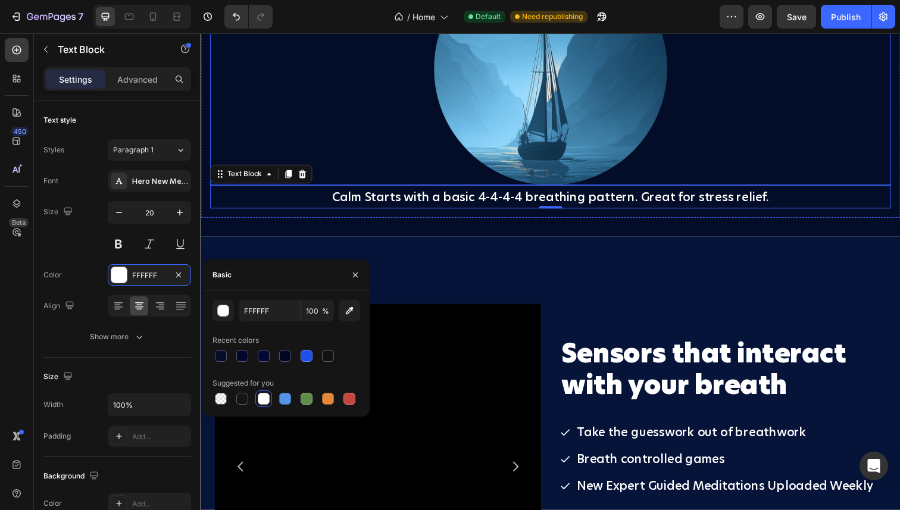
click at [262, 157] on div at bounding box center [557, 70] width 695 height 238
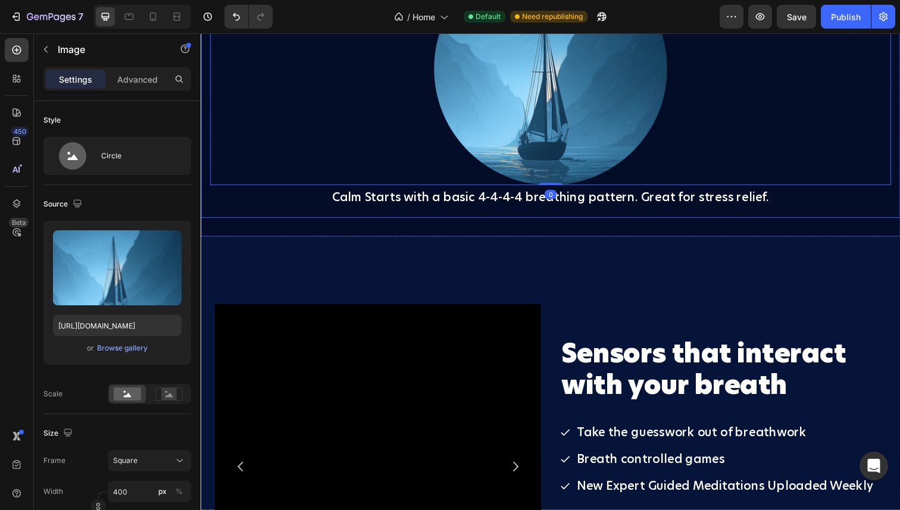
click at [235, 75] on div "Calm Energy Tab 3 Image 0 Calm Starts with a basic 4-4-4-4 breathing pattern. G…" at bounding box center [558, 67] width 714 height 312
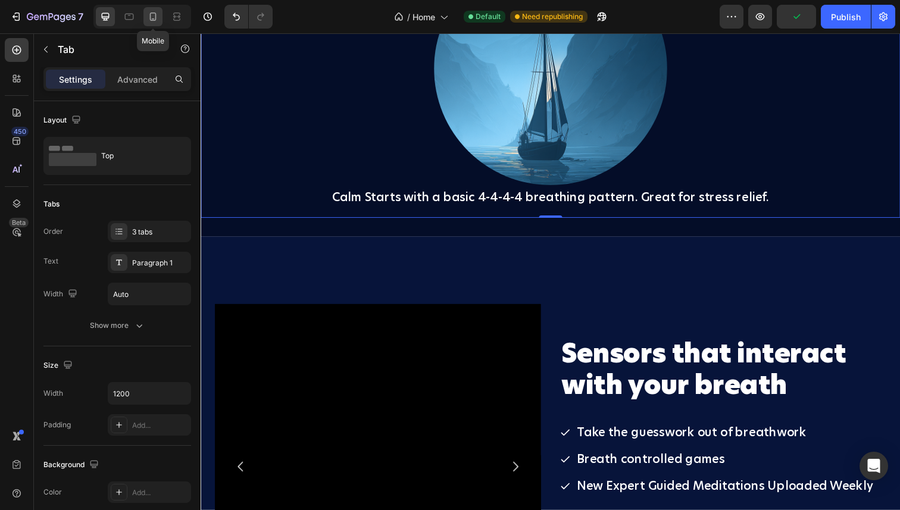
click at [145, 21] on div at bounding box center [152, 16] width 19 height 19
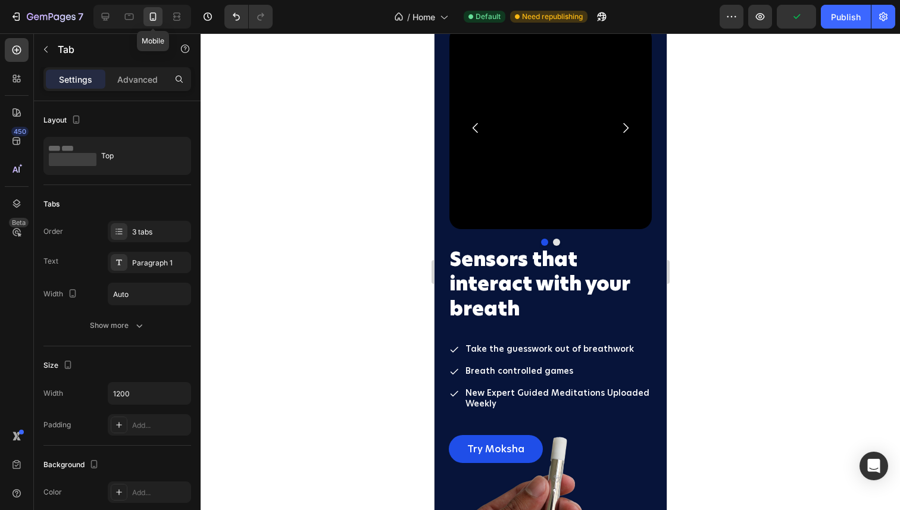
scroll to position [2162, 0]
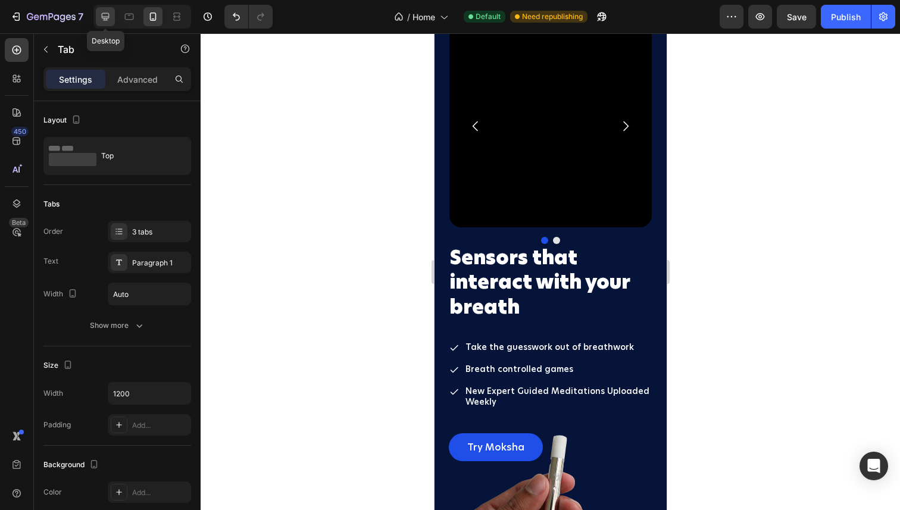
click at [108, 20] on icon at bounding box center [105, 17] width 12 height 12
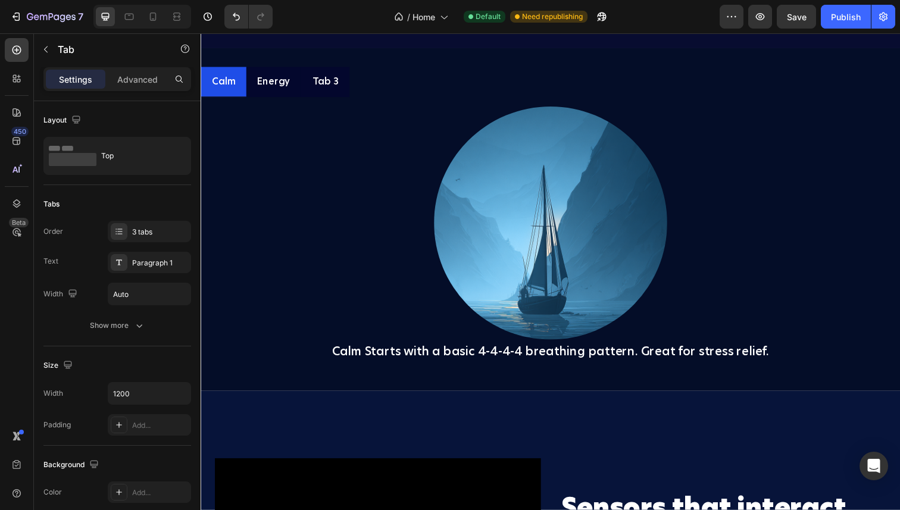
scroll to position [1680, 0]
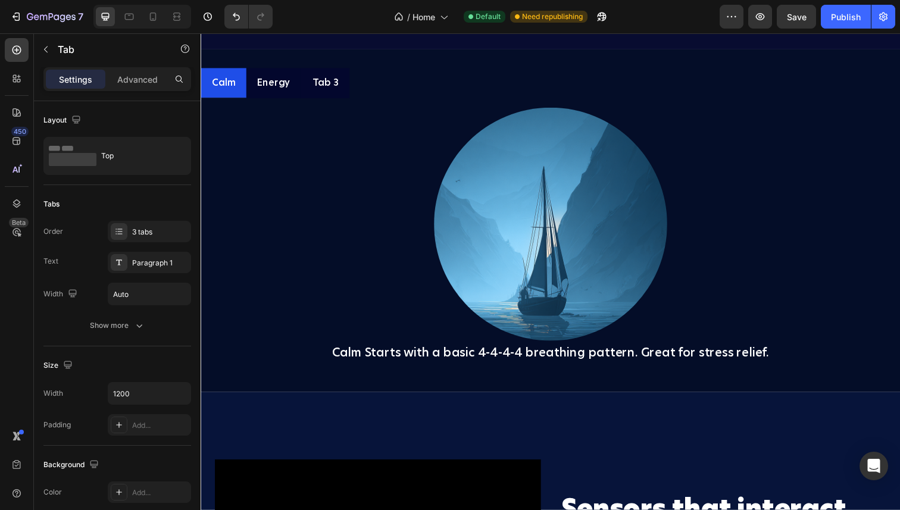
click at [336, 86] on p "Tab 3" at bounding box center [327, 84] width 27 height 17
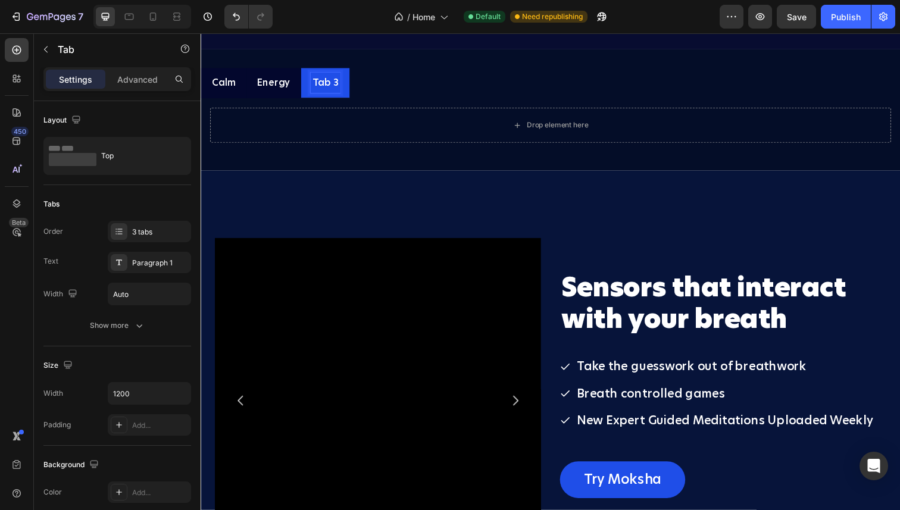
click at [322, 88] on p "Tab 3" at bounding box center [327, 84] width 27 height 17
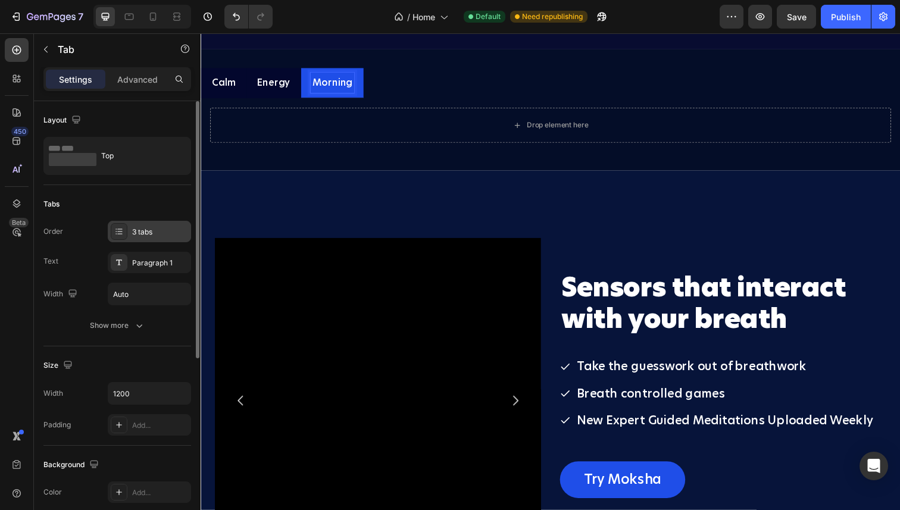
click at [153, 232] on div "3 tabs" at bounding box center [160, 232] width 56 height 11
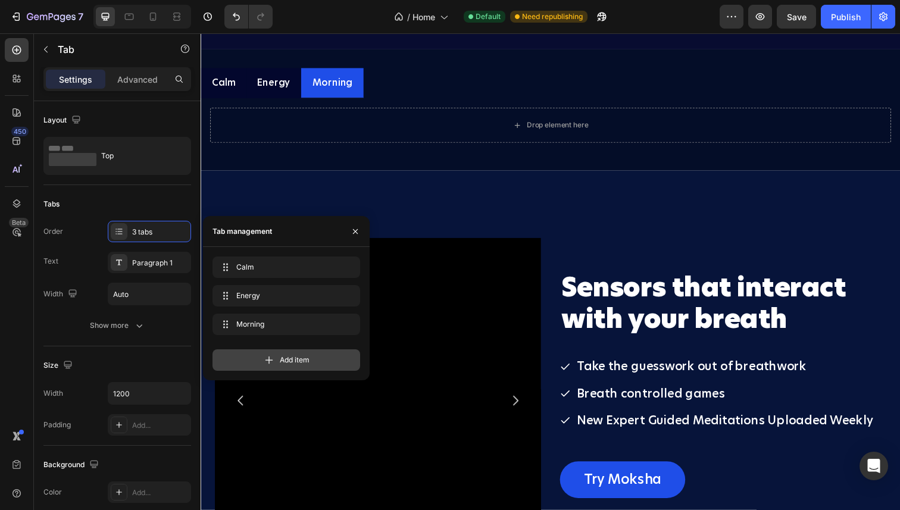
click at [264, 360] on icon at bounding box center [269, 360] width 12 height 12
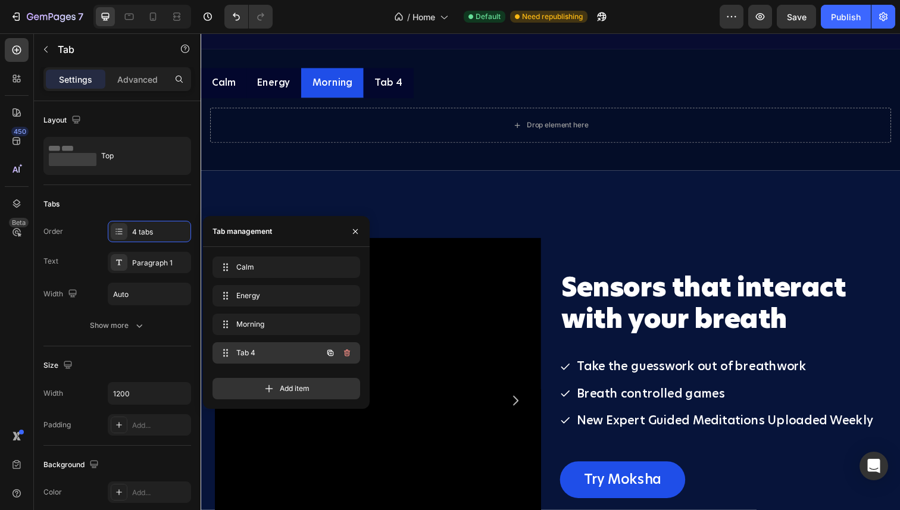
click at [256, 352] on span "Tab 4" at bounding box center [269, 353] width 67 height 11
click at [244, 349] on span "Tab 4" at bounding box center [269, 353] width 67 height 11
click at [242, 349] on span "Tab 4" at bounding box center [269, 353] width 67 height 11
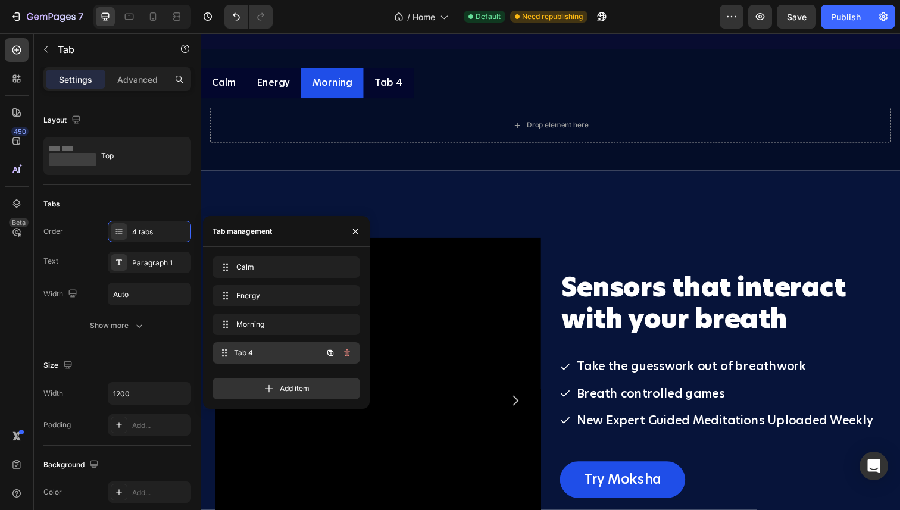
click at [242, 349] on span "Tab 4" at bounding box center [278, 353] width 88 height 11
click at [389, 84] on div "Tab 4" at bounding box center [392, 84] width 32 height 21
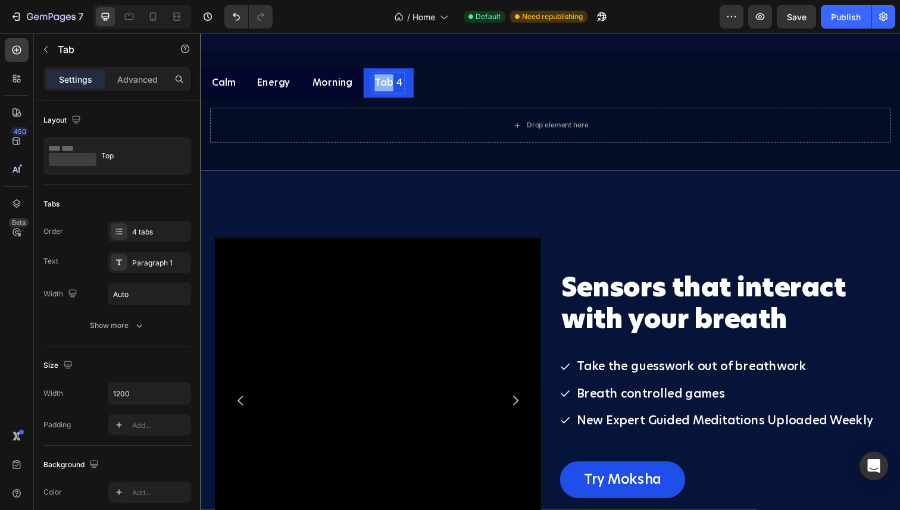
click at [389, 84] on p "Tab 4" at bounding box center [392, 84] width 29 height 17
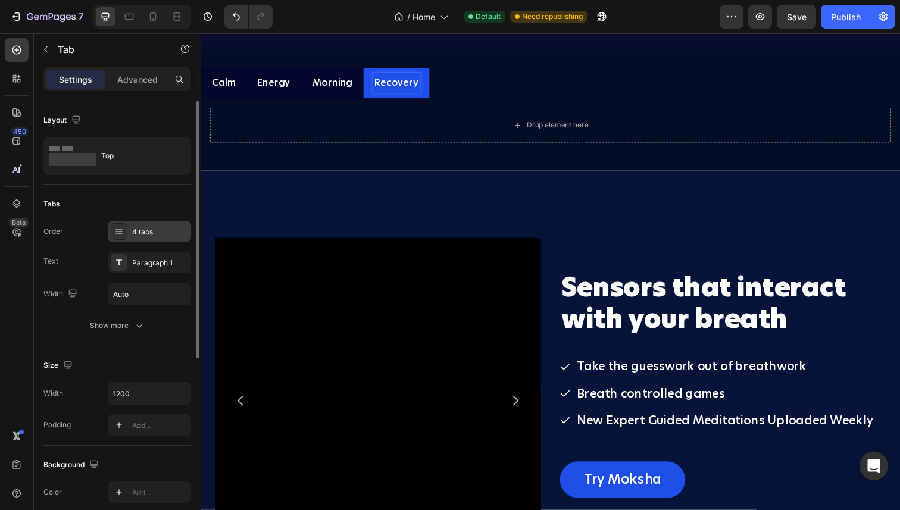
click at [170, 229] on div "4 tabs" at bounding box center [160, 232] width 56 height 11
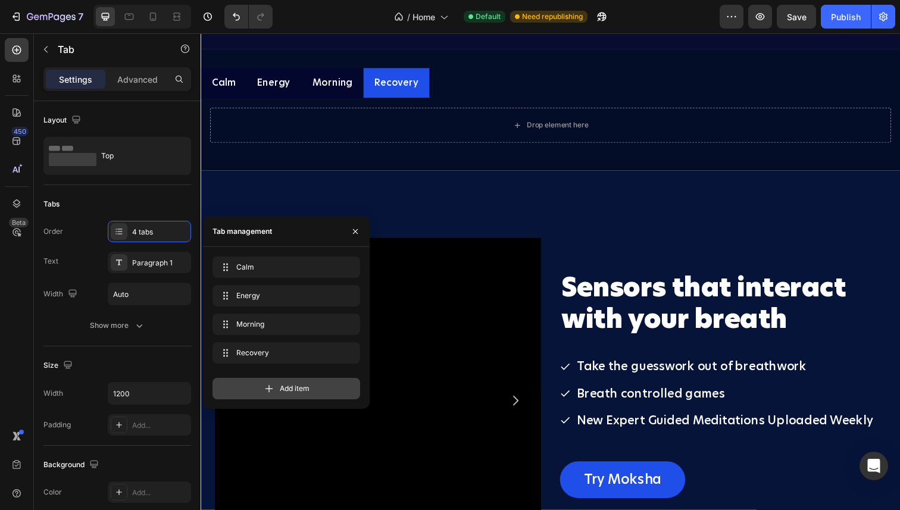
click at [269, 388] on icon at bounding box center [270, 389] width 8 height 8
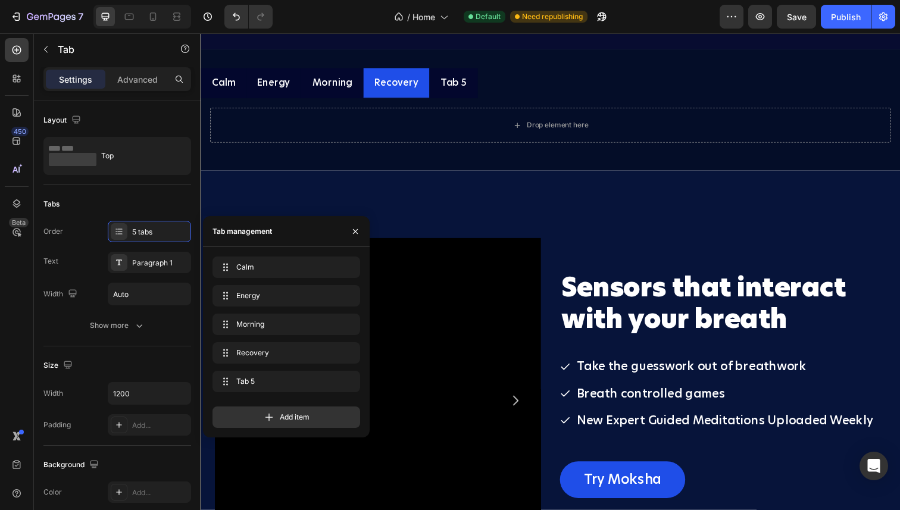
click at [450, 82] on div "Tab 5" at bounding box center [459, 84] width 30 height 21
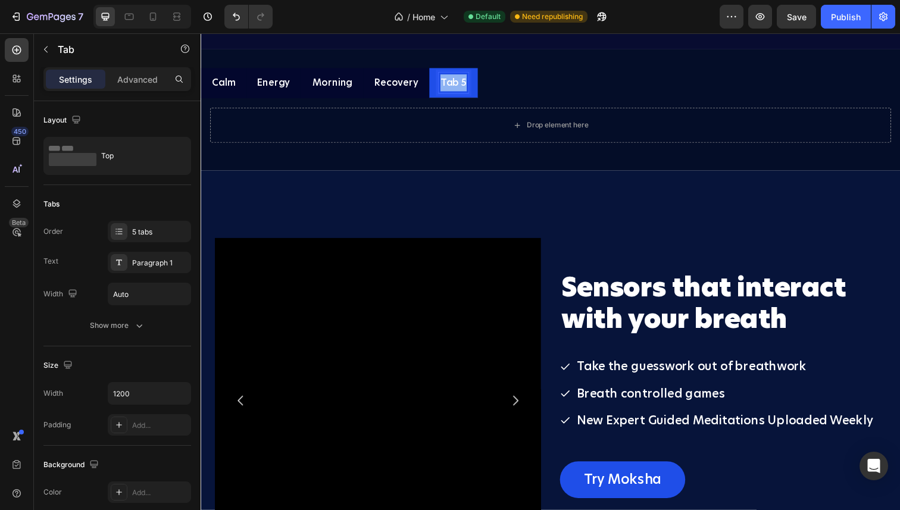
click at [450, 82] on p "Tab 5" at bounding box center [458, 84] width 27 height 17
click at [553, 62] on div "Calm Energy Morning Recovery Sleep Image Calm Starts with a basic 4-4-4-4 breat…" at bounding box center [558, 112] width 714 height 124
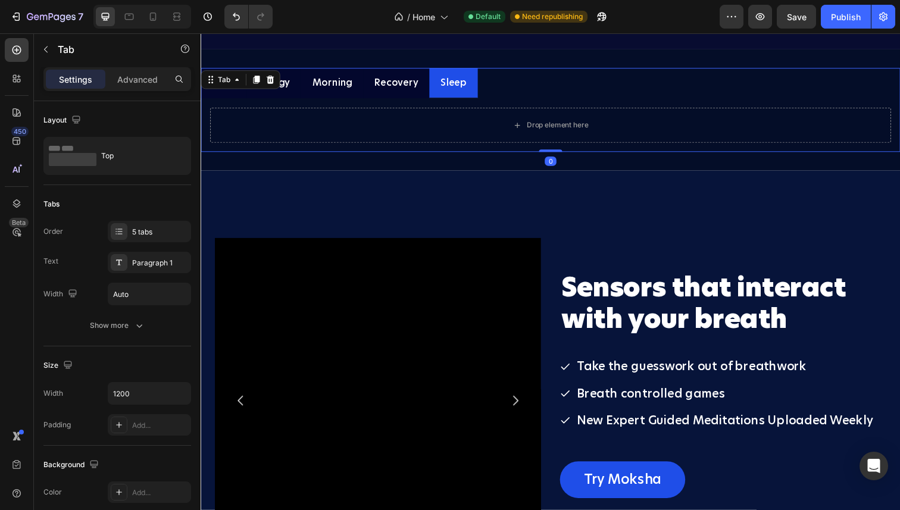
click at [471, 80] on li "Sleep" at bounding box center [458, 84] width 49 height 31
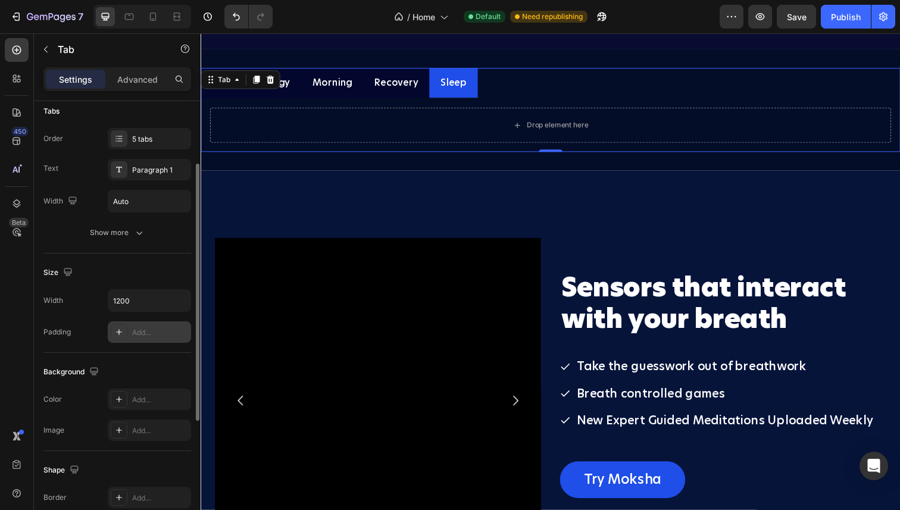
scroll to position [98, 0]
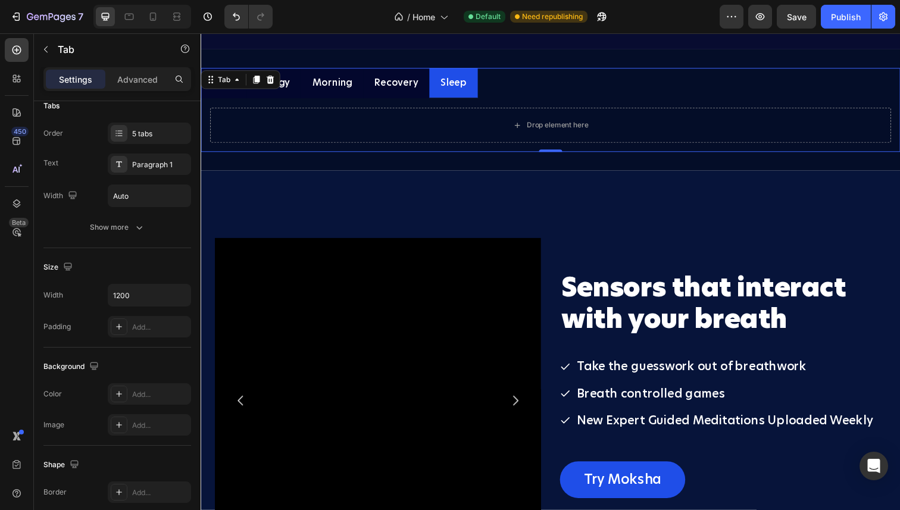
click at [475, 84] on li "Sleep" at bounding box center [458, 84] width 49 height 31
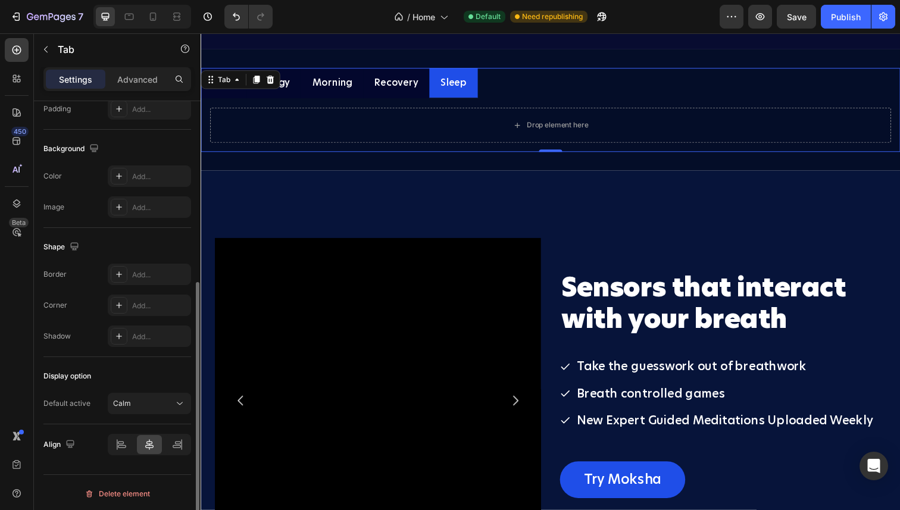
scroll to position [319, 0]
click at [117, 305] on icon at bounding box center [119, 303] width 10 height 10
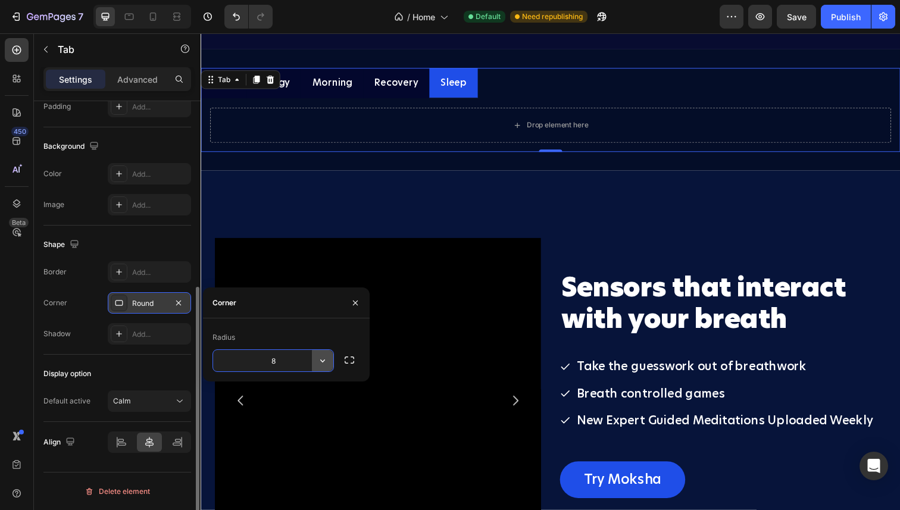
click at [324, 360] on icon "button" at bounding box center [323, 361] width 12 height 12
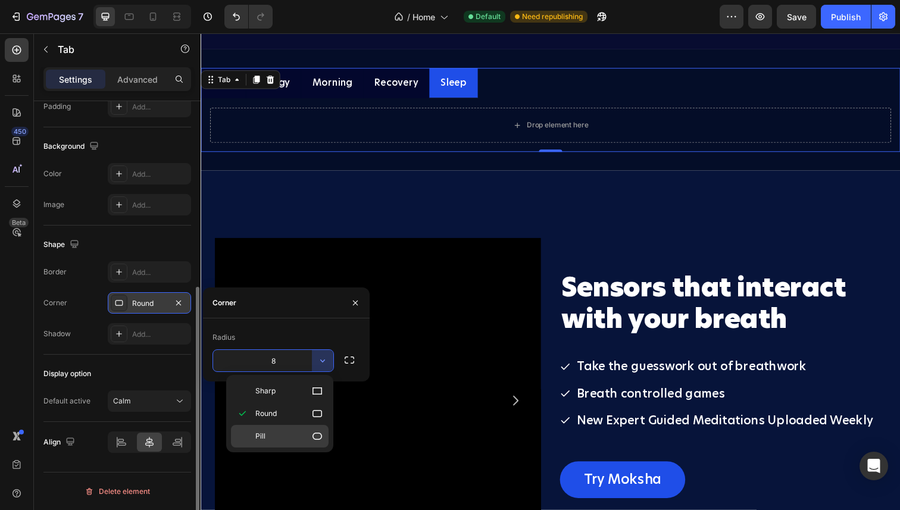
click at [295, 436] on p "Pill" at bounding box center [289, 436] width 68 height 12
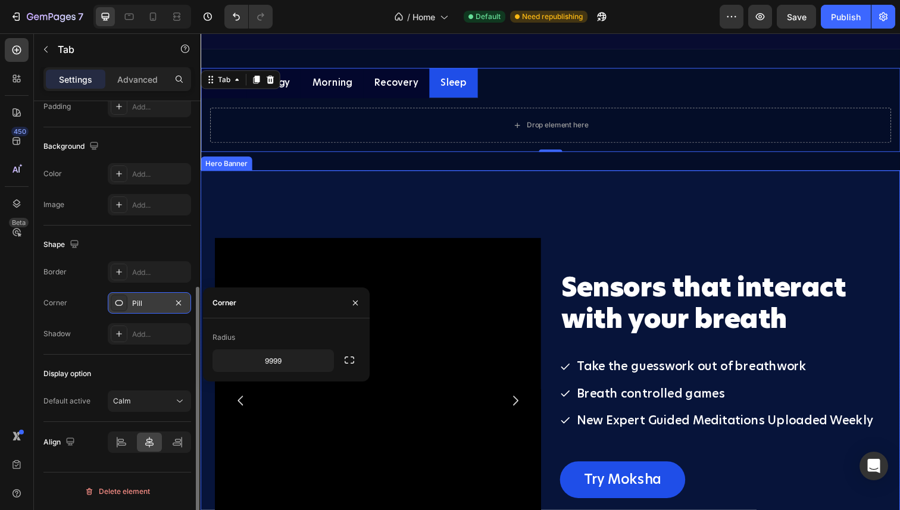
type input "8"
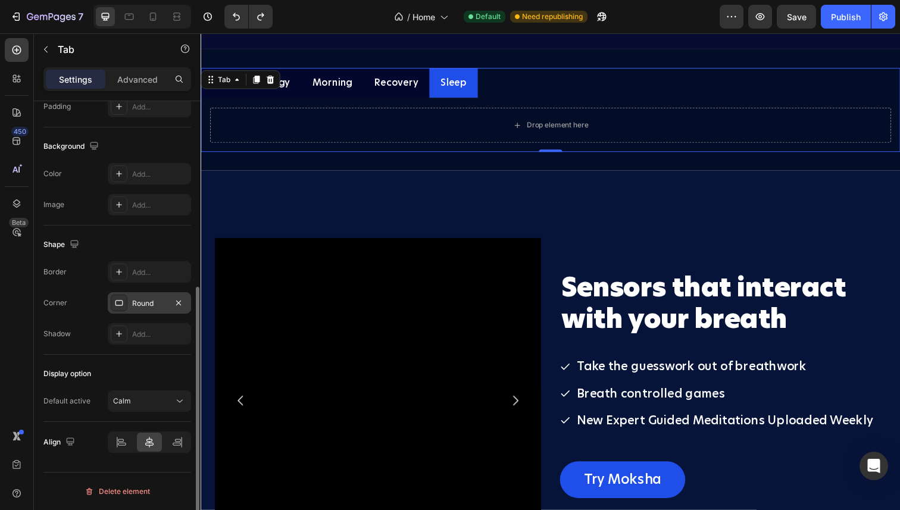
click at [514, 83] on ul "Calm Energy Morning Recovery Sleep" at bounding box center [558, 84] width 714 height 31
click at [155, 16] on icon at bounding box center [153, 17] width 7 height 8
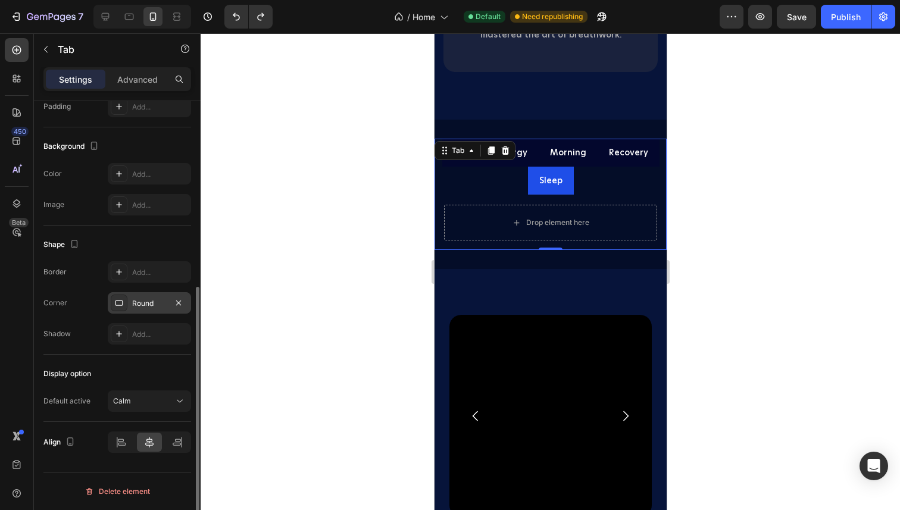
scroll to position [2009, 0]
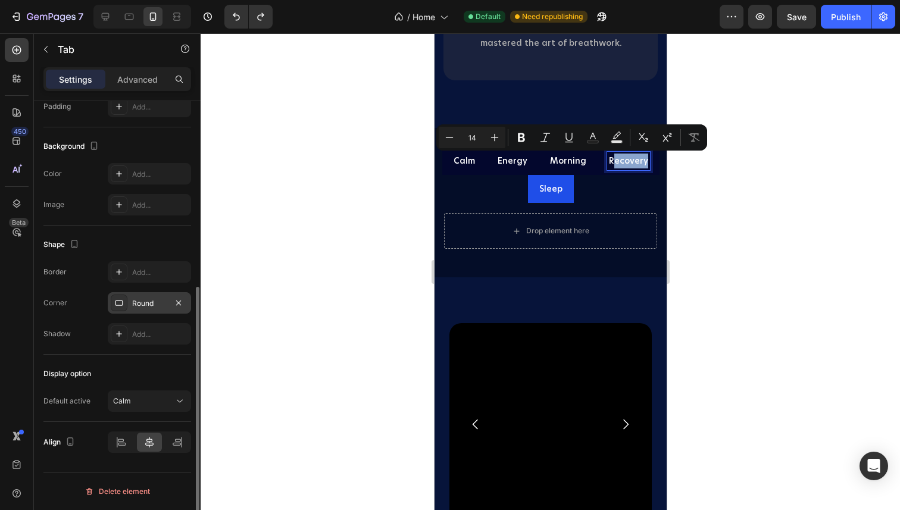
drag, startPoint x: 613, startPoint y: 166, endPoint x: 548, endPoint y: 180, distance: 67.0
click at [708, 174] on div at bounding box center [551, 271] width 700 height 477
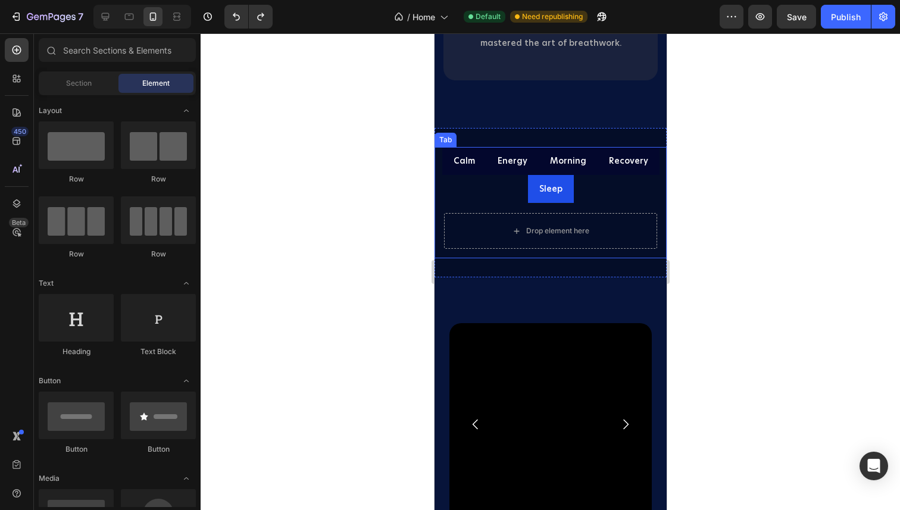
click at [476, 168] on div "Calm" at bounding box center [463, 161] width 25 height 18
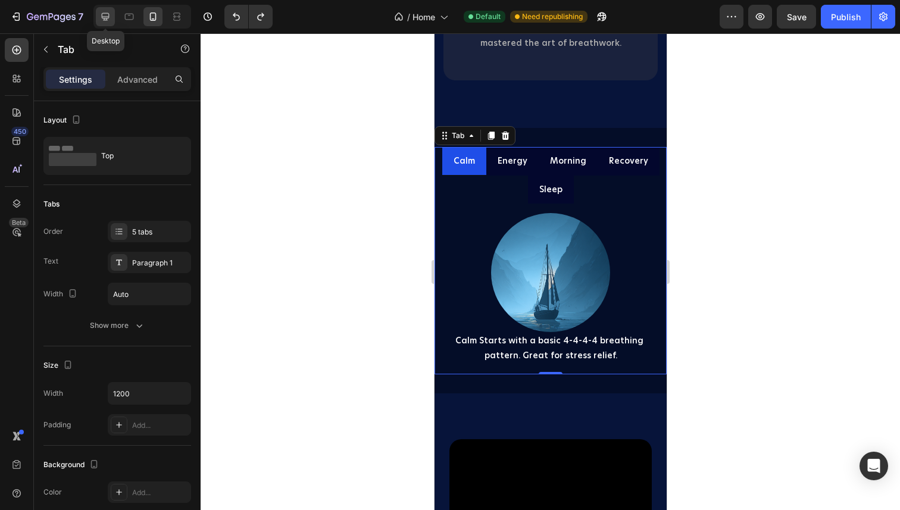
click at [109, 23] on div at bounding box center [105, 16] width 19 height 19
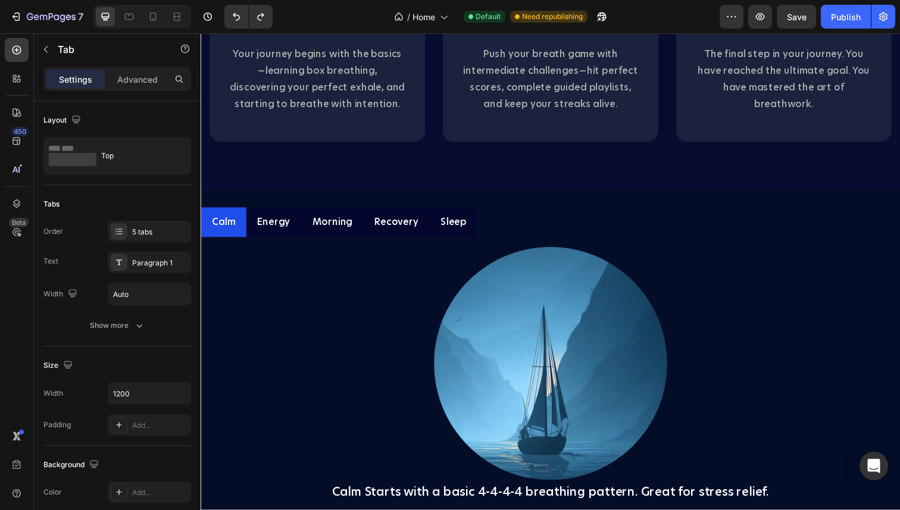
scroll to position [1546, 0]
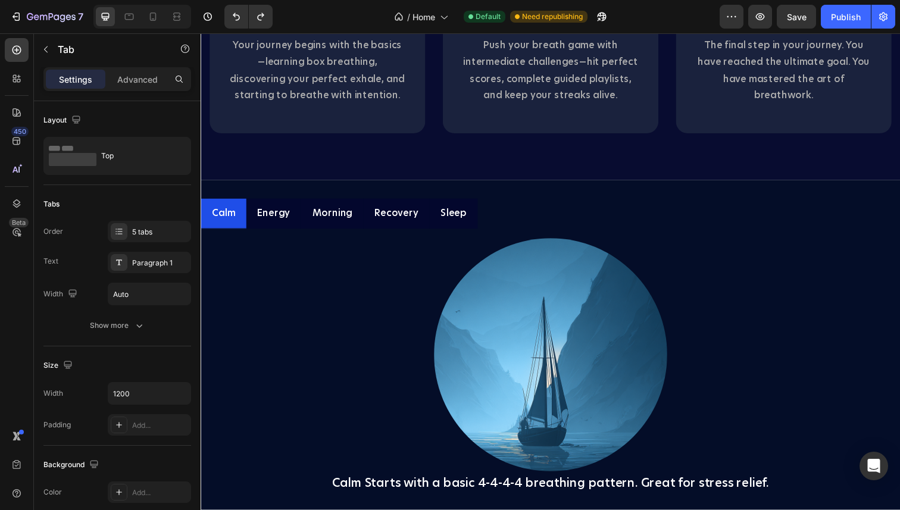
click at [277, 215] on p "Energy" at bounding box center [274, 217] width 33 height 17
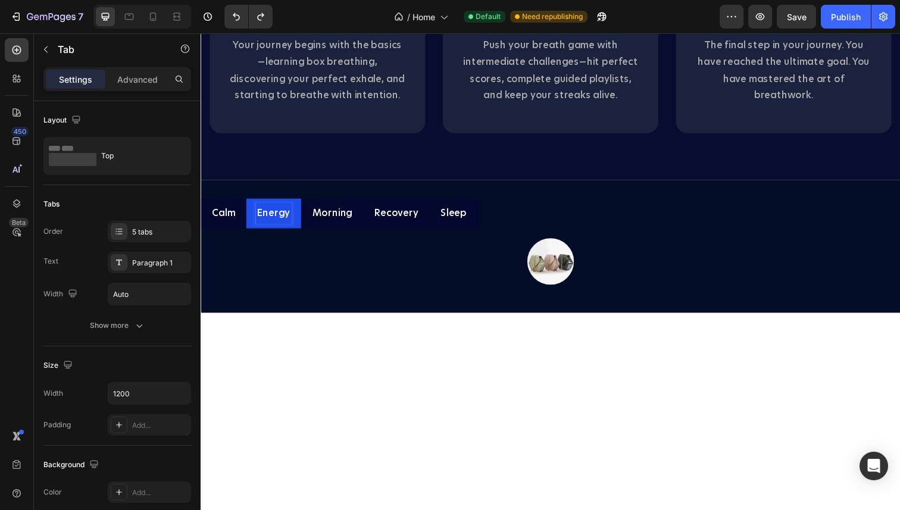
click at [221, 217] on p "Calm" at bounding box center [224, 217] width 24 height 17
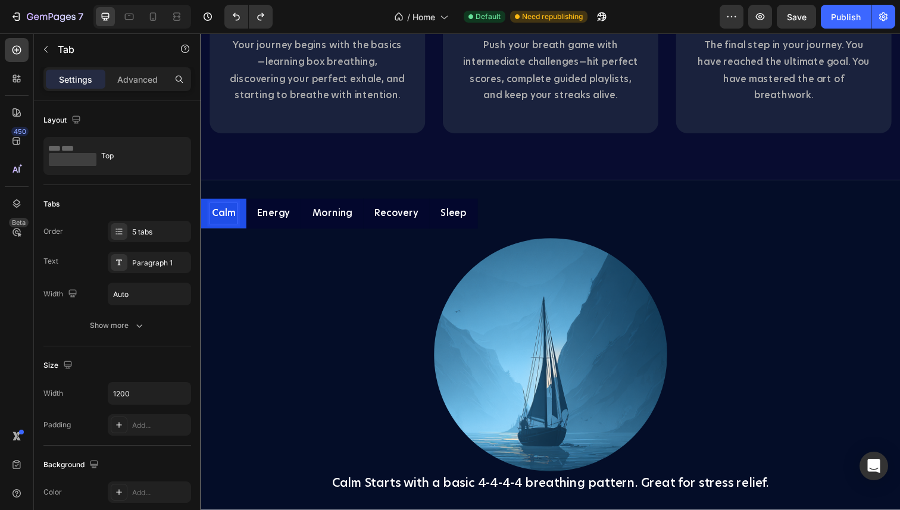
click at [280, 219] on p "Energy" at bounding box center [274, 217] width 33 height 17
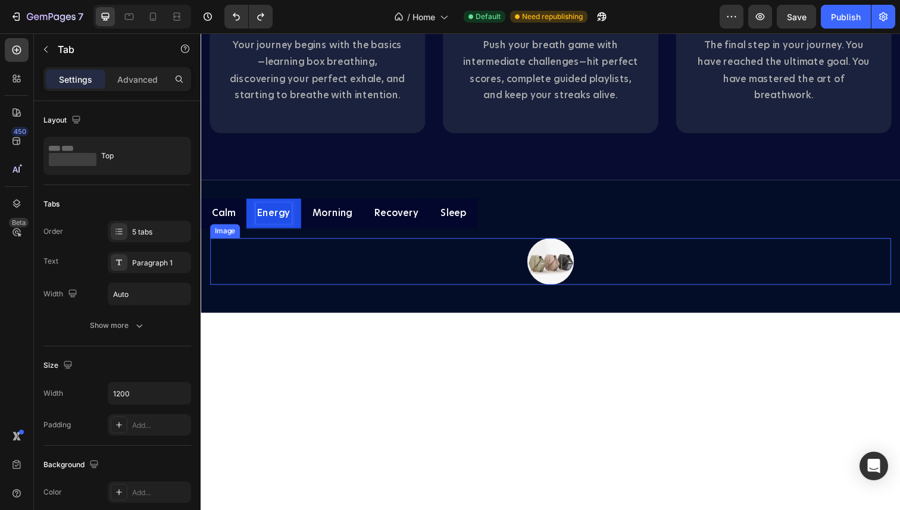
click at [550, 283] on img at bounding box center [558, 267] width 48 height 48
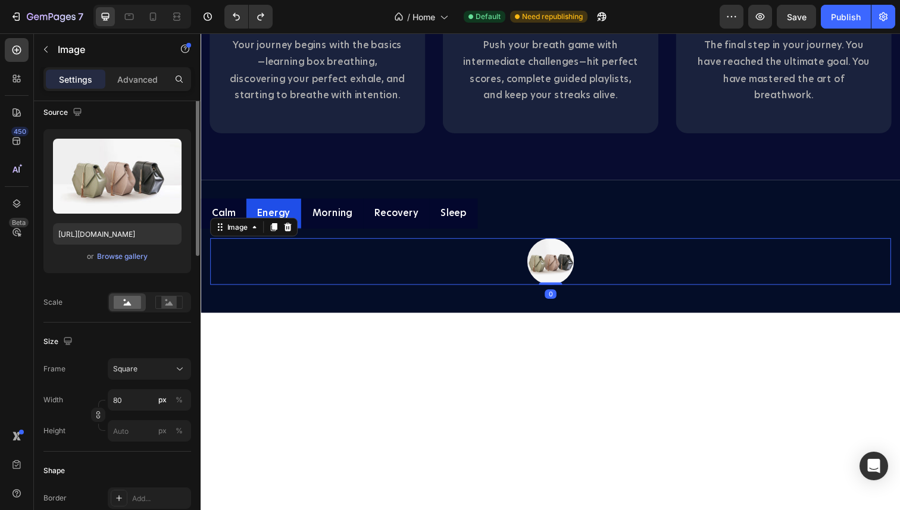
scroll to position [93, 0]
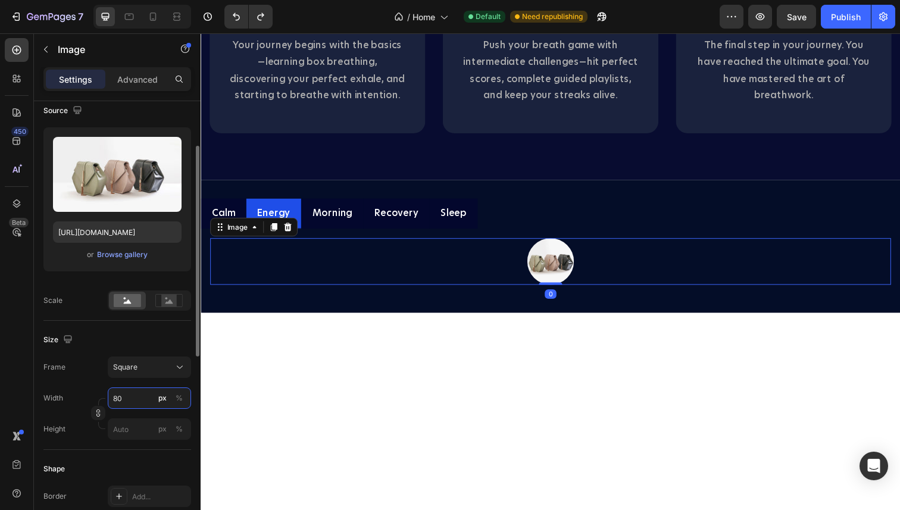
click at [135, 400] on input "80" at bounding box center [149, 398] width 83 height 21
type input "4"
type input "40"
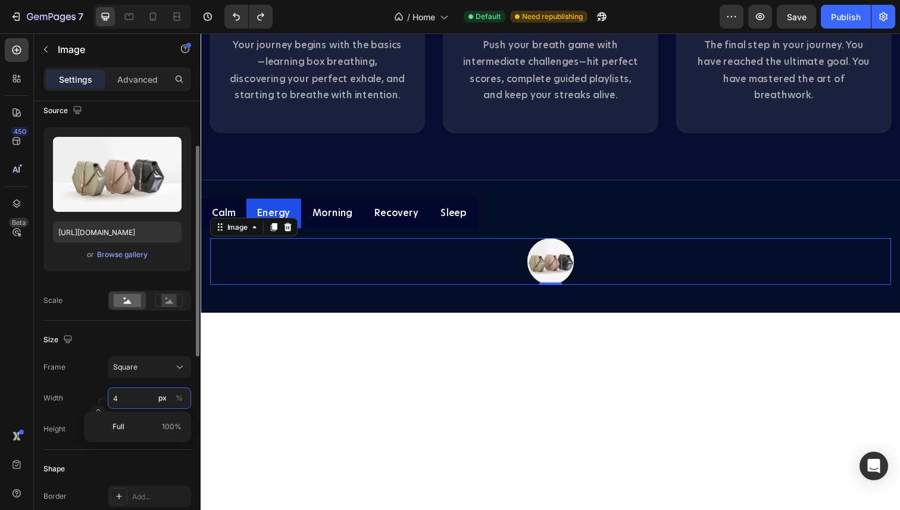
type input "40"
type input "400"
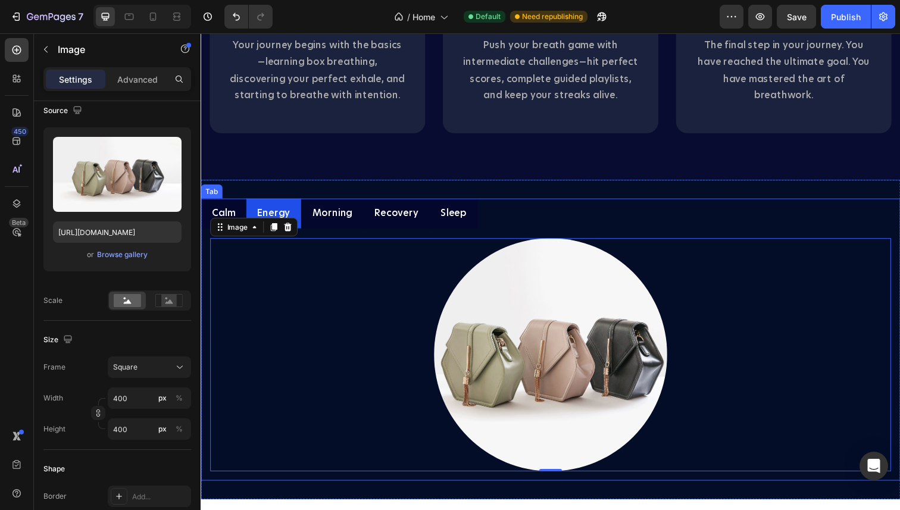
click at [347, 223] on p "Morning" at bounding box center [334, 217] width 41 height 17
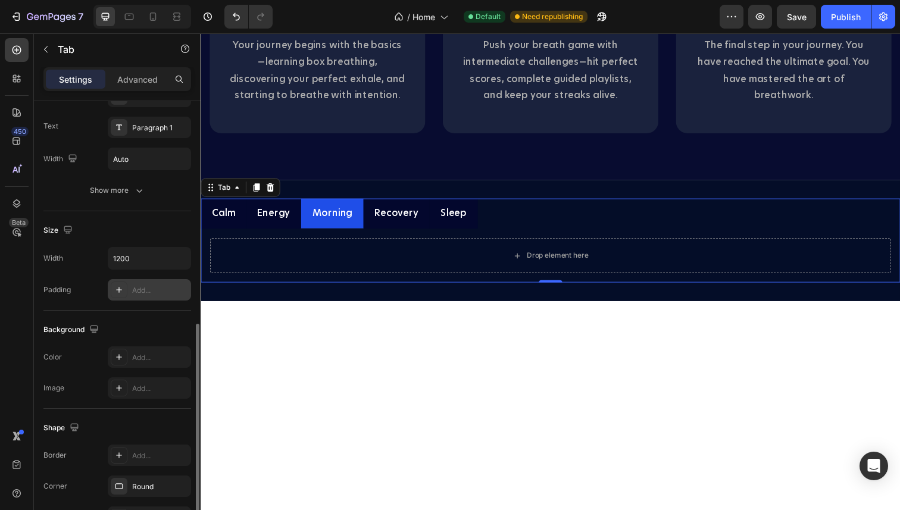
scroll to position [0, 0]
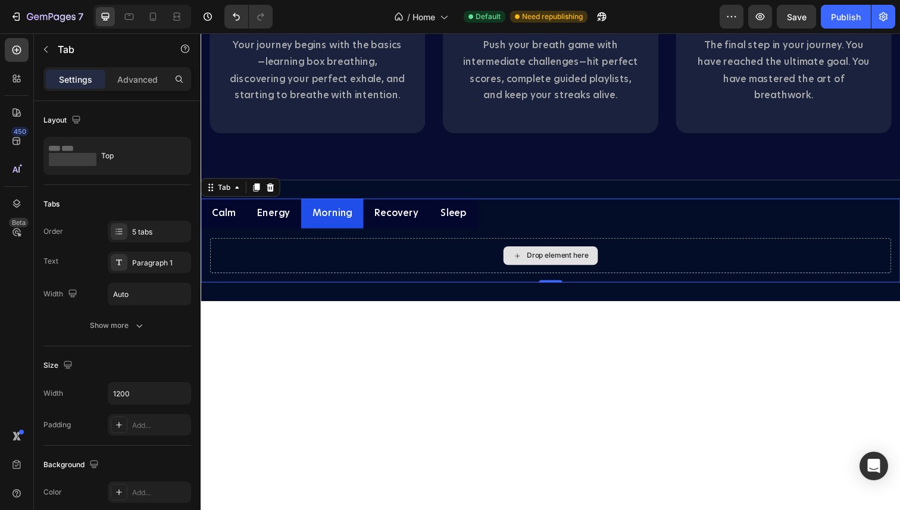
click at [333, 254] on div "Drop element here" at bounding box center [557, 261] width 695 height 36
click at [559, 262] on div "Drop element here" at bounding box center [564, 261] width 63 height 10
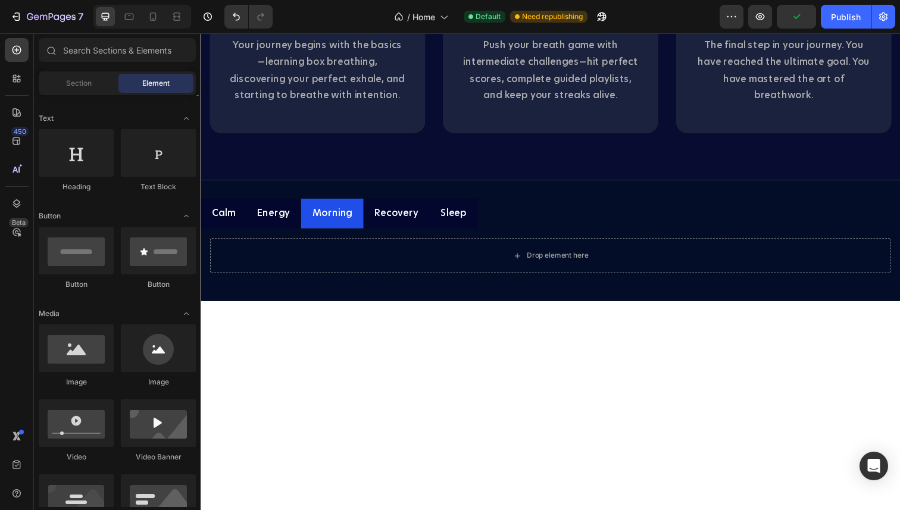
scroll to position [181, 0]
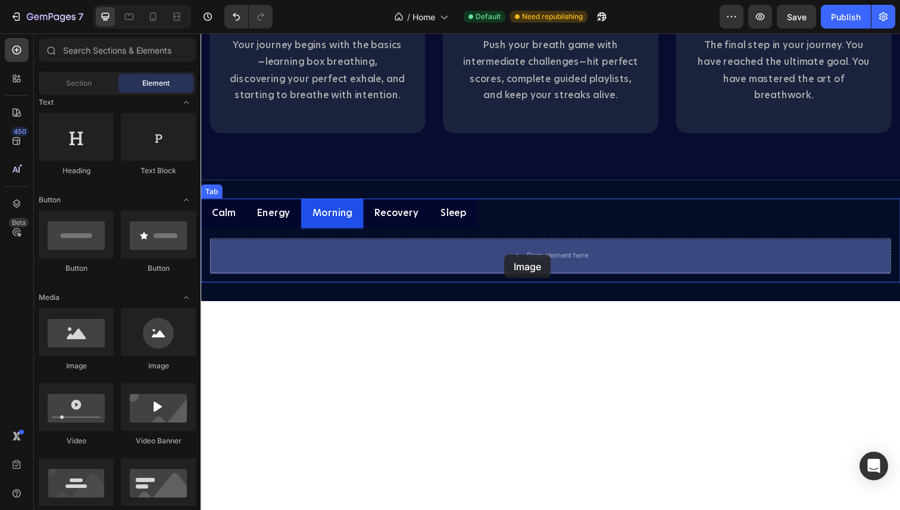
drag, startPoint x: 323, startPoint y: 380, endPoint x: 511, endPoint y: 260, distance: 223.6
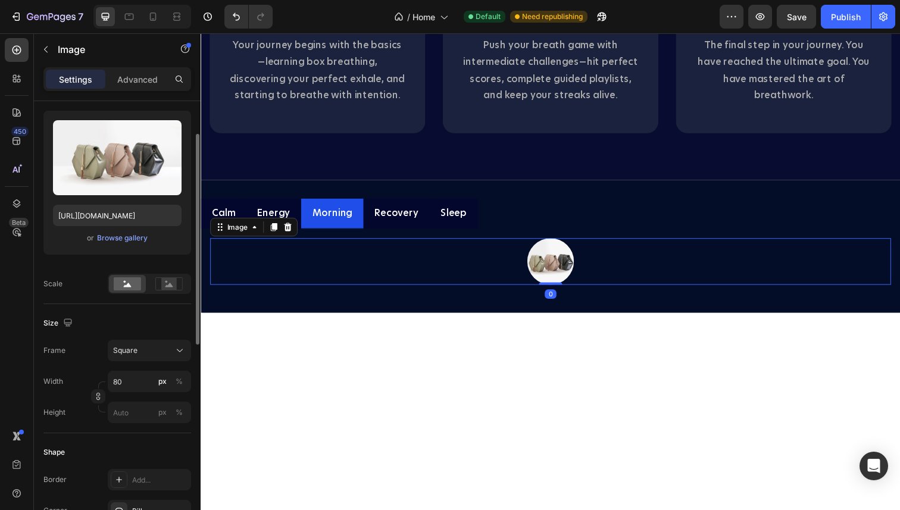
scroll to position [137, 0]
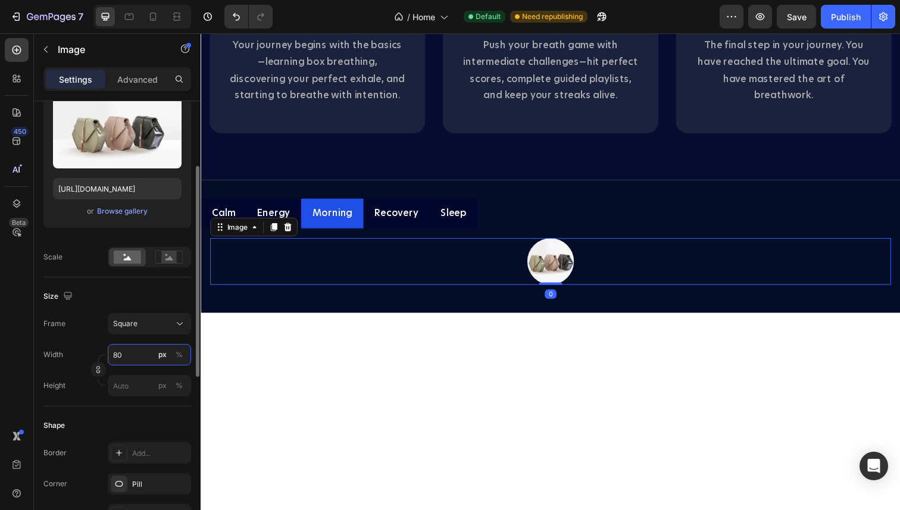
click at [123, 359] on input "80" at bounding box center [149, 354] width 83 height 21
type input "4"
type input "40"
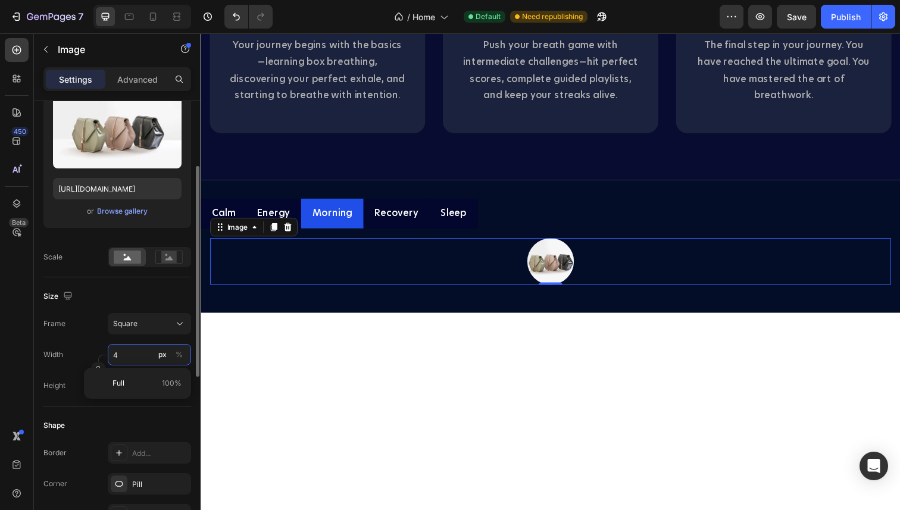
type input "40"
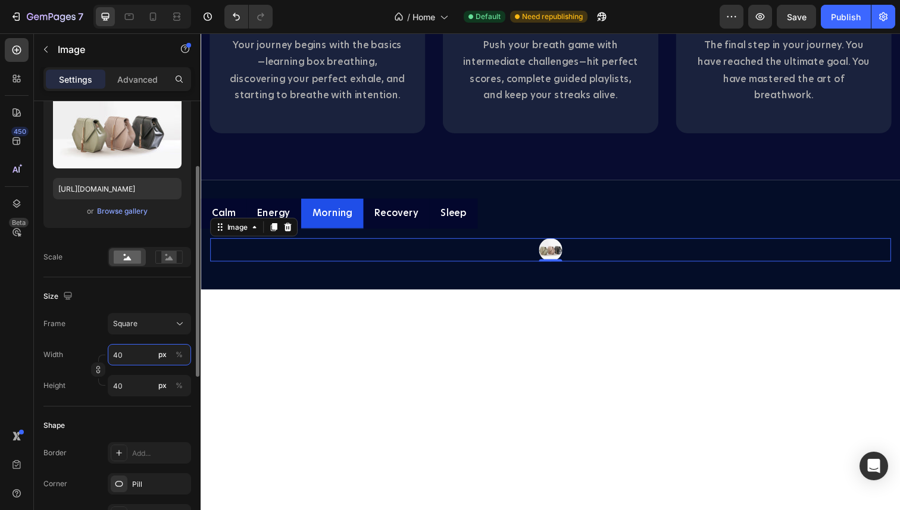
type input "400"
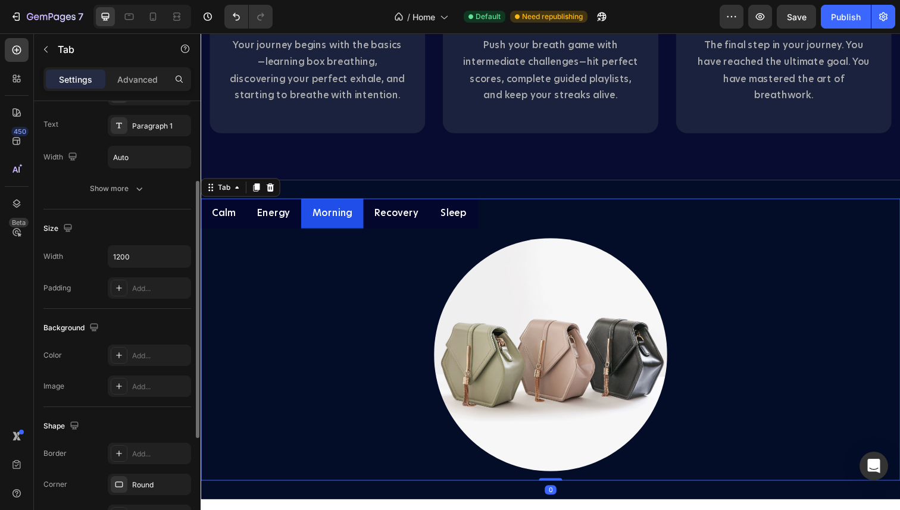
click at [398, 219] on p "Recovery" at bounding box center [400, 217] width 45 height 17
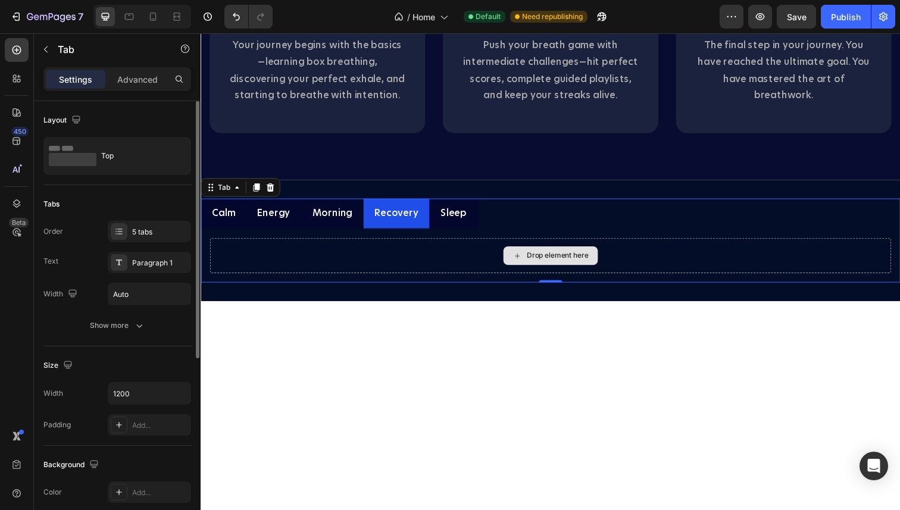
click at [522, 267] on div "Drop element here" at bounding box center [558, 260] width 96 height 19
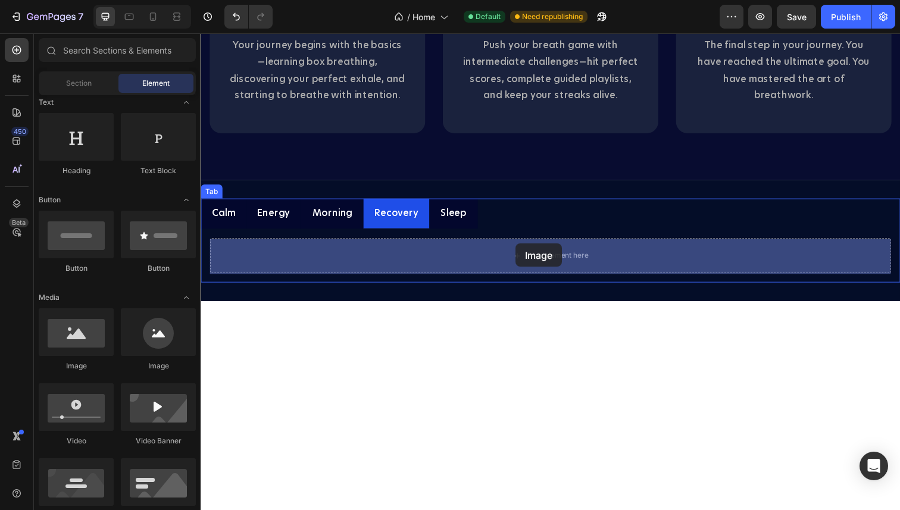
drag, startPoint x: 351, startPoint y: 365, endPoint x: 522, endPoint y: 248, distance: 206.9
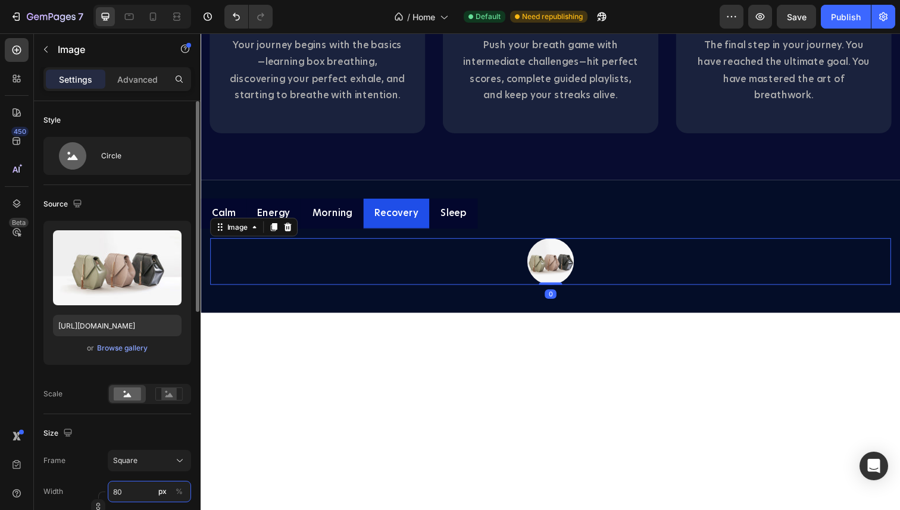
click at [123, 488] on input "80" at bounding box center [149, 491] width 83 height 21
type input "4"
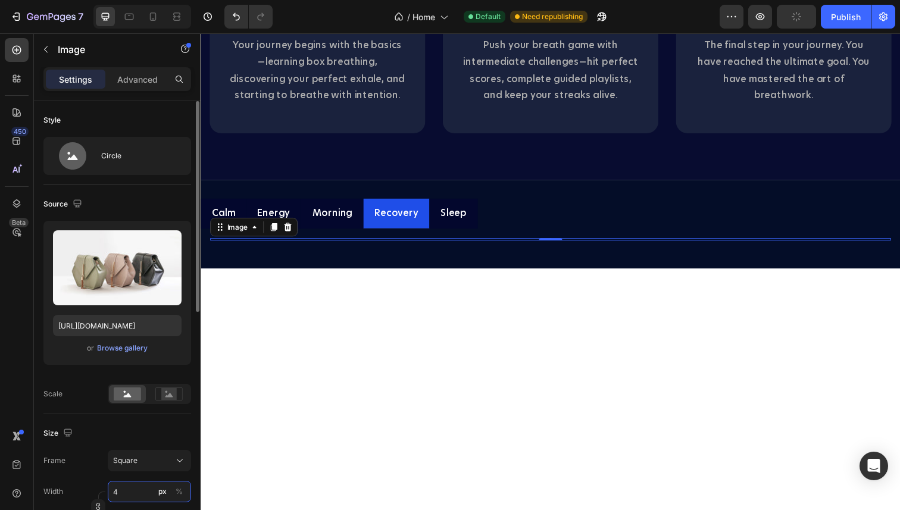
type input "40"
type input "400"
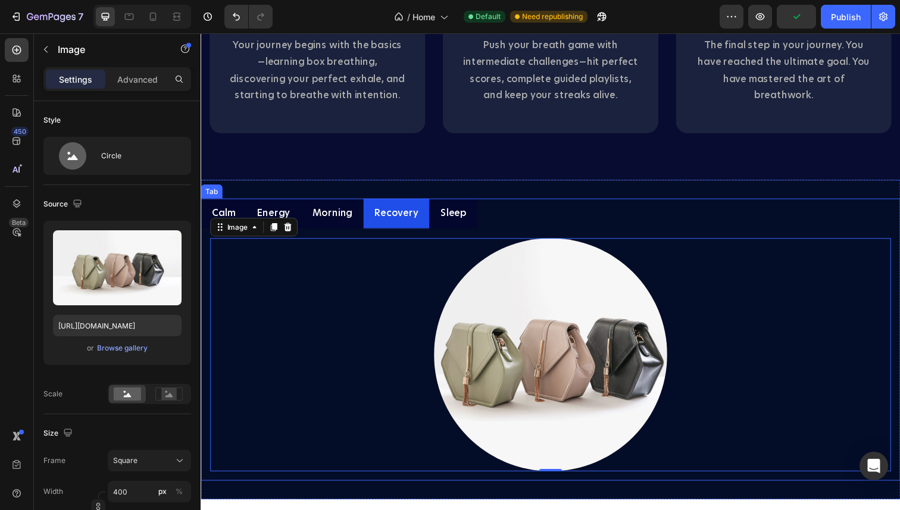
click at [448, 207] on li "Sleep" at bounding box center [458, 217] width 49 height 31
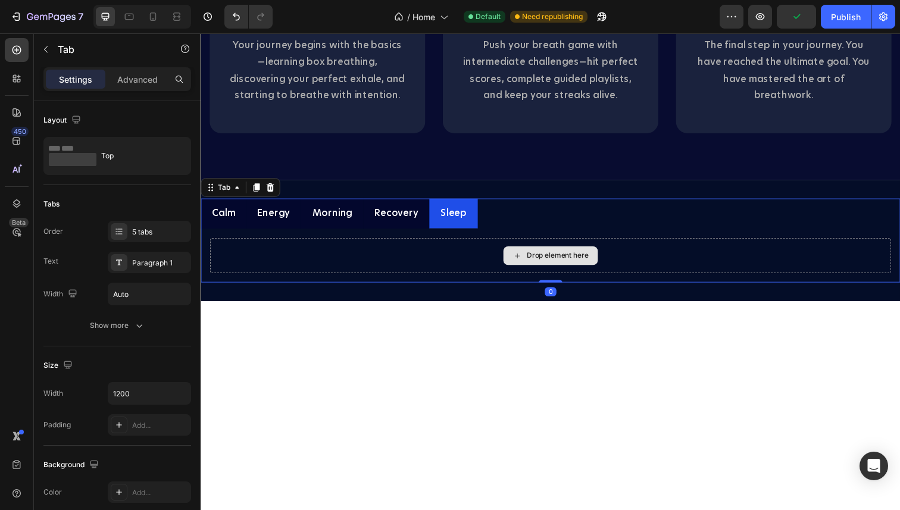
click at [525, 261] on icon at bounding box center [524, 260] width 5 height 5
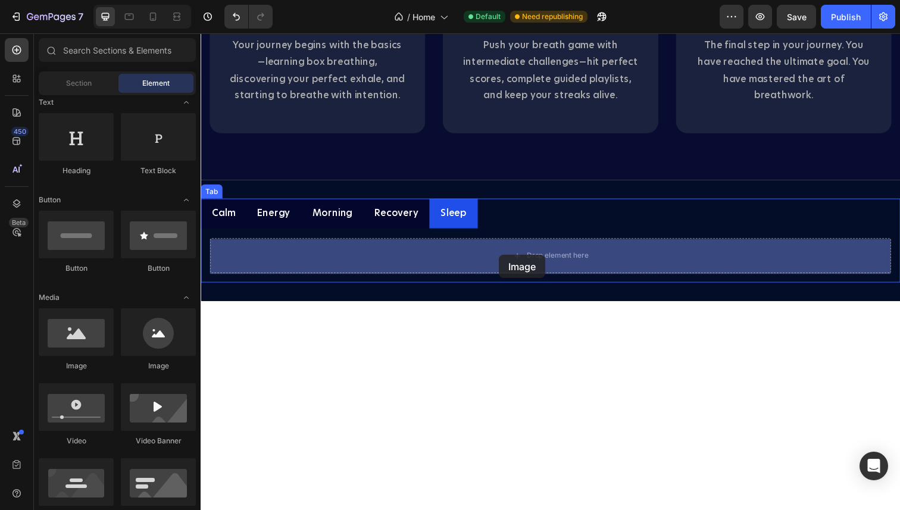
drag, startPoint x: 360, startPoint y: 380, endPoint x: 505, endPoint y: 260, distance: 189.0
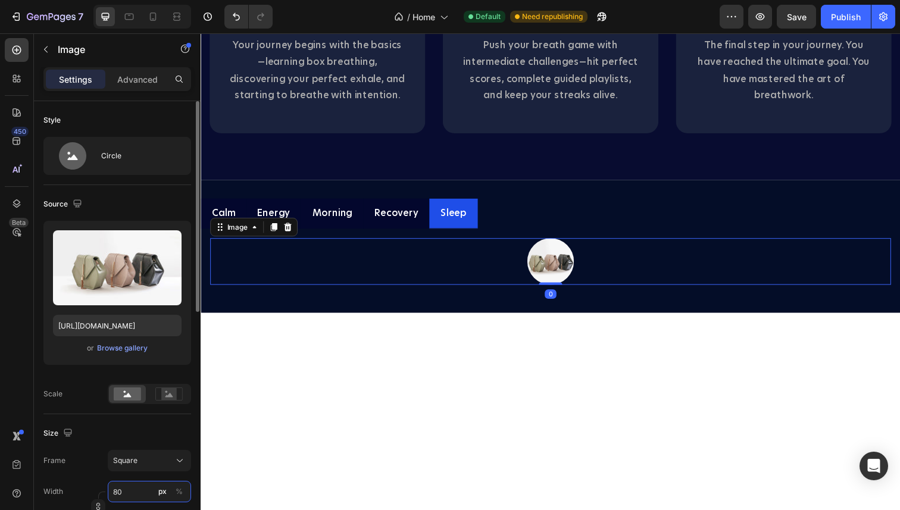
click at [130, 492] on input "80" at bounding box center [149, 491] width 83 height 21
type input "4"
type input "40"
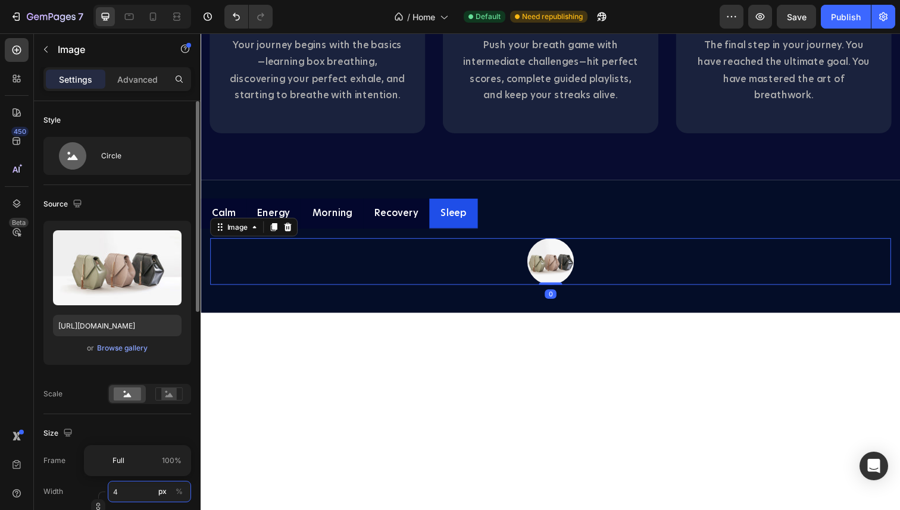
type input "40"
type input "400"
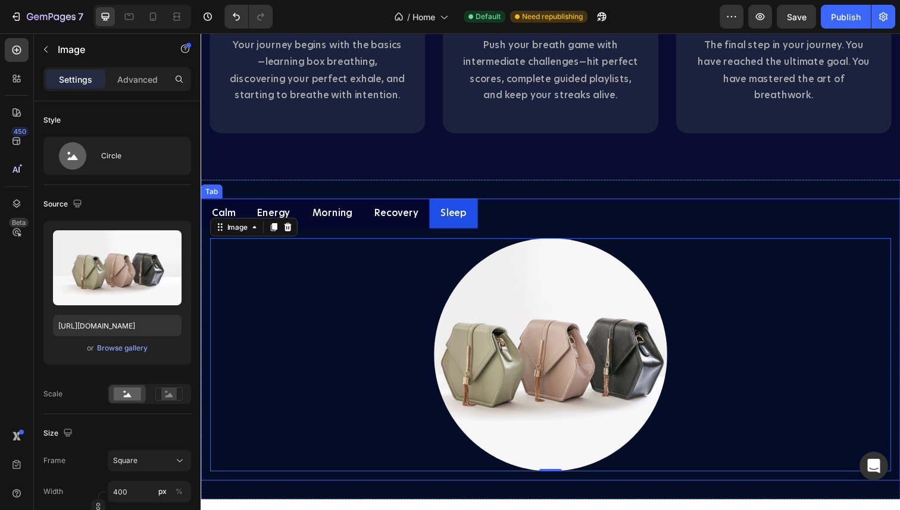
click at [280, 216] on p "Energy" at bounding box center [274, 217] width 33 height 17
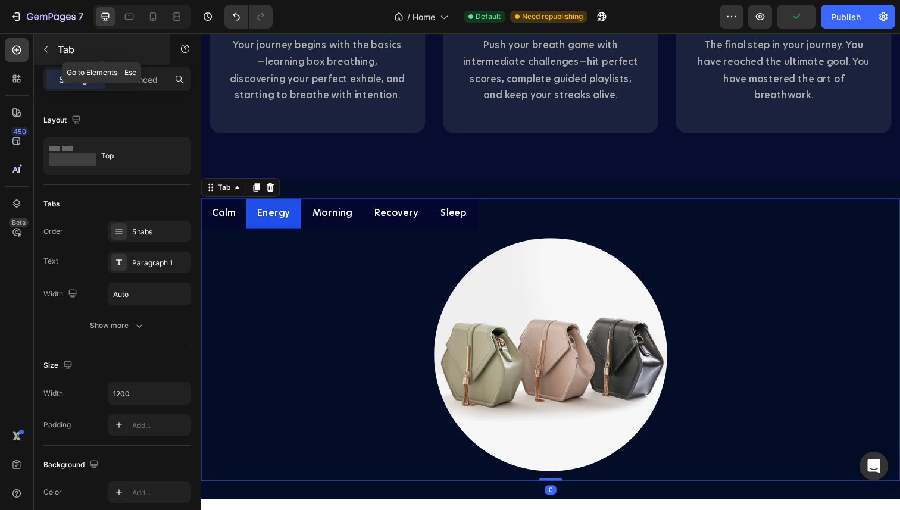
click at [41, 49] on icon "button" at bounding box center [46, 50] width 10 height 10
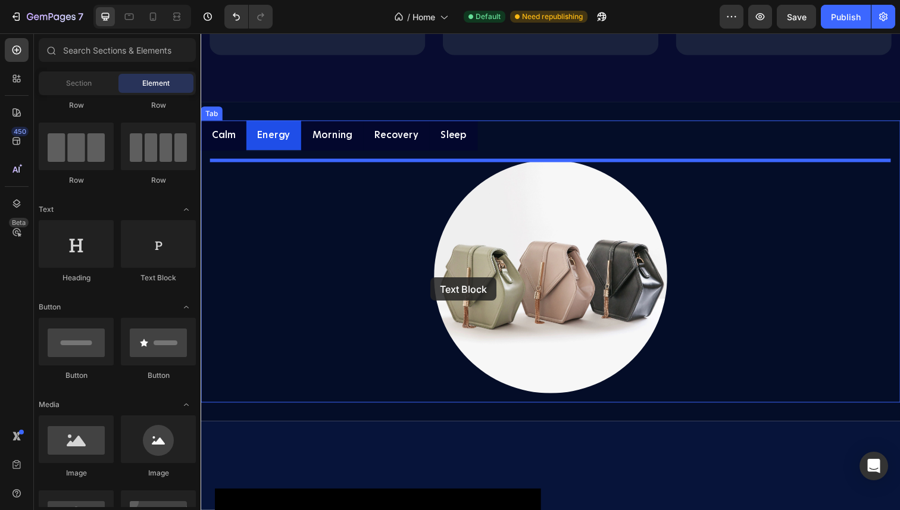
scroll to position [1627, 0]
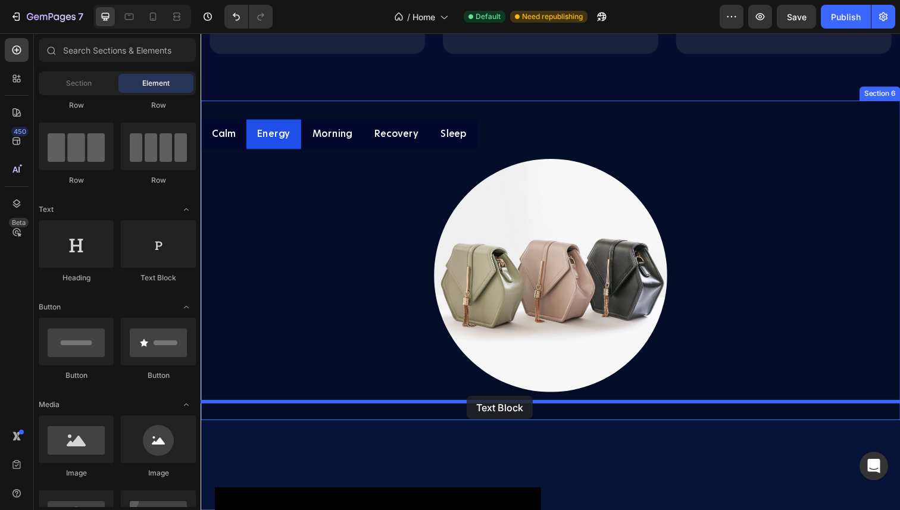
drag, startPoint x: 342, startPoint y: 294, endPoint x: 473, endPoint y: 404, distance: 170.8
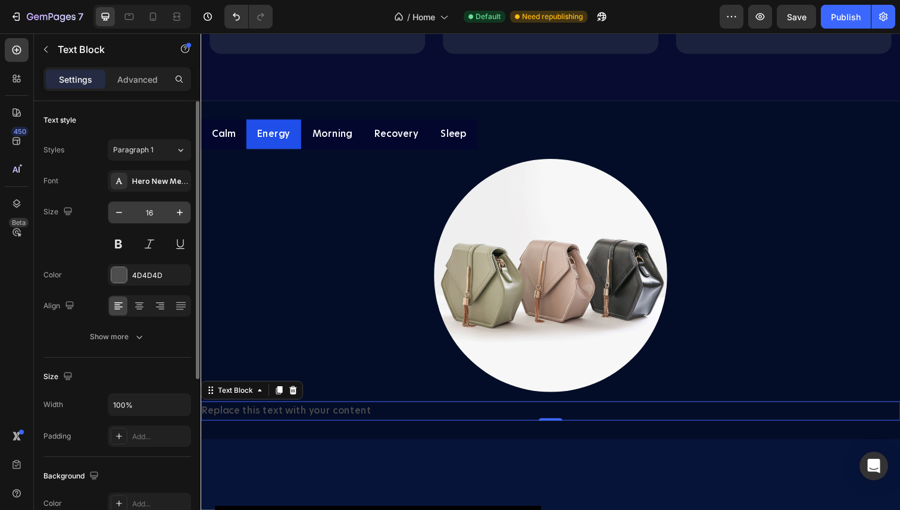
click at [150, 211] on input "16" at bounding box center [149, 212] width 39 height 21
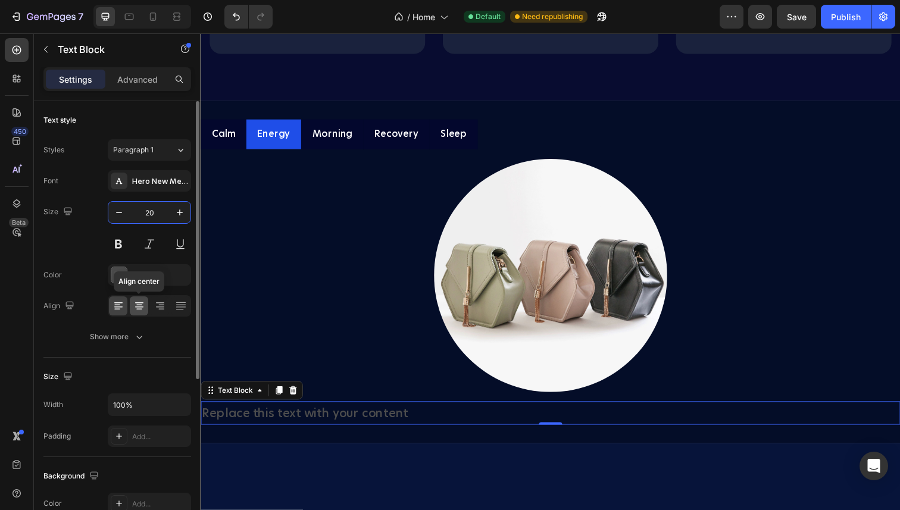
type input "20"
click at [143, 304] on icon at bounding box center [139, 306] width 12 height 12
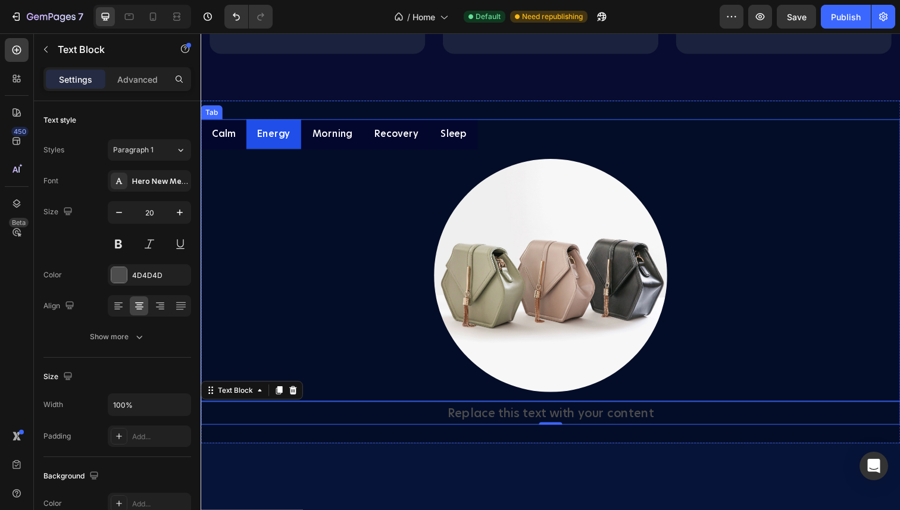
click at [339, 141] on p "Morning" at bounding box center [334, 136] width 41 height 17
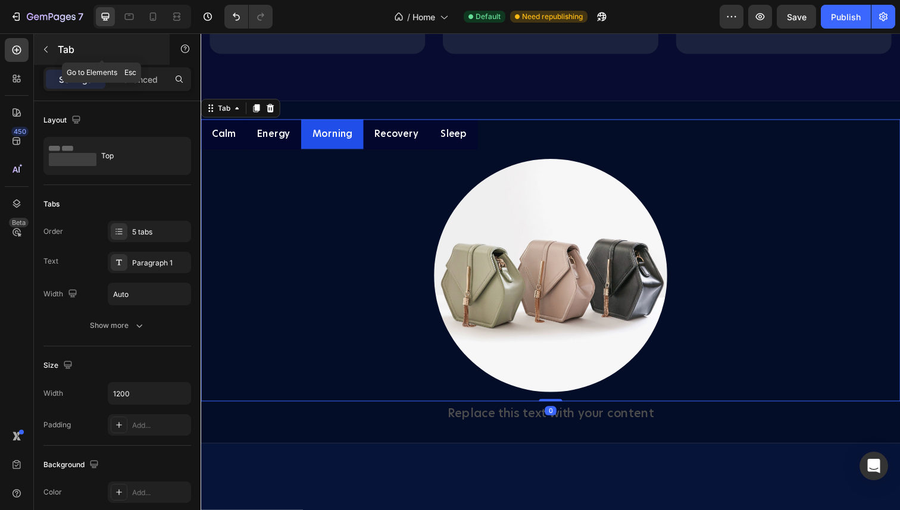
click at [45, 46] on icon "button" at bounding box center [46, 50] width 10 height 10
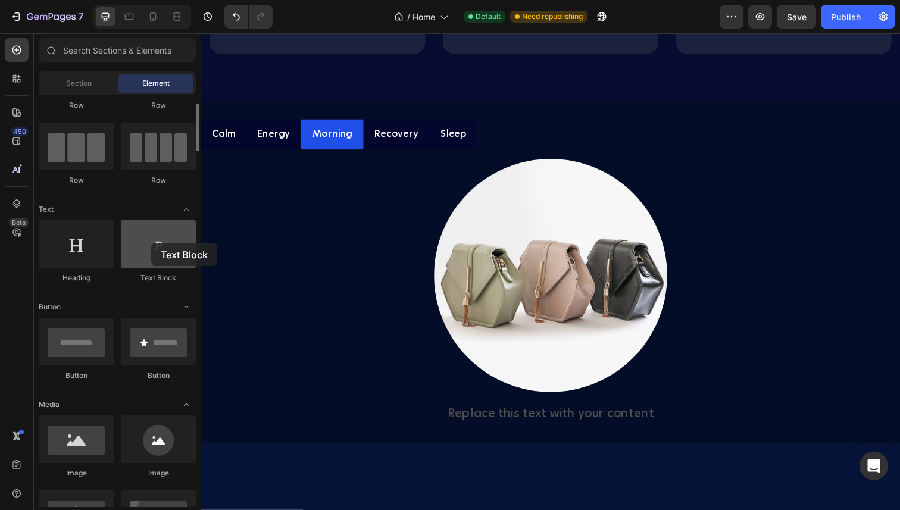
click at [151, 243] on div at bounding box center [158, 244] width 75 height 48
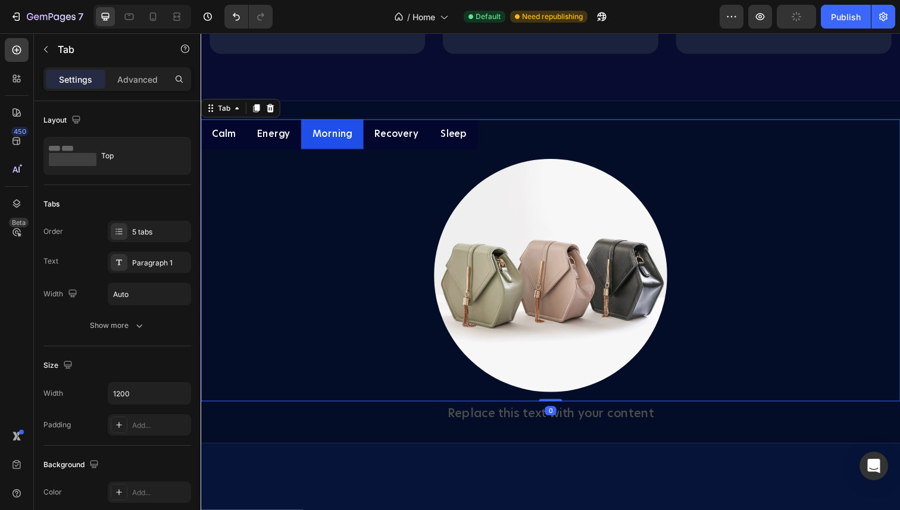
click at [399, 142] on p "Recovery" at bounding box center [400, 136] width 45 height 17
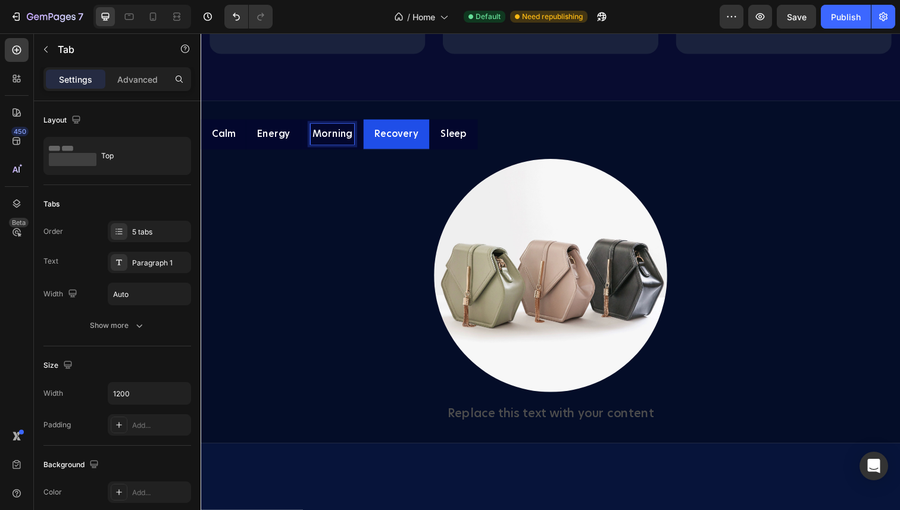
click at [331, 140] on p "Morning" at bounding box center [334, 136] width 41 height 17
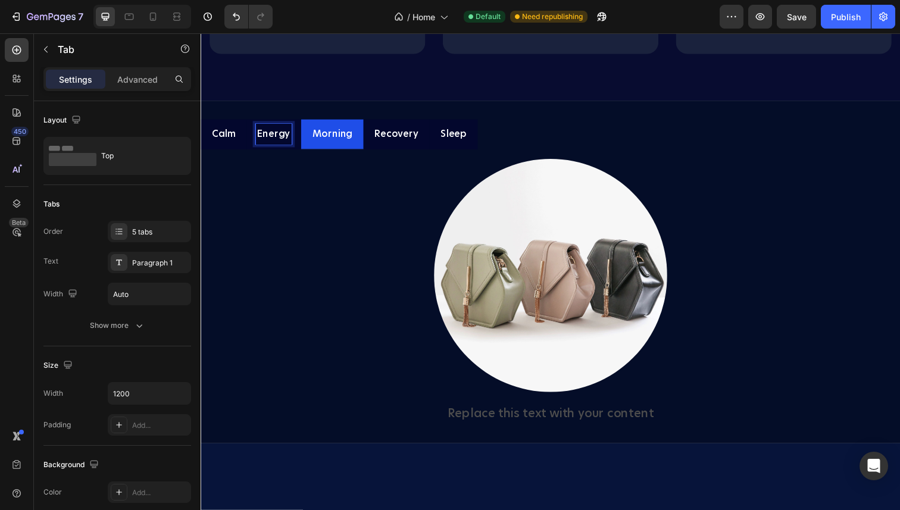
click at [284, 143] on p "Energy" at bounding box center [274, 136] width 33 height 17
click at [238, 141] on li "Calm" at bounding box center [224, 136] width 46 height 31
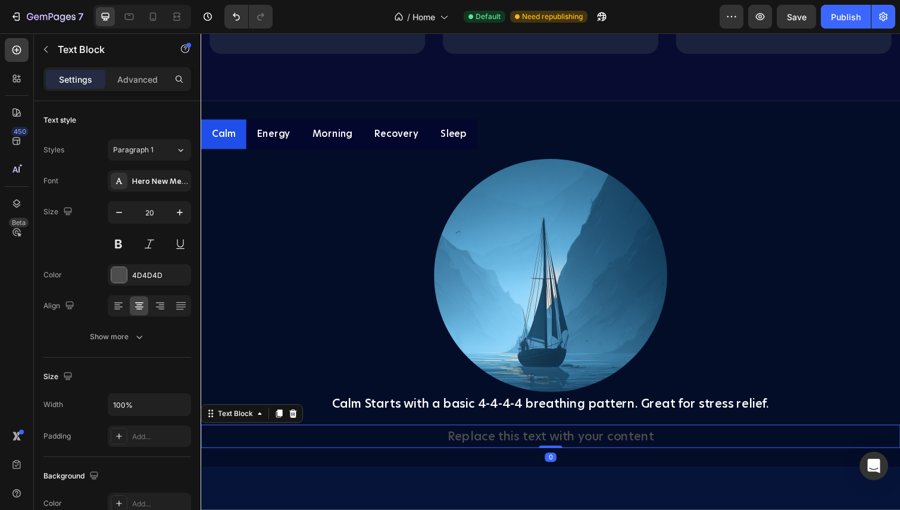
click at [536, 444] on div "Replace this text with your content" at bounding box center [558, 445] width 714 height 24
click at [295, 417] on div at bounding box center [295, 422] width 14 height 14
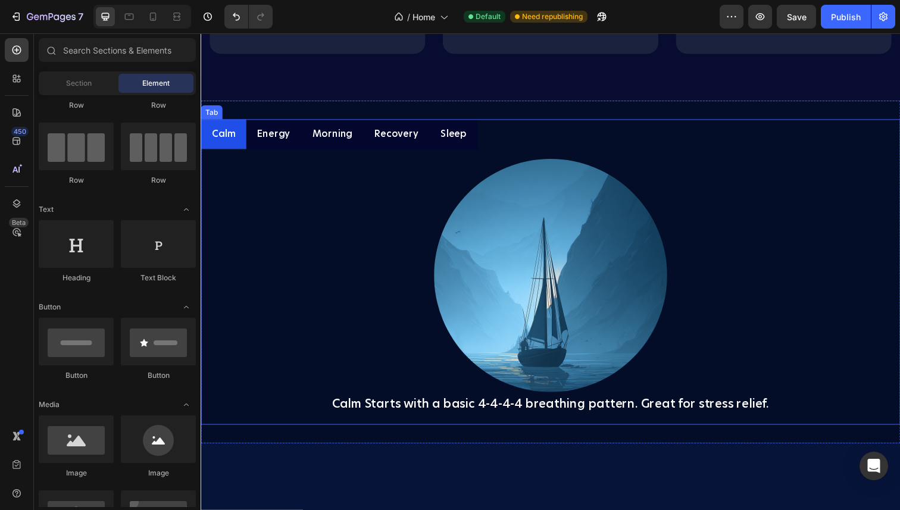
click at [277, 147] on div "Energy" at bounding box center [275, 136] width 37 height 21
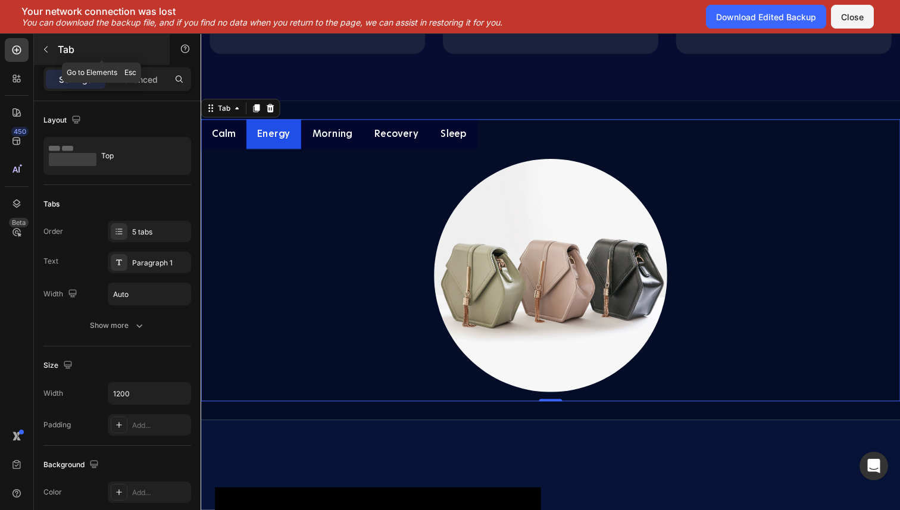
click at [51, 51] on button "button" at bounding box center [45, 49] width 19 height 19
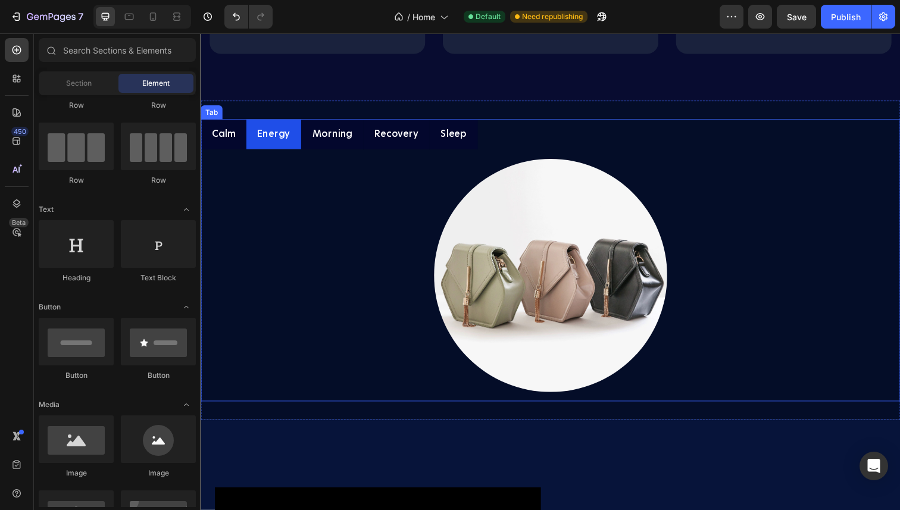
click at [227, 130] on p "Calm" at bounding box center [224, 136] width 24 height 17
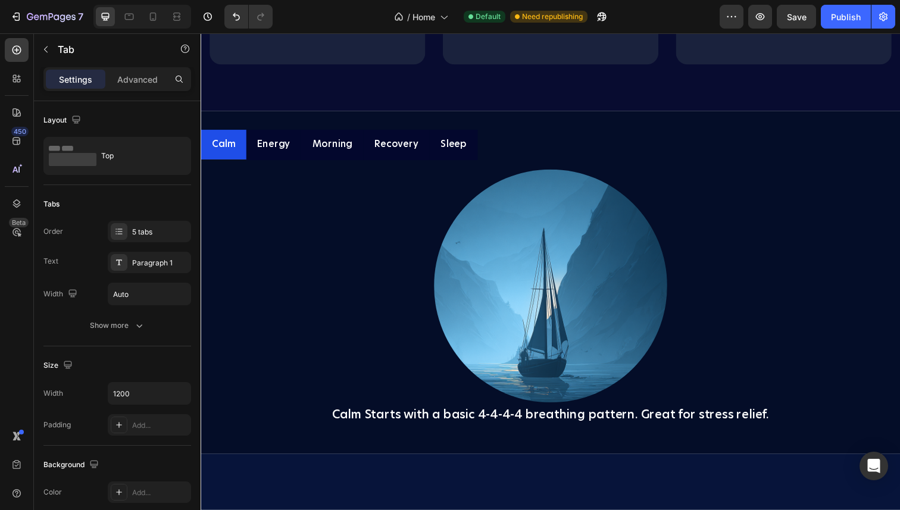
scroll to position [1777, 0]
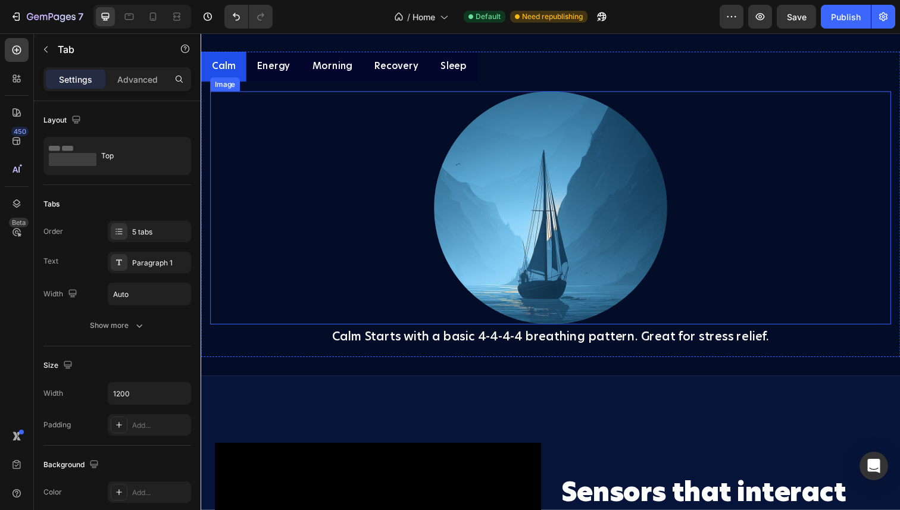
click at [407, 224] on div at bounding box center [557, 212] width 695 height 238
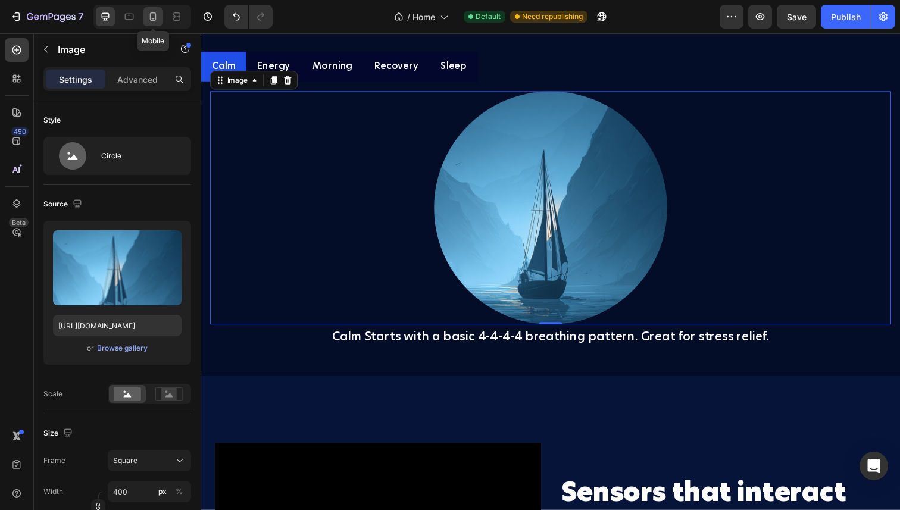
click at [155, 23] on div at bounding box center [152, 16] width 19 height 19
type input "200"
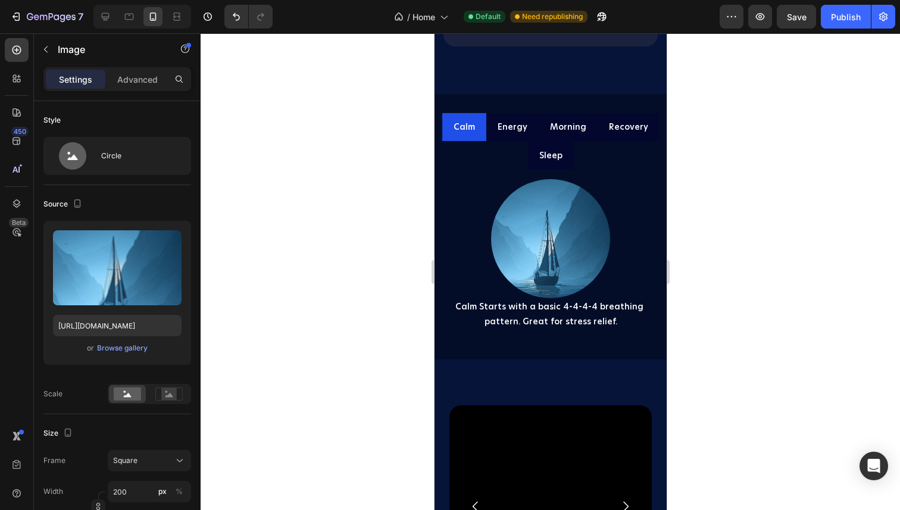
scroll to position [2130, 0]
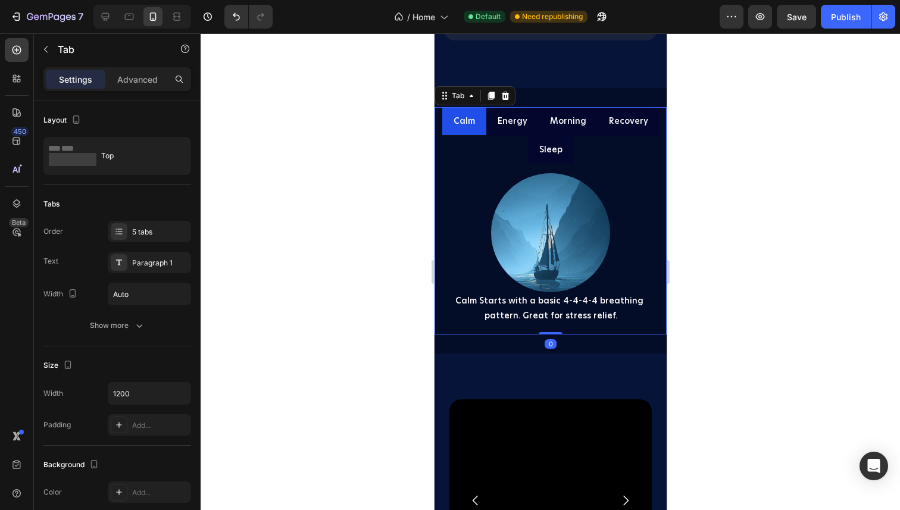
click at [518, 127] on p "Energy" at bounding box center [512, 121] width 30 height 15
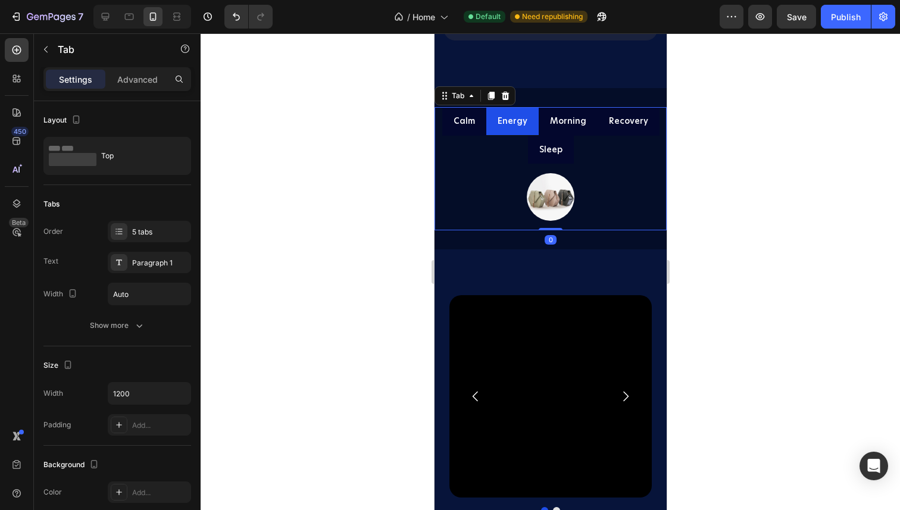
click at [473, 123] on p "Calm" at bounding box center [463, 121] width 21 height 15
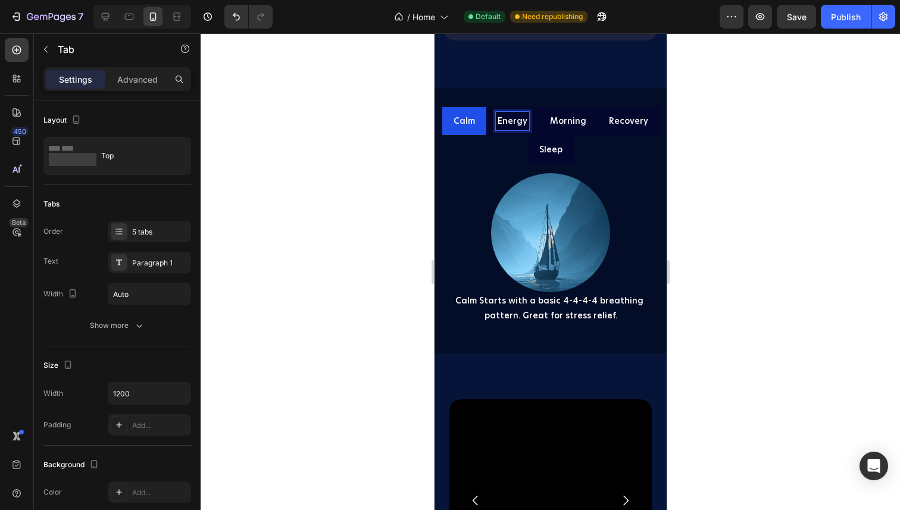
click at [504, 127] on p "Energy" at bounding box center [512, 121] width 30 height 15
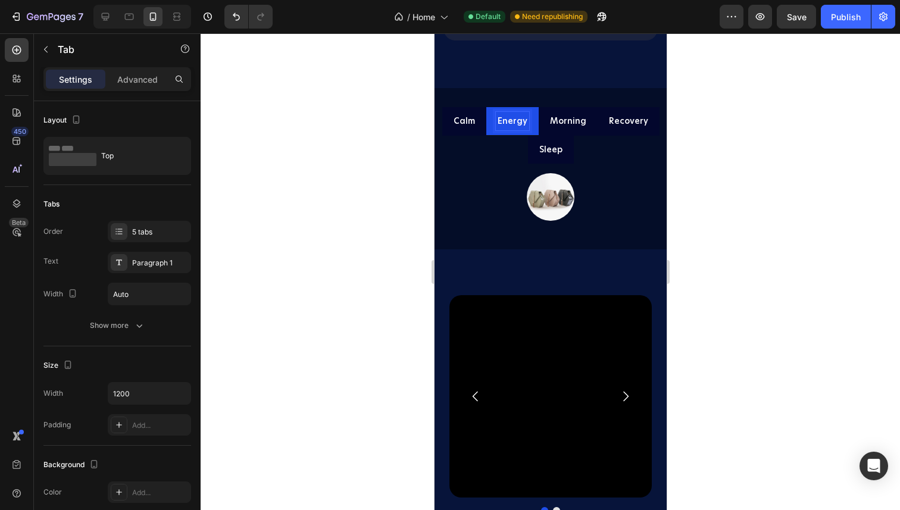
click at [467, 132] on li "Calm" at bounding box center [464, 121] width 44 height 29
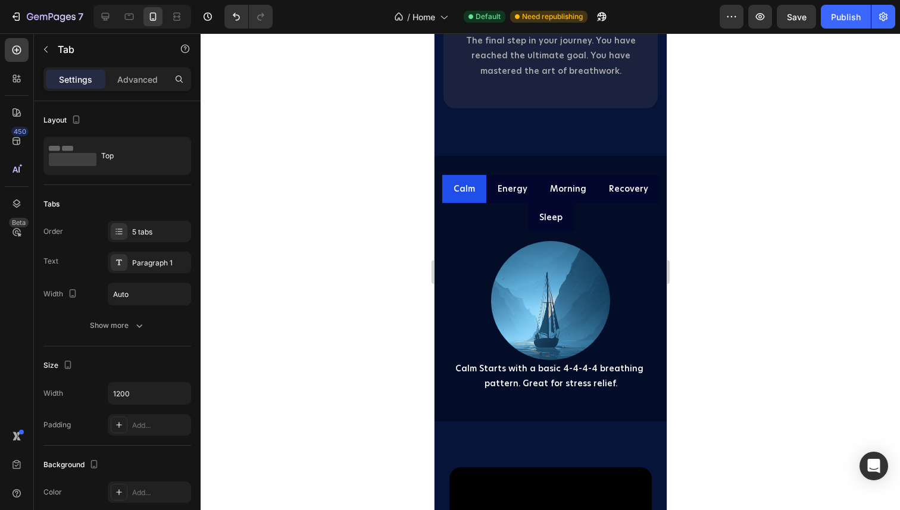
scroll to position [2571, 0]
click at [517, 191] on p "Energy" at bounding box center [512, 189] width 30 height 15
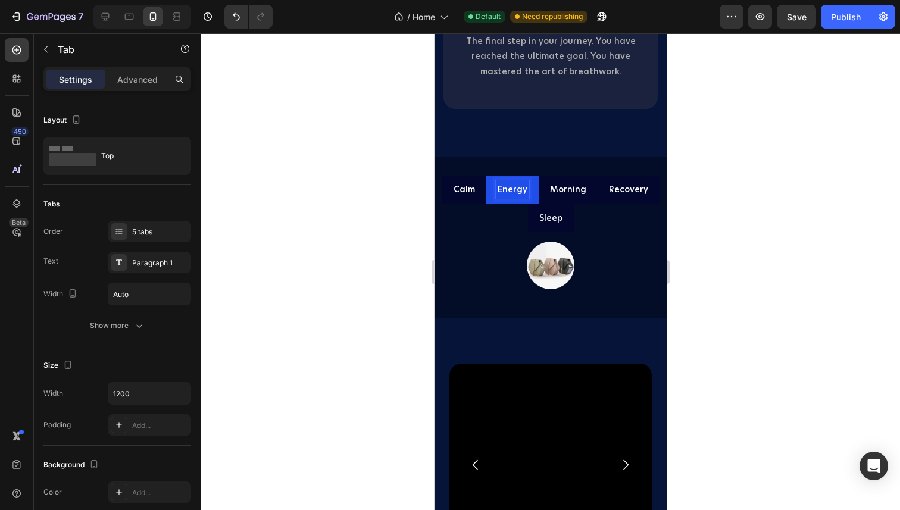
click at [467, 192] on p "Calm" at bounding box center [463, 189] width 21 height 15
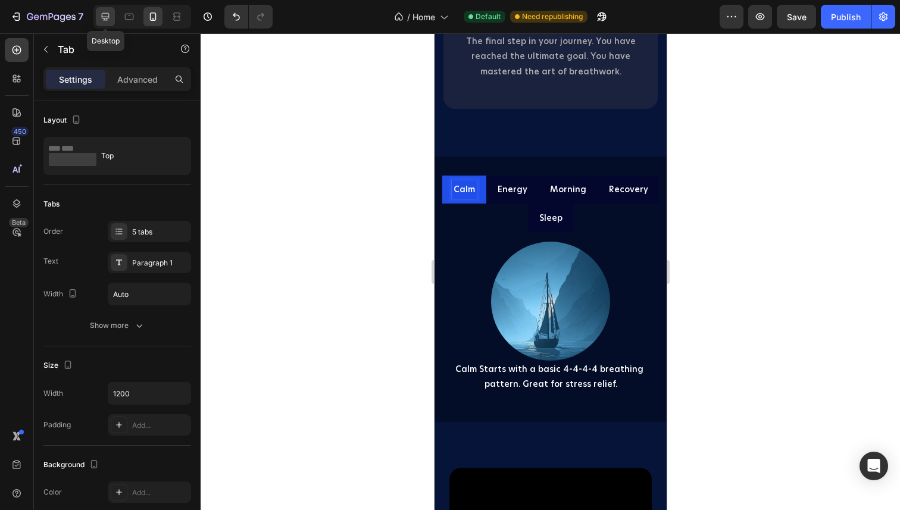
click at [106, 18] on icon at bounding box center [106, 17] width 8 height 8
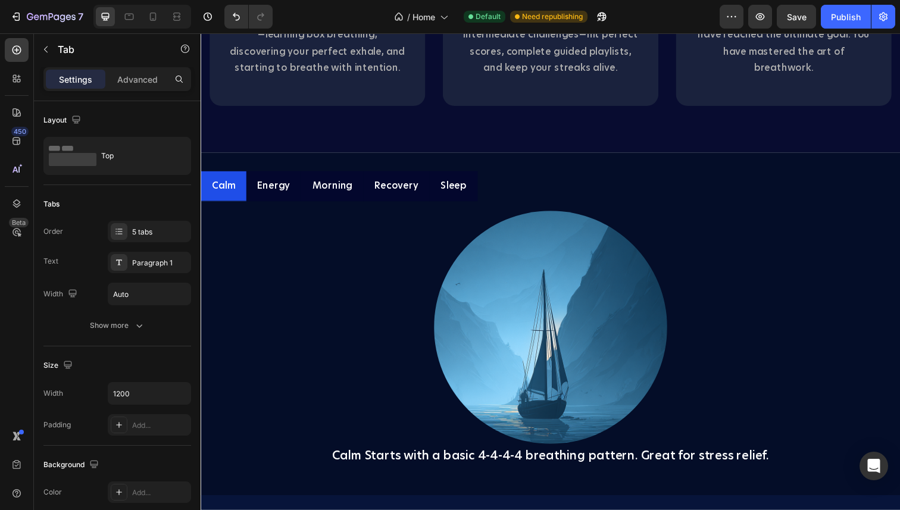
scroll to position [2169, 0]
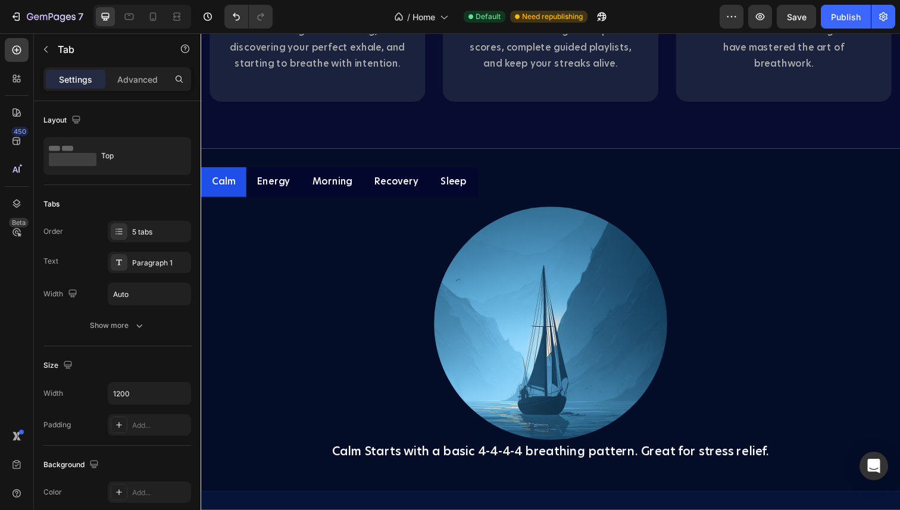
click at [280, 185] on p "Energy" at bounding box center [274, 185] width 33 height 17
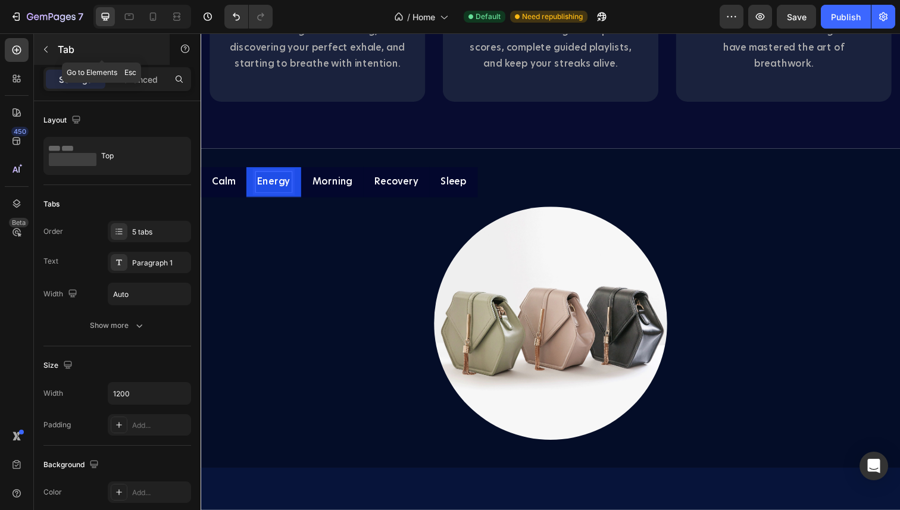
click at [42, 48] on icon "button" at bounding box center [46, 50] width 10 height 10
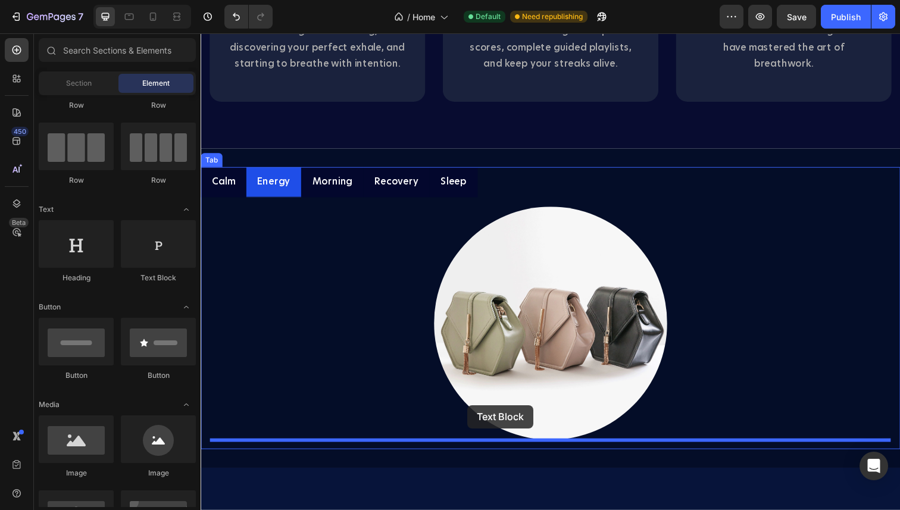
drag, startPoint x: 358, startPoint y: 283, endPoint x: 473, endPoint y: 413, distance: 173.4
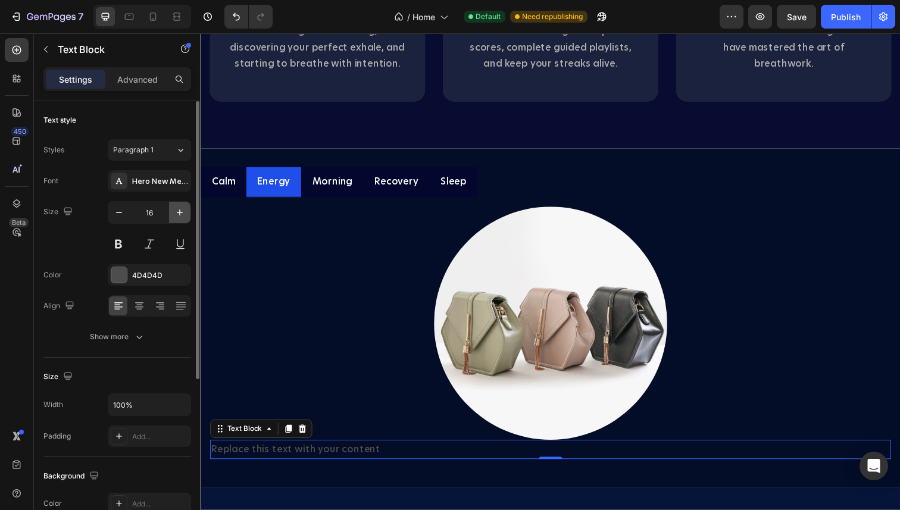
click at [180, 208] on icon "button" at bounding box center [180, 213] width 12 height 12
type input "20"
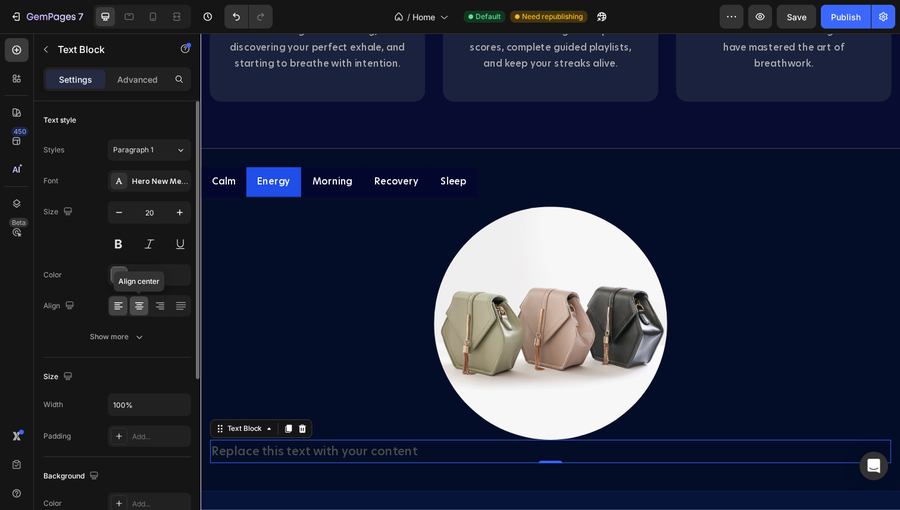
click at [142, 305] on icon at bounding box center [139, 306] width 12 height 12
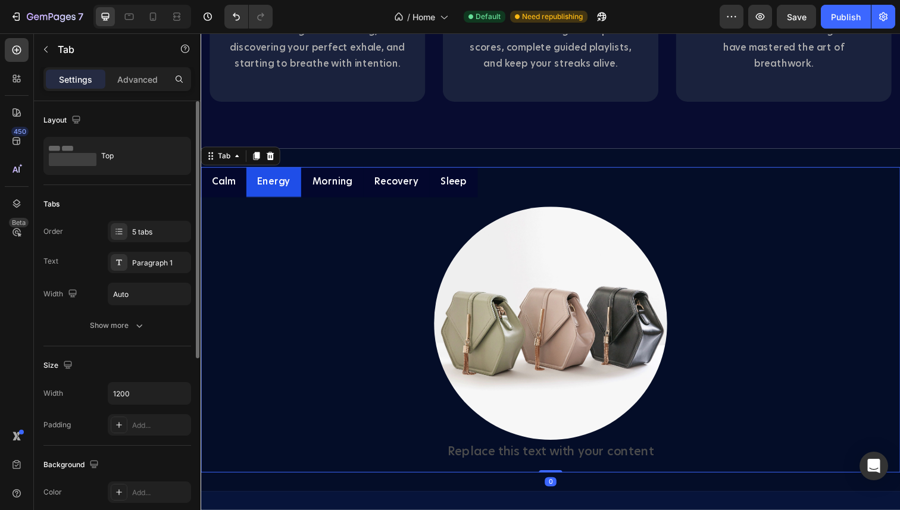
click at [324, 186] on p "Morning" at bounding box center [334, 185] width 41 height 17
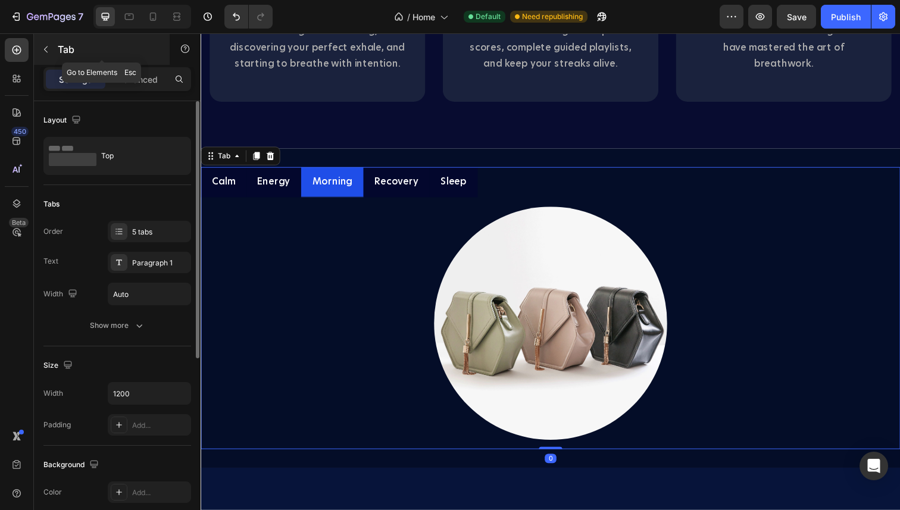
click at [44, 48] on icon "button" at bounding box center [46, 50] width 10 height 10
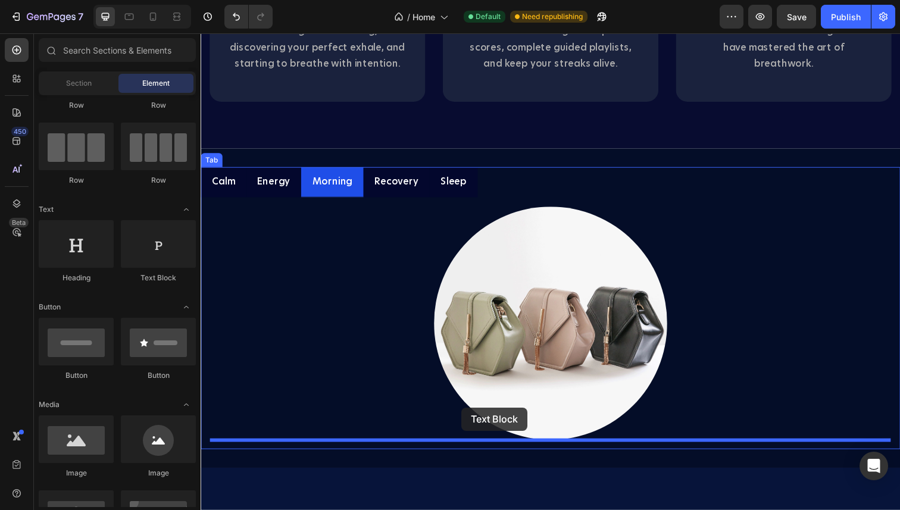
drag, startPoint x: 357, startPoint y: 273, endPoint x: 467, endPoint y: 416, distance: 179.9
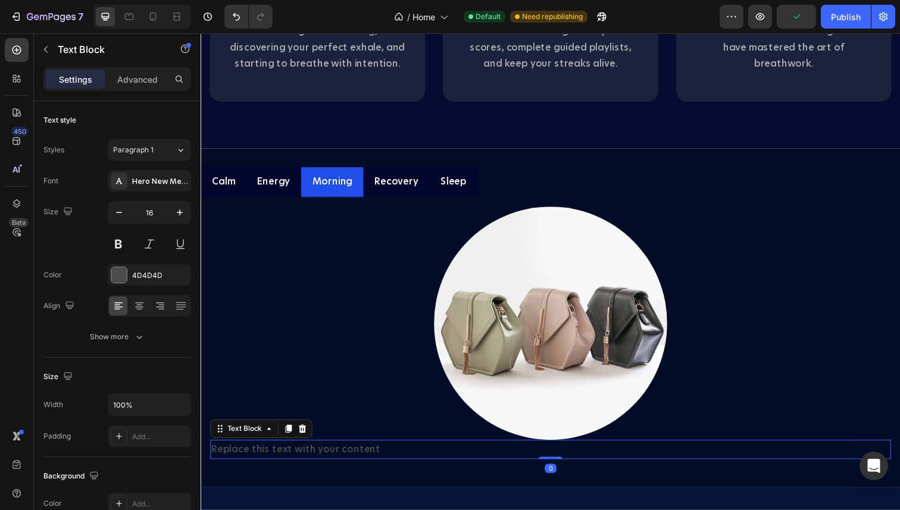
click at [272, 457] on div "Replace this text with your content" at bounding box center [557, 459] width 695 height 20
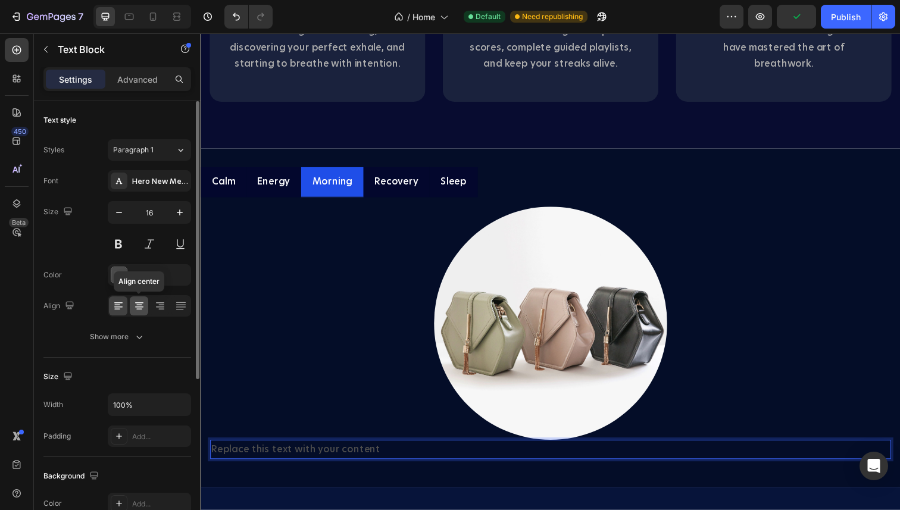
click at [141, 306] on icon at bounding box center [139, 306] width 12 height 12
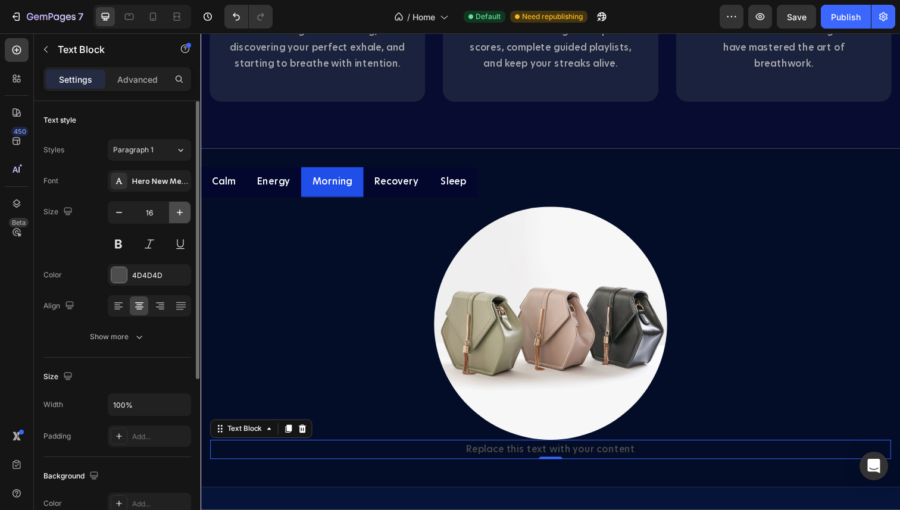
click at [179, 214] on icon "button" at bounding box center [180, 213] width 6 height 6
type input "20"
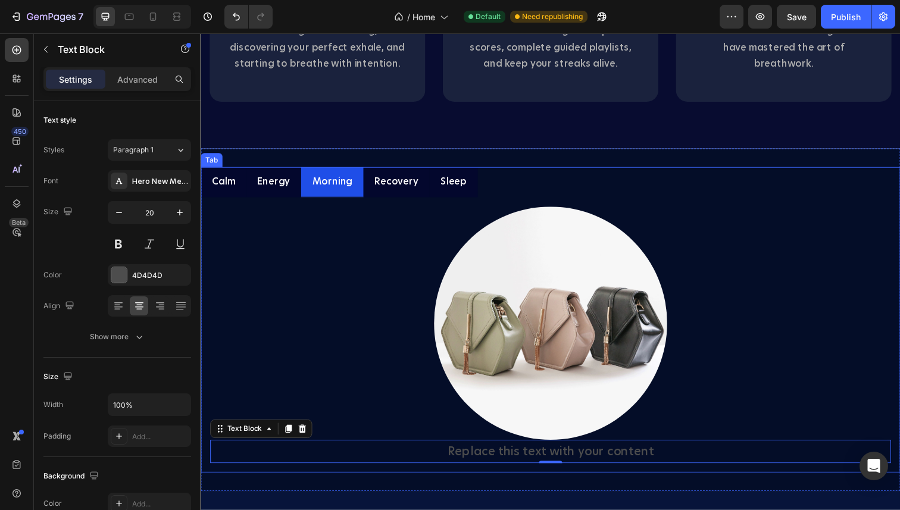
click at [389, 188] on p "Recovery" at bounding box center [400, 185] width 45 height 17
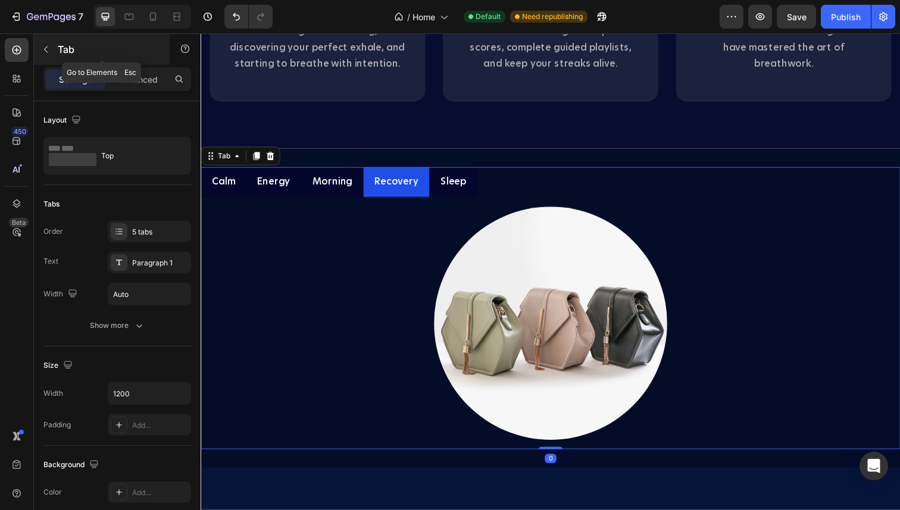
click at [46, 49] on icon "button" at bounding box center [46, 50] width 10 height 10
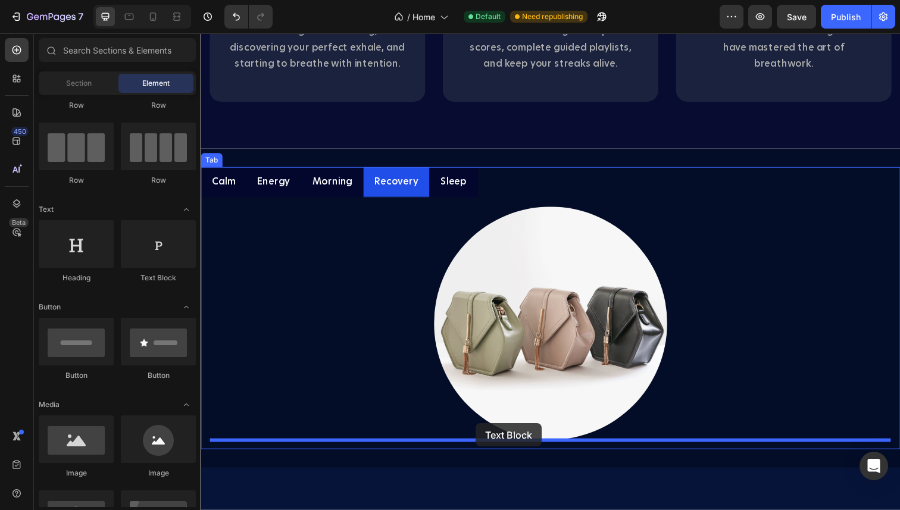
drag, startPoint x: 355, startPoint y: 271, endPoint x: 482, endPoint y: 432, distance: 204.3
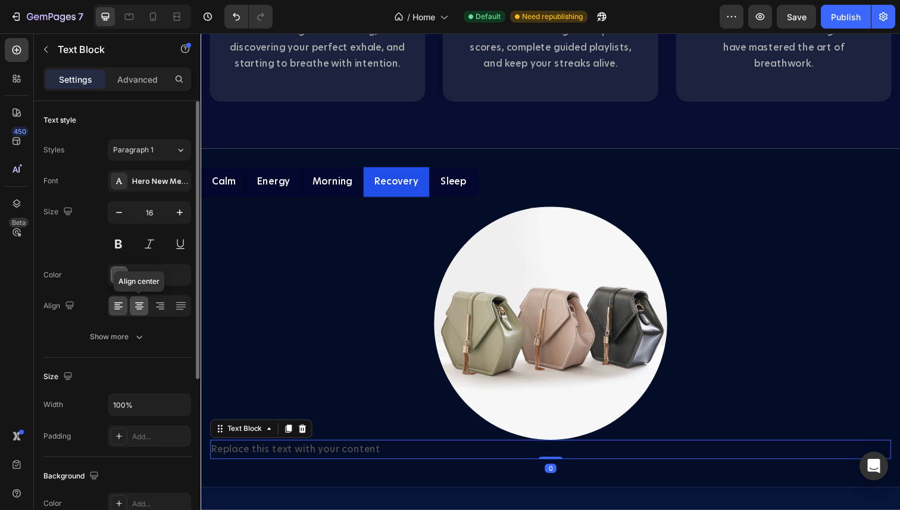
click at [140, 302] on icon at bounding box center [139, 302] width 8 height 1
click at [176, 206] on button "button" at bounding box center [179, 212] width 21 height 21
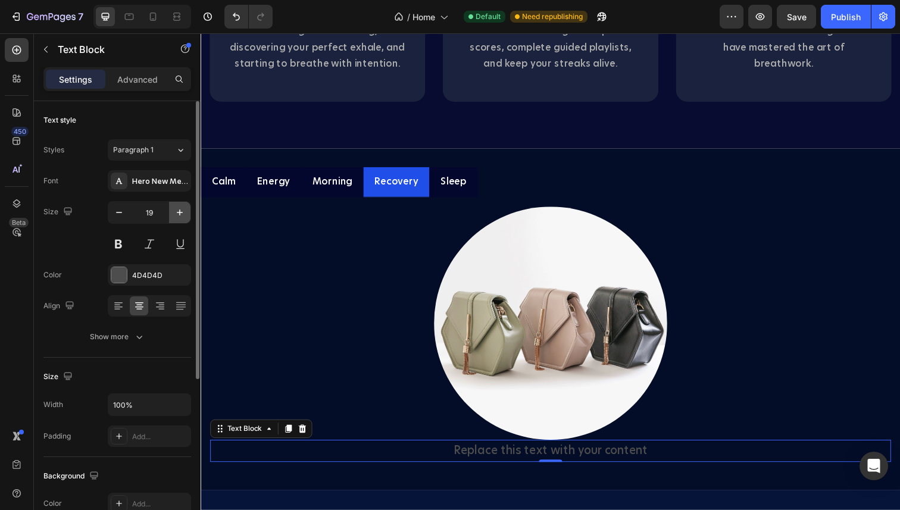
type input "20"
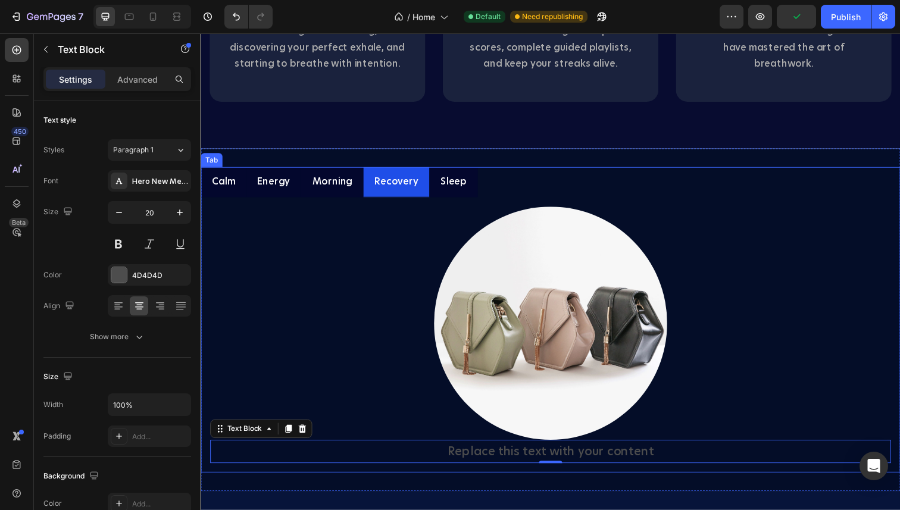
click at [452, 186] on p "Sleep" at bounding box center [458, 185] width 27 height 17
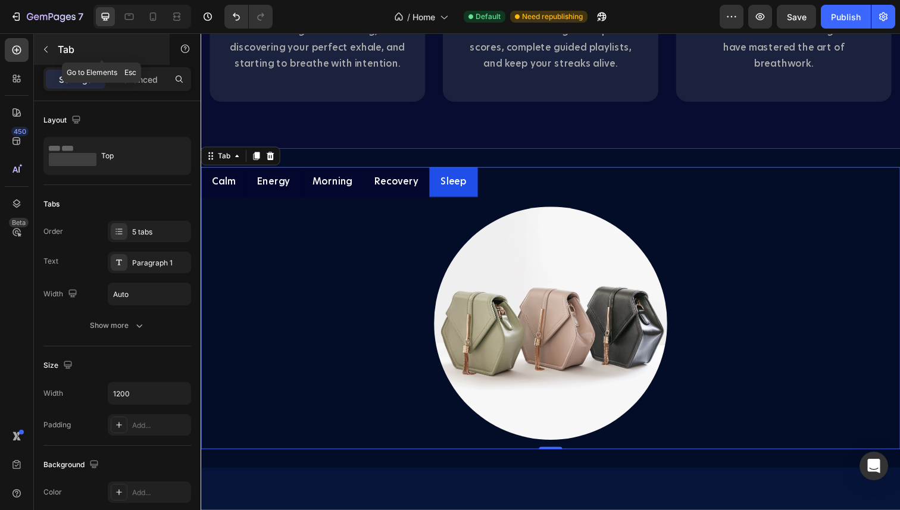
click at [46, 55] on button "button" at bounding box center [45, 49] width 19 height 19
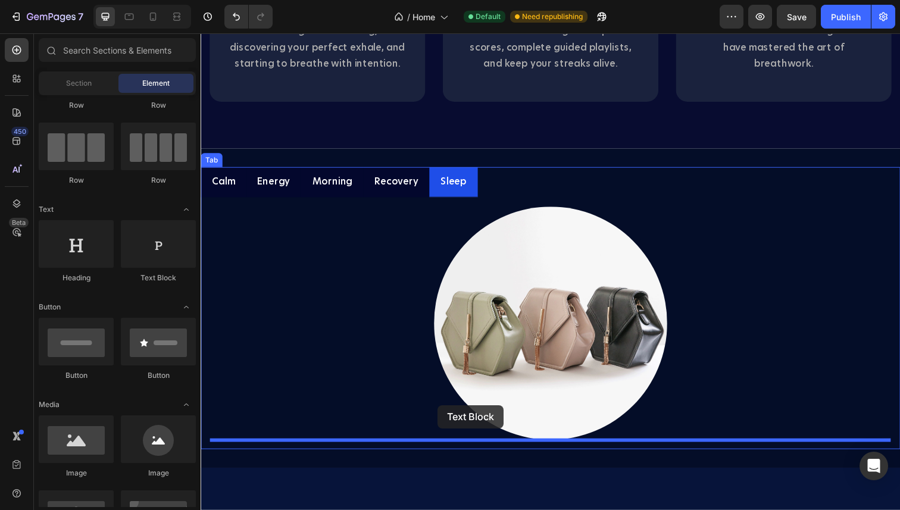
drag, startPoint x: 354, startPoint y: 261, endPoint x: 442, endPoint y: 413, distance: 175.5
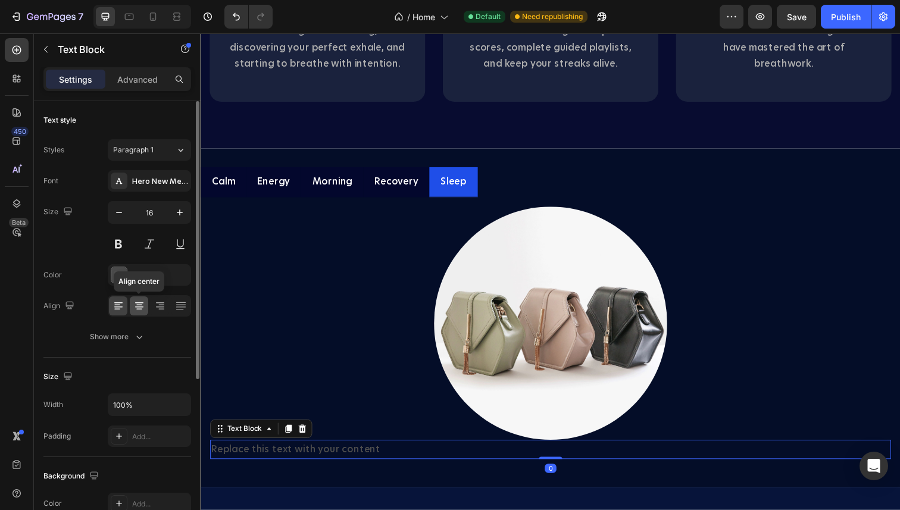
click at [145, 307] on div at bounding box center [139, 305] width 18 height 19
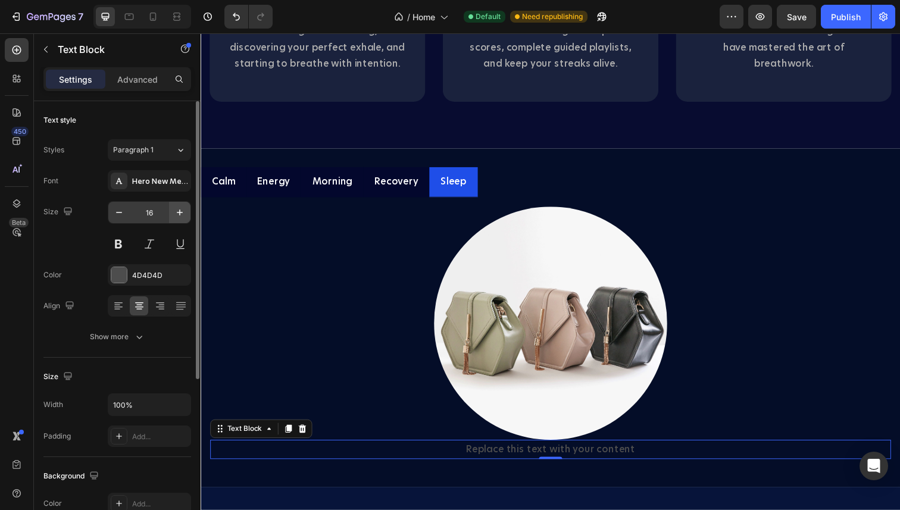
click at [180, 209] on icon "button" at bounding box center [180, 213] width 12 height 12
type input "20"
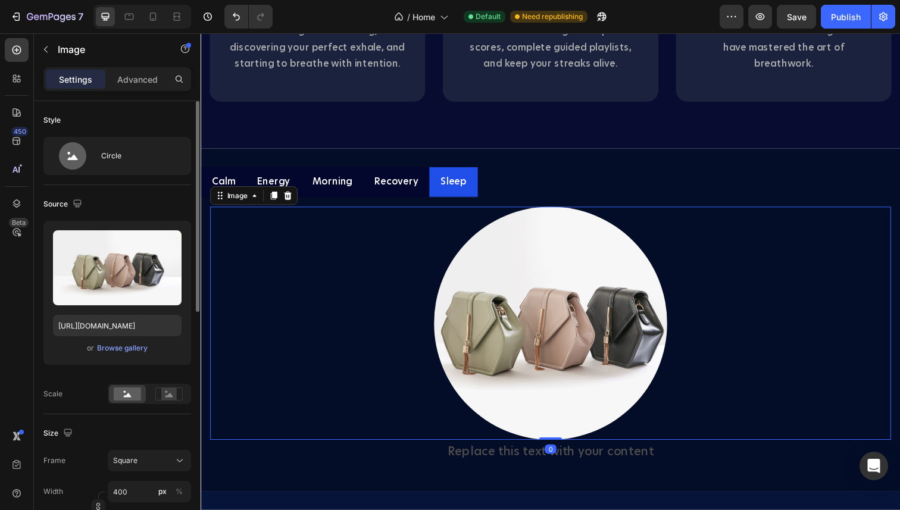
click at [339, 295] on div at bounding box center [557, 330] width 695 height 238
click at [384, 188] on p "Recovery" at bounding box center [400, 185] width 45 height 17
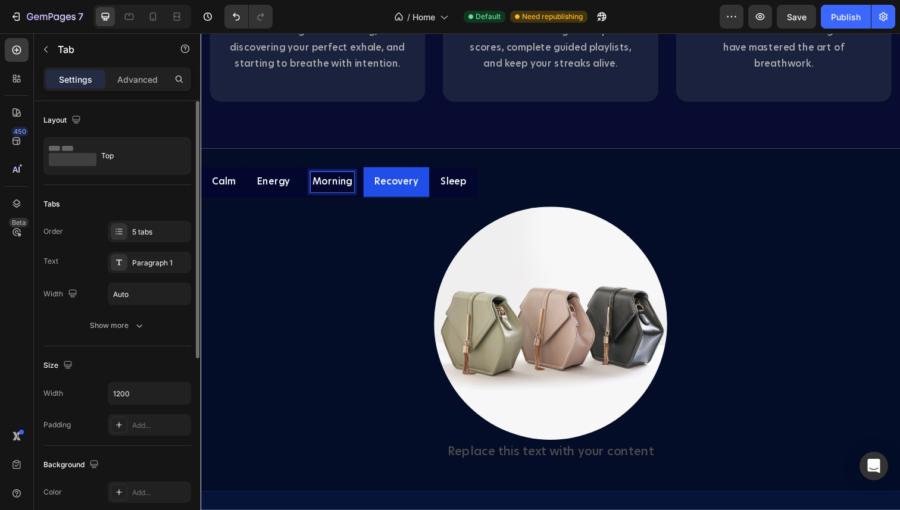
click at [275, 188] on p "Energy" at bounding box center [274, 185] width 33 height 17
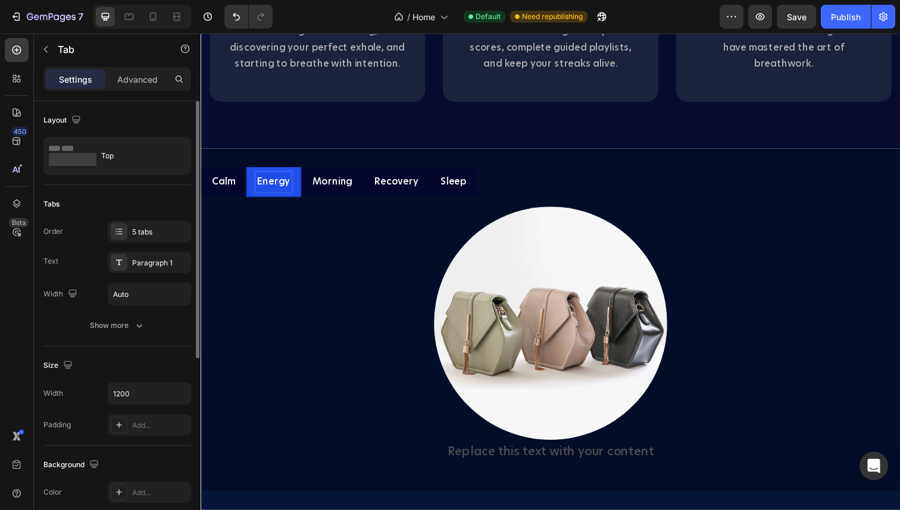
click at [236, 186] on div "Calm" at bounding box center [223, 185] width 27 height 21
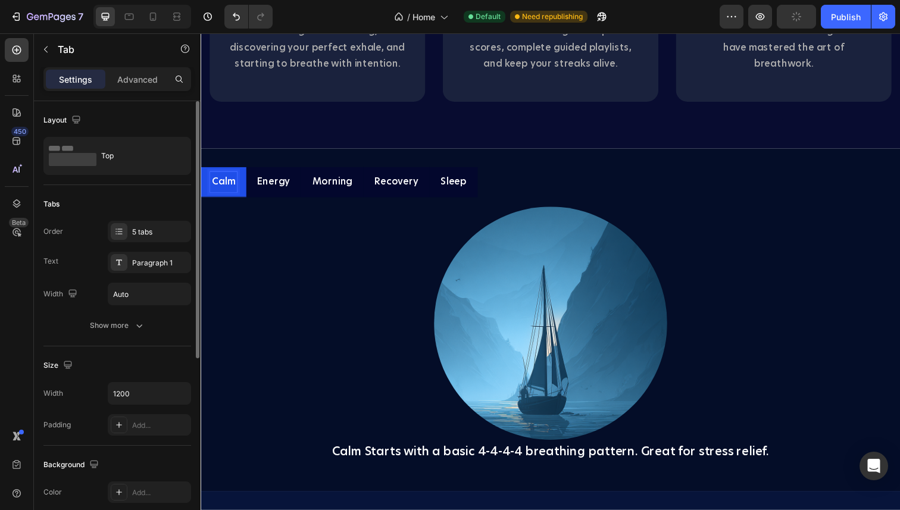
click at [276, 190] on p "Energy" at bounding box center [274, 185] width 33 height 17
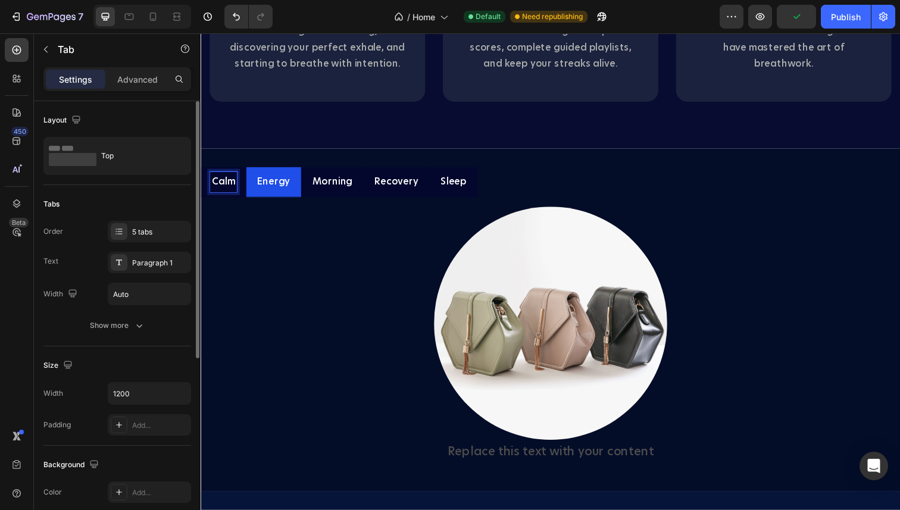
click at [226, 189] on p "Calm" at bounding box center [224, 185] width 24 height 17
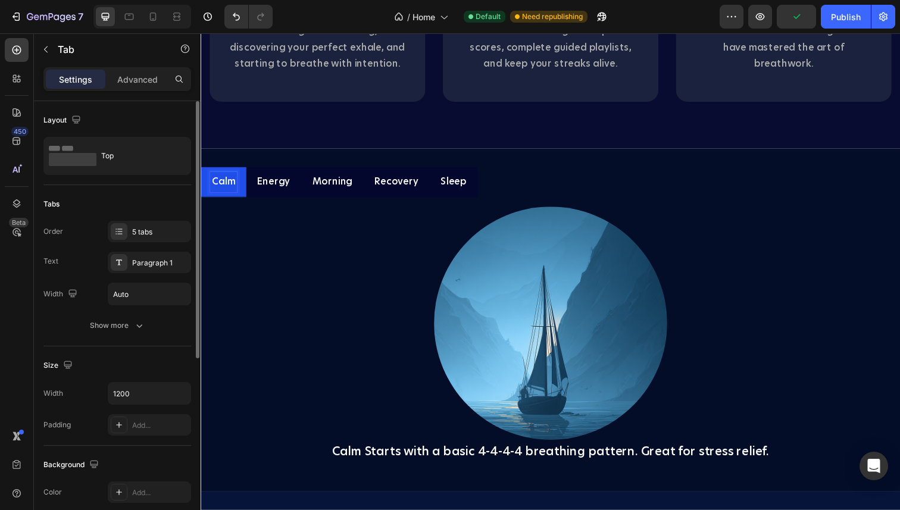
click at [271, 189] on p "Energy" at bounding box center [274, 185] width 33 height 17
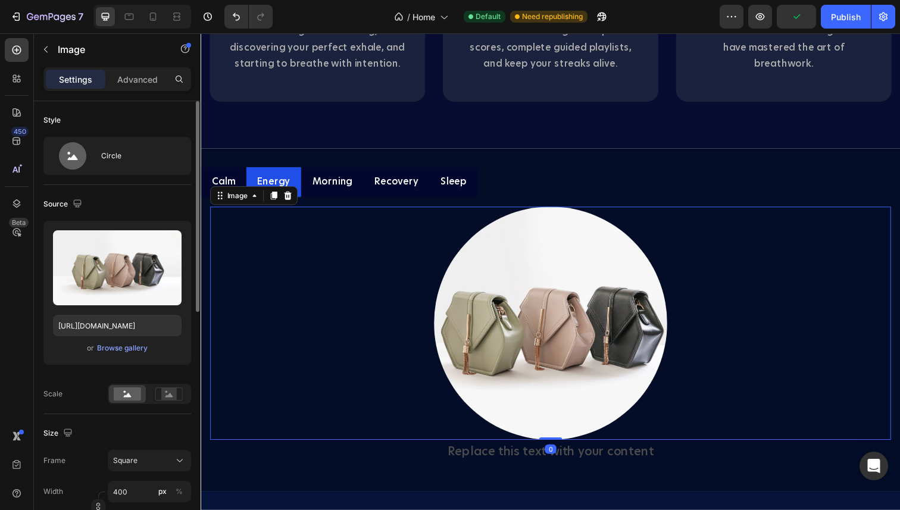
click at [588, 300] on img at bounding box center [558, 330] width 238 height 238
click at [136, 348] on div "Browse gallery" at bounding box center [122, 348] width 51 height 11
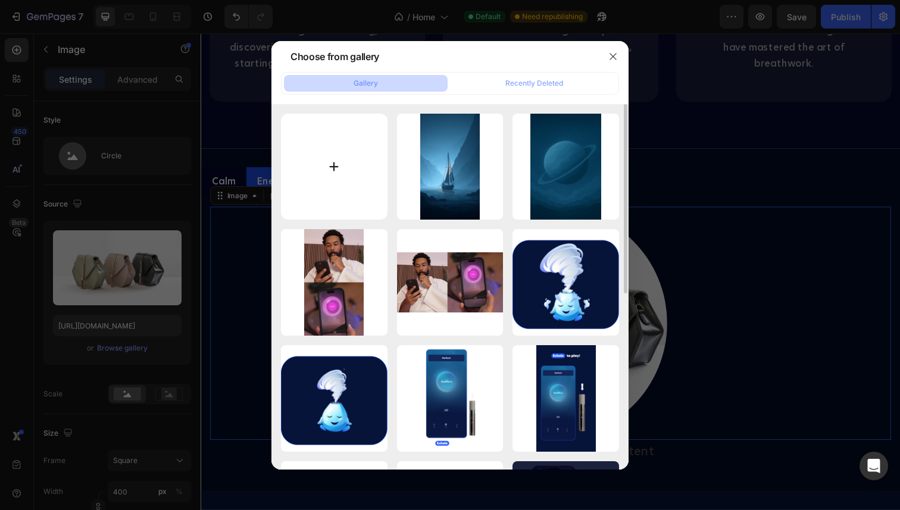
click at [345, 160] on input "file" at bounding box center [334, 167] width 107 height 107
type input "C:\fakepath\ChatGPT Image Aug 1, 2025, 10_31_13 AM.png"
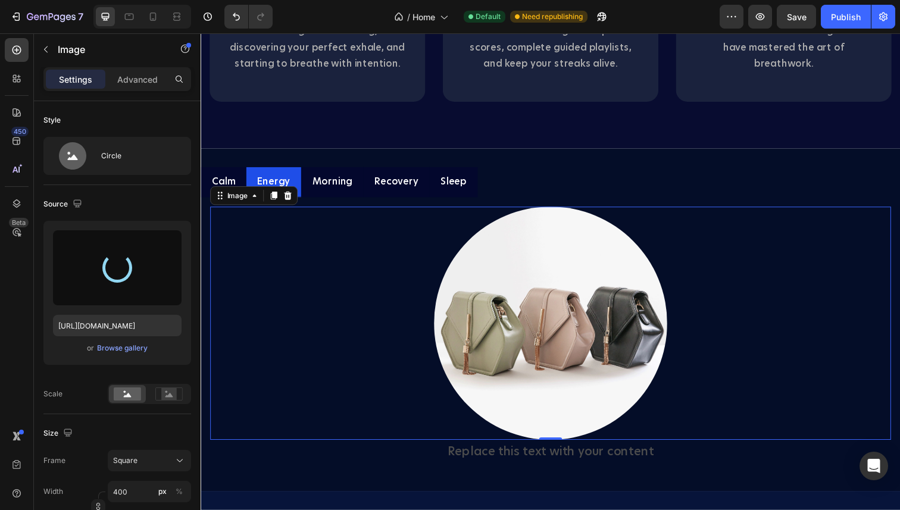
type input "https://cdn.shopify.com/s/files/1/0485/6699/3064/files/gempages_544313695405081…"
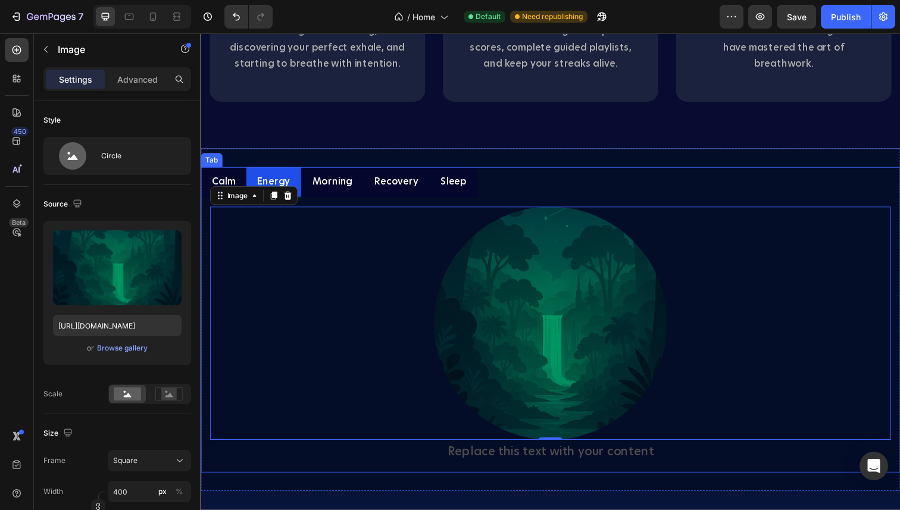
click at [225, 185] on p "Calm" at bounding box center [224, 185] width 24 height 17
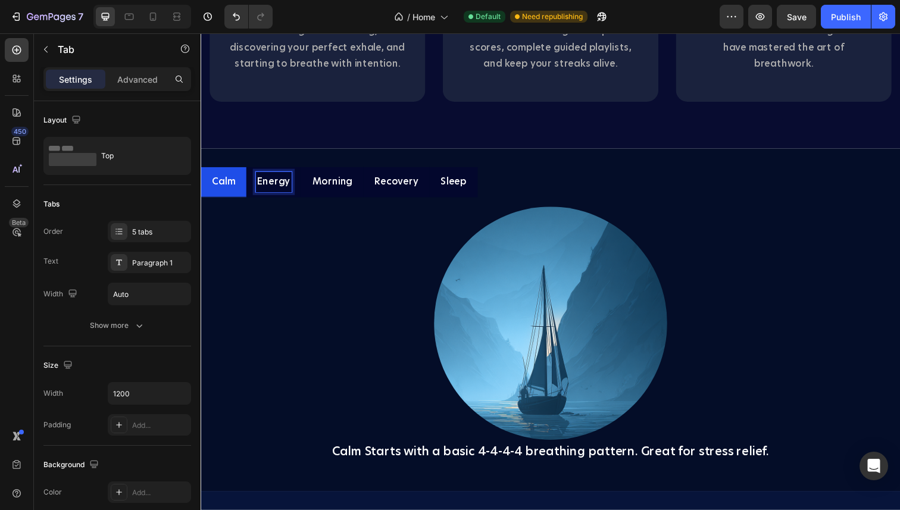
click at [335, 186] on p "Morning" at bounding box center [334, 185] width 41 height 17
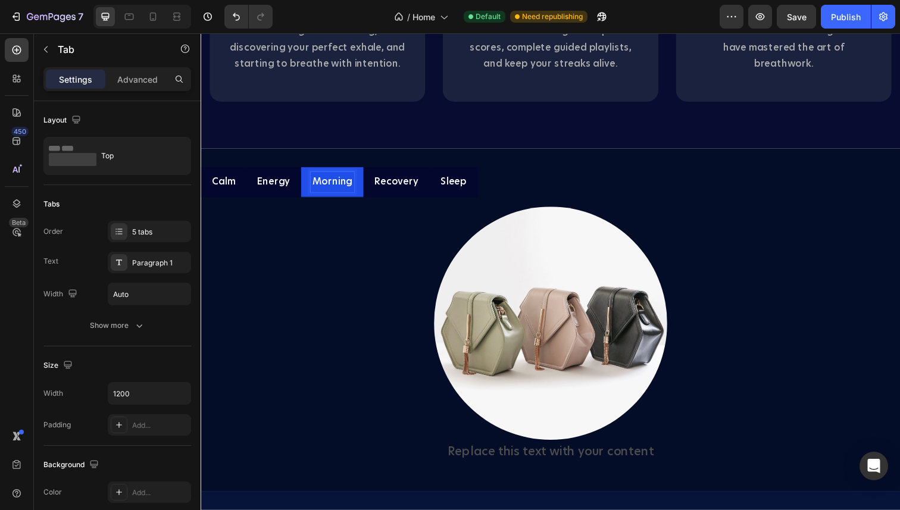
click at [268, 188] on p "Energy" at bounding box center [274, 185] width 33 height 17
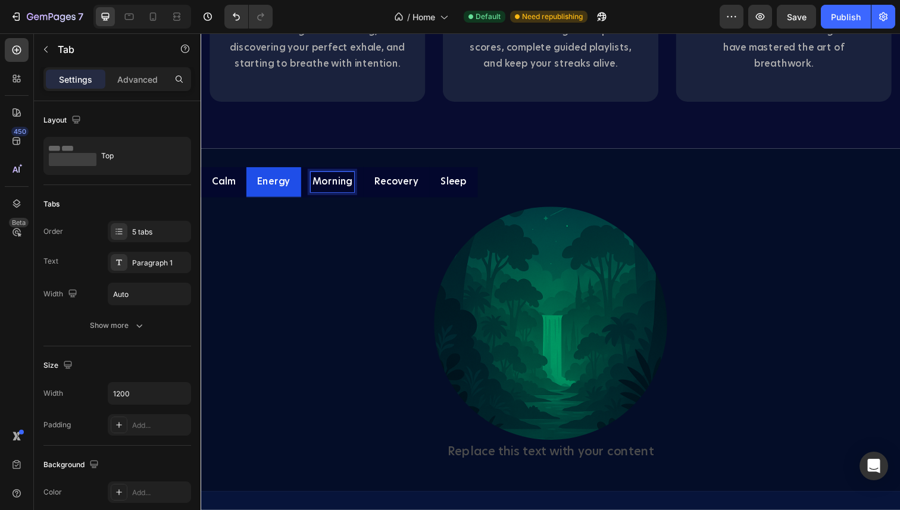
click at [326, 185] on p "Morning" at bounding box center [334, 185] width 41 height 17
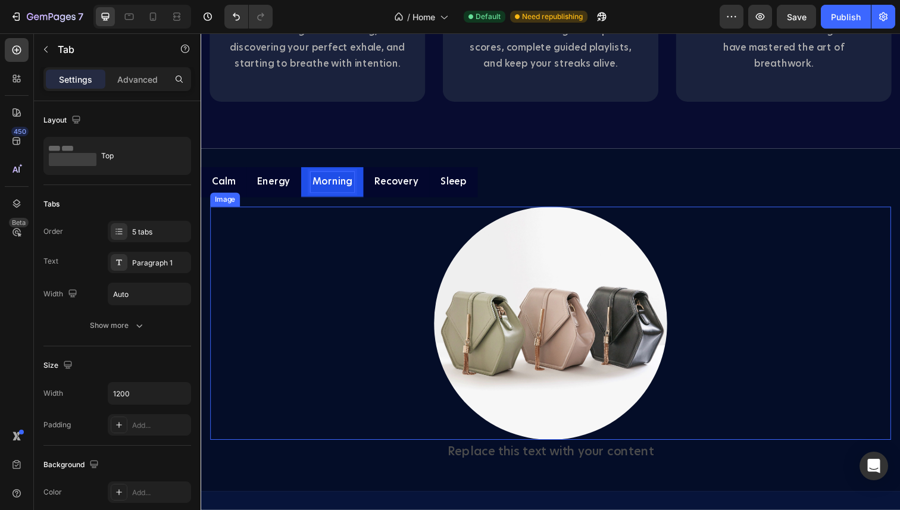
click at [541, 273] on img at bounding box center [558, 330] width 238 height 238
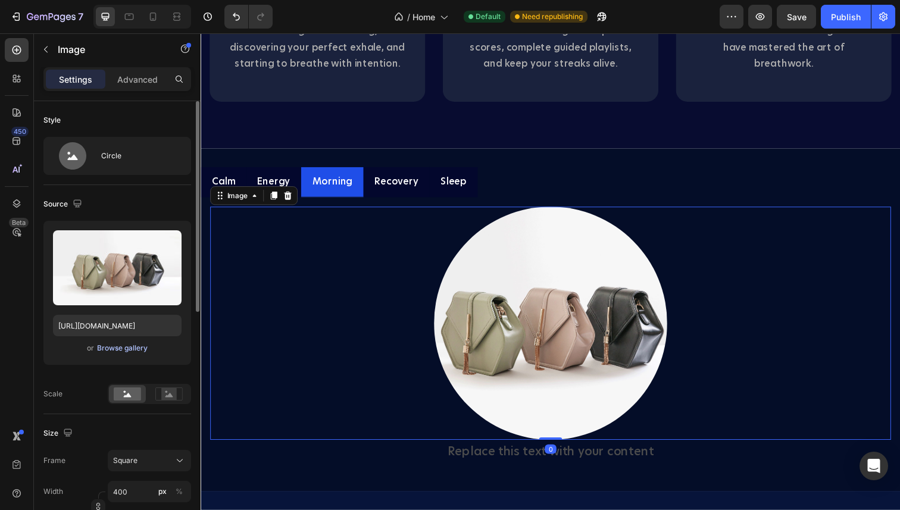
click at [118, 349] on div "Browse gallery" at bounding box center [122, 348] width 51 height 11
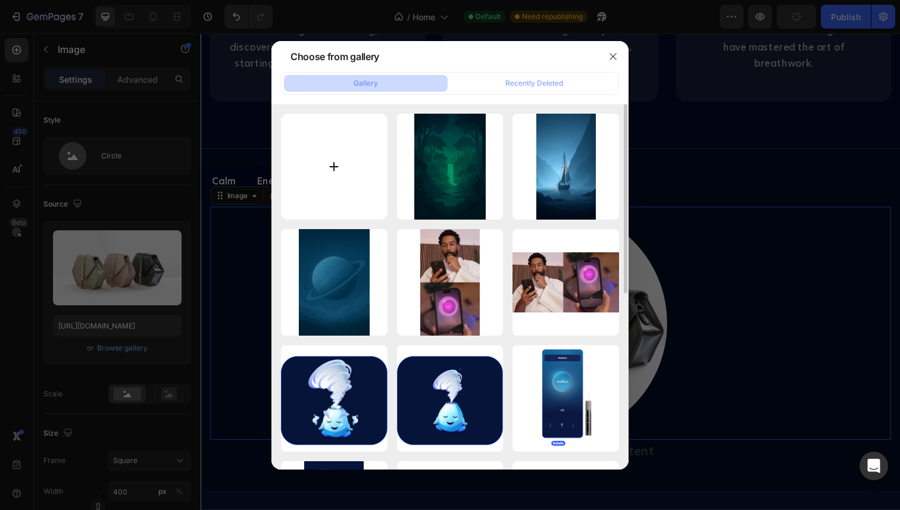
click at [332, 170] on input "file" at bounding box center [334, 167] width 107 height 107
type input "C:\fakepath\ChatGPT Image Jul 29, 2025, 04_17_25 PM.png"
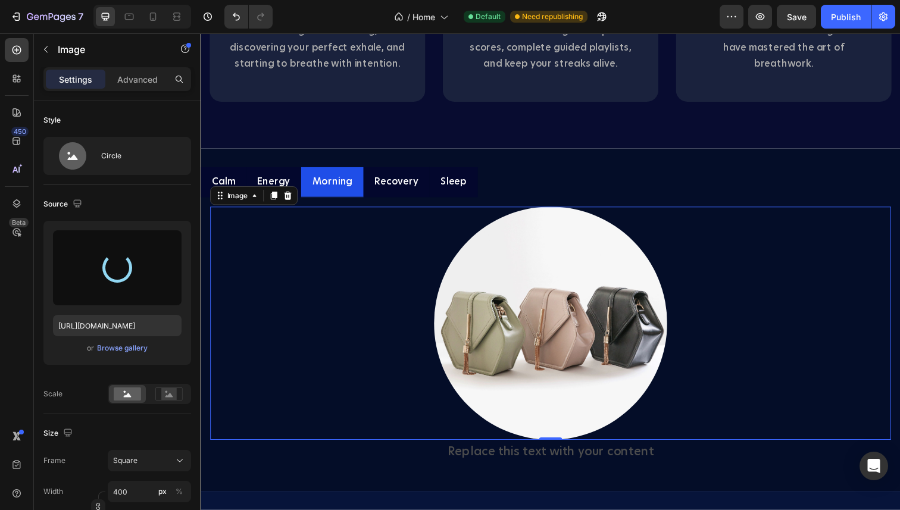
type input "https://cdn.shopify.com/s/files/1/0485/6699/3064/files/gempages_544313695405081…"
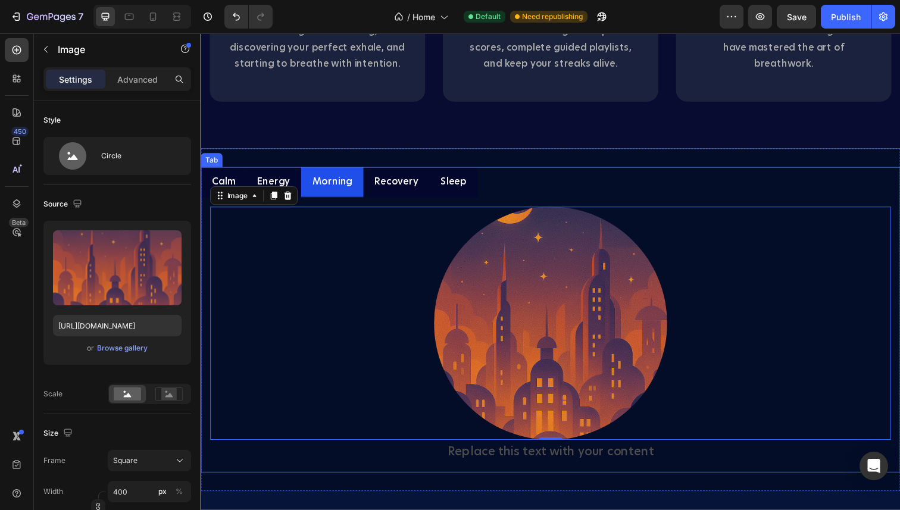
click at [394, 189] on p "Recovery" at bounding box center [400, 185] width 45 height 17
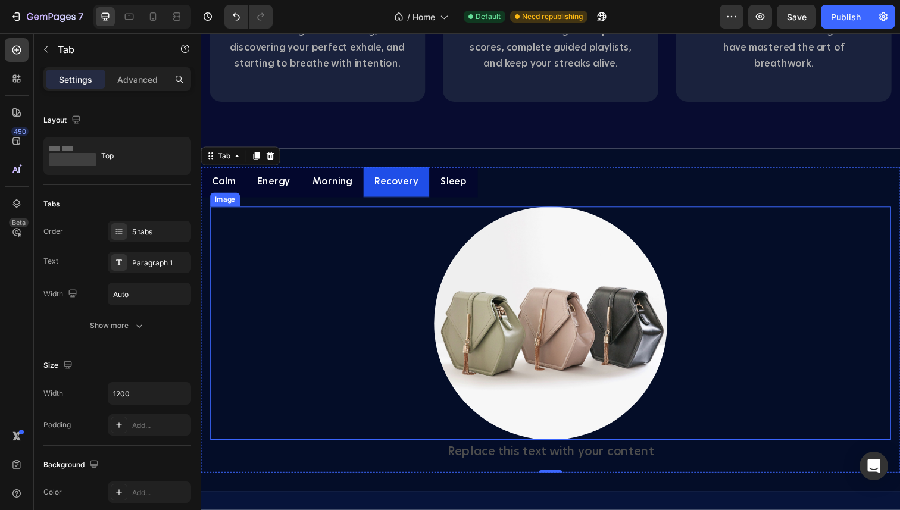
click at [538, 315] on img at bounding box center [558, 330] width 238 height 238
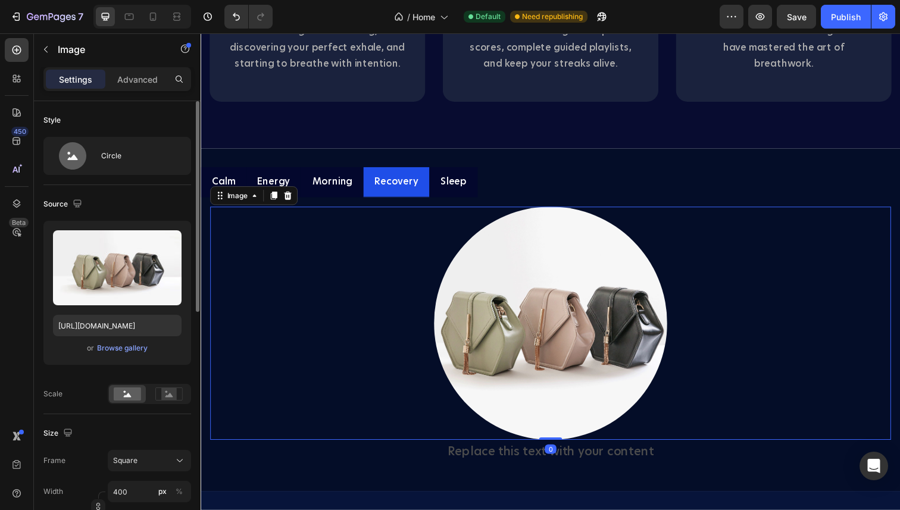
click at [128, 360] on div "Upload Image [URL][DOMAIN_NAME] or Browse gallery" at bounding box center [117, 293] width 148 height 144
click at [128, 350] on div "Browse gallery" at bounding box center [122, 348] width 51 height 11
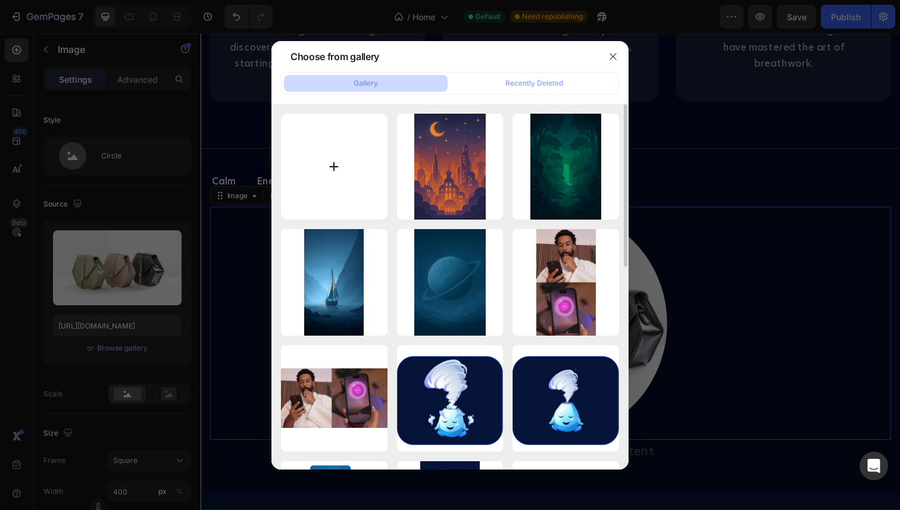
click at [328, 147] on input "file" at bounding box center [334, 167] width 107 height 107
type input "C:\fakepath\Captive Audience.png"
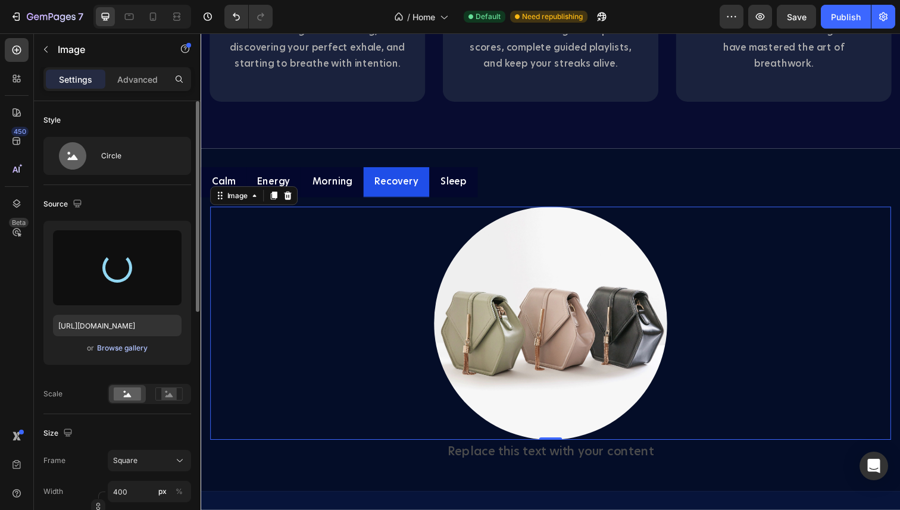
type input "https://cdn.shopify.com/s/files/1/0485/6699/3064/files/gempages_544313695405081…"
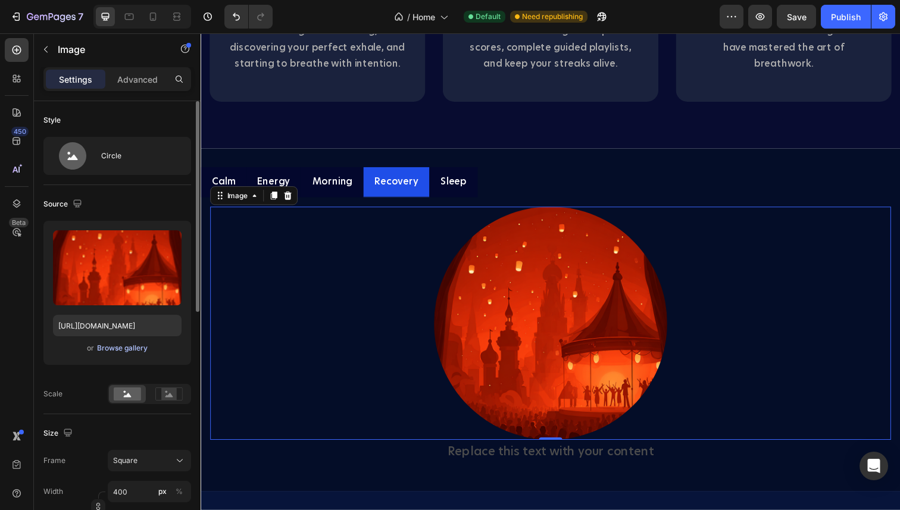
click at [117, 347] on div "Browse gallery" at bounding box center [122, 348] width 51 height 11
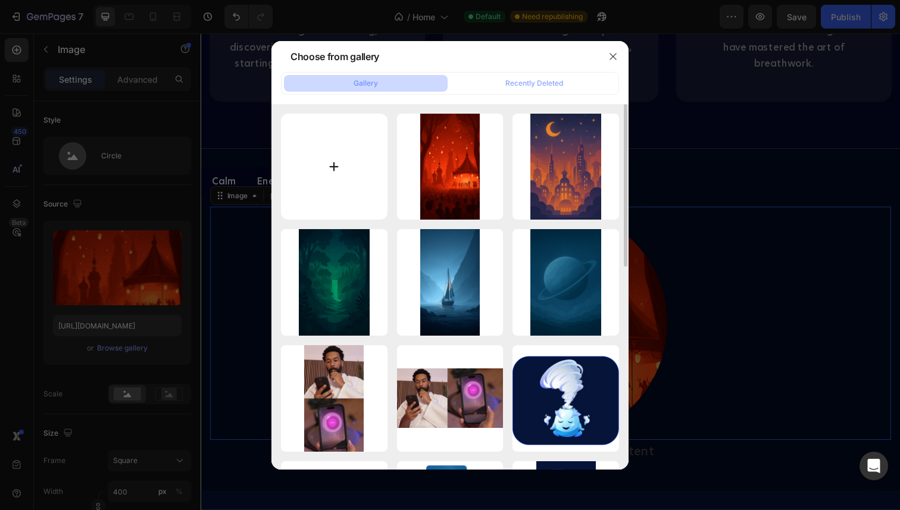
click at [336, 172] on input "file" at bounding box center [334, 167] width 107 height 107
type input "C:\fakepath\Ice Bath.png"
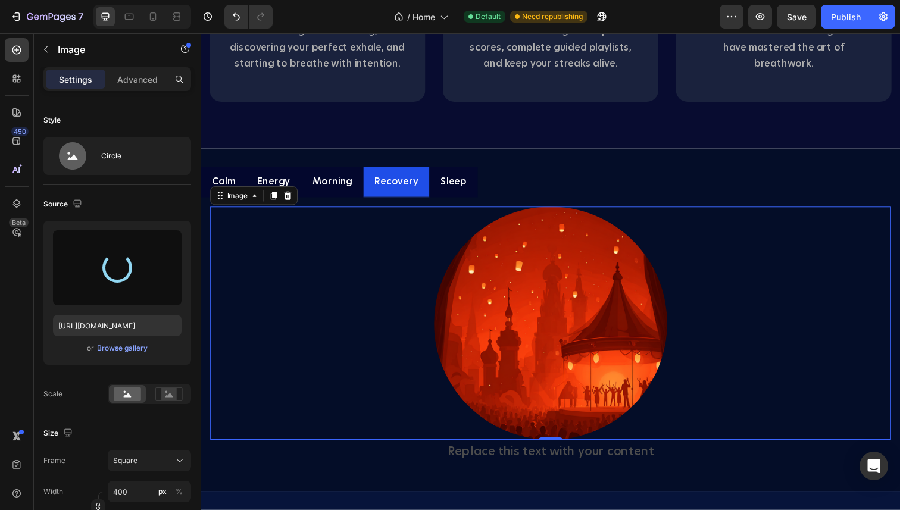
type input "https://cdn.shopify.com/s/files/1/0485/6699/3064/files/gempages_544313695405081…"
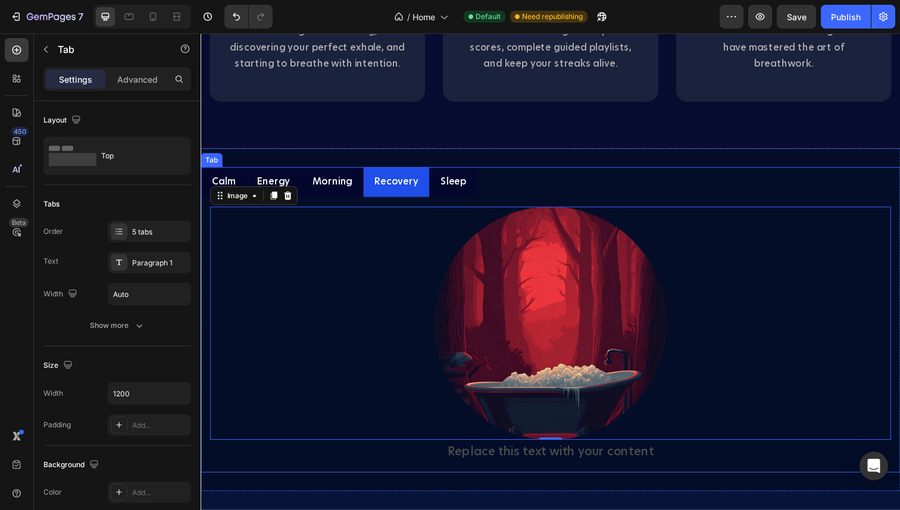
click at [454, 191] on p "Sleep" at bounding box center [458, 185] width 27 height 17
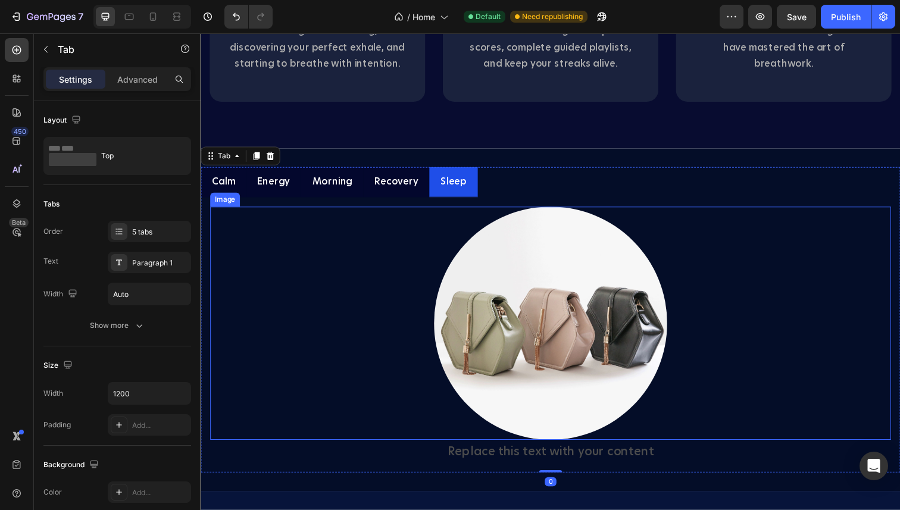
click at [533, 335] on img at bounding box center [558, 330] width 238 height 238
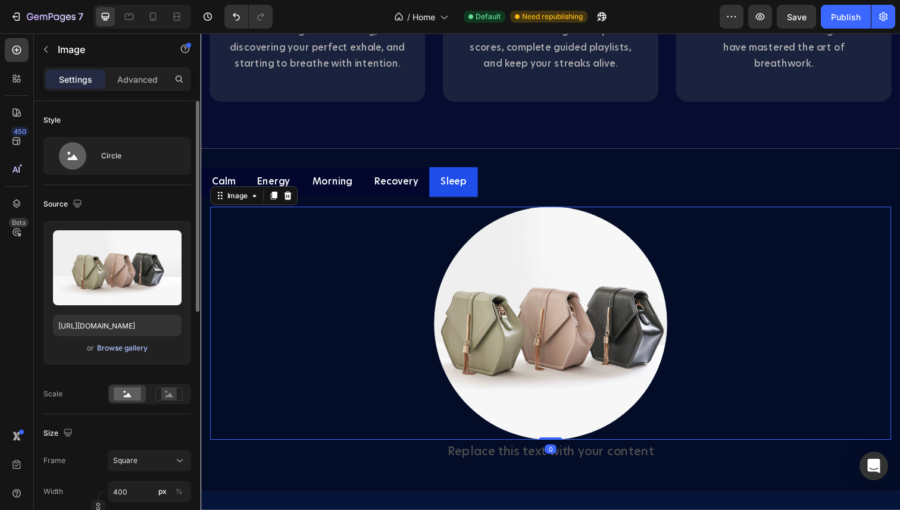
click at [133, 348] on div "Browse gallery" at bounding box center [122, 348] width 51 height 11
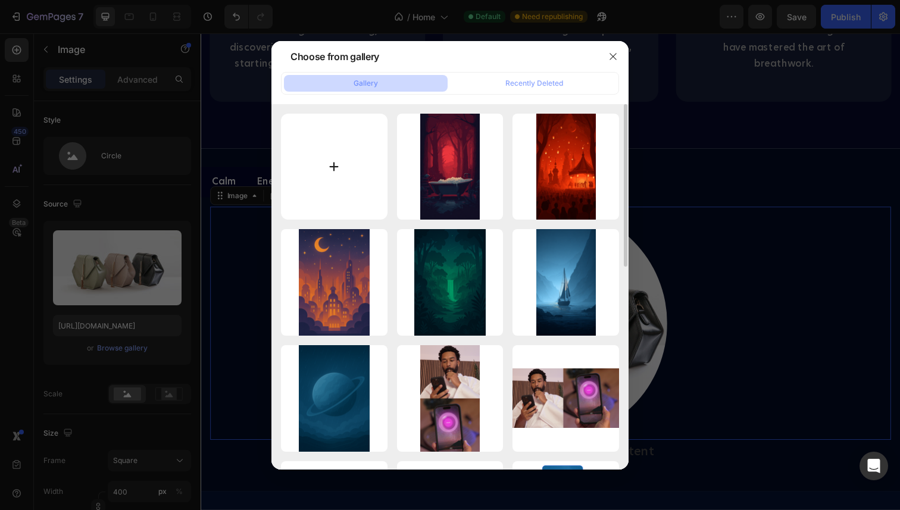
click at [338, 161] on input "file" at bounding box center [334, 167] width 107 height 107
type input "C:\fakepath\ChatGPT Image Jul 29, 2025, 03_35_38 PM.png"
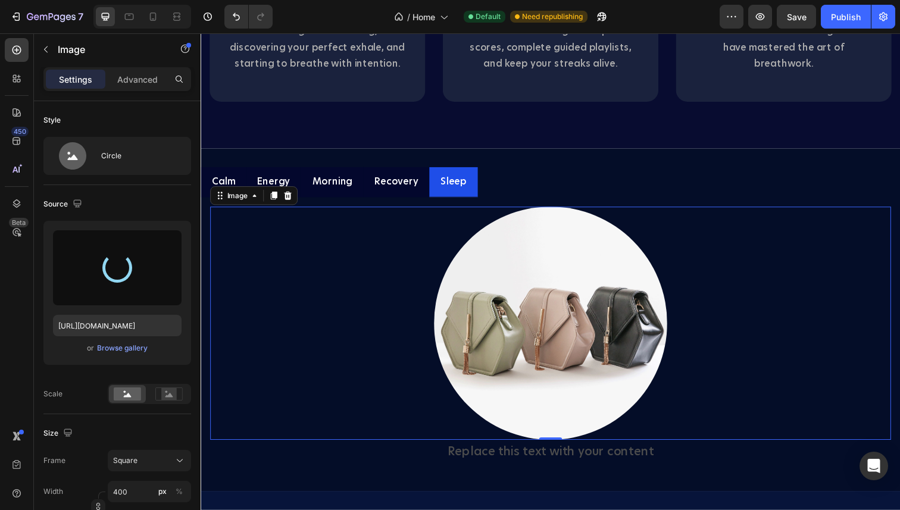
type input "https://cdn.shopify.com/s/files/1/0485/6699/3064/files/gempages_544313695405081…"
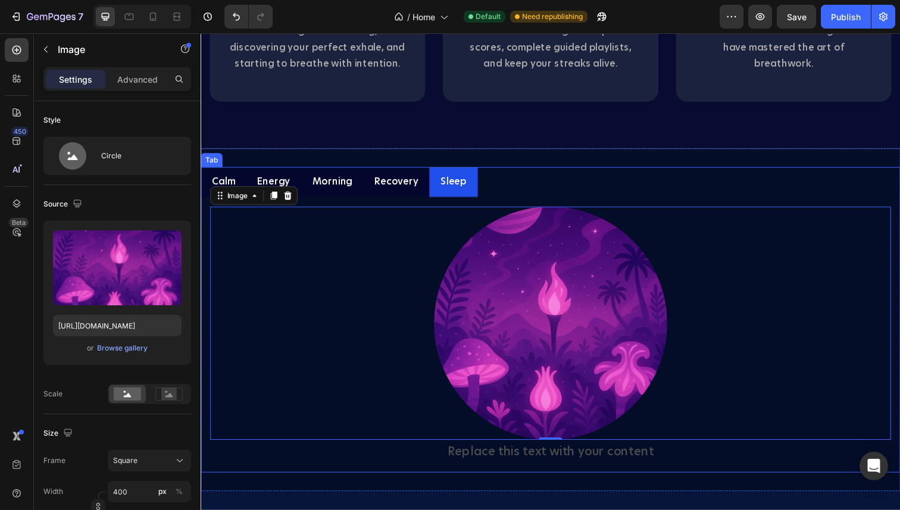
click at [407, 180] on p "Recovery" at bounding box center [400, 185] width 45 height 17
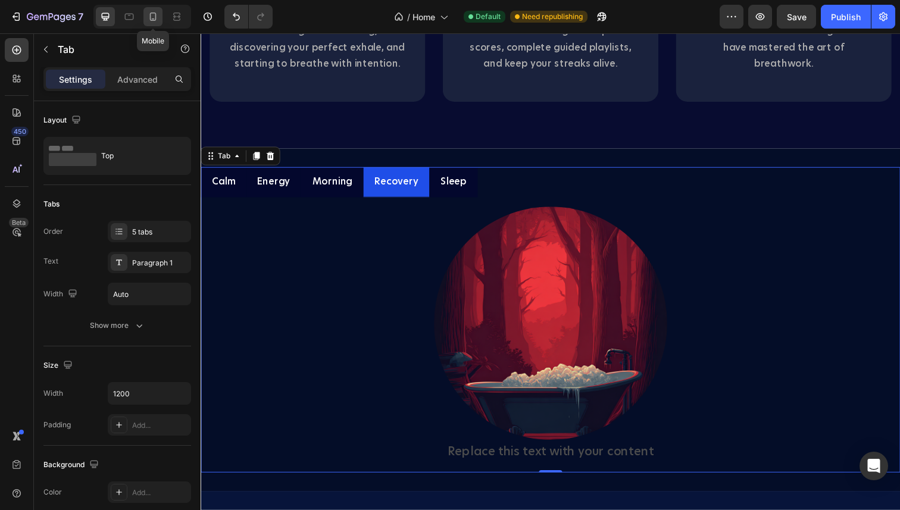
click at [149, 20] on icon at bounding box center [153, 17] width 12 height 12
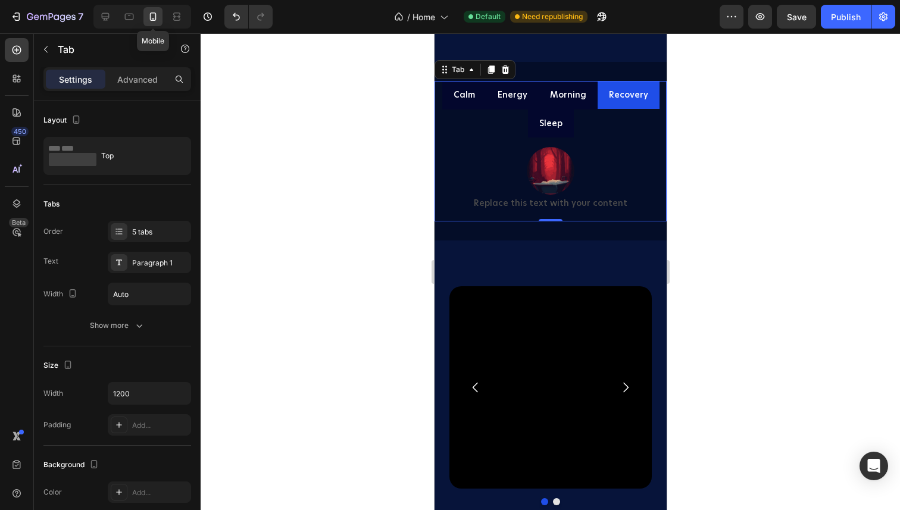
scroll to position [2673, 0]
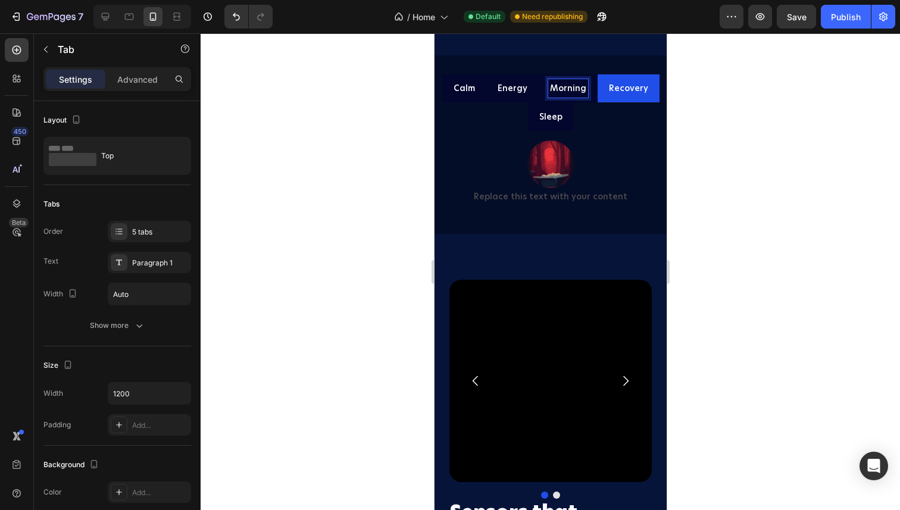
click at [518, 91] on p "Energy" at bounding box center [512, 88] width 30 height 15
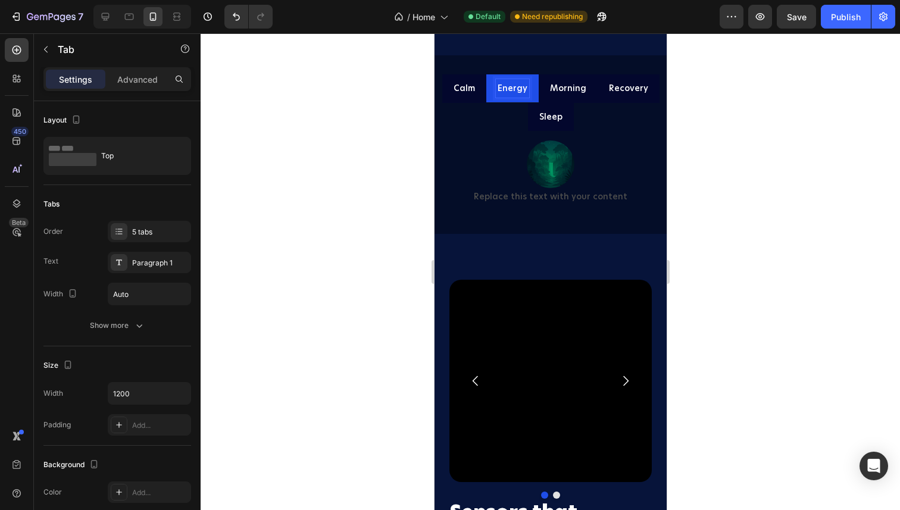
click at [472, 91] on p "Calm" at bounding box center [463, 88] width 21 height 15
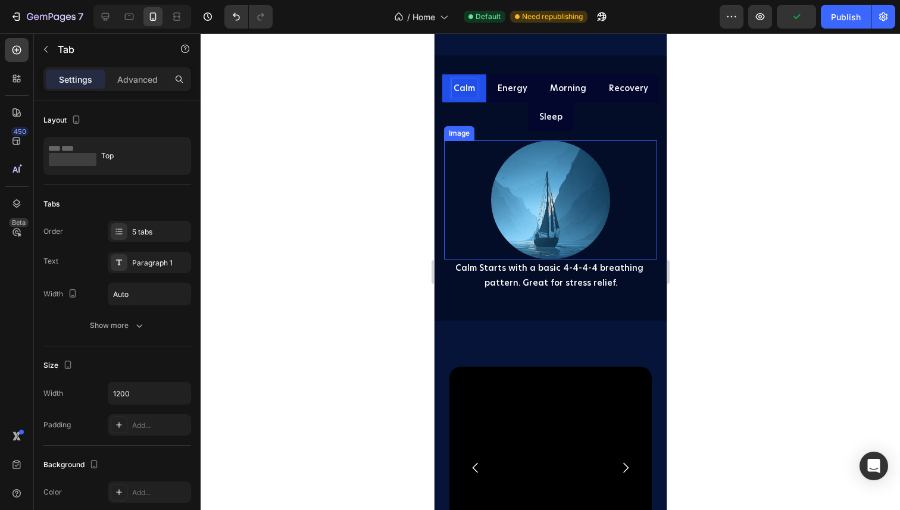
click at [533, 186] on img at bounding box center [550, 200] width 119 height 119
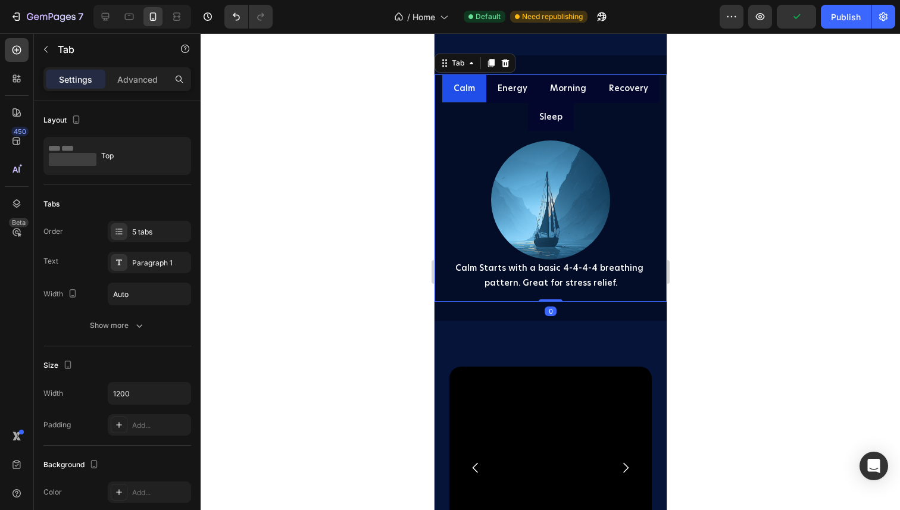
click at [508, 89] on p "Energy" at bounding box center [512, 88] width 30 height 15
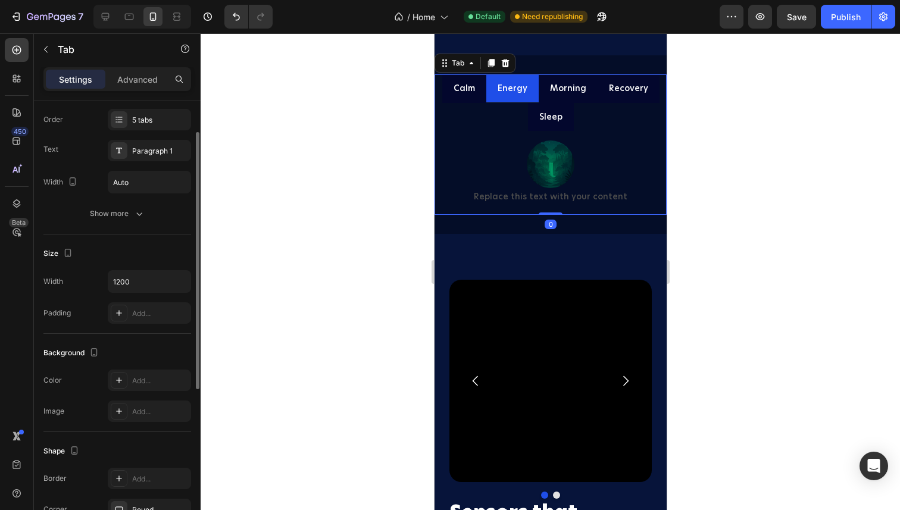
scroll to position [113, 0]
click at [535, 167] on img at bounding box center [550, 165] width 48 height 48
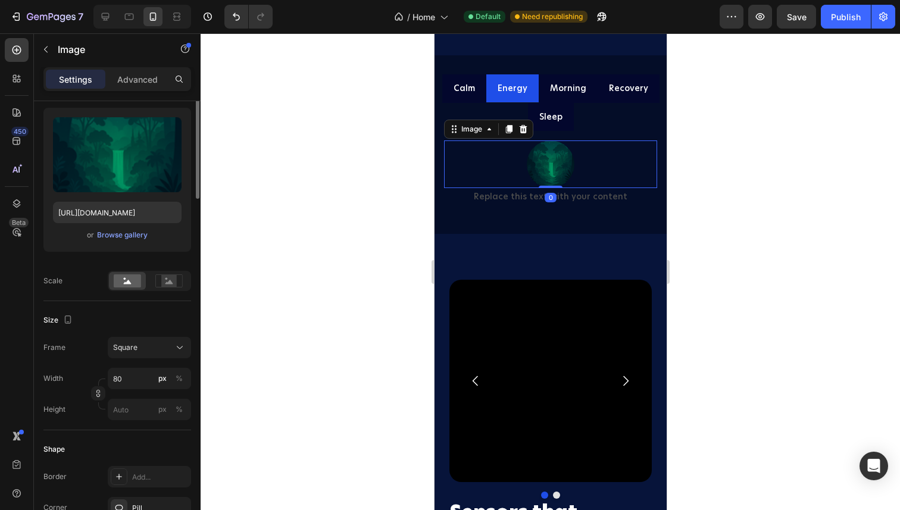
scroll to position [0, 0]
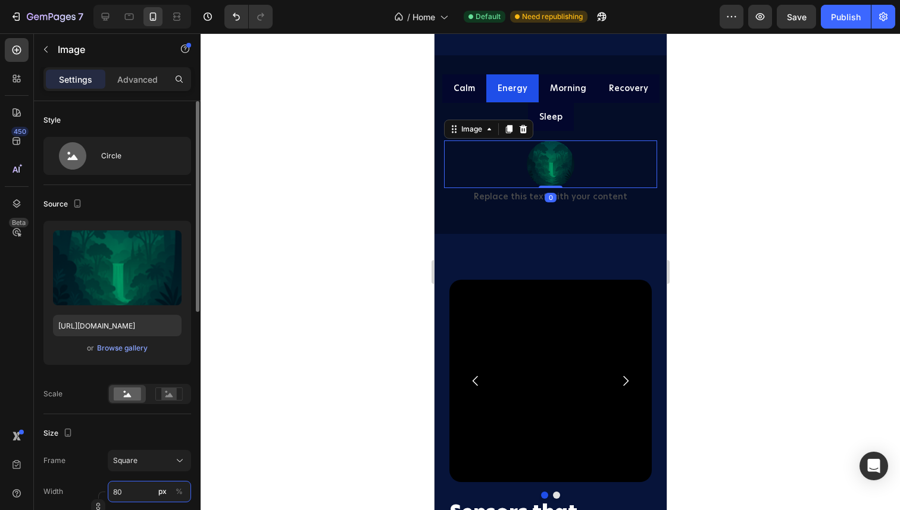
click at [118, 494] on input "80" at bounding box center [149, 491] width 83 height 21
type input "10"
type input "100"
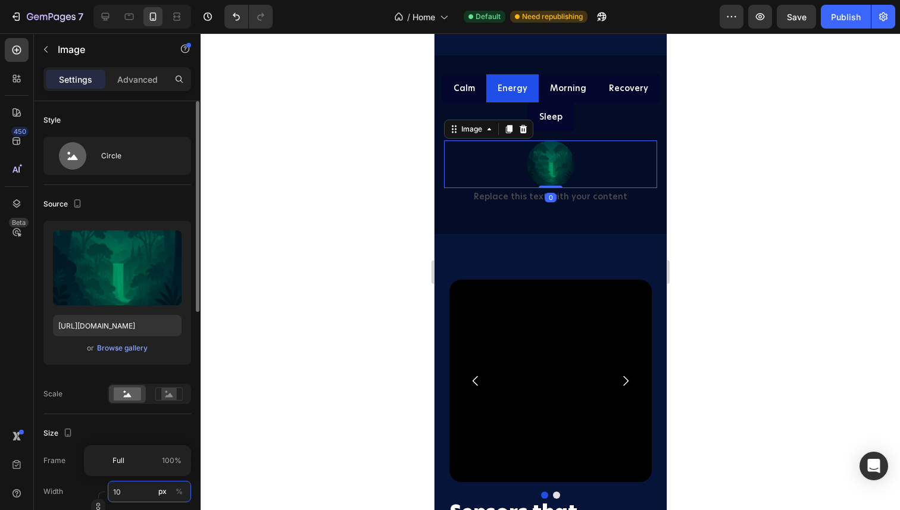
type input "100"
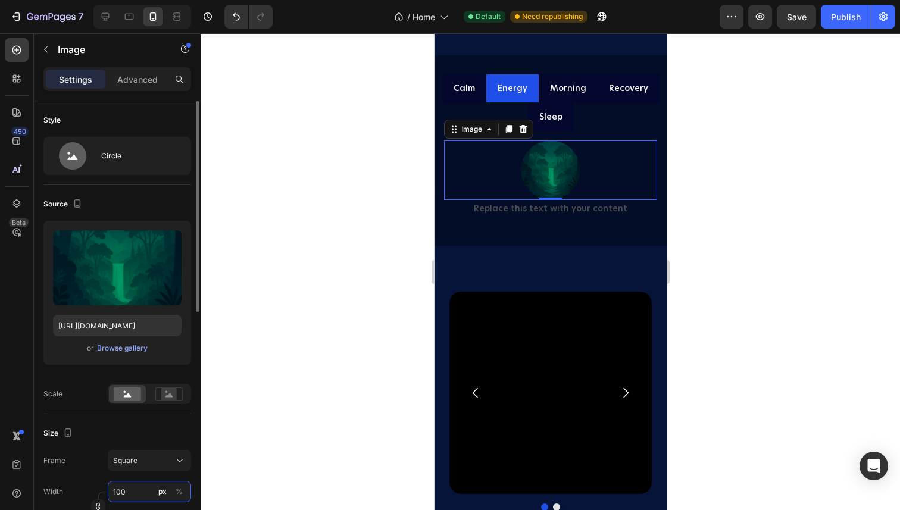
type input "1000"
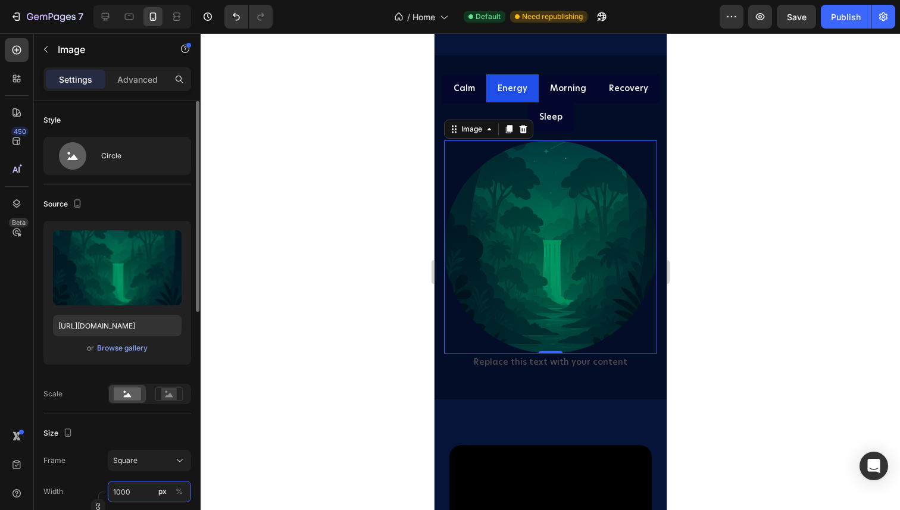
type input "100"
type input "10"
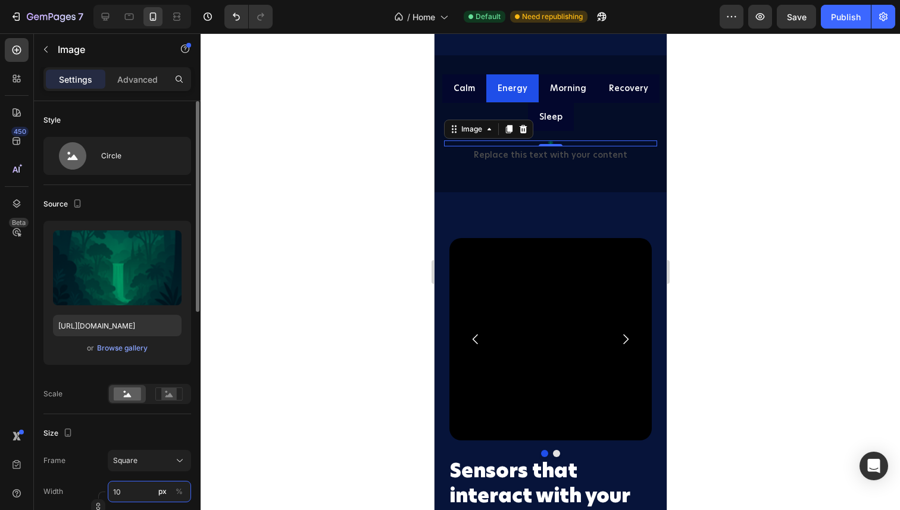
type input "0"
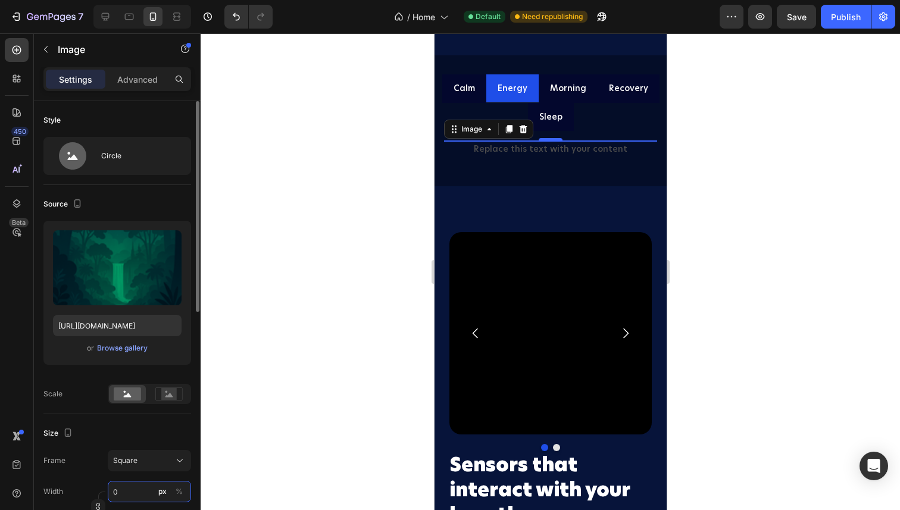
click at [132, 486] on input "0" at bounding box center [149, 491] width 83 height 21
click at [130, 497] on input "0" at bounding box center [149, 491] width 83 height 21
type input "1"
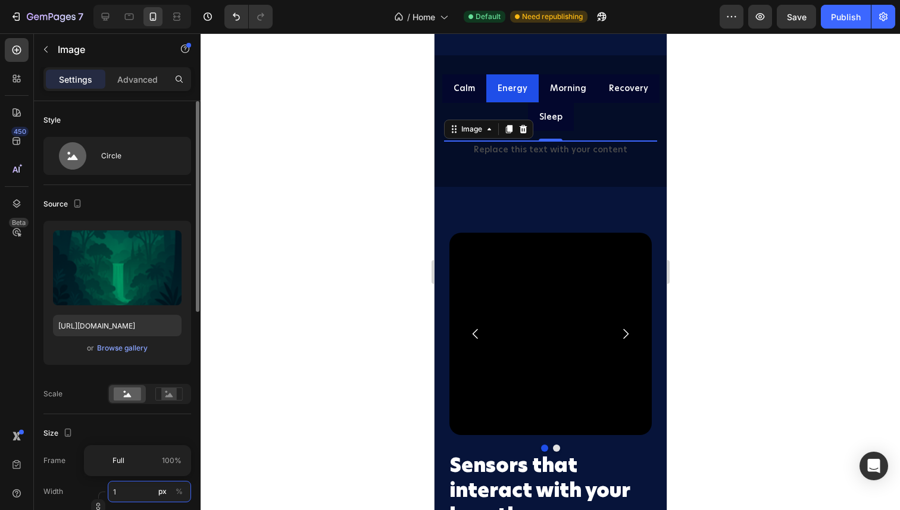
type input "10"
type input "100"
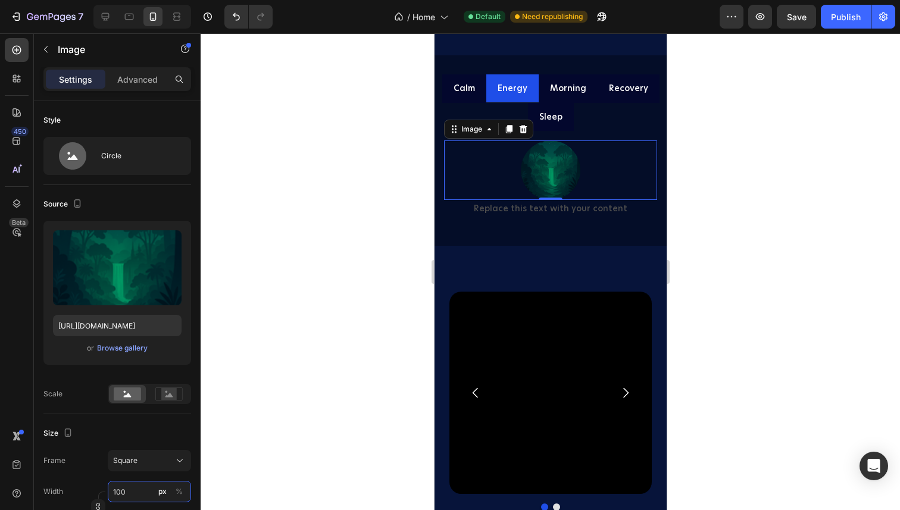
type input "10"
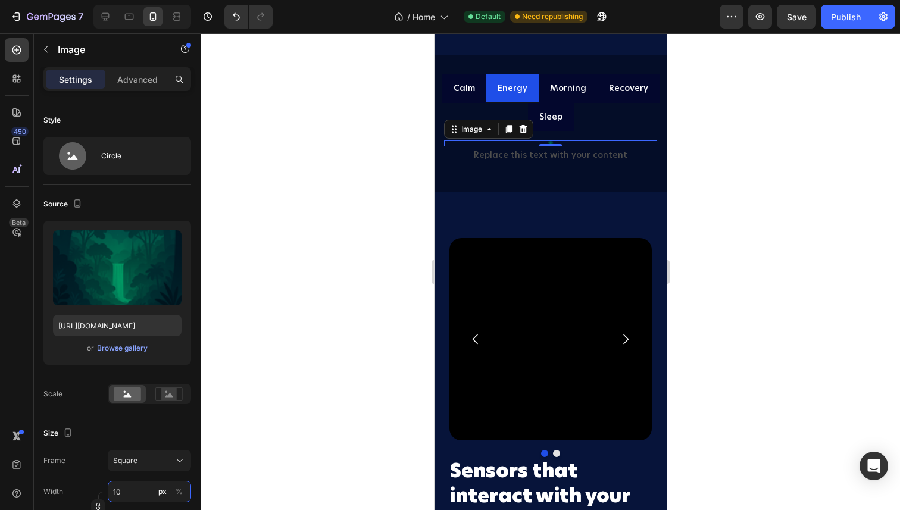
type input "1"
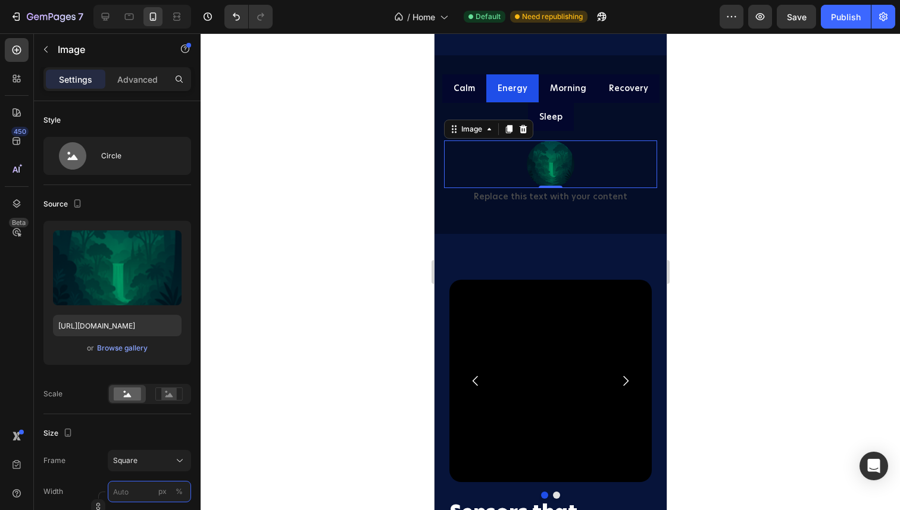
type input "2"
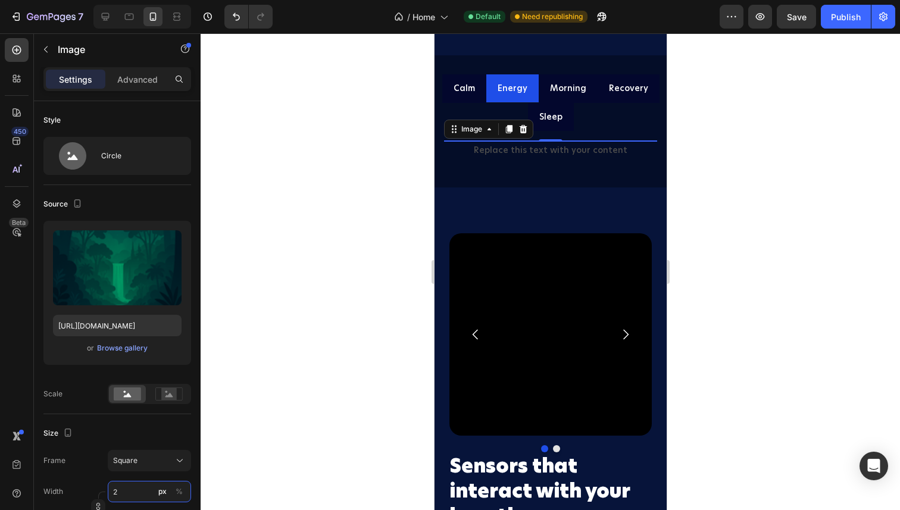
type input "20"
type input "200"
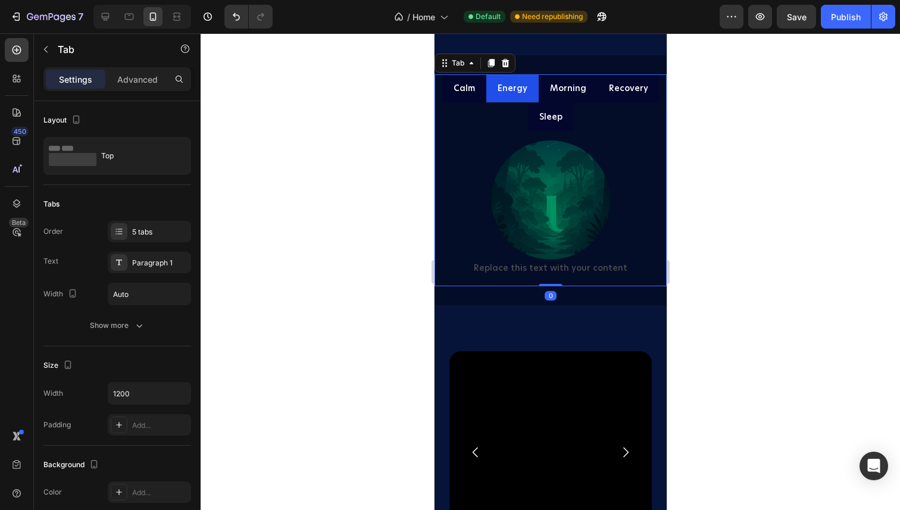
click at [572, 88] on p "Morning" at bounding box center [568, 88] width 36 height 15
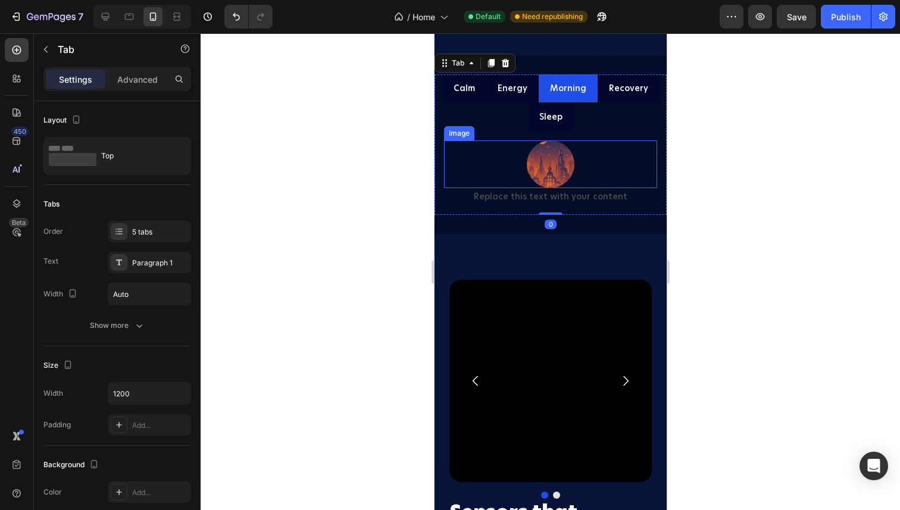
click at [538, 167] on img at bounding box center [550, 165] width 48 height 48
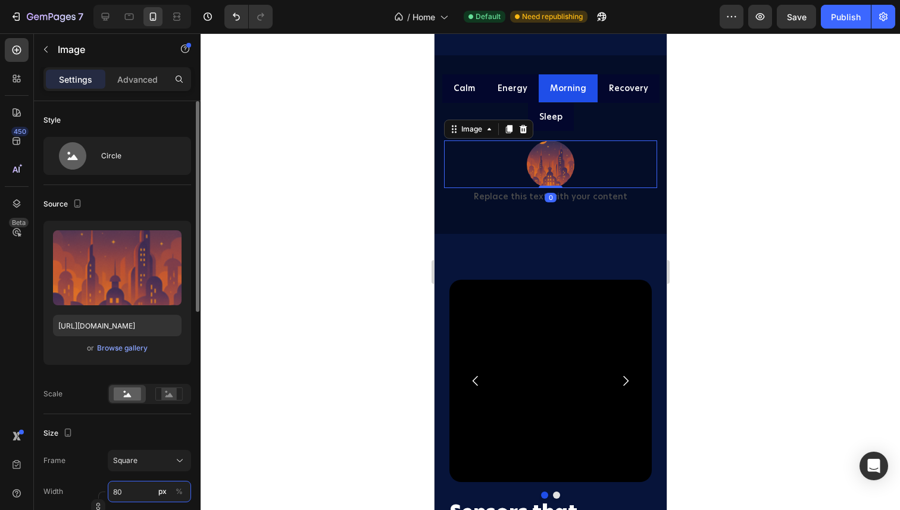
click at [121, 492] on input "80" at bounding box center [149, 491] width 83 height 21
type input "2"
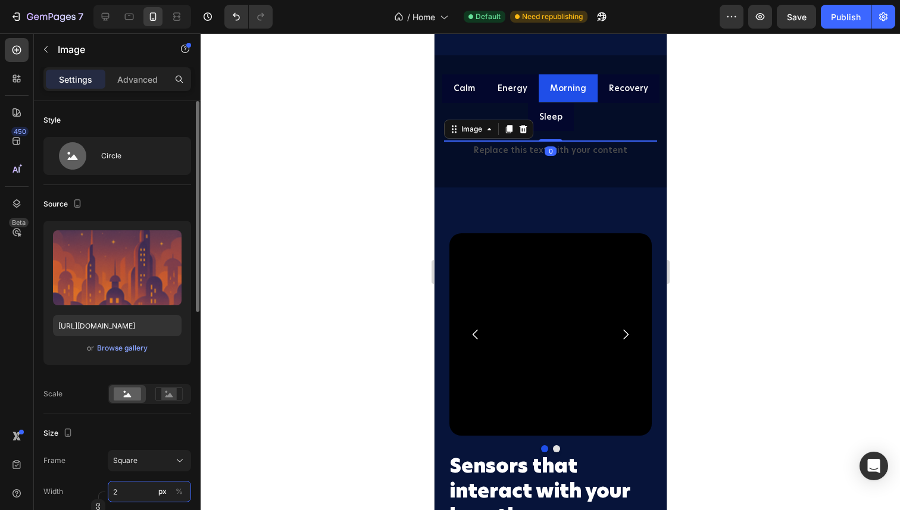
type input "20"
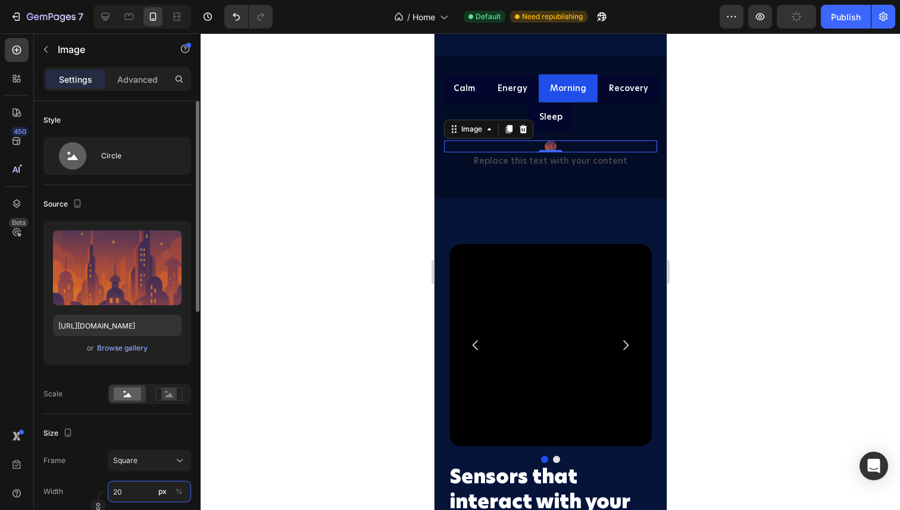
type input "200"
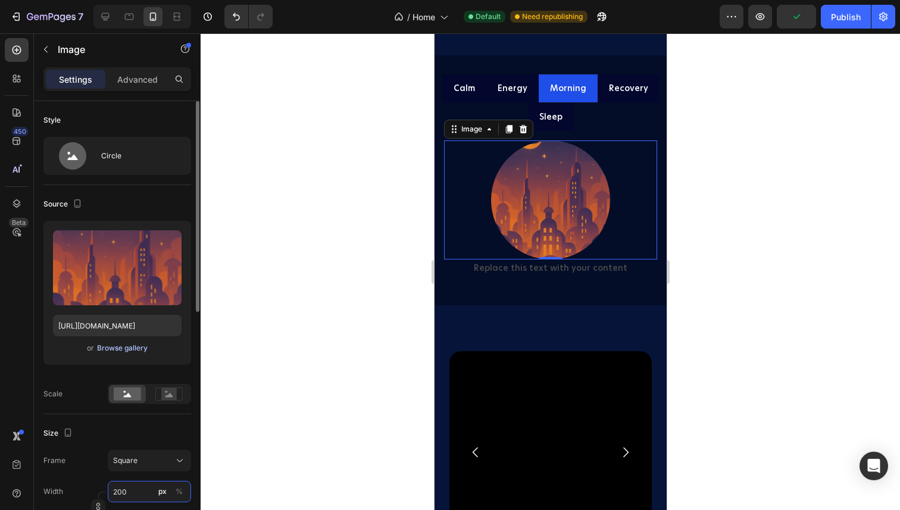
type input "200"
click at [112, 349] on div "Browse gallery" at bounding box center [122, 348] width 51 height 11
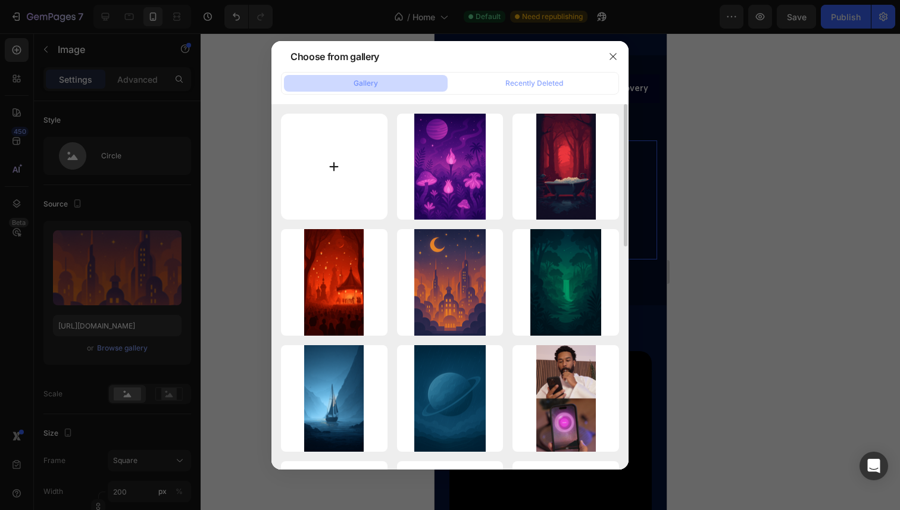
click at [358, 161] on input "file" at bounding box center [334, 167] width 107 height 107
type input "C:\fakepath\ChatGPT Image Jul 29, 2025, 04_53_32 PM.png"
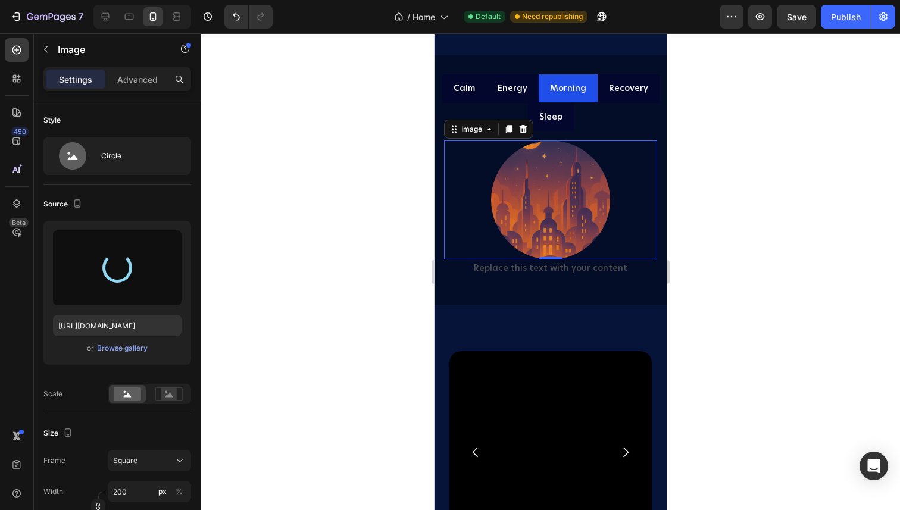
type input "https://cdn.shopify.com/s/files/1/0485/6699/3064/files/gempages_544313695405081…"
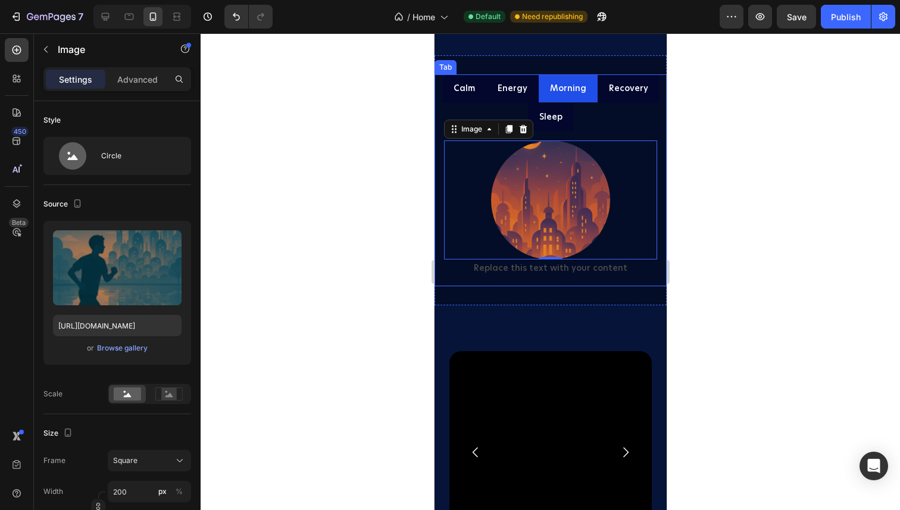
click at [617, 94] on p "Recovery" at bounding box center [627, 88] width 39 height 15
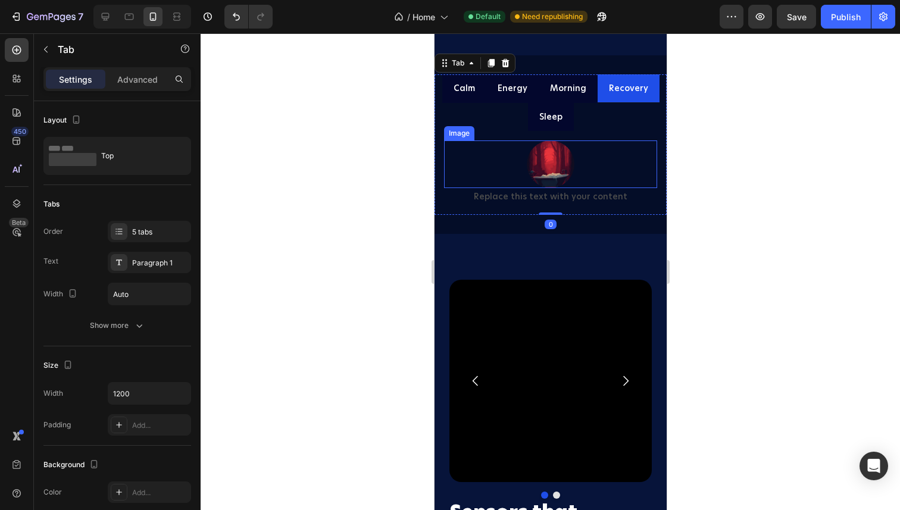
click at [568, 164] on img at bounding box center [550, 165] width 48 height 48
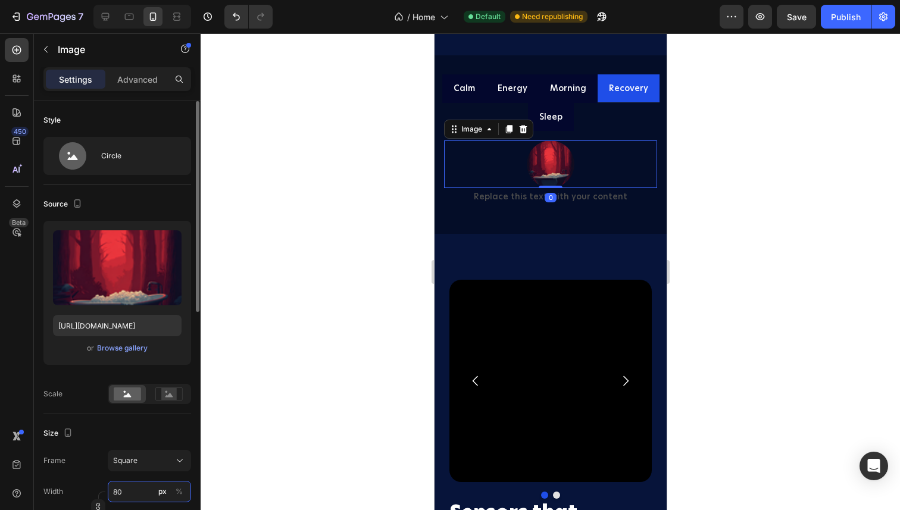
click at [129, 493] on input "80" at bounding box center [149, 491] width 83 height 21
type input "2"
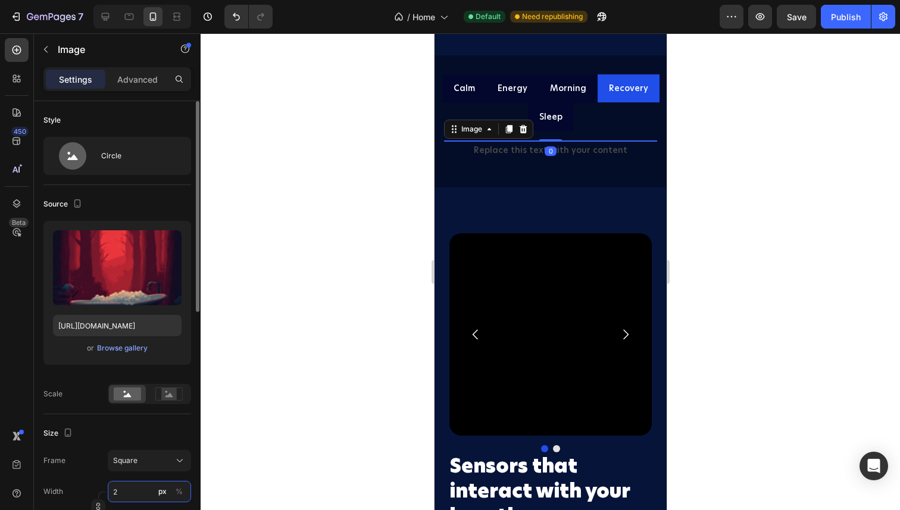
type input "20"
type input "200"
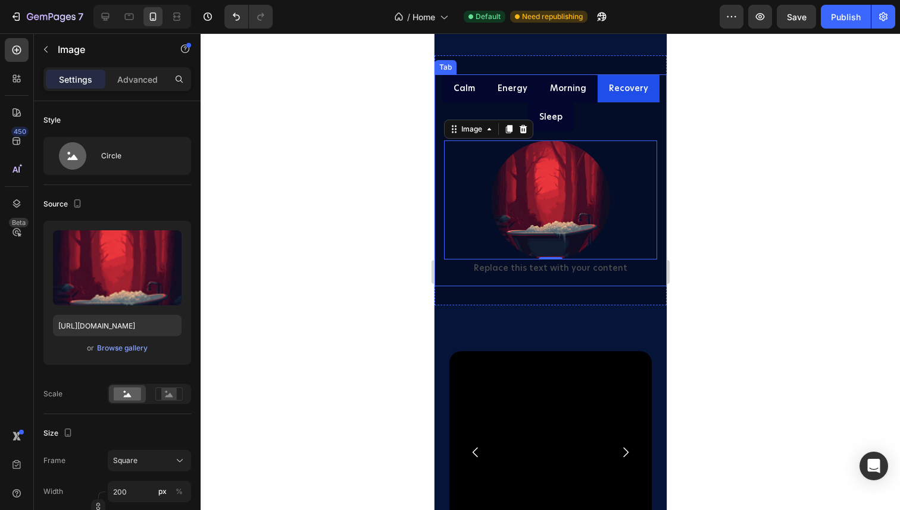
click at [555, 118] on p "Sleep" at bounding box center [550, 117] width 23 height 15
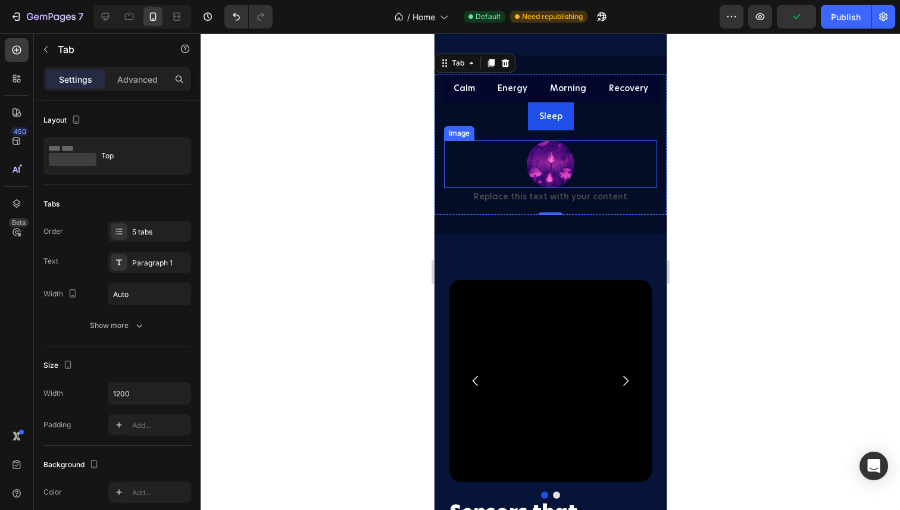
click at [567, 171] on img at bounding box center [550, 165] width 48 height 48
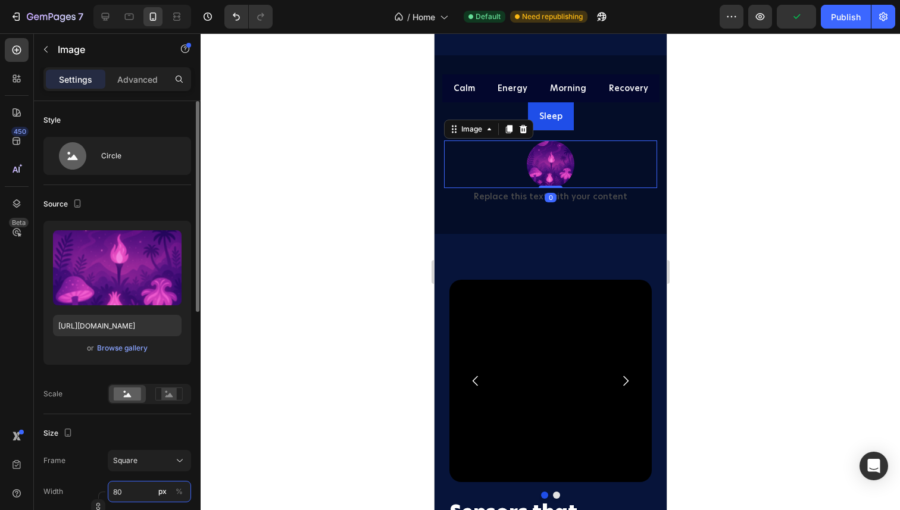
click at [132, 488] on input "80" at bounding box center [149, 491] width 83 height 21
type input "2"
type input "20"
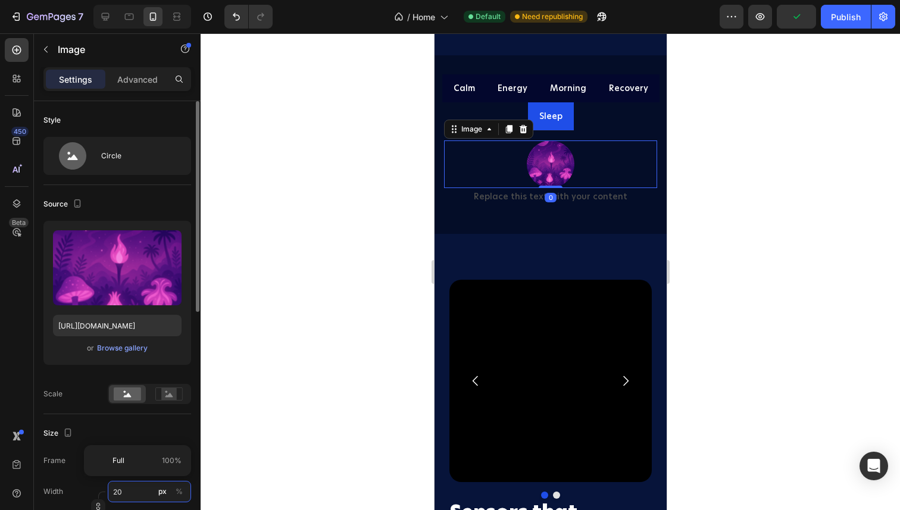
type input "20"
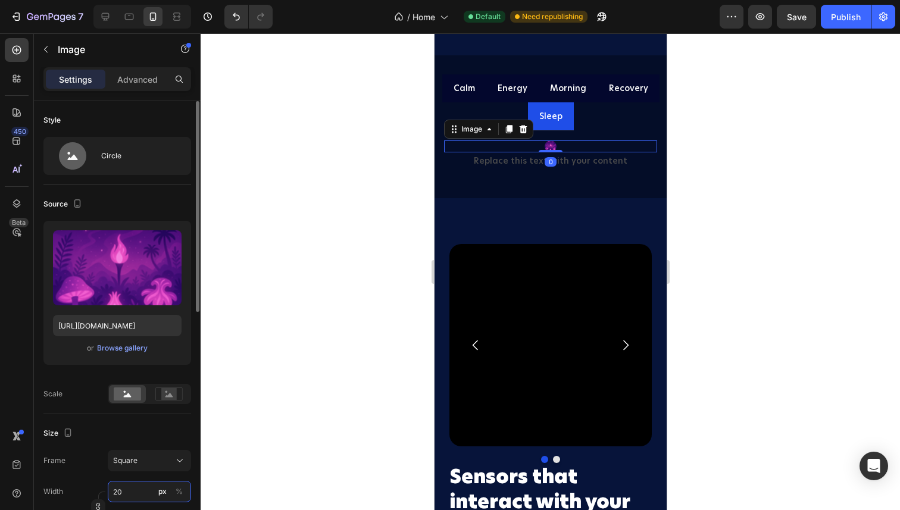
type input "200"
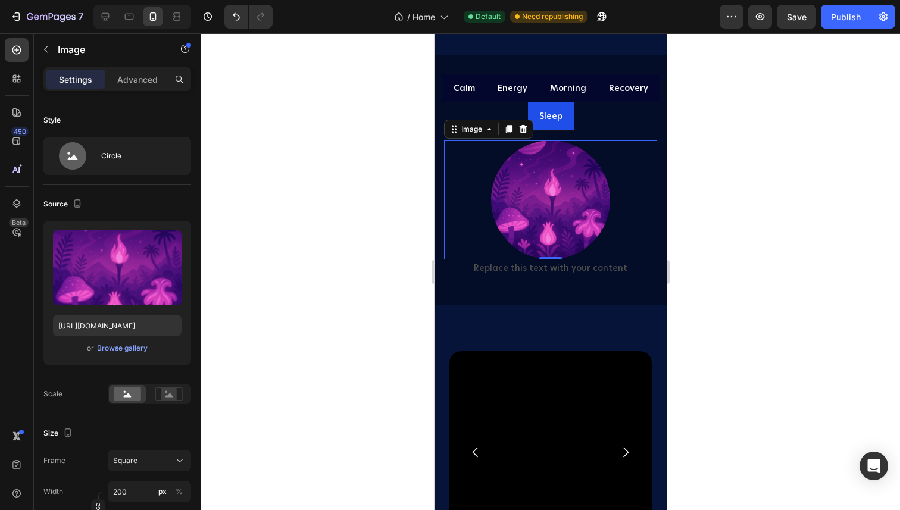
click at [694, 313] on div at bounding box center [551, 271] width 700 height 477
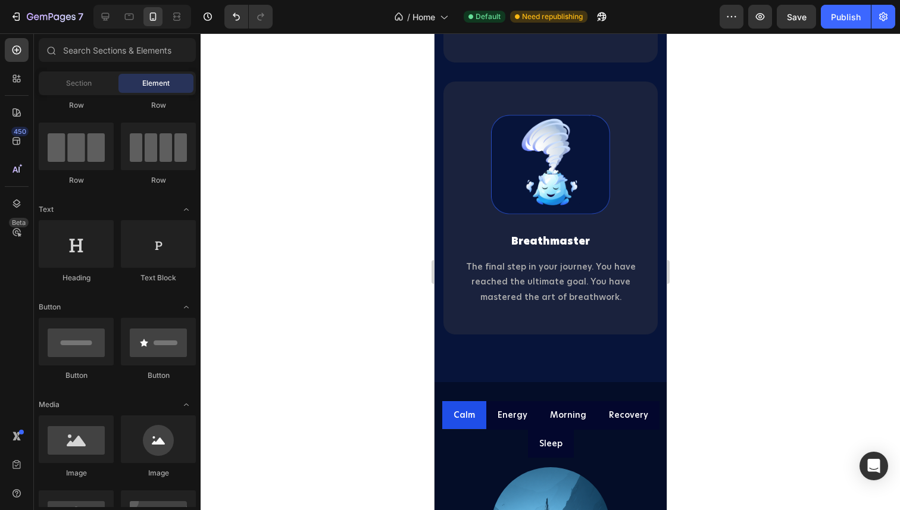
scroll to position [2679, 0]
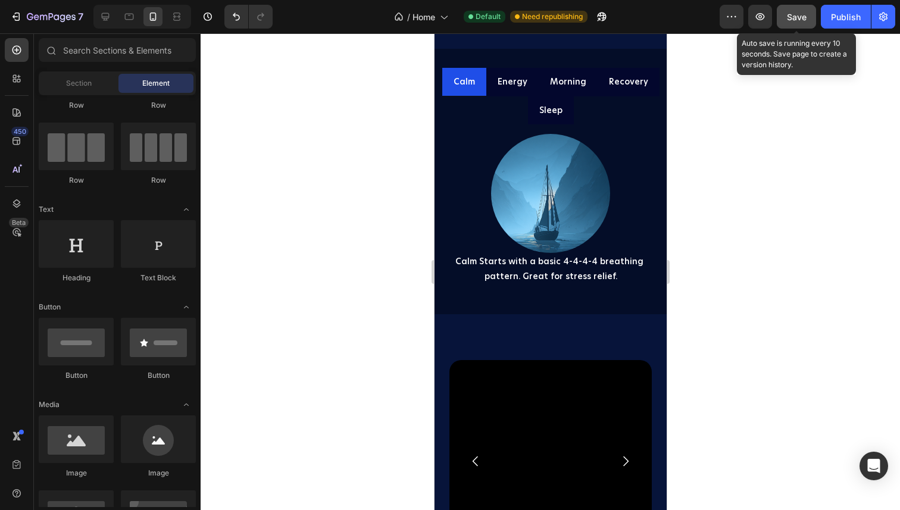
click at [795, 22] on div "Save" at bounding box center [797, 17] width 20 height 13
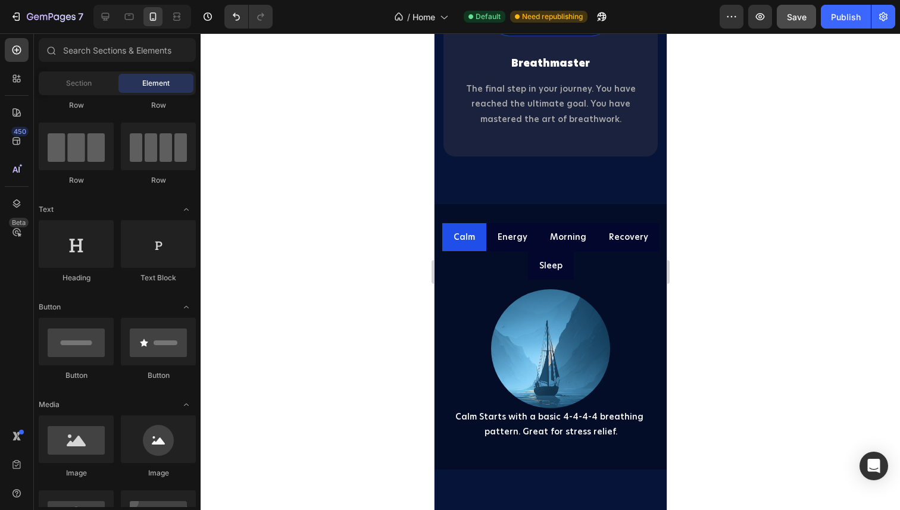
scroll to position [2050, 0]
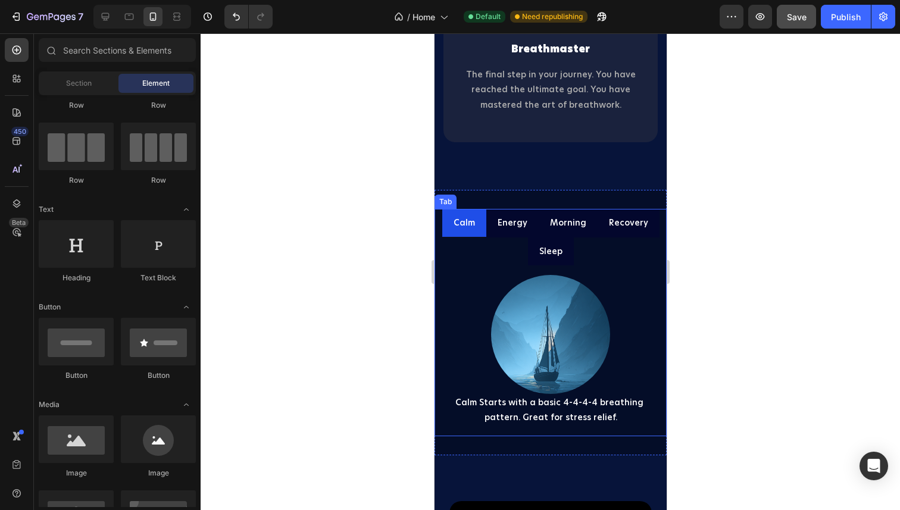
click at [522, 226] on p "Energy" at bounding box center [512, 223] width 30 height 15
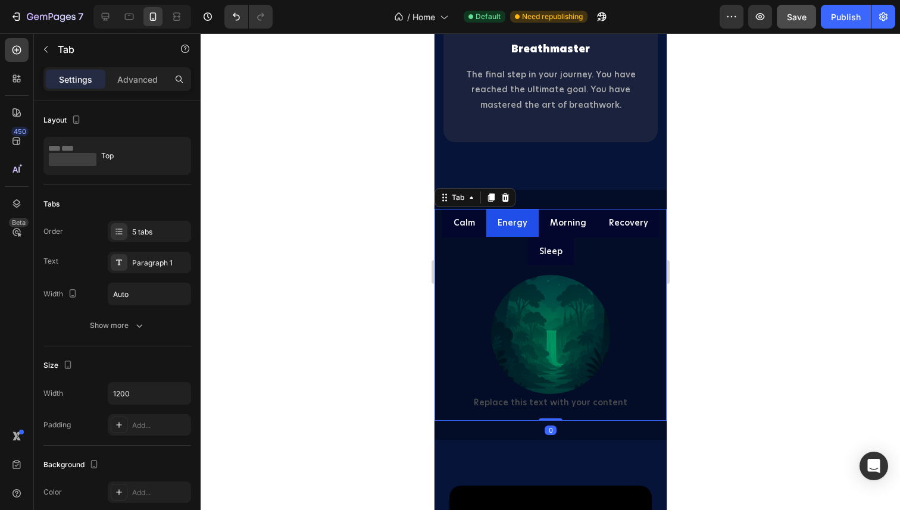
click at [577, 227] on p "Morning" at bounding box center [568, 223] width 36 height 15
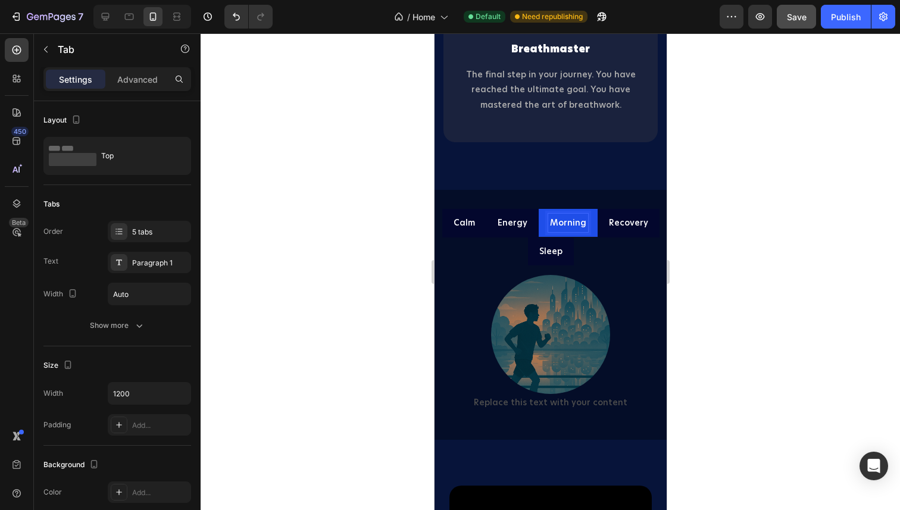
click at [623, 222] on p "Recovery" at bounding box center [627, 223] width 39 height 15
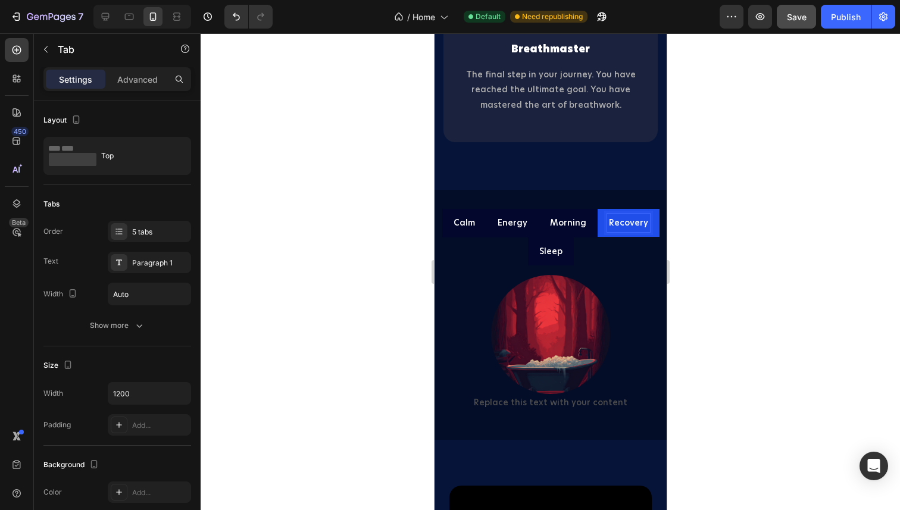
click at [559, 254] on p "Sleep" at bounding box center [550, 251] width 23 height 15
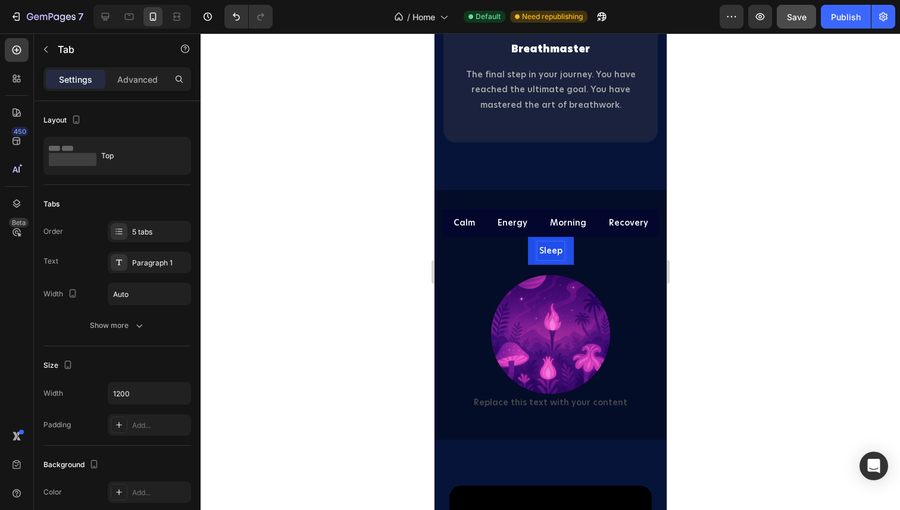
scroll to position [2049, 0]
